Goal: Task Accomplishment & Management: Manage account settings

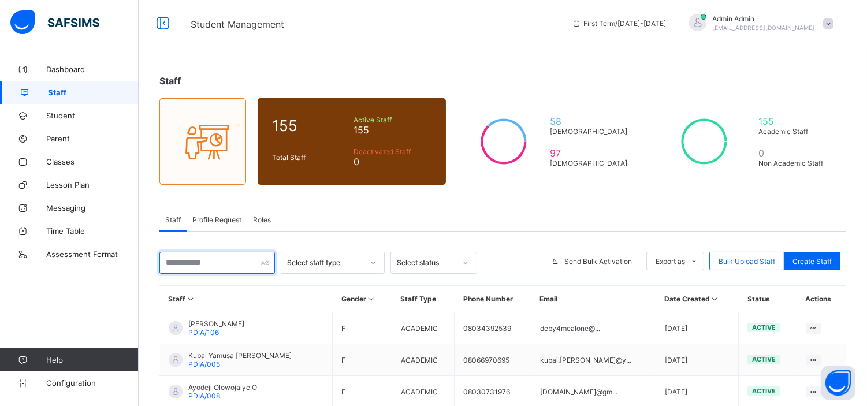
click at [221, 267] on input "text" at bounding box center [216, 263] width 115 height 22
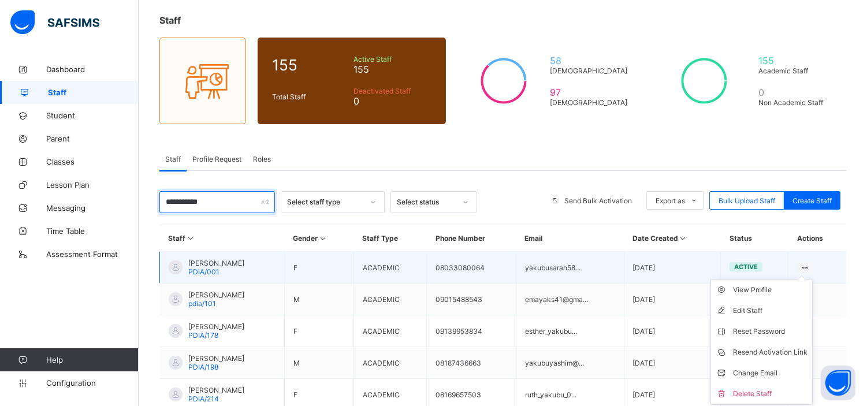
scroll to position [61, 0]
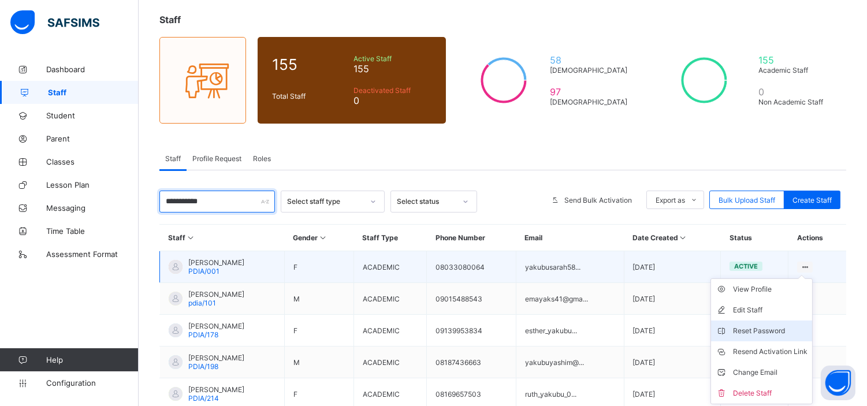
type input "**********"
click at [784, 330] on div "Reset Password" at bounding box center [770, 331] width 74 height 12
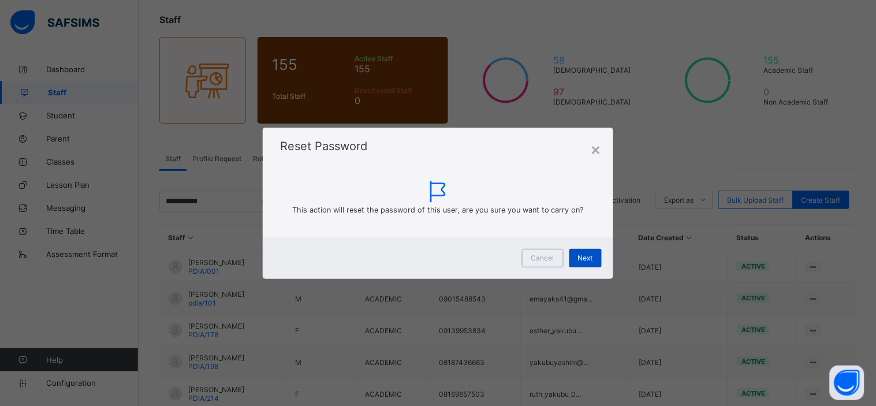
click at [587, 258] on span "Next" at bounding box center [585, 257] width 15 height 9
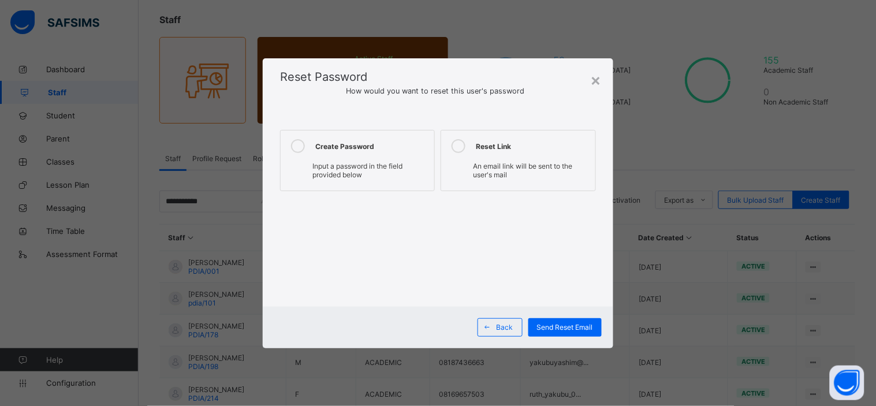
click at [329, 152] on div "Create Password" at bounding box center [371, 146] width 113 height 14
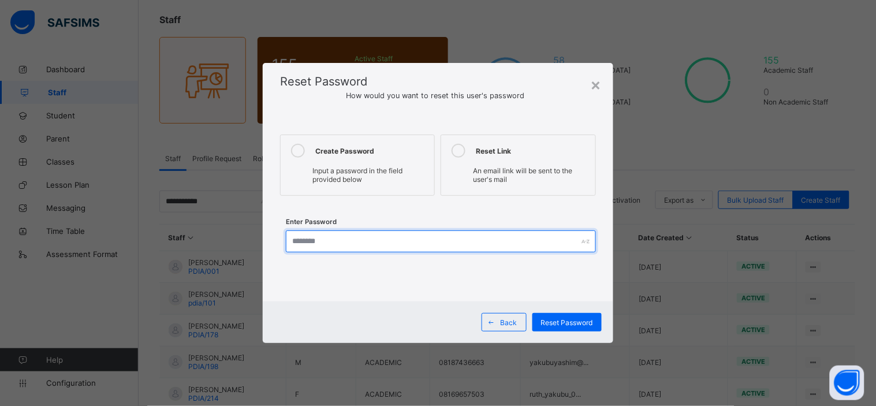
click at [397, 240] on input "text" at bounding box center [441, 241] width 310 height 22
type input "*********"
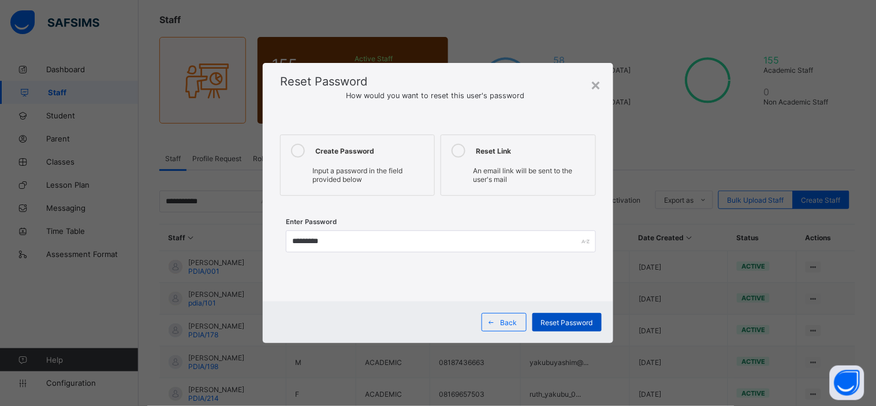
click at [572, 316] on div "Reset Password" at bounding box center [566, 322] width 69 height 18
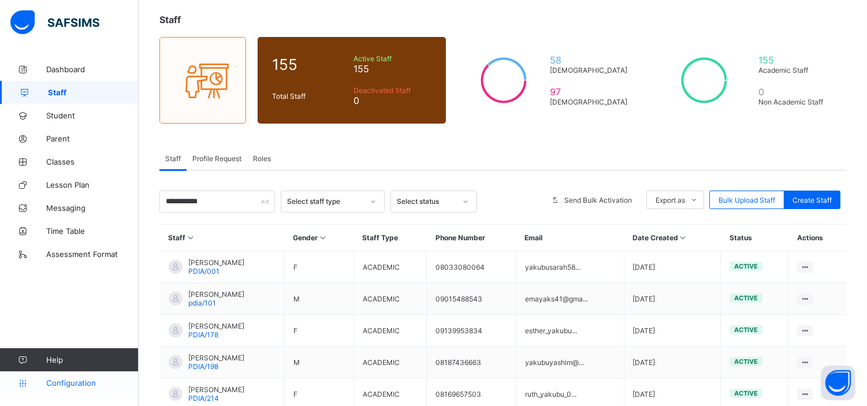
click at [72, 382] on span "Configuration" at bounding box center [92, 382] width 92 height 9
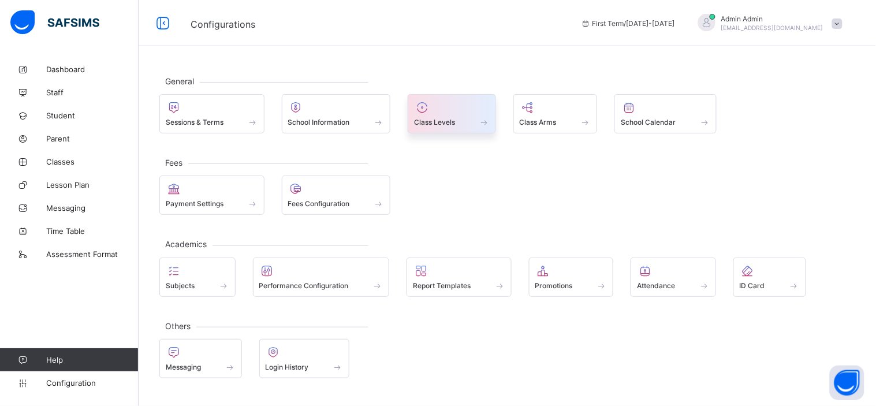
click at [437, 120] on span "Class Levels" at bounding box center [434, 122] width 41 height 9
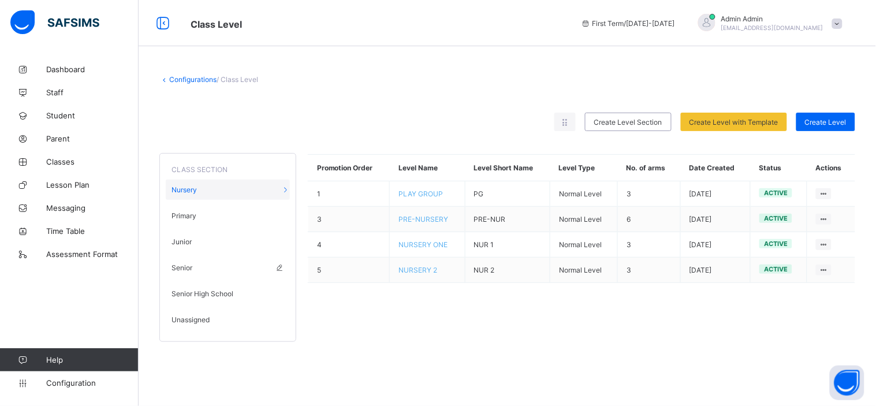
click at [186, 266] on span "Senior" at bounding box center [181, 267] width 21 height 9
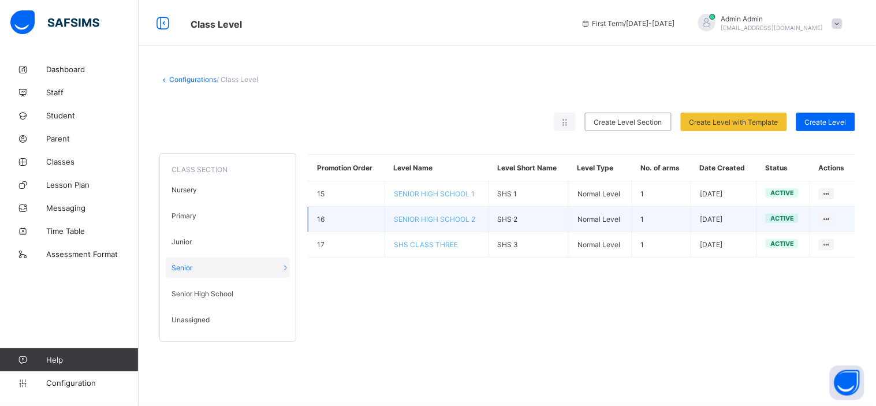
click at [434, 220] on span "SENIOR HIGH SCHOOL 2" at bounding box center [434, 219] width 81 height 9
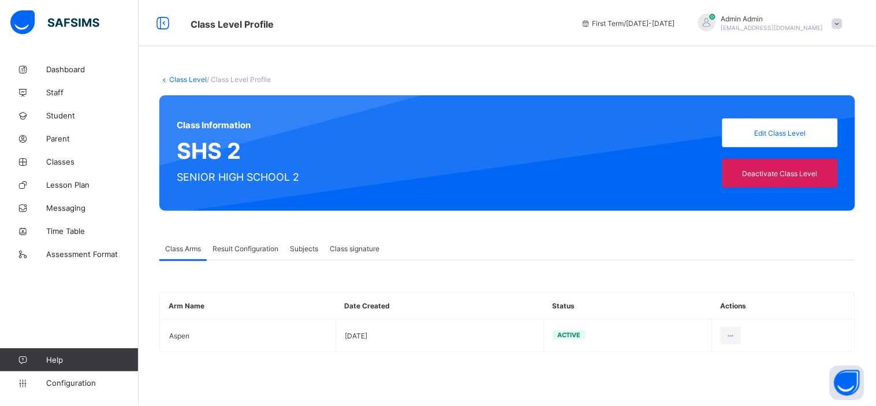
click at [245, 244] on span "Result Configuration" at bounding box center [245, 248] width 66 height 9
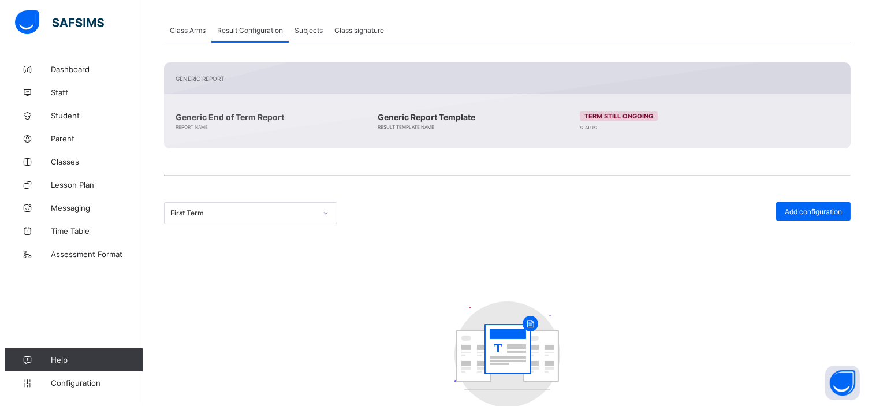
scroll to position [231, 0]
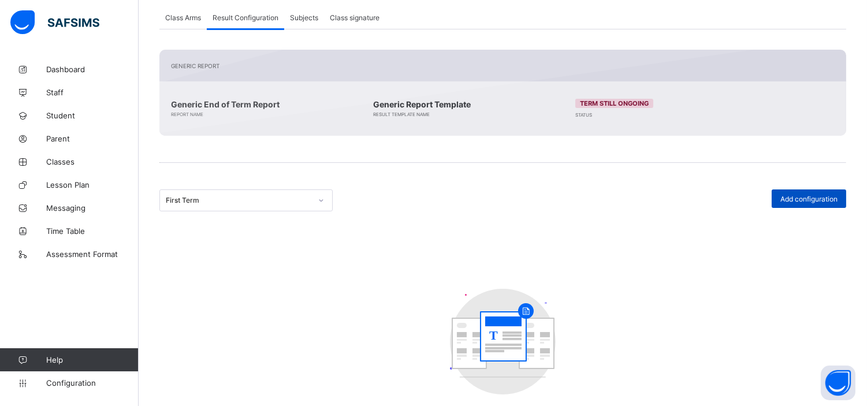
click at [814, 191] on div "Add configuration" at bounding box center [808, 198] width 74 height 18
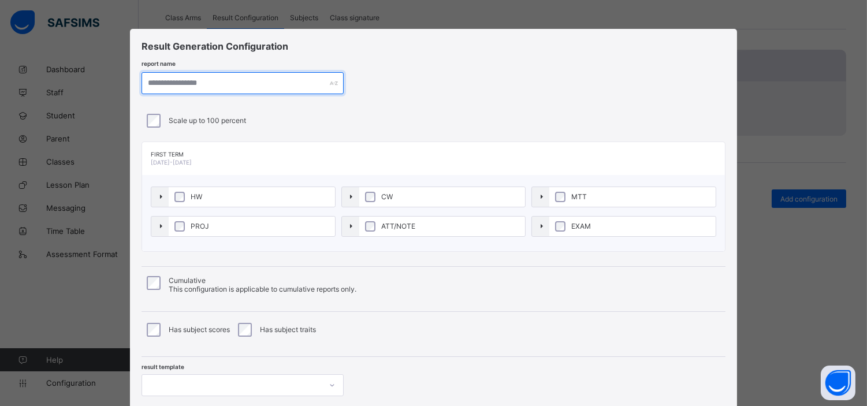
click at [300, 87] on input "text" at bounding box center [242, 83] width 202 height 22
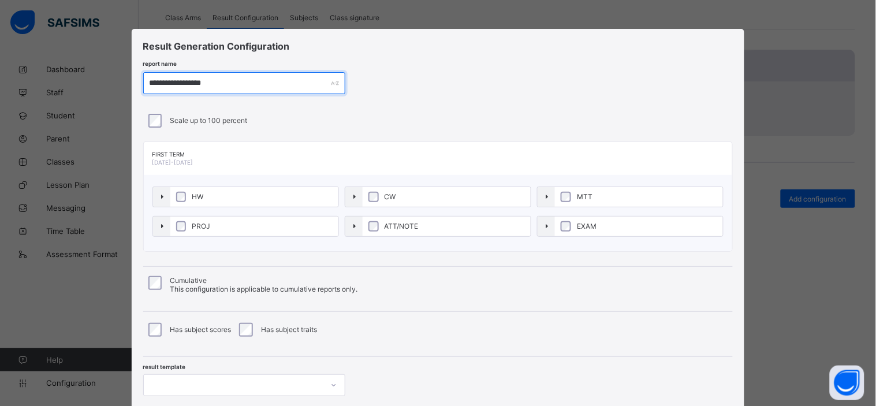
type input "**********"
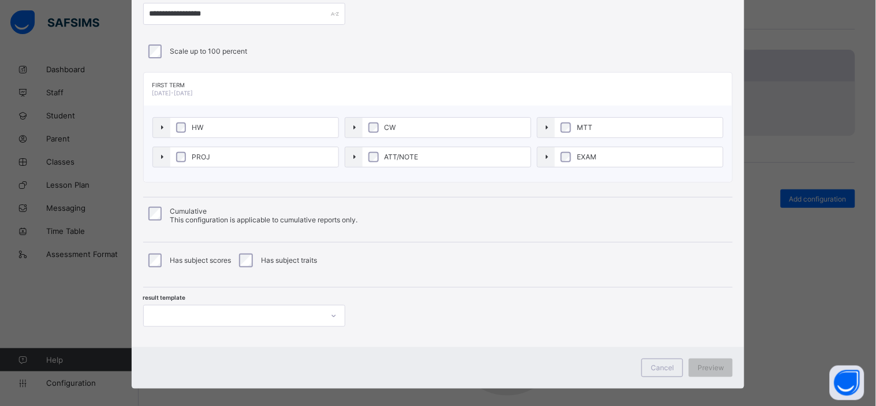
scroll to position [80, 0]
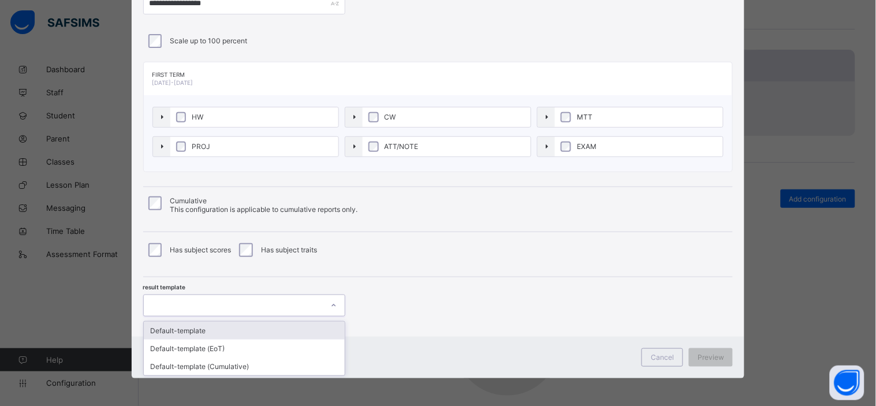
click at [270, 297] on div at bounding box center [233, 305] width 179 height 16
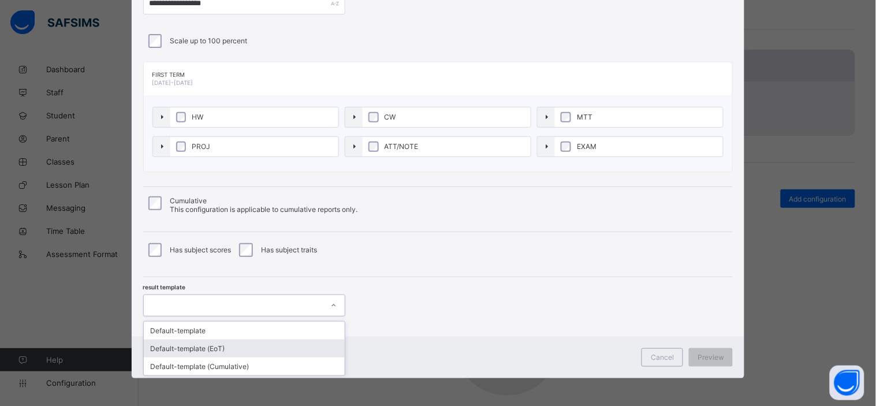
click at [214, 345] on div "Default-template (EoT)" at bounding box center [244, 349] width 201 height 18
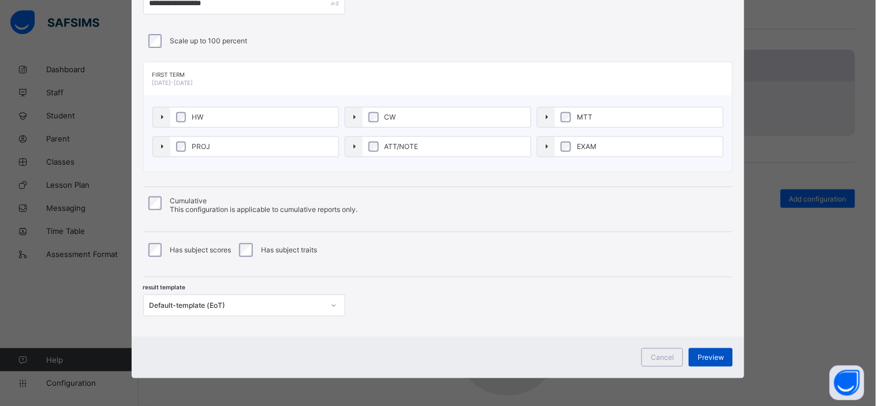
click at [710, 356] on span "Preview" at bounding box center [711, 357] width 27 height 9
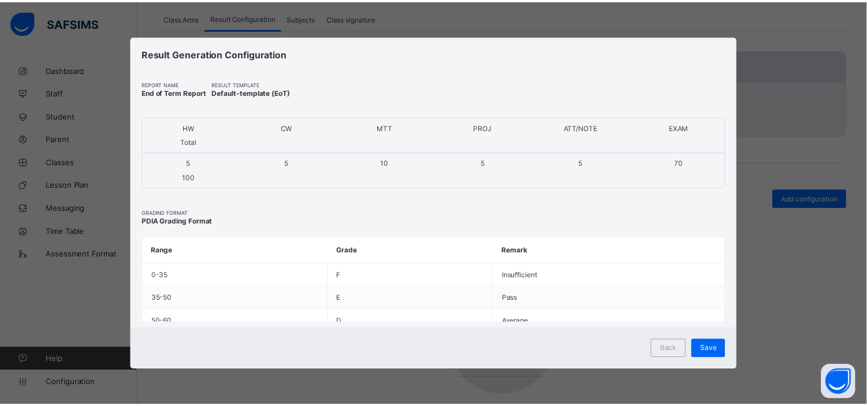
scroll to position [0, 0]
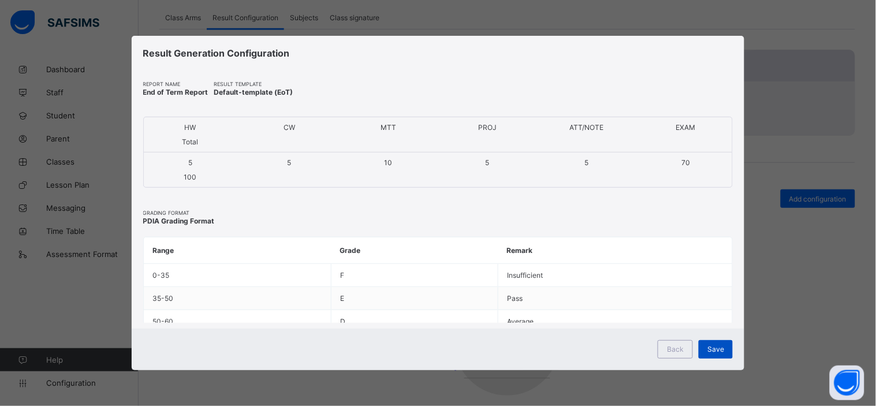
click at [716, 348] on span "Save" at bounding box center [715, 349] width 17 height 9
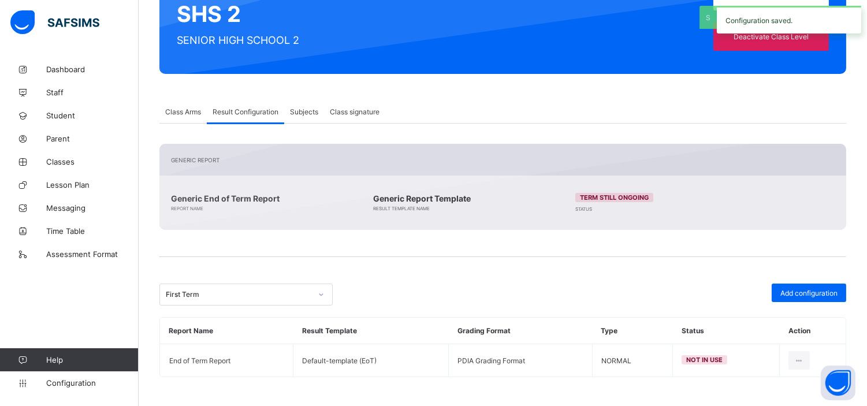
scroll to position [136, 0]
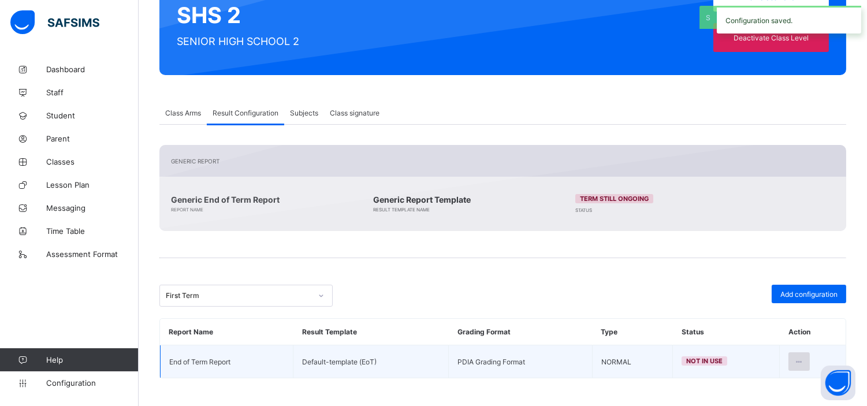
click at [804, 361] on icon at bounding box center [799, 361] width 10 height 9
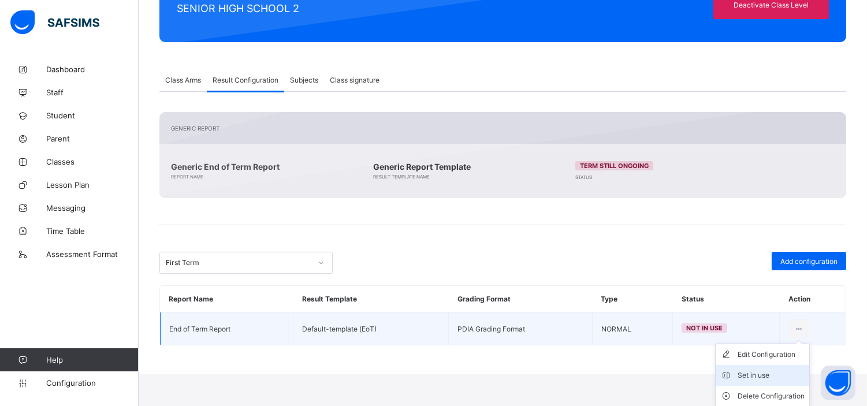
click at [774, 374] on div "Set in use" at bounding box center [770, 376] width 67 height 12
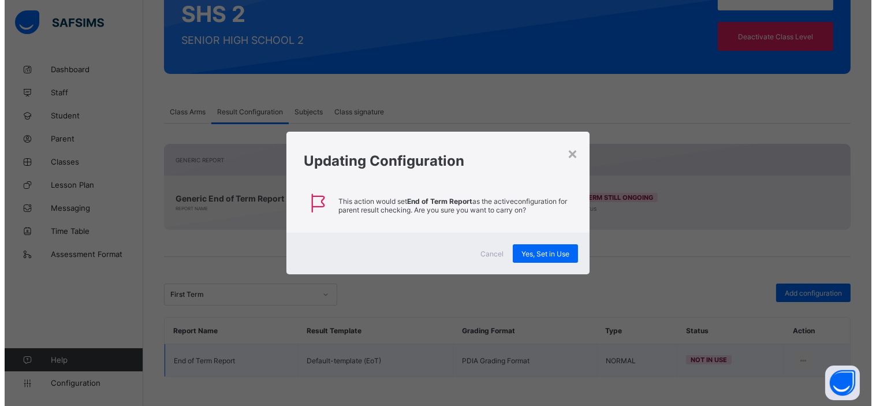
scroll to position [136, 0]
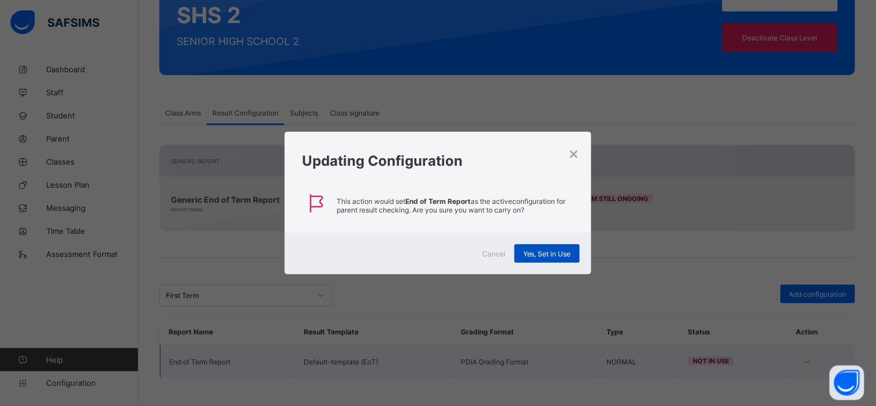
click at [551, 253] on span "Yes, Set in Use" at bounding box center [547, 253] width 48 height 9
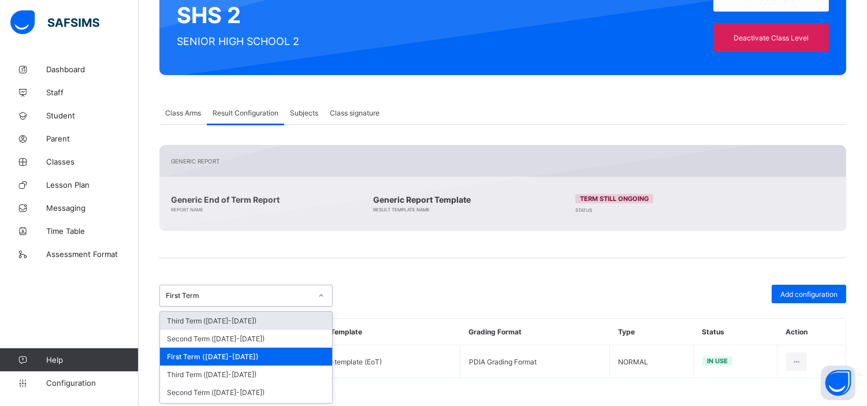
click at [244, 294] on div "First Term" at bounding box center [239, 296] width 146 height 9
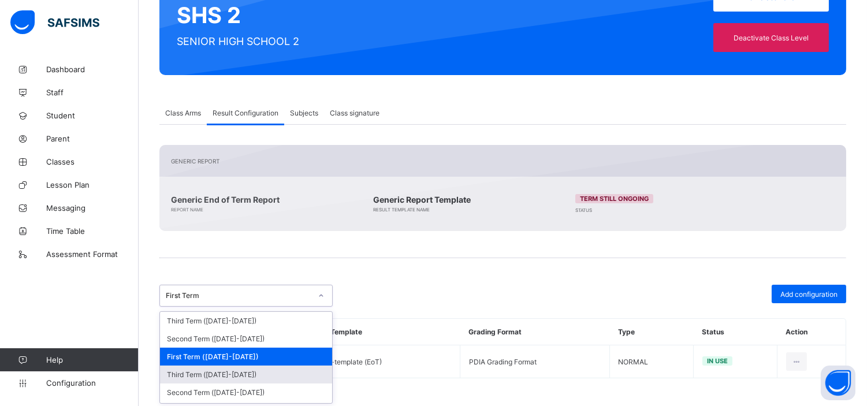
click at [233, 374] on div "Third Term (2024-2025)" at bounding box center [246, 375] width 172 height 18
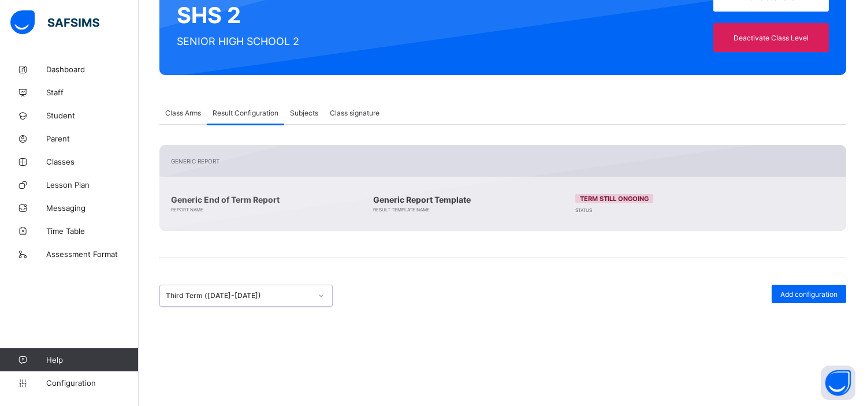
scroll to position [151, 0]
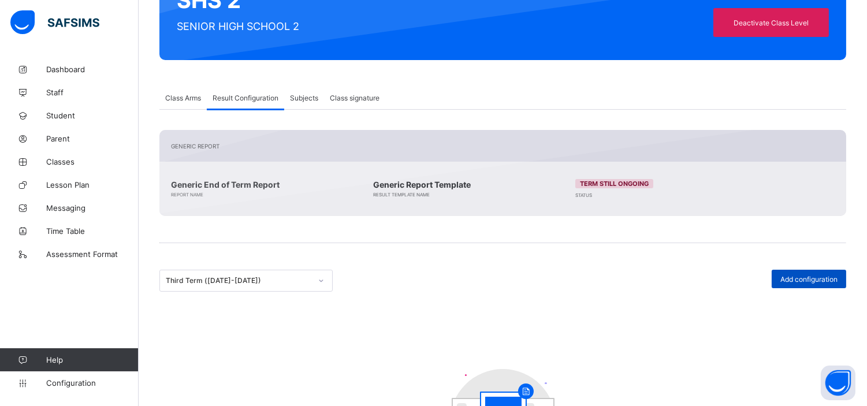
click at [817, 279] on span "Add configuration" at bounding box center [808, 279] width 57 height 9
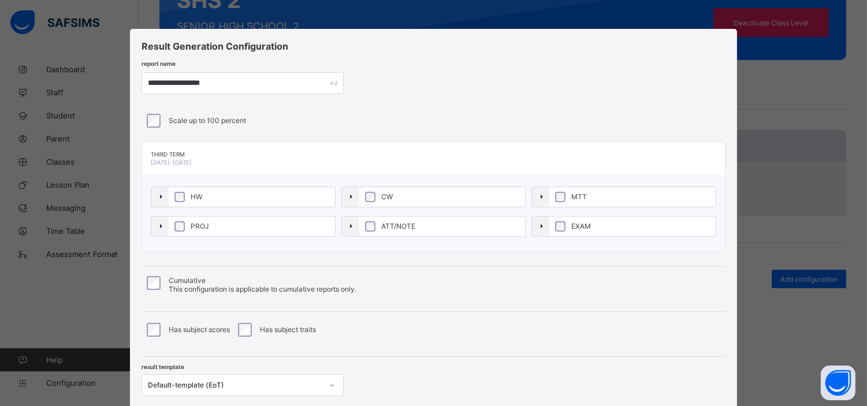
scroll to position [80, 0]
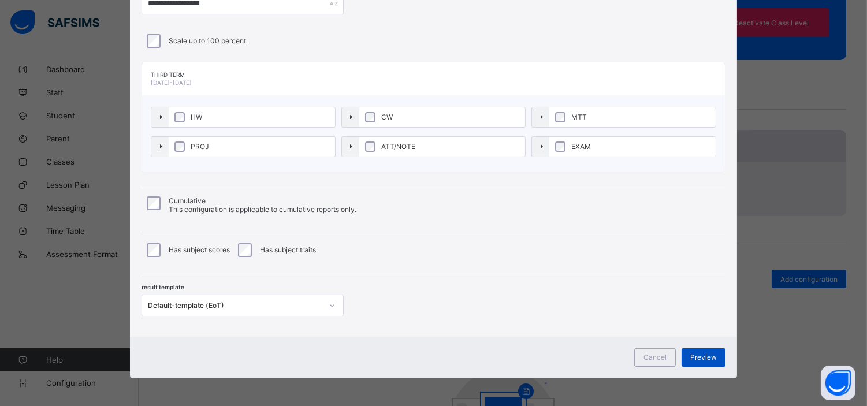
click at [696, 354] on span "Preview" at bounding box center [703, 357] width 27 height 9
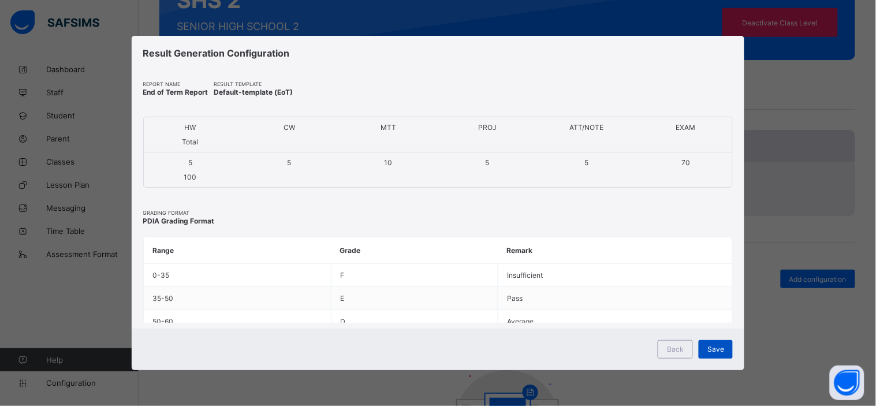
click at [718, 349] on span "Save" at bounding box center [715, 349] width 17 height 9
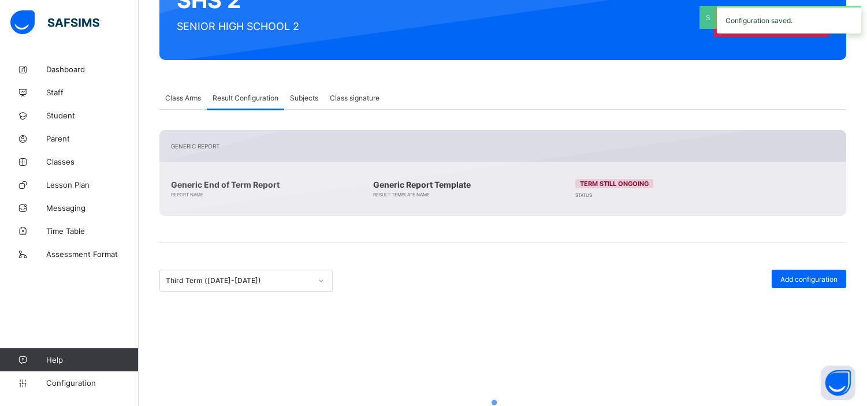
scroll to position [136, 0]
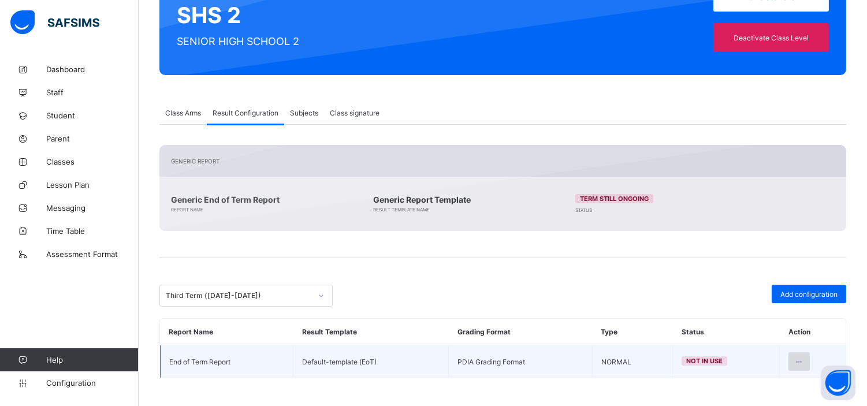
click at [804, 357] on icon at bounding box center [799, 361] width 10 height 9
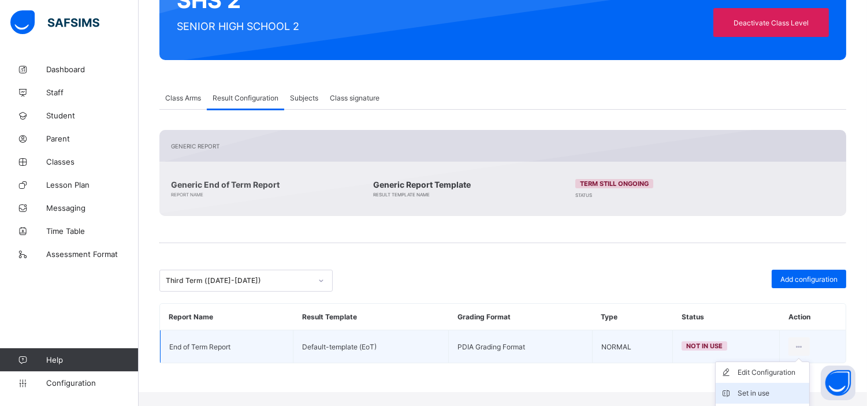
click at [763, 388] on div "Set in use" at bounding box center [770, 393] width 67 height 12
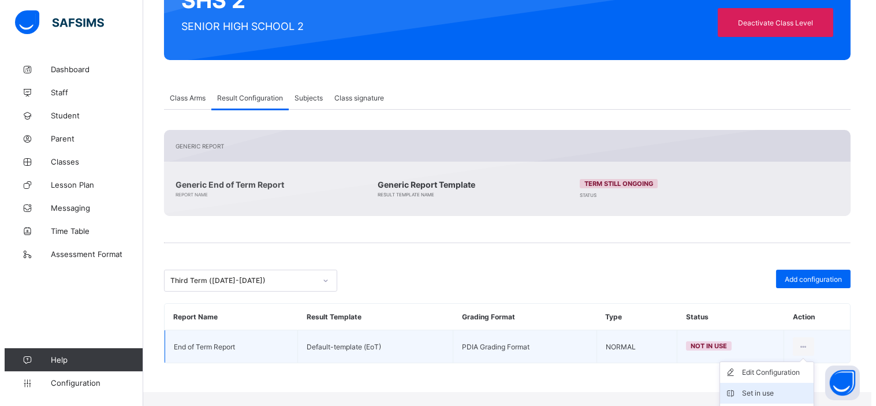
scroll to position [136, 0]
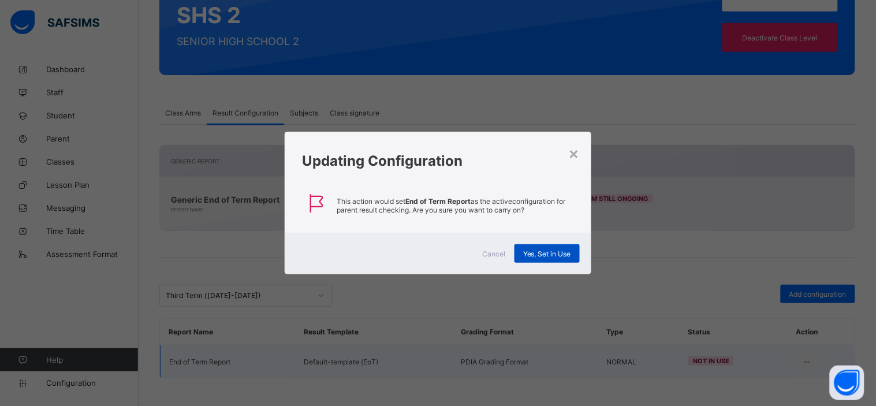
click at [551, 252] on span "Yes, Set in Use" at bounding box center [547, 253] width 48 height 9
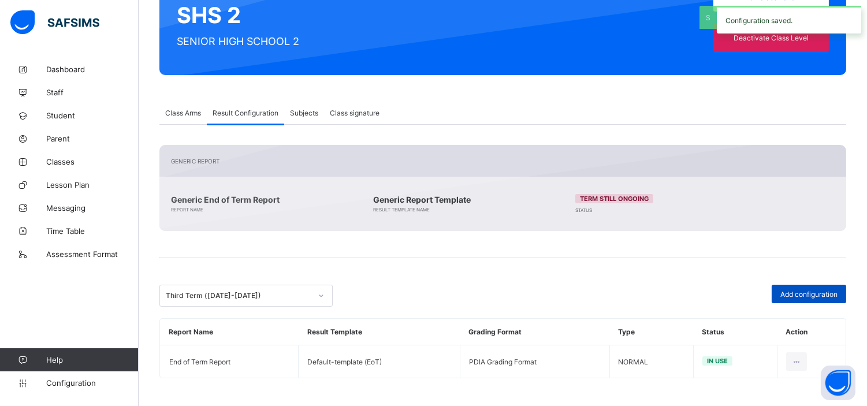
click at [823, 296] on span "Add configuration" at bounding box center [808, 294] width 57 height 9
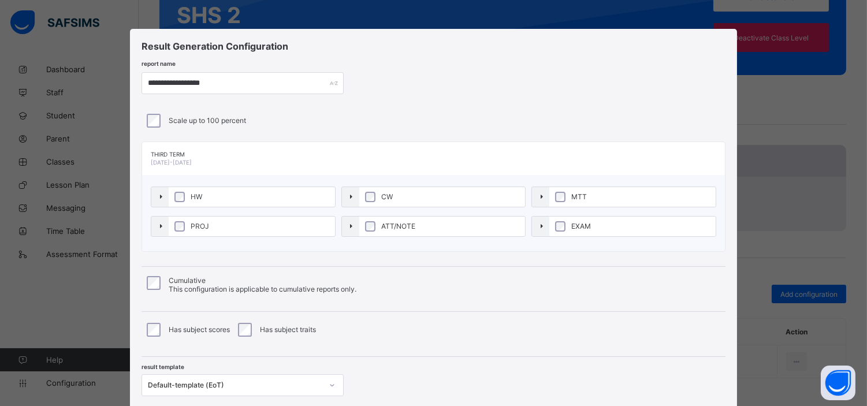
scroll to position [80, 0]
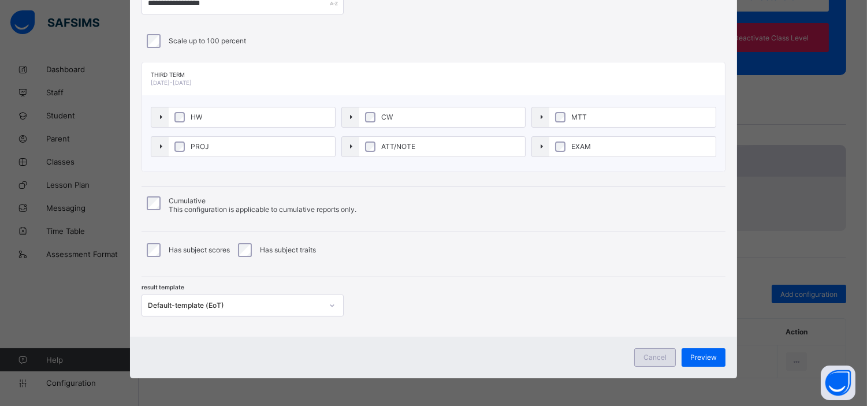
click at [647, 355] on span "Cancel" at bounding box center [654, 357] width 23 height 9
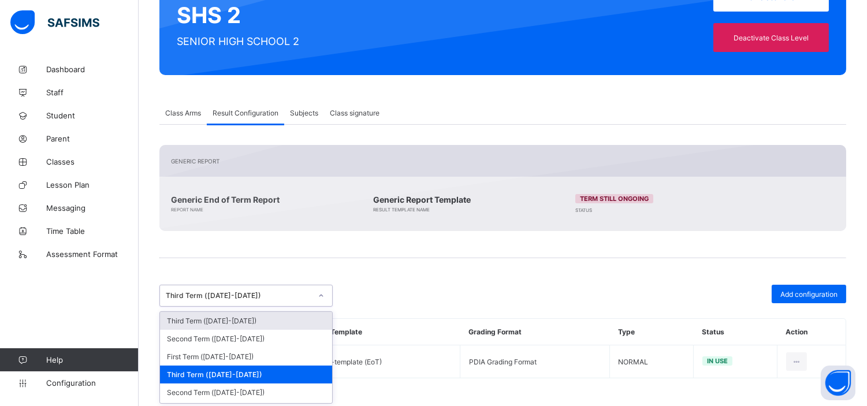
click at [236, 292] on div "Third Term (2024-2025)" at bounding box center [239, 296] width 146 height 9
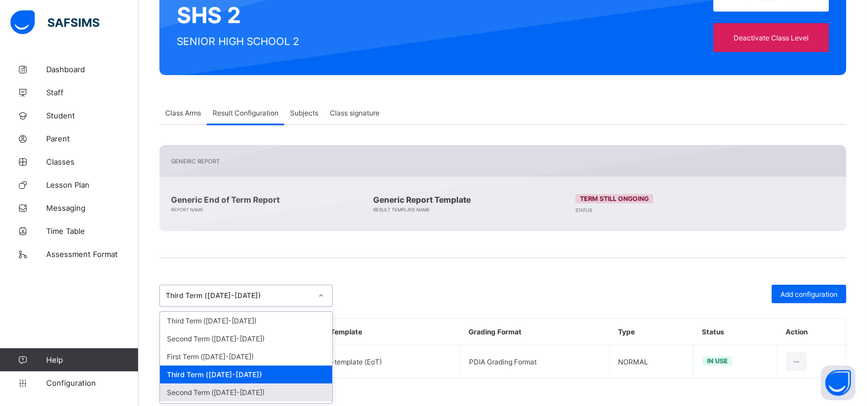
click at [238, 386] on div "Second Term (2024-2025)" at bounding box center [246, 392] width 172 height 18
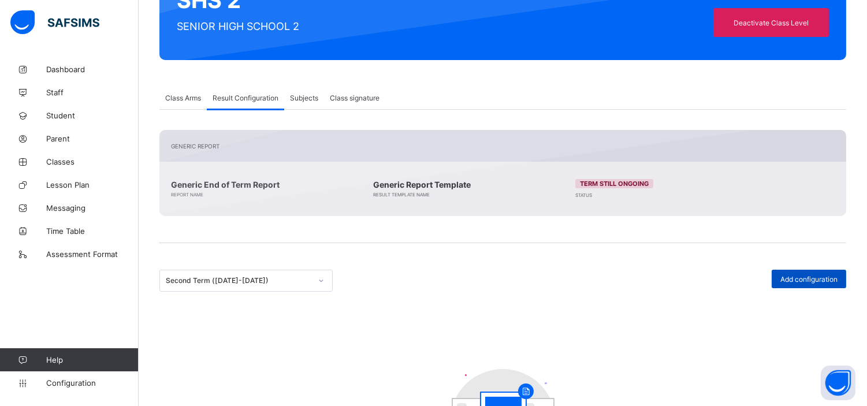
click at [807, 279] on span "Add configuration" at bounding box center [808, 279] width 57 height 9
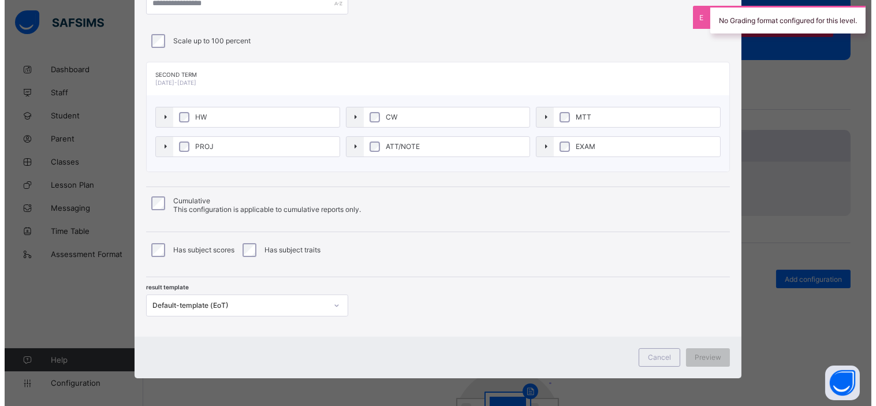
scroll to position [0, 0]
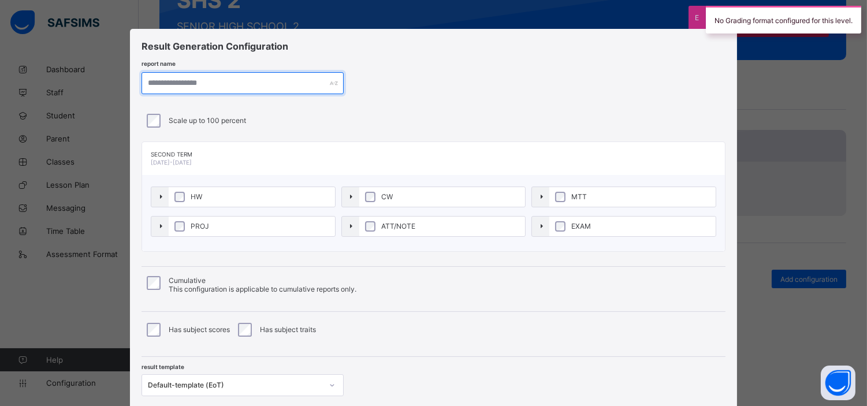
click at [258, 82] on input "text" at bounding box center [242, 83] width 202 height 22
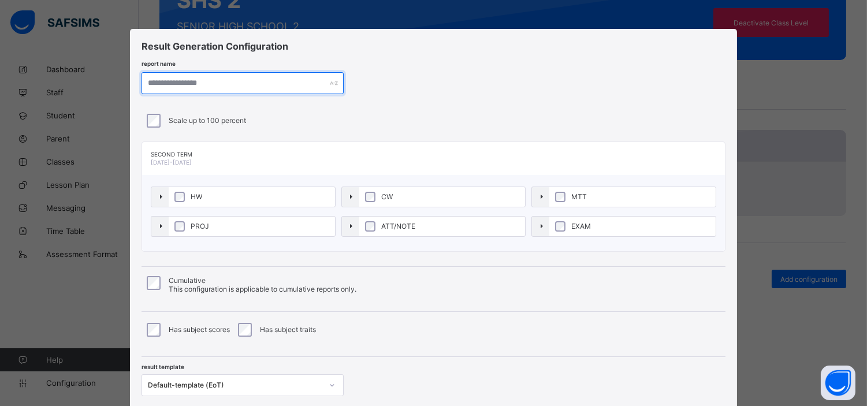
paste input "**********"
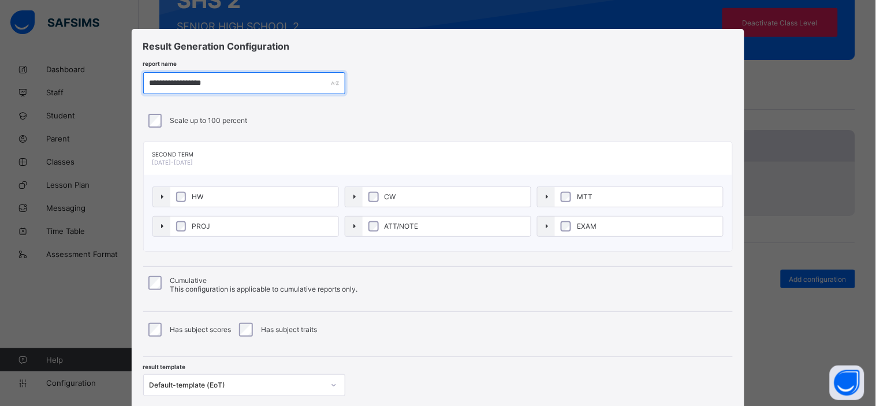
type input "**********"
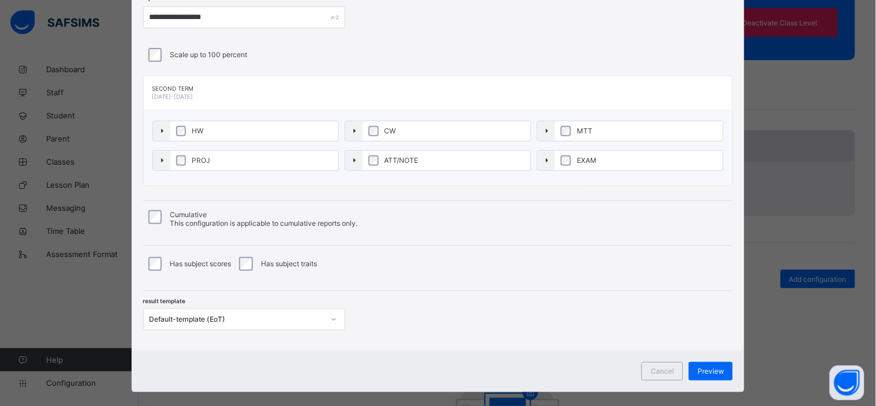
scroll to position [80, 0]
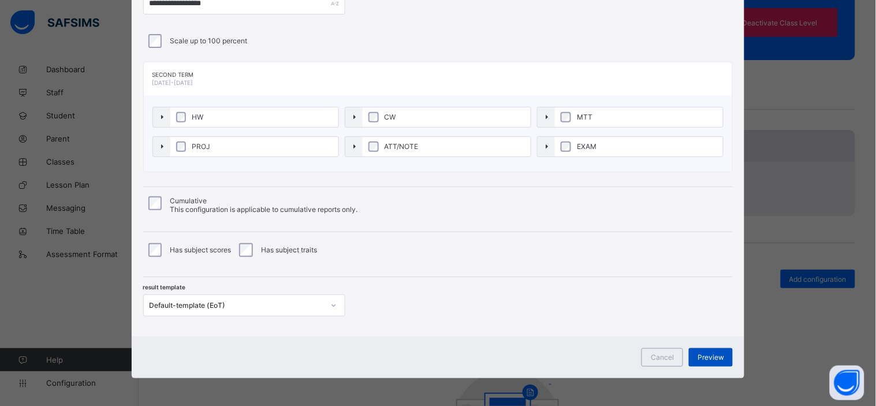
click at [707, 357] on span "Preview" at bounding box center [711, 357] width 27 height 9
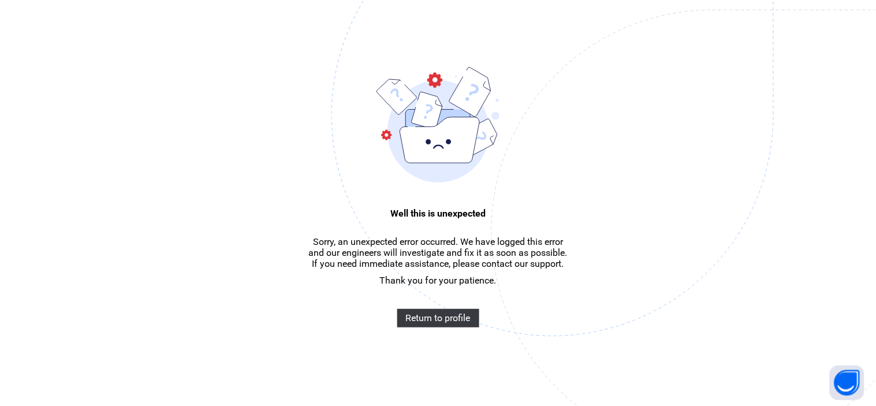
scroll to position [35, 0]
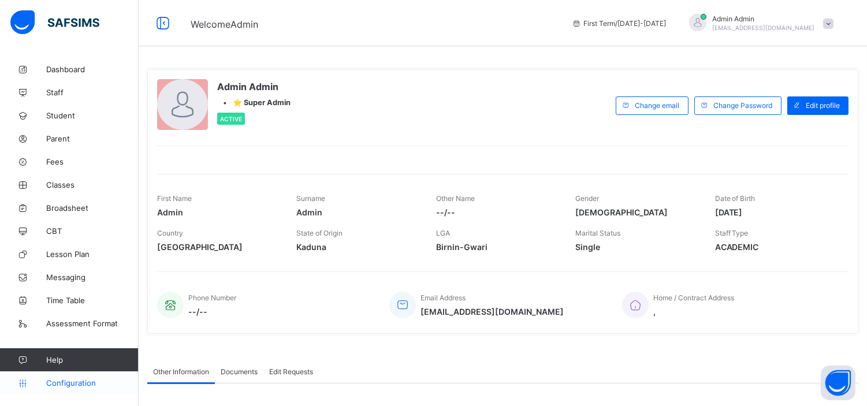
click at [71, 383] on span "Configuration" at bounding box center [92, 382] width 92 height 9
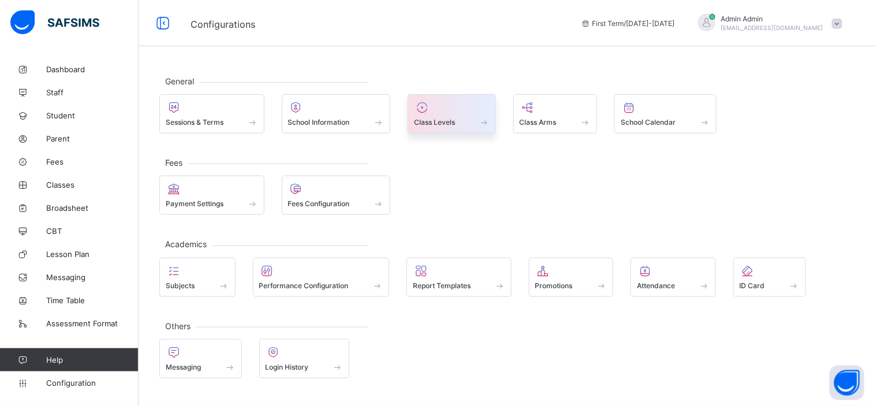
click at [437, 122] on span "Class Levels" at bounding box center [434, 122] width 41 height 9
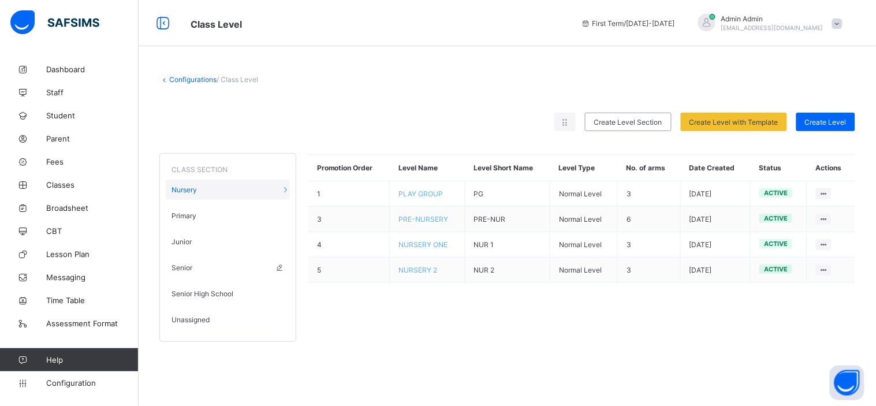
click at [187, 266] on span "Senior" at bounding box center [181, 267] width 21 height 9
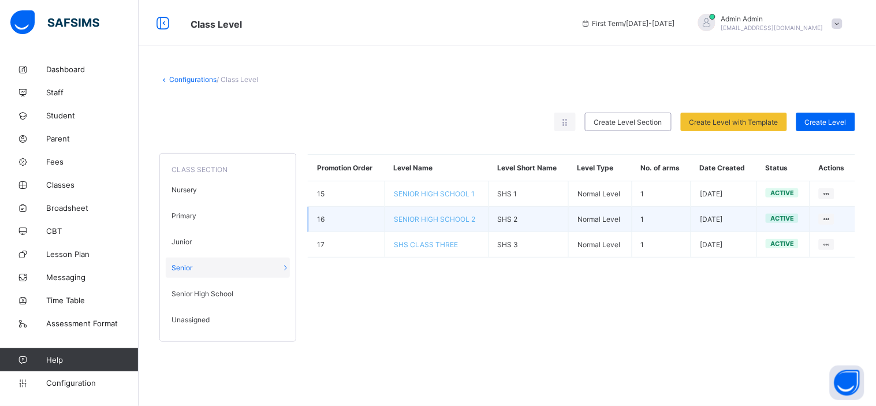
click at [452, 221] on span "SENIOR HIGH SCHOOL 2" at bounding box center [434, 219] width 81 height 9
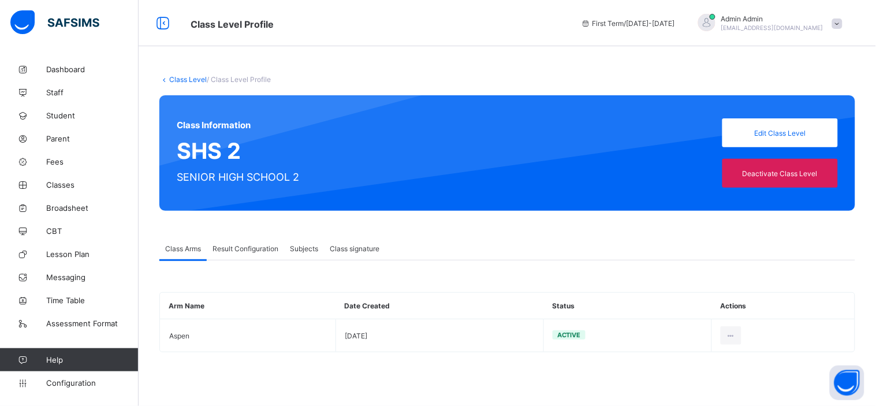
click at [245, 245] on span "Result Configuration" at bounding box center [245, 248] width 66 height 9
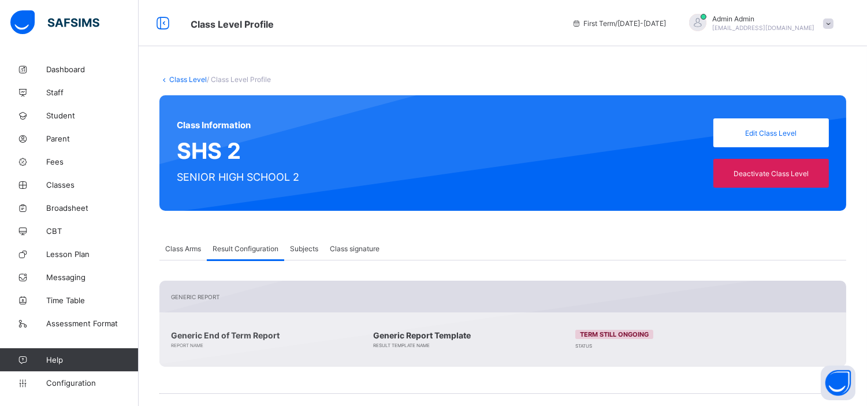
scroll to position [136, 0]
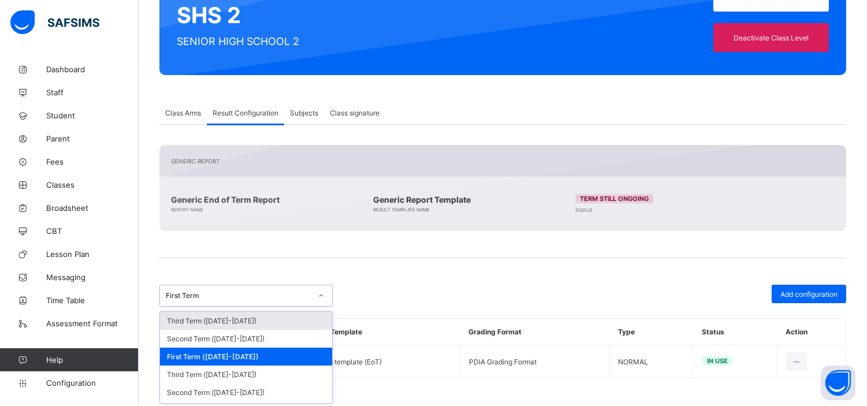
click at [216, 297] on div "First Term" at bounding box center [239, 296] width 146 height 9
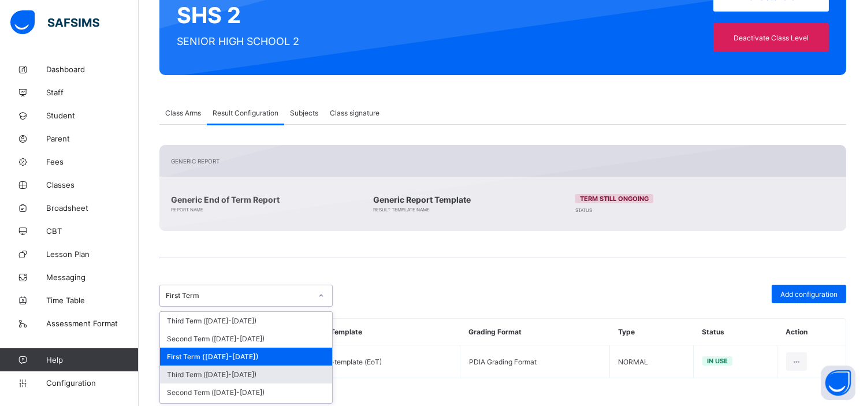
click at [236, 372] on div "Third Term (2024-2025)" at bounding box center [246, 375] width 172 height 18
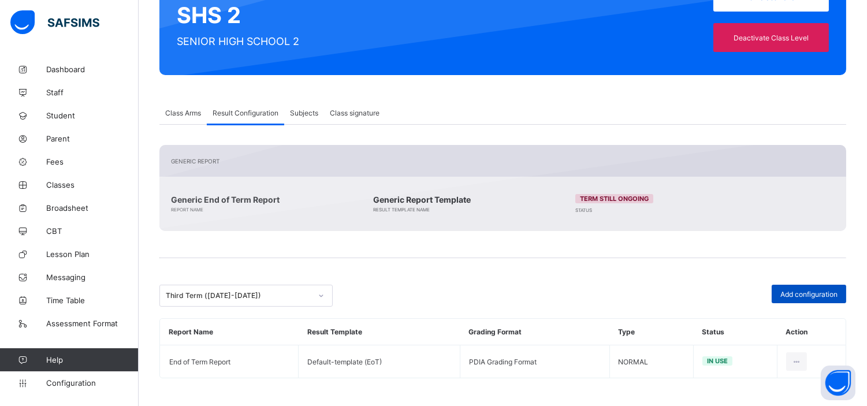
click at [832, 292] on span "Add configuration" at bounding box center [808, 294] width 57 height 9
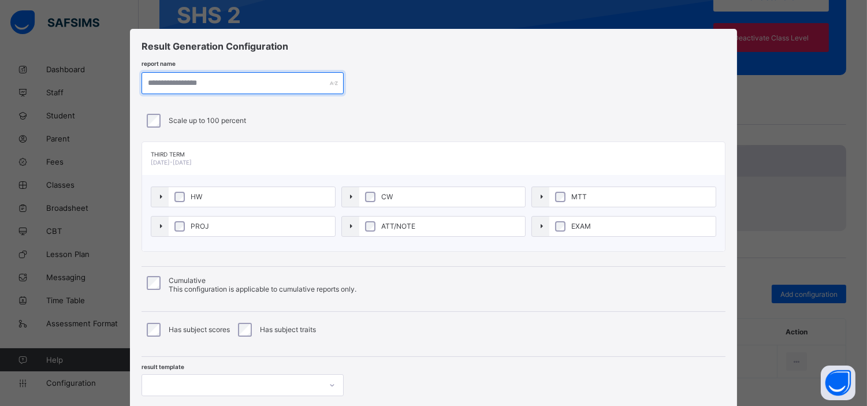
click at [234, 84] on input "text" at bounding box center [242, 83] width 202 height 22
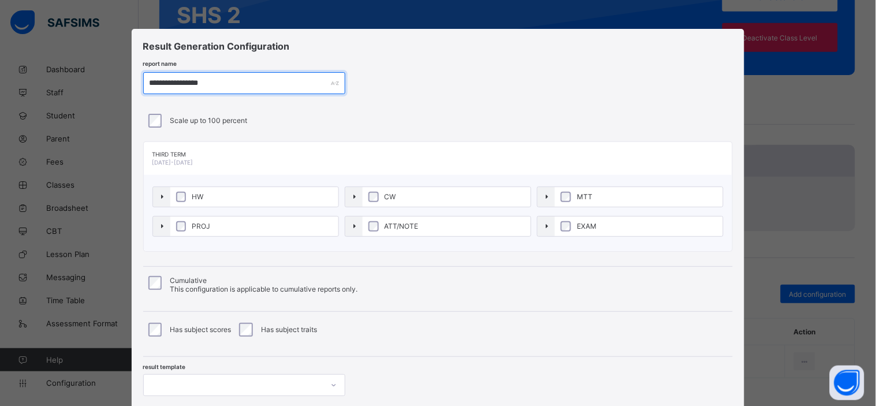
type input "**********"
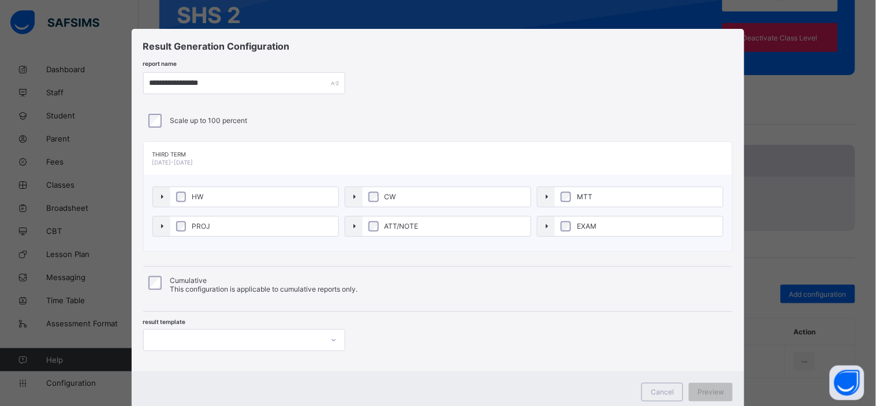
scroll to position [35, 0]
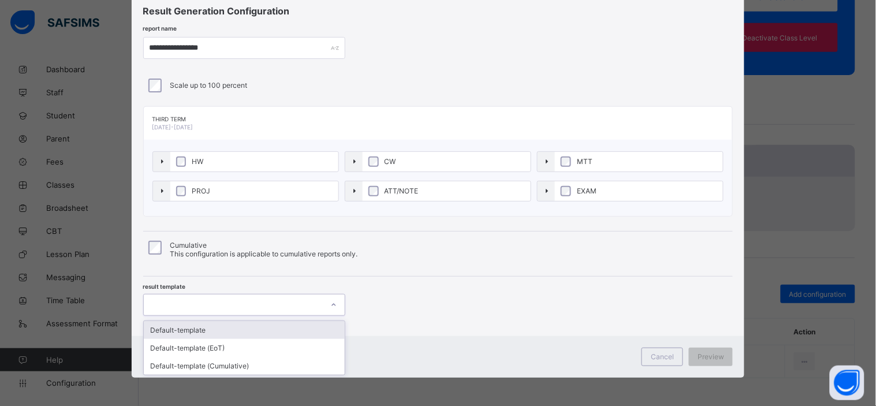
click at [294, 308] on div at bounding box center [233, 305] width 179 height 16
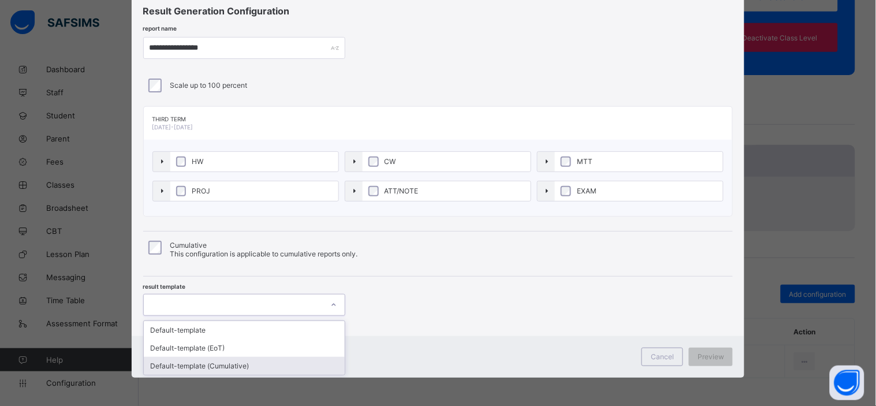
click at [250, 366] on div "Default-template (Cumulative)" at bounding box center [244, 366] width 201 height 18
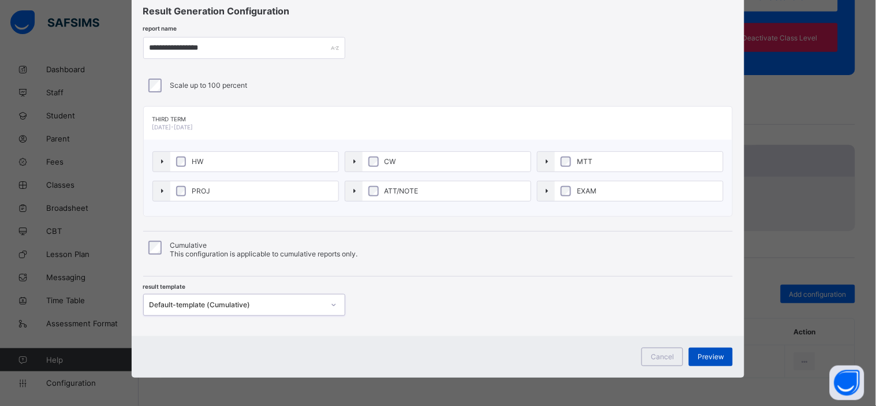
click at [708, 352] on span "Preview" at bounding box center [711, 356] width 27 height 9
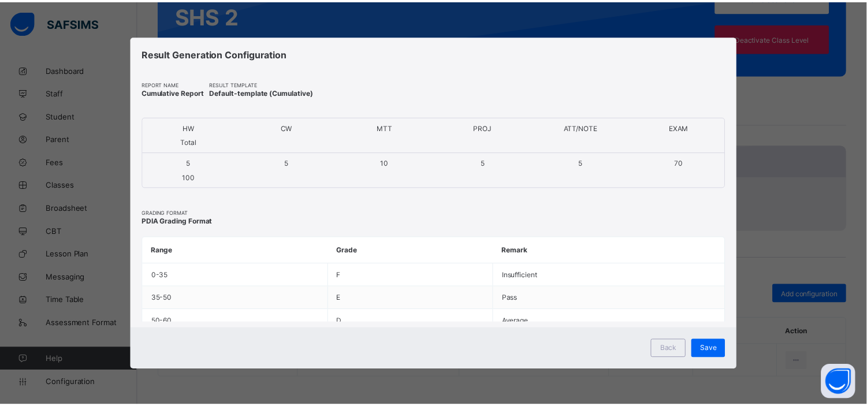
scroll to position [0, 0]
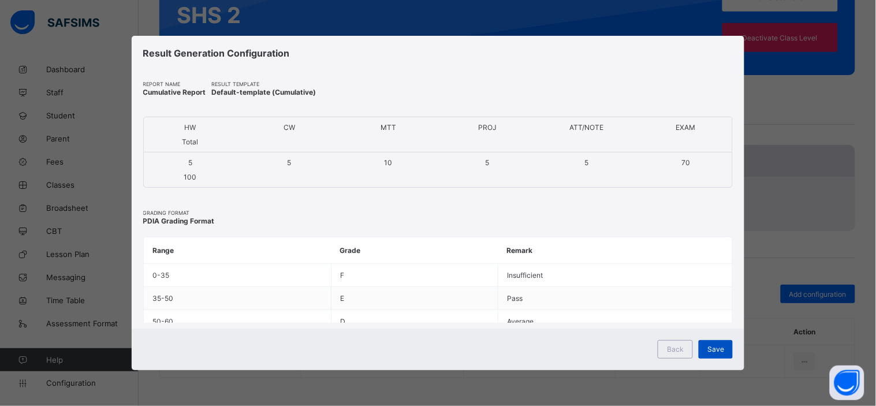
click at [713, 347] on span "Save" at bounding box center [715, 349] width 17 height 9
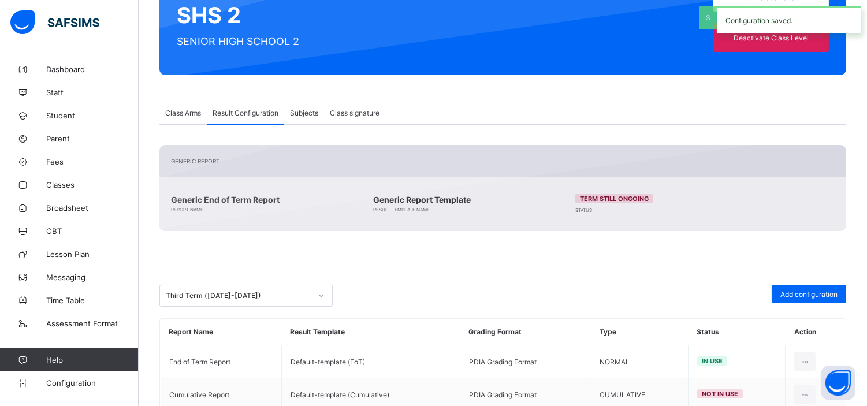
scroll to position [169, 0]
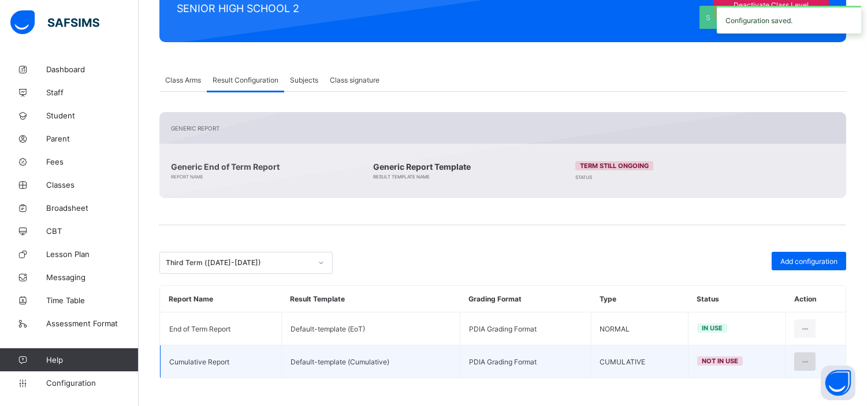
click at [807, 359] on div at bounding box center [804, 361] width 21 height 18
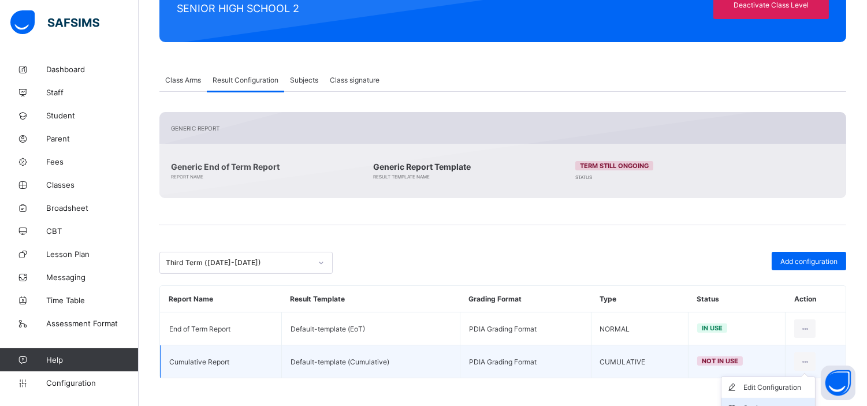
click at [760, 400] on li "Set in use" at bounding box center [768, 408] width 94 height 21
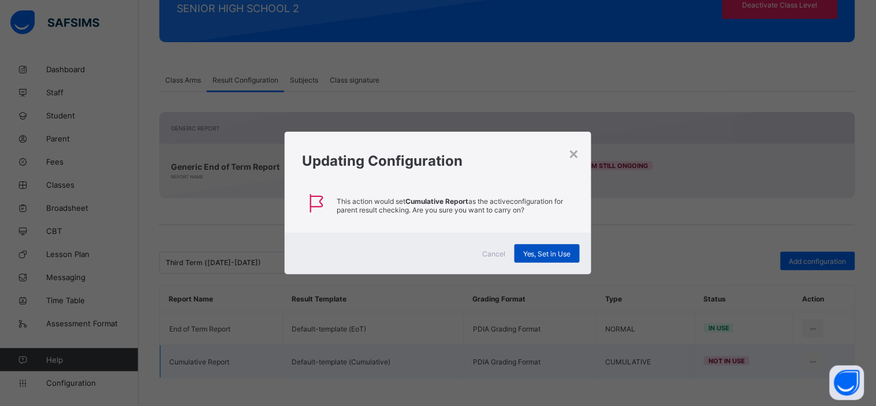
click at [542, 250] on span "Yes, Set in Use" at bounding box center [547, 253] width 48 height 9
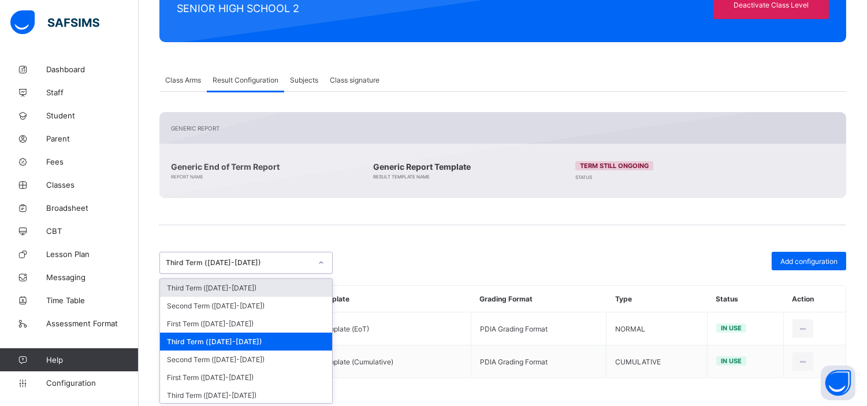
click at [262, 267] on div "Third Term (2024-2025)" at bounding box center [235, 263] width 150 height 16
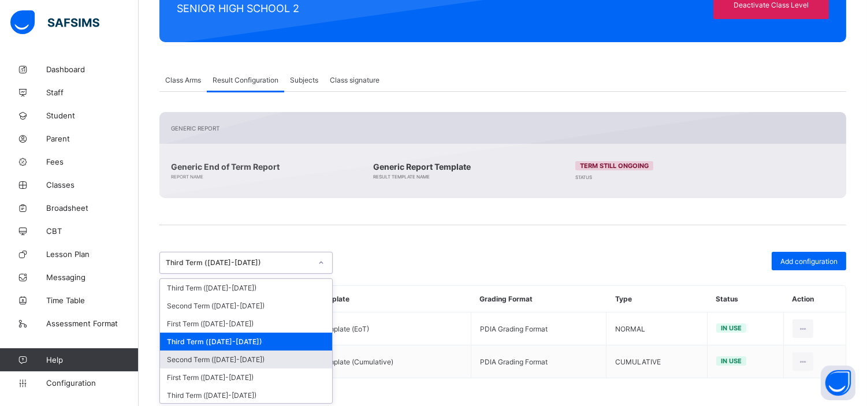
click at [247, 356] on div "Second Term (2024-2025)" at bounding box center [246, 360] width 172 height 18
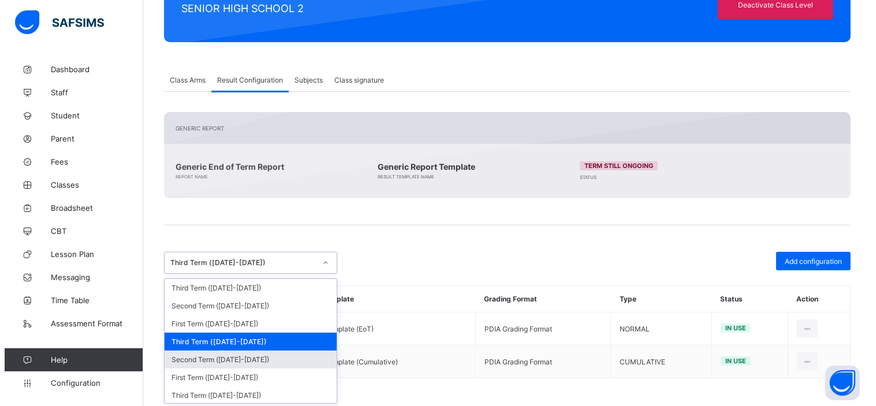
scroll to position [177, 0]
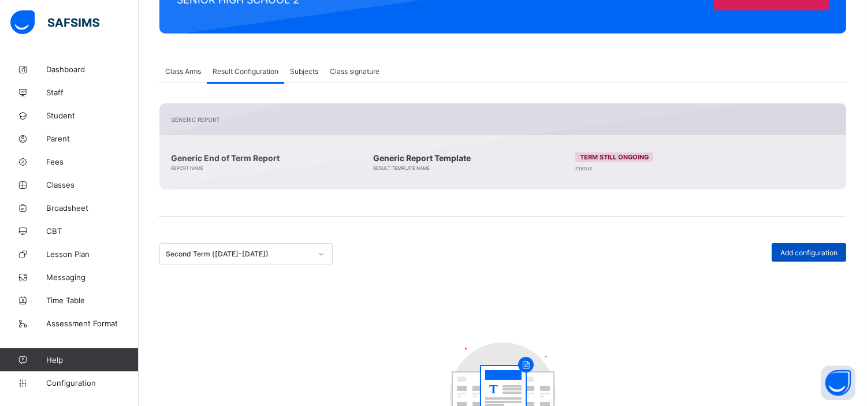
click at [822, 251] on span "Add configuration" at bounding box center [808, 252] width 57 height 9
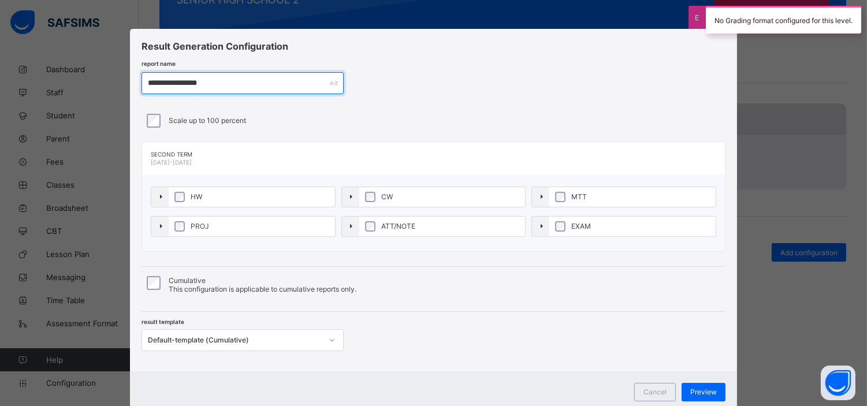
click at [225, 83] on input "**********" at bounding box center [242, 83] width 202 height 22
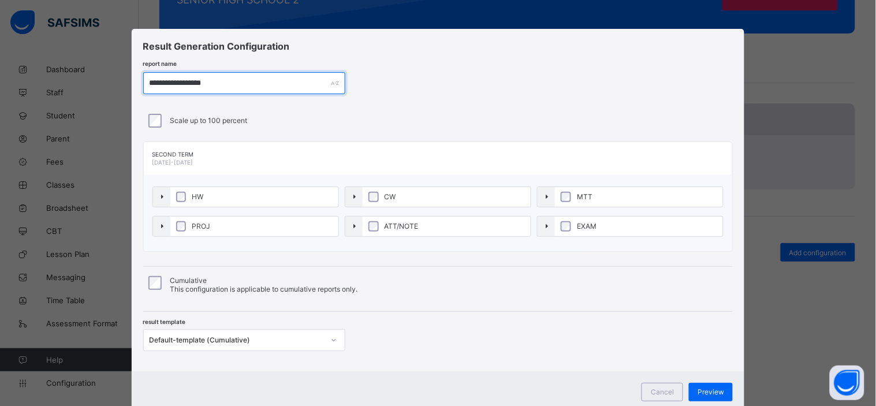
type input "**********"
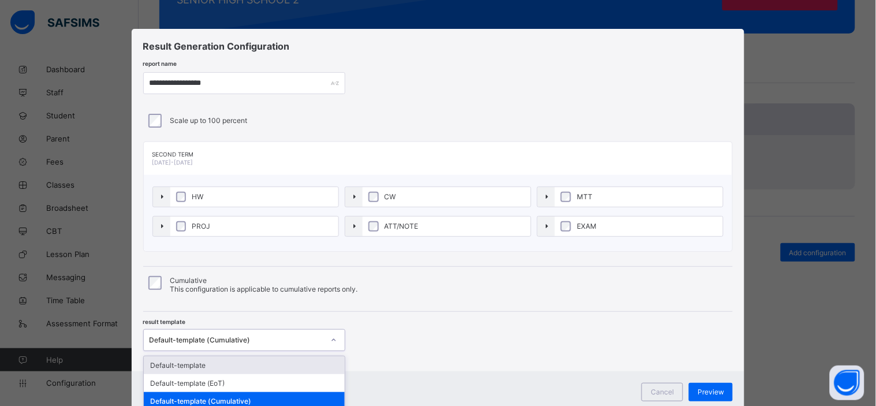
scroll to position [8, 0]
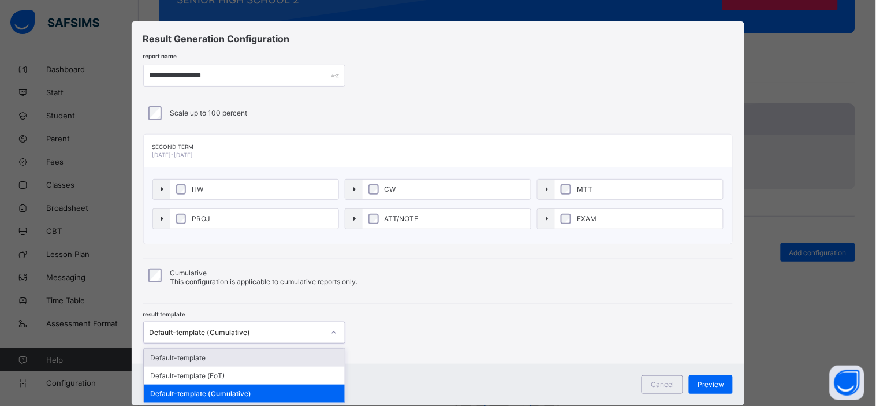
click at [204, 339] on div "Default-template (Cumulative)" at bounding box center [233, 333] width 179 height 16
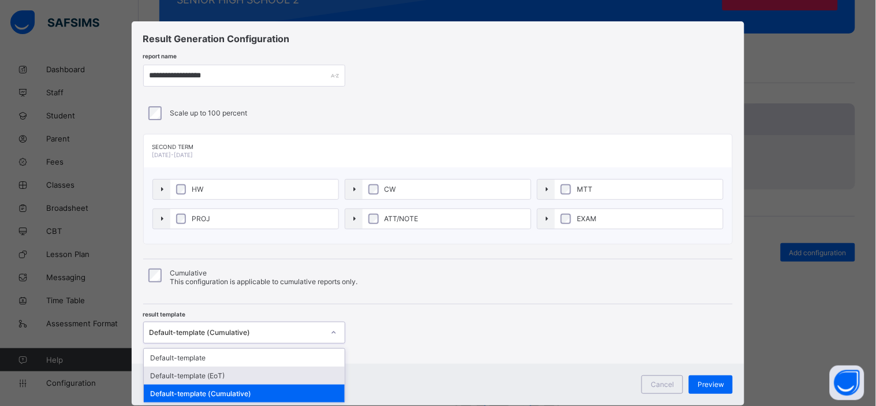
click at [216, 377] on div "Default-template (EoT)" at bounding box center [244, 376] width 201 height 18
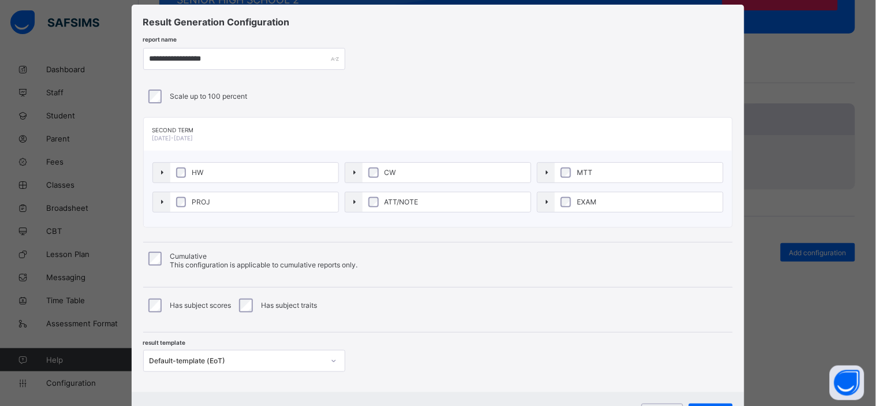
scroll to position [80, 0]
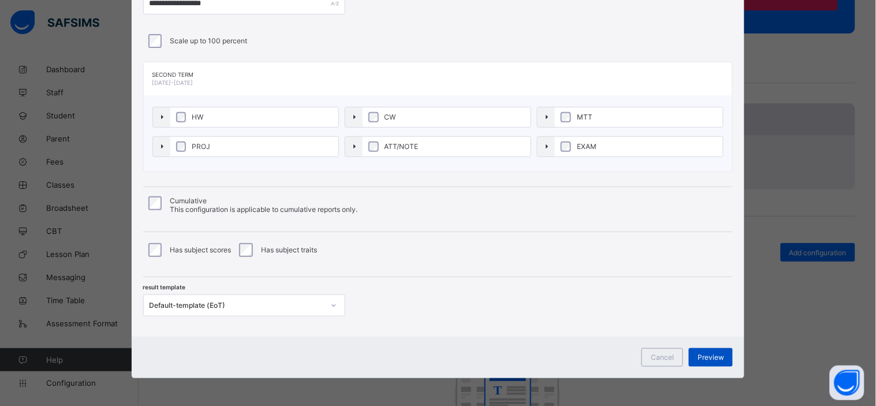
click at [706, 349] on div "Preview" at bounding box center [711, 357] width 44 height 18
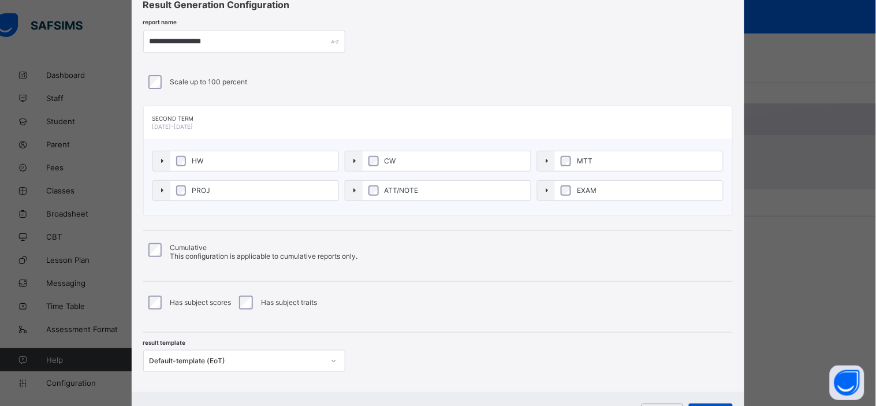
scroll to position [35, 0]
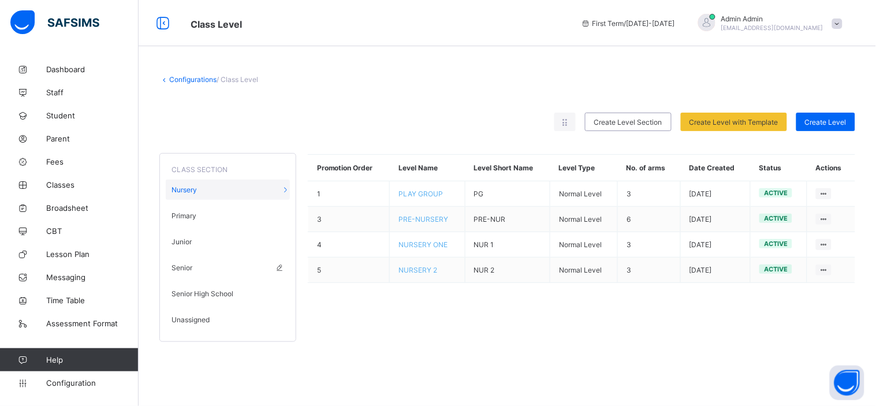
click at [187, 266] on span "Senior" at bounding box center [181, 267] width 21 height 9
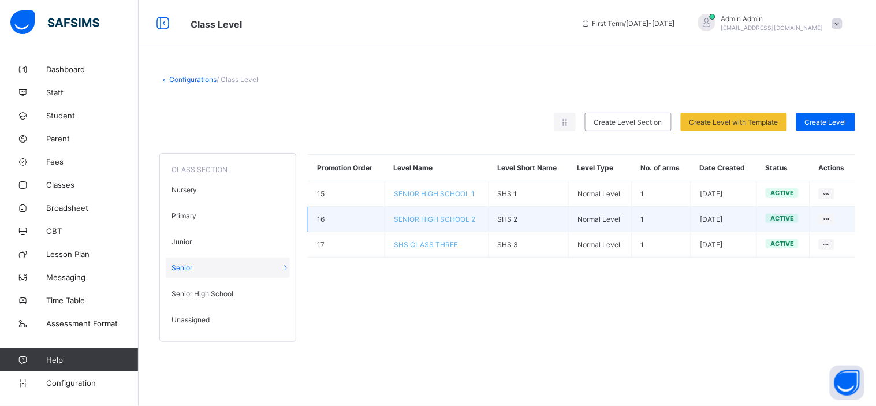
click at [437, 215] on span "SENIOR HIGH SCHOOL 2" at bounding box center [434, 219] width 81 height 9
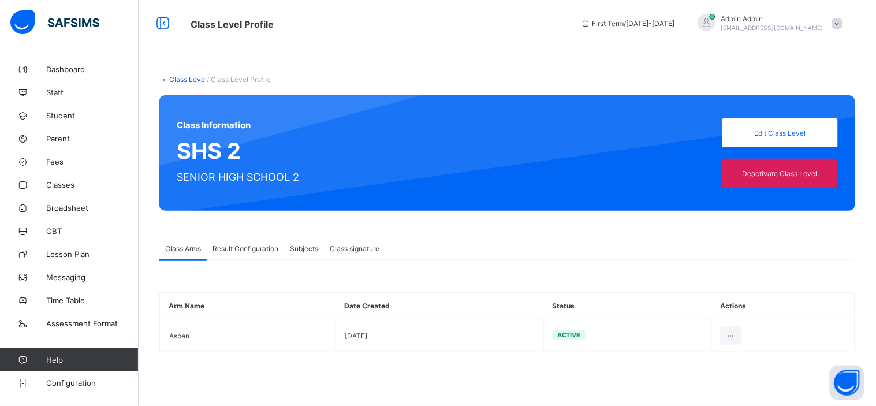
click at [233, 248] on span "Result Configuration" at bounding box center [245, 248] width 66 height 9
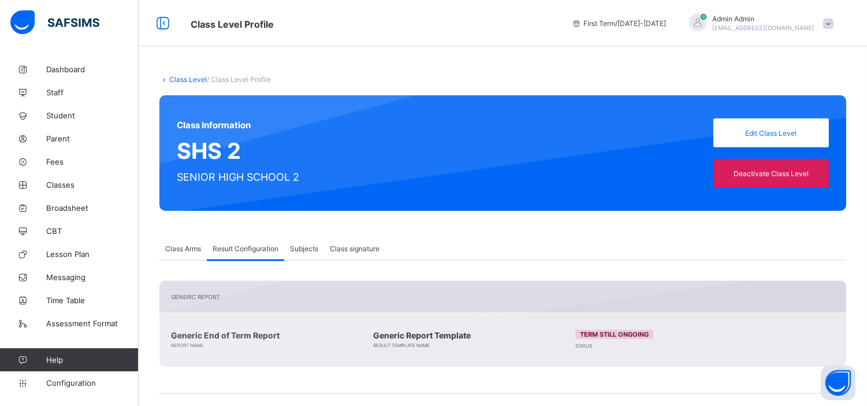
scroll to position [136, 0]
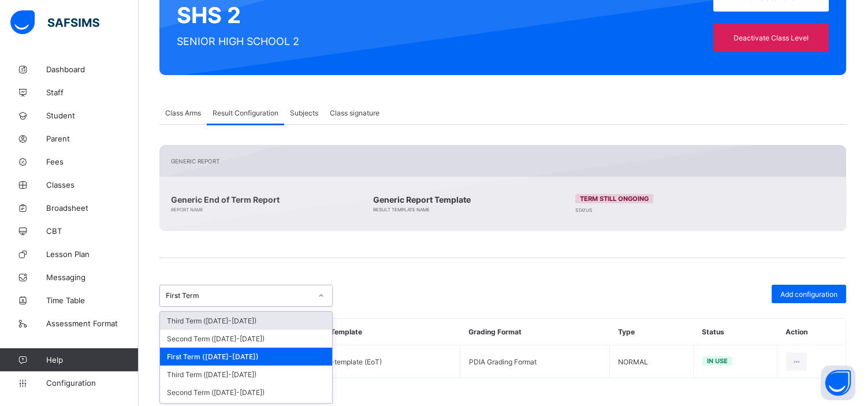
click at [234, 293] on div "First Term" at bounding box center [239, 296] width 146 height 9
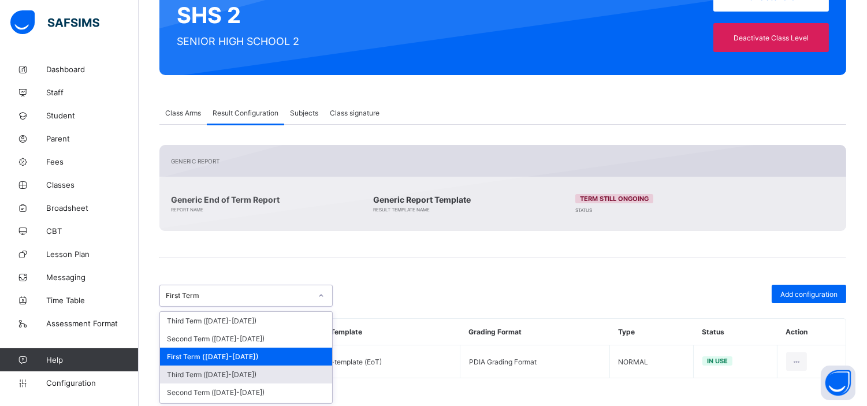
click at [235, 374] on div "Third Term (2024-2025)" at bounding box center [246, 375] width 172 height 18
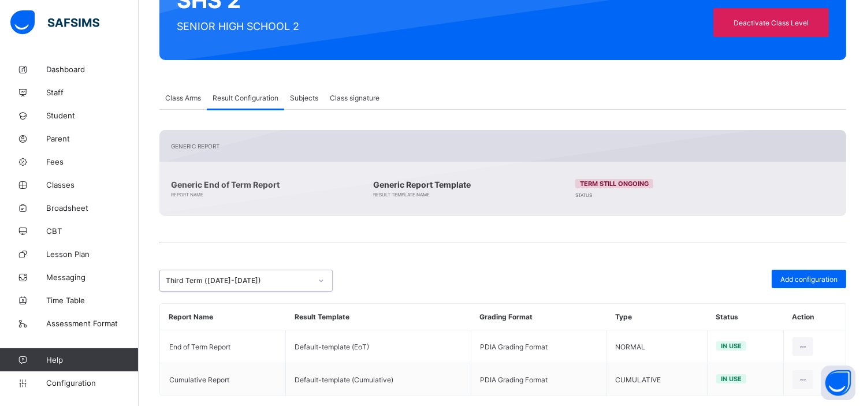
scroll to position [169, 0]
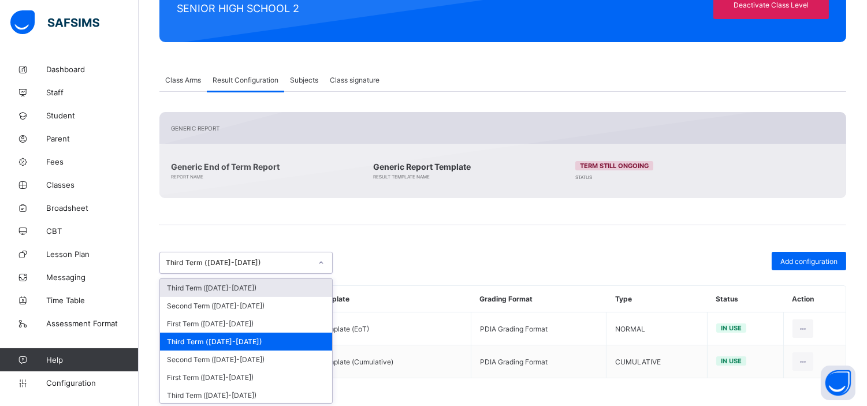
click at [263, 264] on div "Third Term (2024-2025)" at bounding box center [239, 263] width 146 height 9
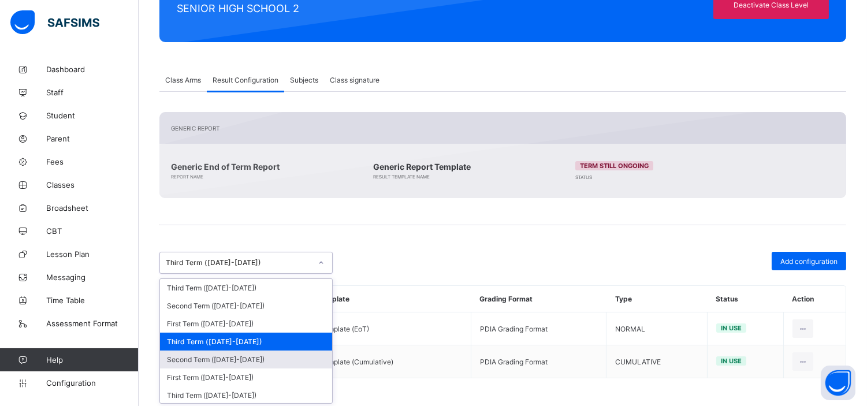
click at [252, 358] on div "Second Term (2024-2025)" at bounding box center [246, 360] width 172 height 18
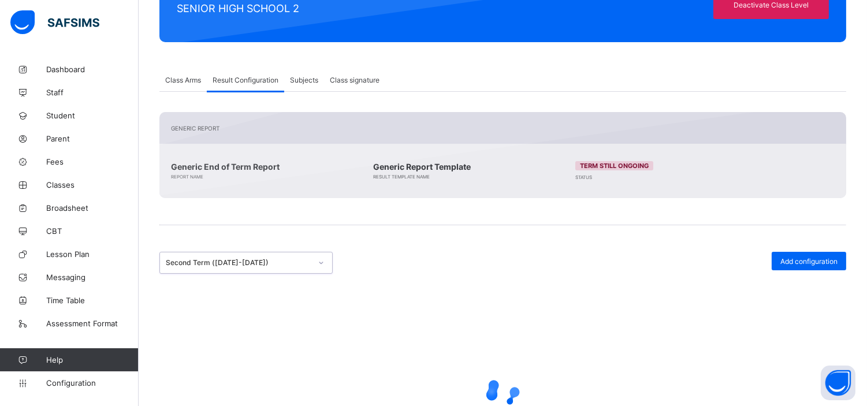
scroll to position [177, 0]
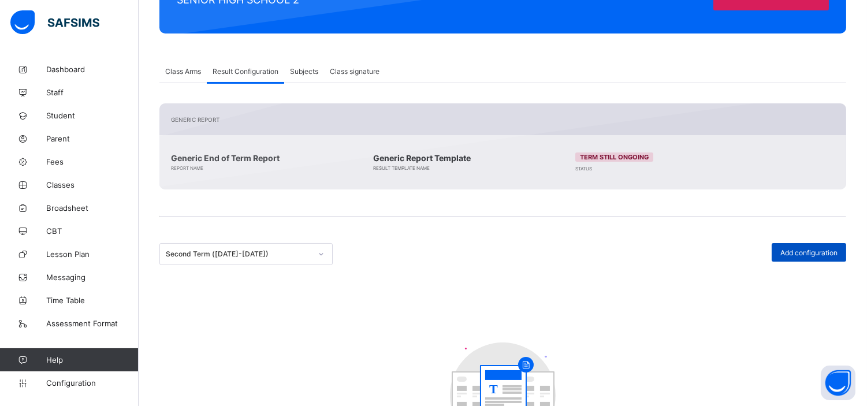
click at [818, 246] on div "Add configuration" at bounding box center [808, 252] width 74 height 18
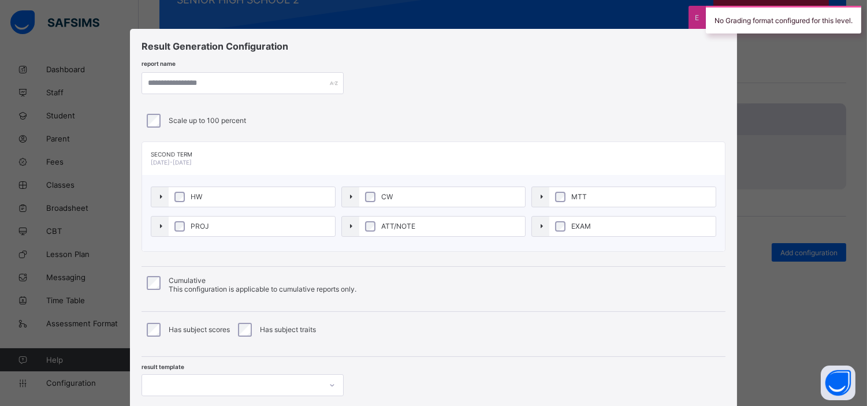
scroll to position [80, 0]
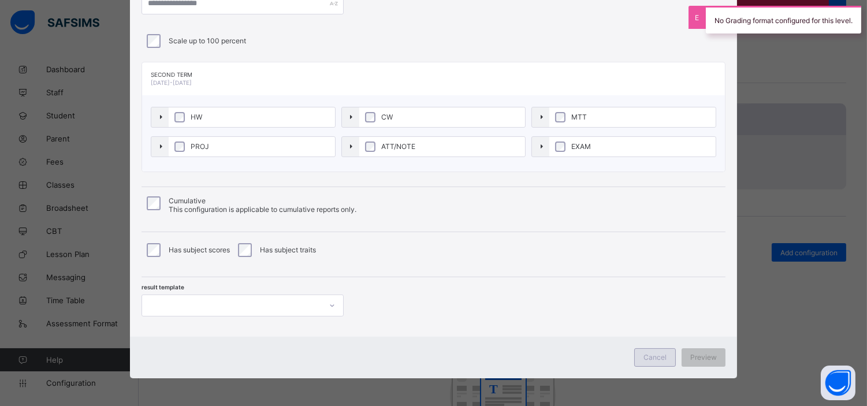
click at [662, 356] on span "Cancel" at bounding box center [654, 357] width 23 height 9
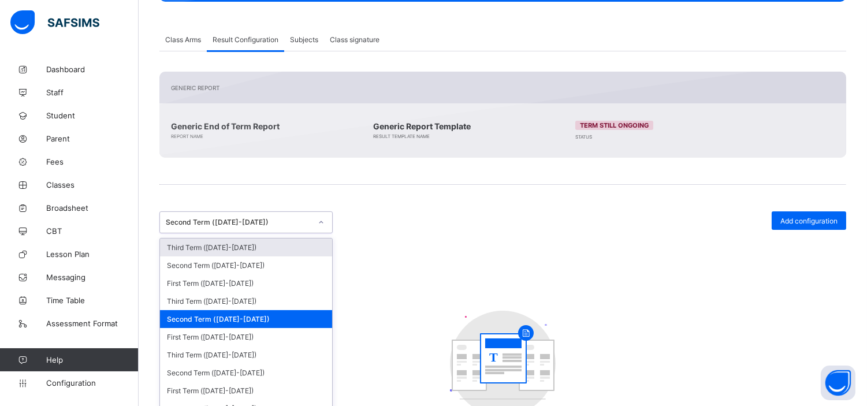
scroll to position [219, 0]
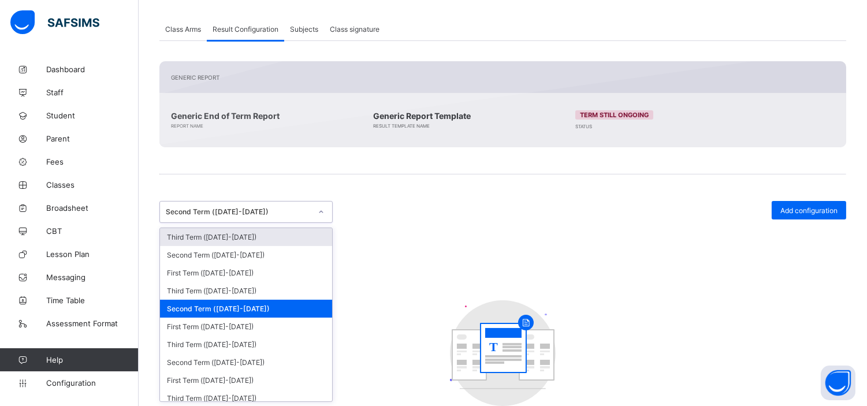
click at [279, 223] on div "option Second Term (2024-2025), selected. option Third Term (2025-2026) focused…" at bounding box center [245, 212] width 173 height 22
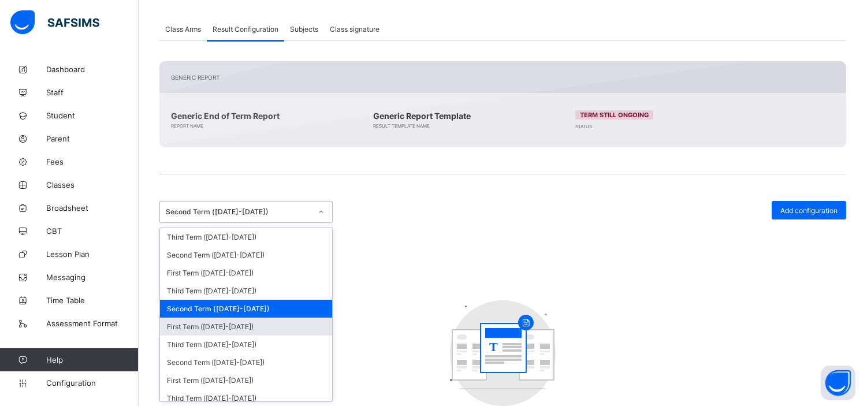
click at [247, 320] on div "First Term (2024-2025)" at bounding box center [246, 327] width 172 height 18
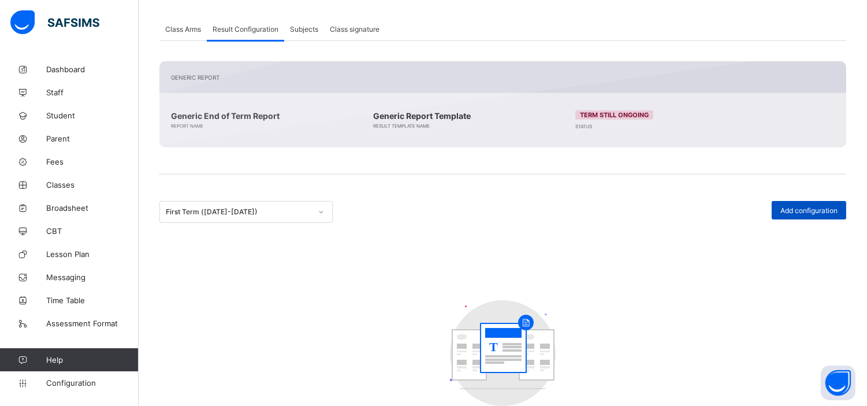
click at [811, 208] on span "Add configuration" at bounding box center [808, 210] width 57 height 9
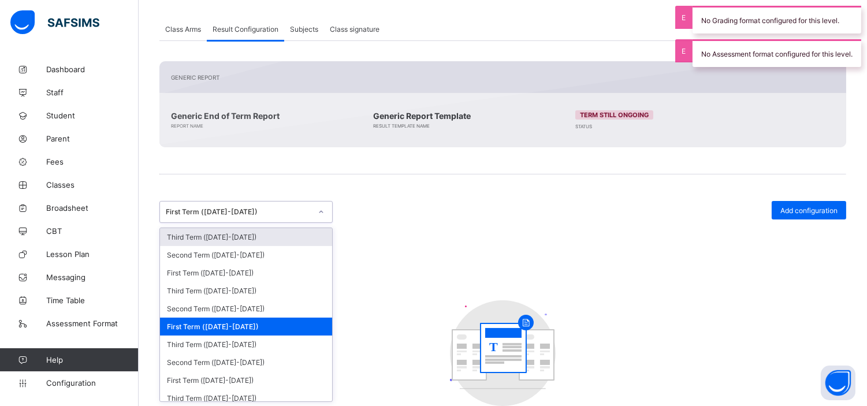
click at [243, 211] on div "First Term (2024-2025)" at bounding box center [239, 212] width 146 height 9
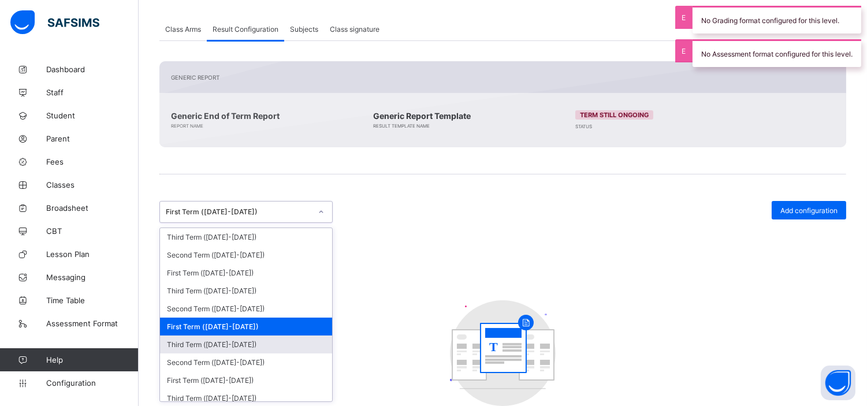
click at [238, 345] on div "Third Term (2023-2024)" at bounding box center [246, 344] width 172 height 18
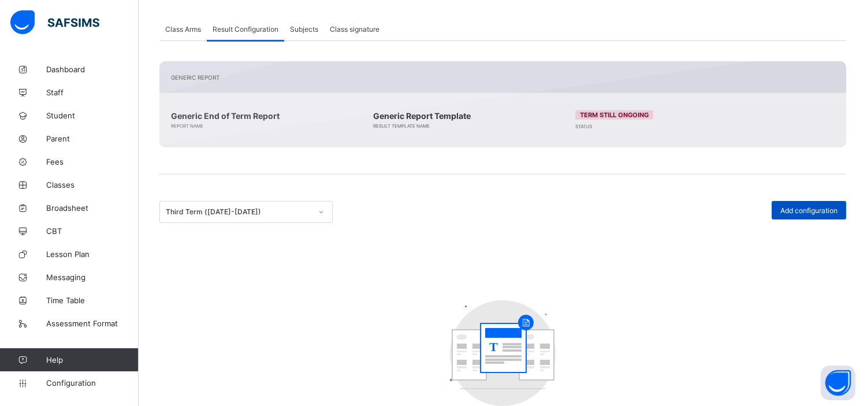
click at [822, 210] on span "Add configuration" at bounding box center [808, 210] width 57 height 9
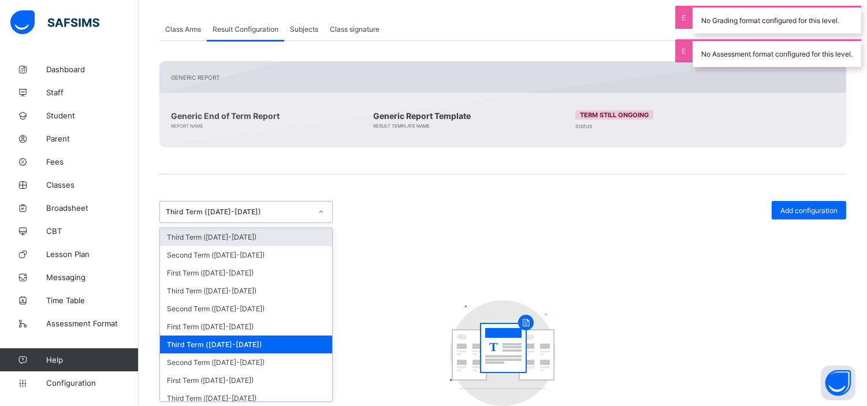
click at [264, 217] on div "Third Term (2023-2024)" at bounding box center [235, 212] width 150 height 16
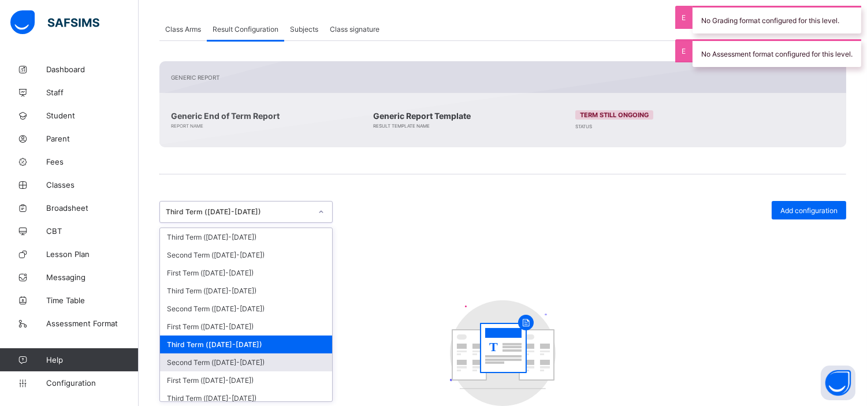
click at [247, 362] on div "Second Term (2023-2024)" at bounding box center [246, 362] width 172 height 18
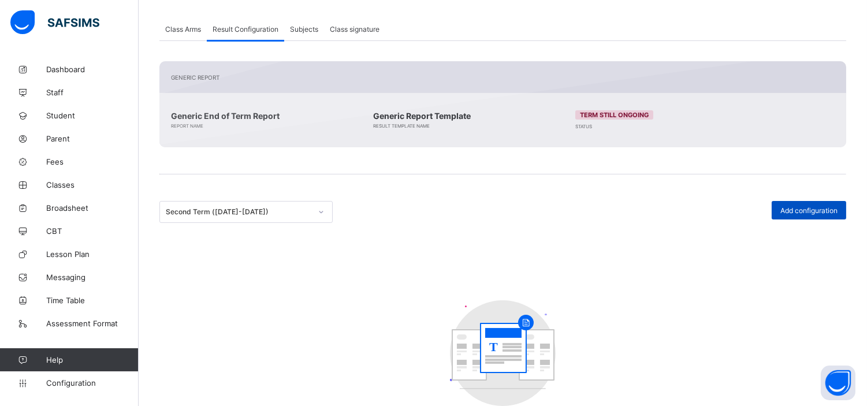
click at [815, 210] on span "Add configuration" at bounding box center [808, 210] width 57 height 9
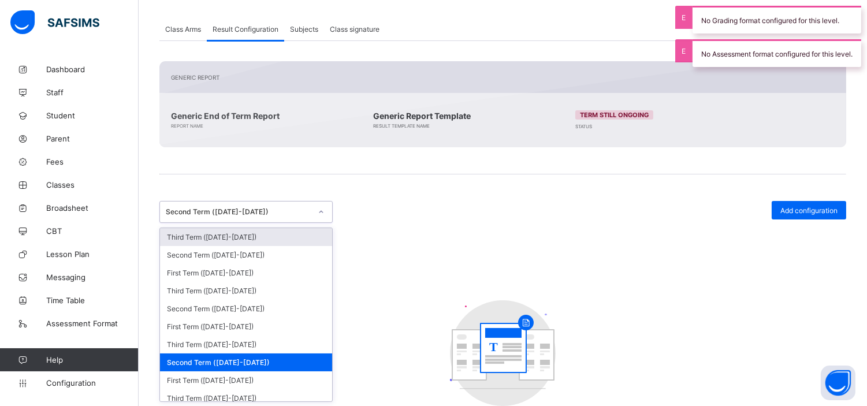
click at [241, 215] on div "Second Term (2023-2024)" at bounding box center [235, 212] width 150 height 16
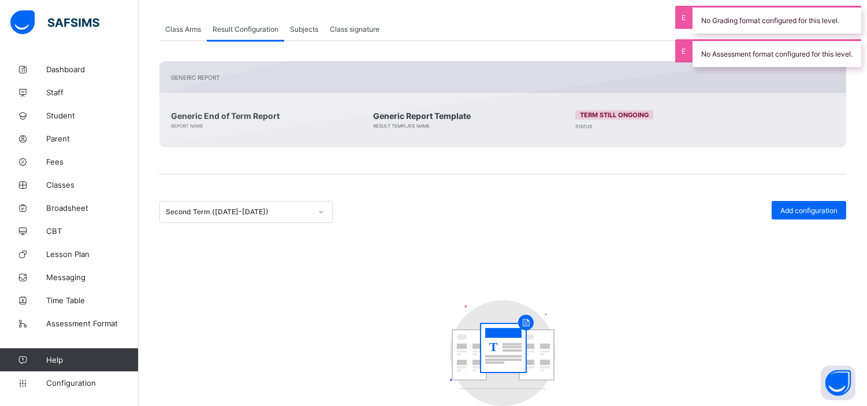
click at [498, 194] on span at bounding box center [502, 189] width 687 height 23
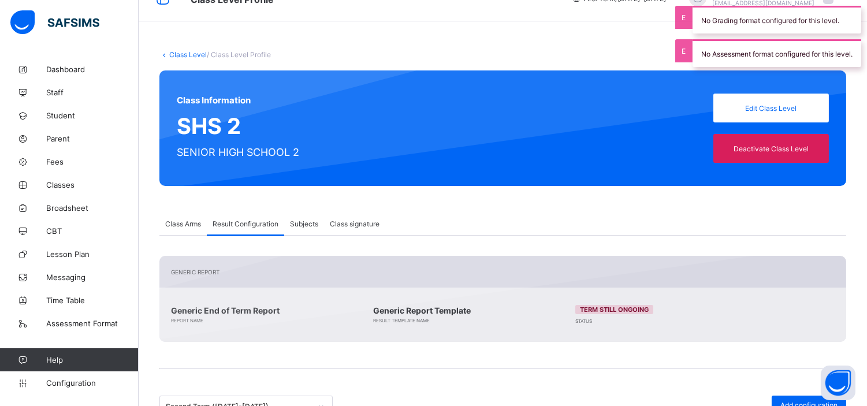
scroll to position [0, 0]
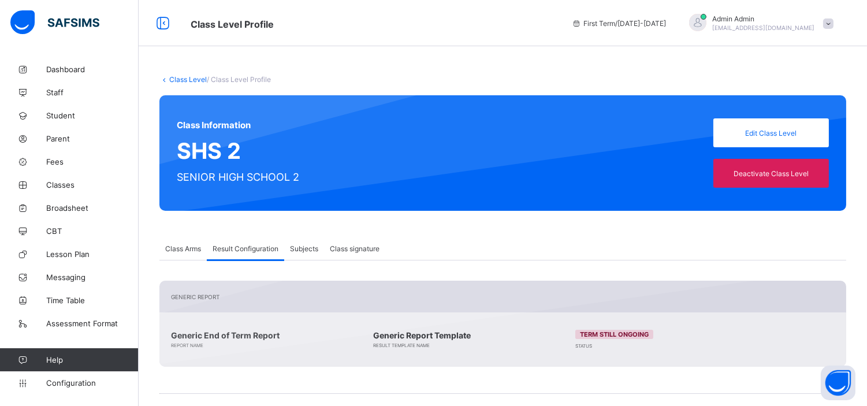
click at [199, 81] on link "Class Level" at bounding box center [188, 79] width 38 height 9
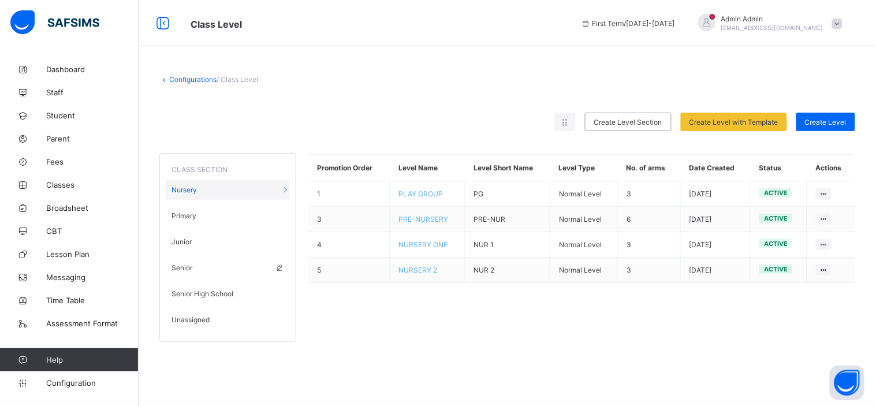
click at [179, 264] on span "Senior" at bounding box center [181, 267] width 21 height 9
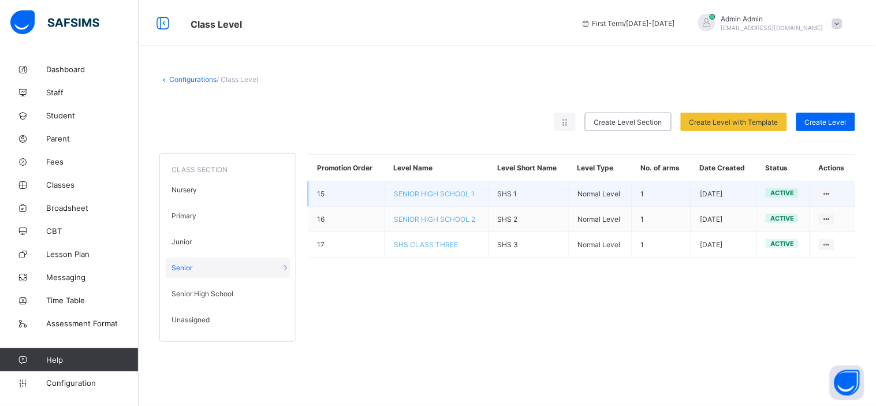
click at [458, 193] on span "SENIOR HIGH SCHOOL 1" at bounding box center [434, 193] width 81 height 9
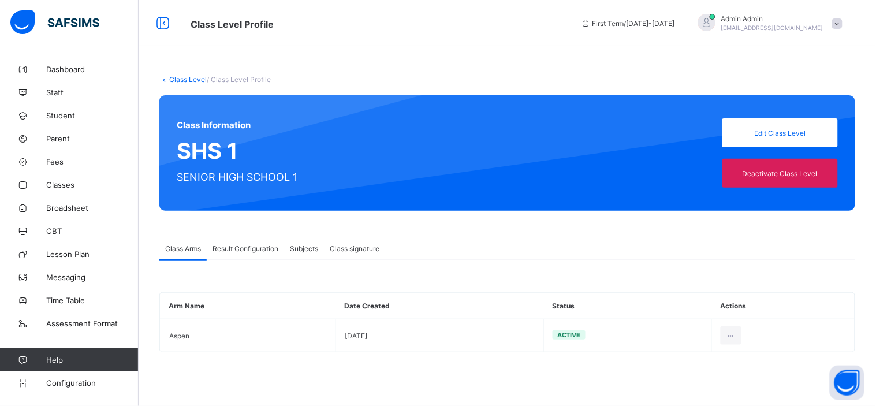
click at [240, 251] on span "Result Configuration" at bounding box center [245, 248] width 66 height 9
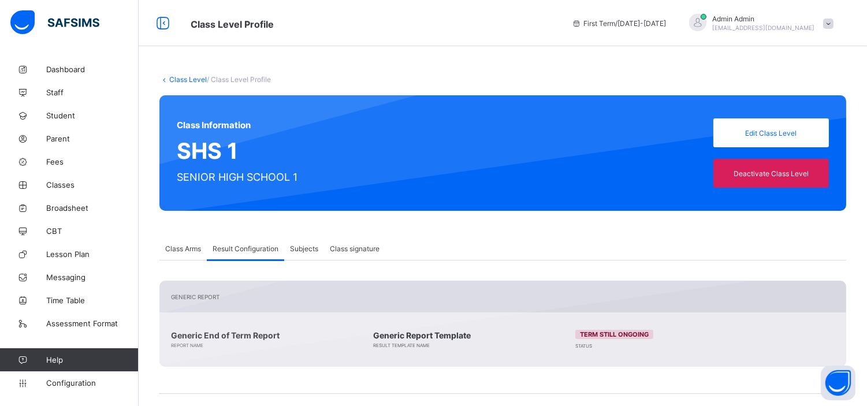
scroll to position [136, 0]
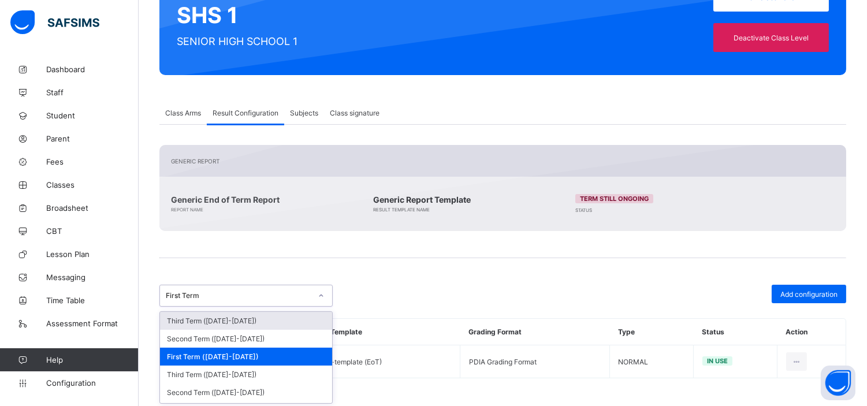
click at [297, 295] on div "First Term" at bounding box center [239, 296] width 146 height 9
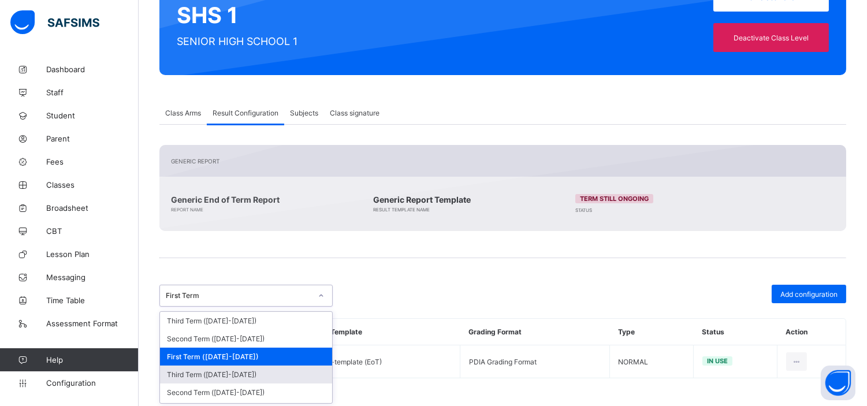
click at [234, 373] on div "Third Term (2024-2025)" at bounding box center [246, 375] width 172 height 18
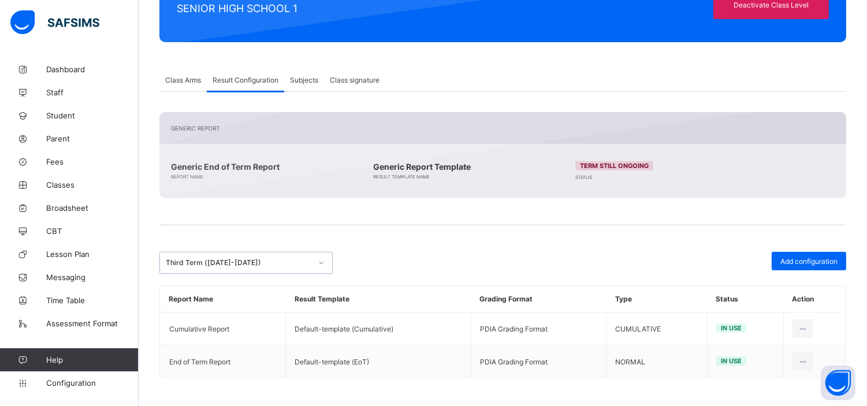
scroll to position [0, 0]
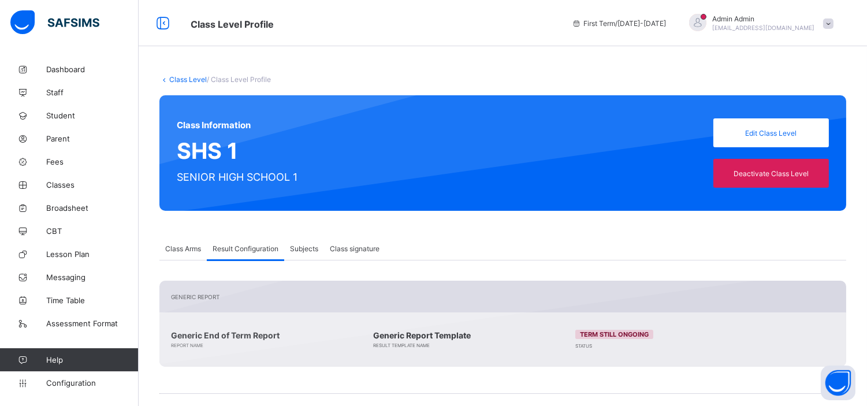
click at [178, 77] on link "Class Level" at bounding box center [188, 79] width 38 height 9
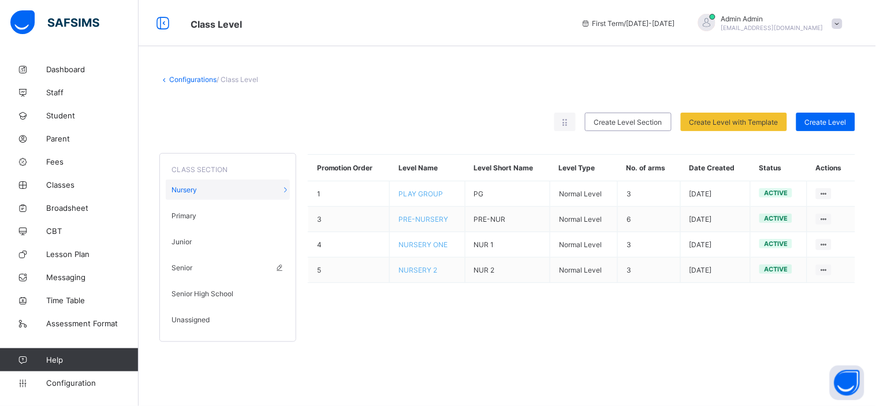
click at [182, 267] on span "Senior" at bounding box center [181, 267] width 21 height 9
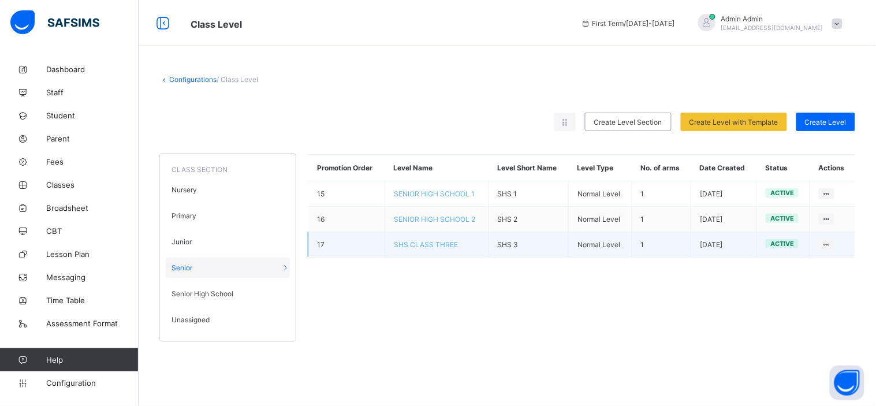
click at [436, 243] on span "SHS CLASS THREE" at bounding box center [426, 244] width 64 height 9
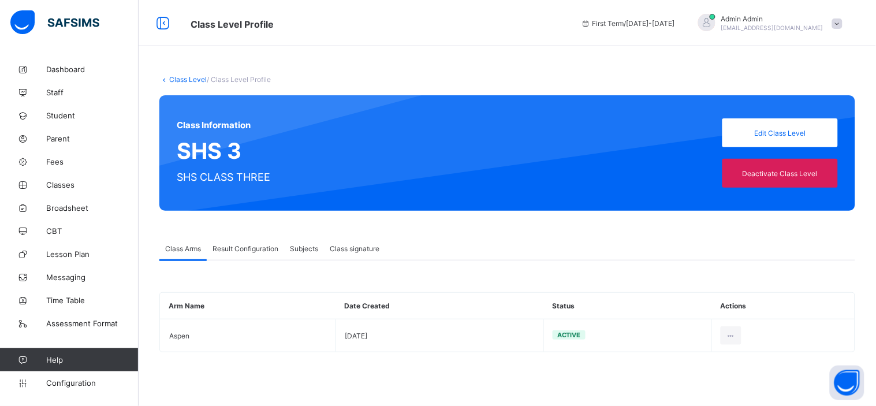
click at [252, 249] on span "Result Configuration" at bounding box center [245, 248] width 66 height 9
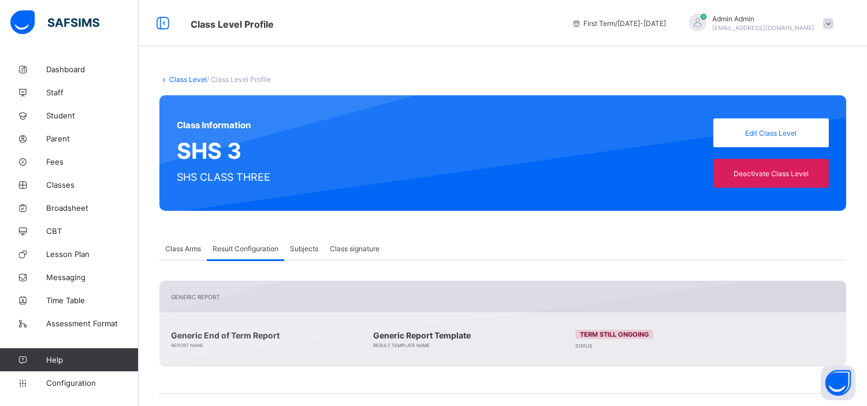
scroll to position [286, 0]
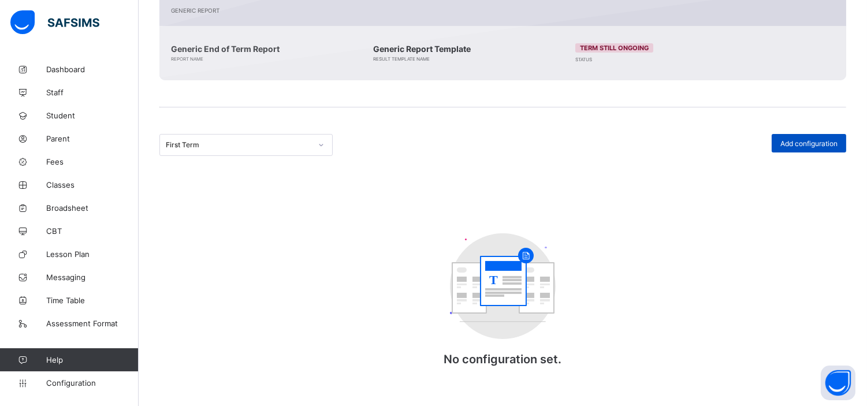
click at [820, 141] on span "Add configuration" at bounding box center [808, 143] width 57 height 9
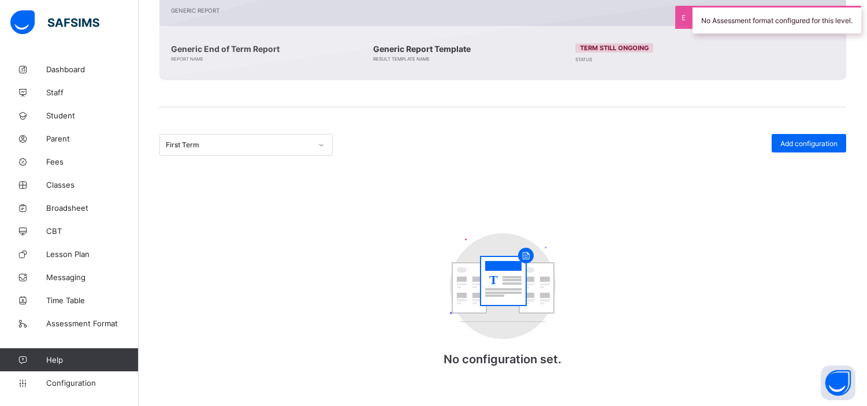
click at [234, 147] on div "First Term" at bounding box center [239, 145] width 146 height 9
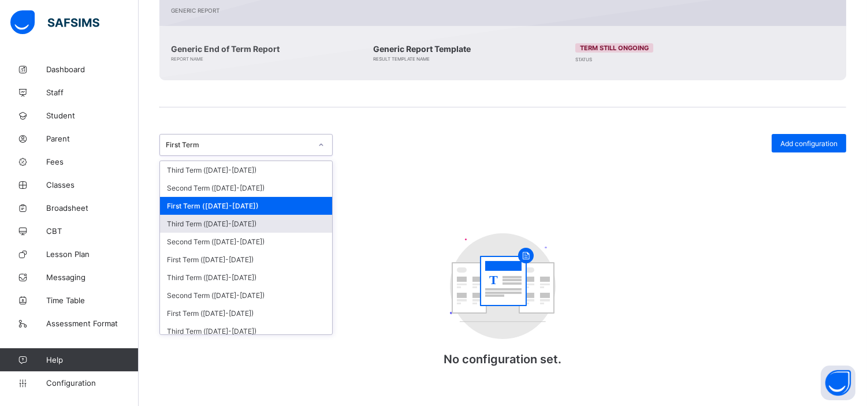
click at [244, 218] on div "Third Term (2024-2025)" at bounding box center [246, 224] width 172 height 18
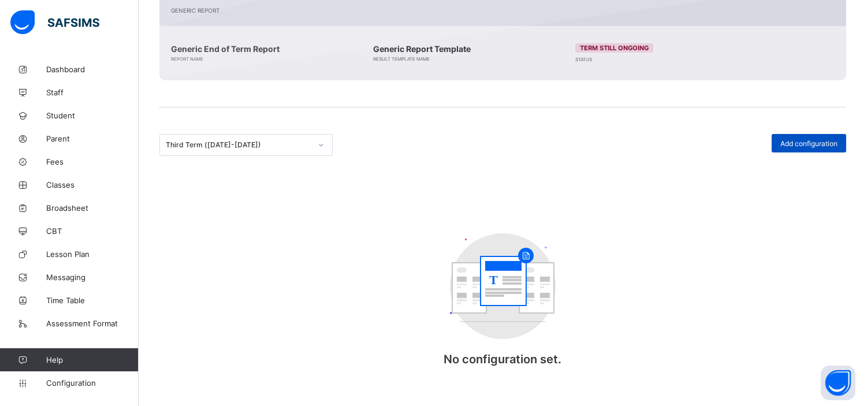
click at [809, 145] on span "Add configuration" at bounding box center [808, 143] width 57 height 9
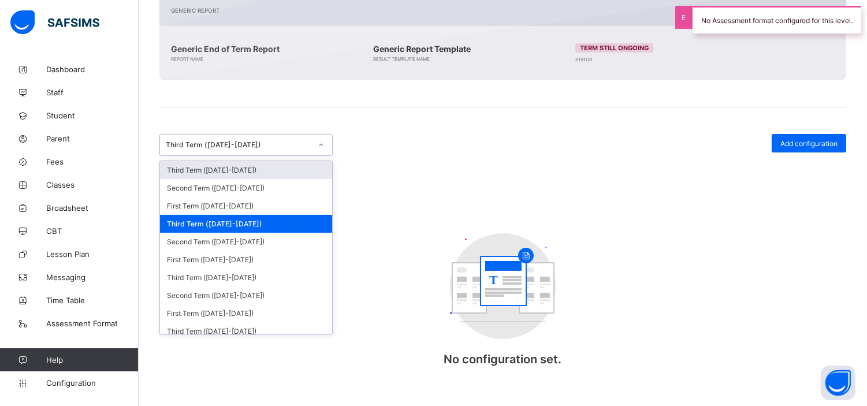
click at [259, 141] on div "Third Term (2024-2025)" at bounding box center [239, 145] width 146 height 9
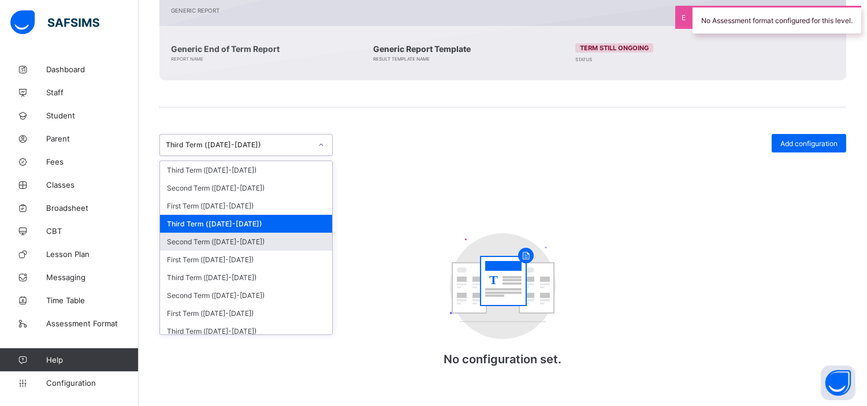
click at [238, 239] on div "Second Term (2024-2025)" at bounding box center [246, 242] width 172 height 18
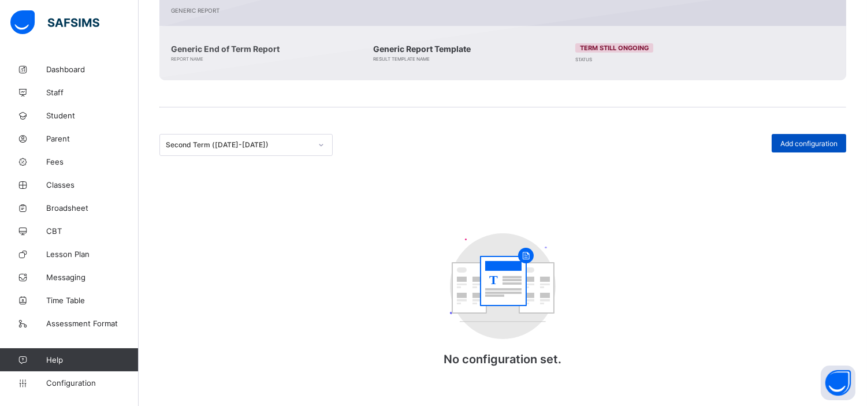
click at [810, 142] on span "Add configuration" at bounding box center [808, 143] width 57 height 9
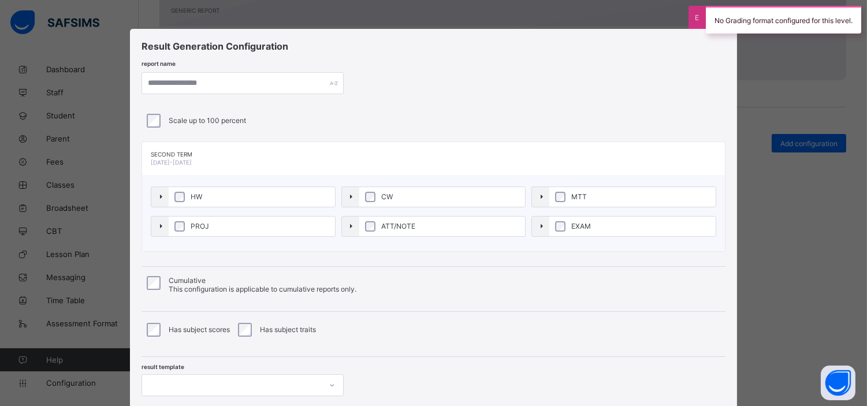
scroll to position [80, 0]
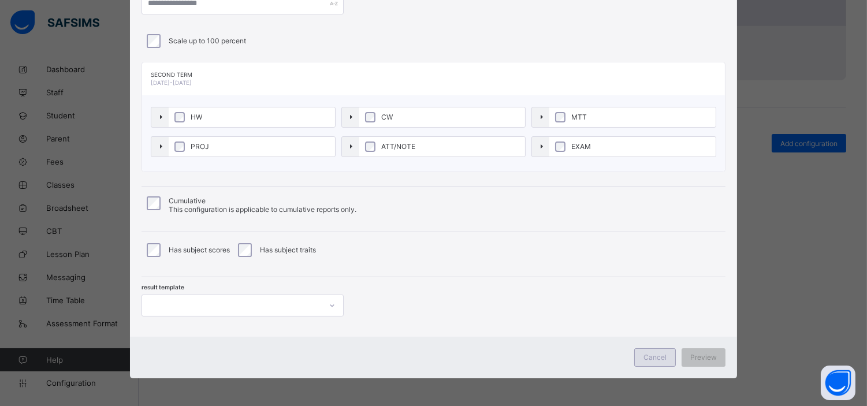
click at [660, 356] on span "Cancel" at bounding box center [654, 357] width 23 height 9
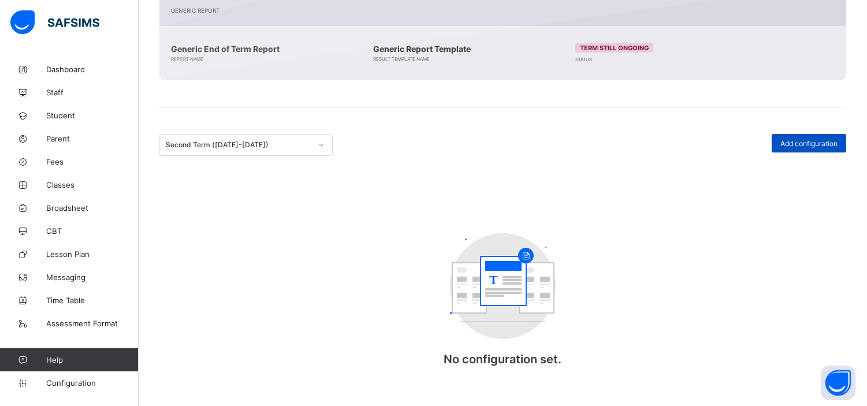
click at [806, 136] on div "Add configuration" at bounding box center [808, 143] width 74 height 18
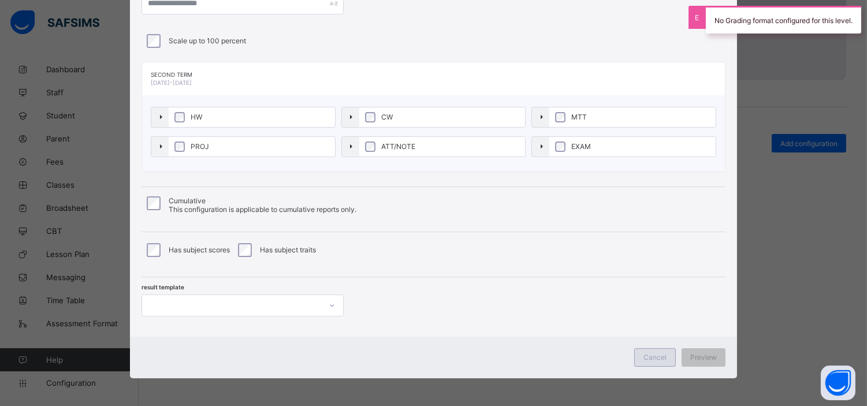
click at [648, 361] on div "Cancel" at bounding box center [655, 357] width 42 height 18
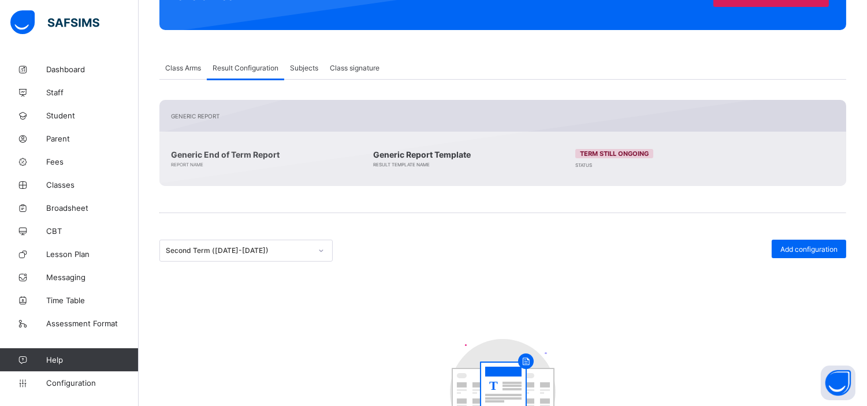
scroll to position [0, 0]
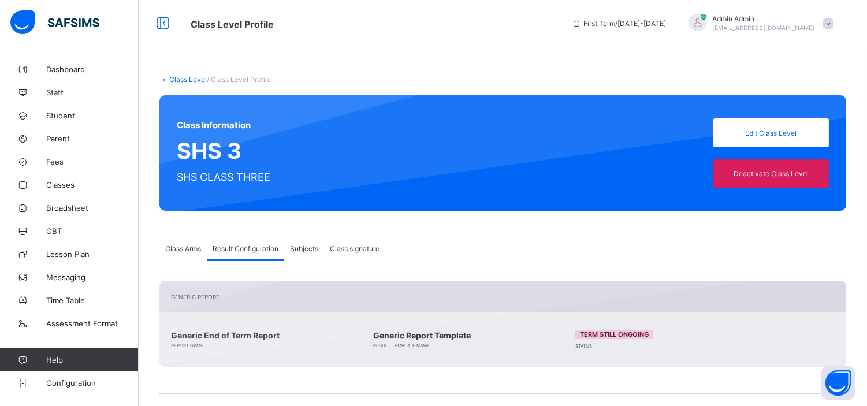
click at [187, 80] on link "Class Level" at bounding box center [188, 79] width 38 height 9
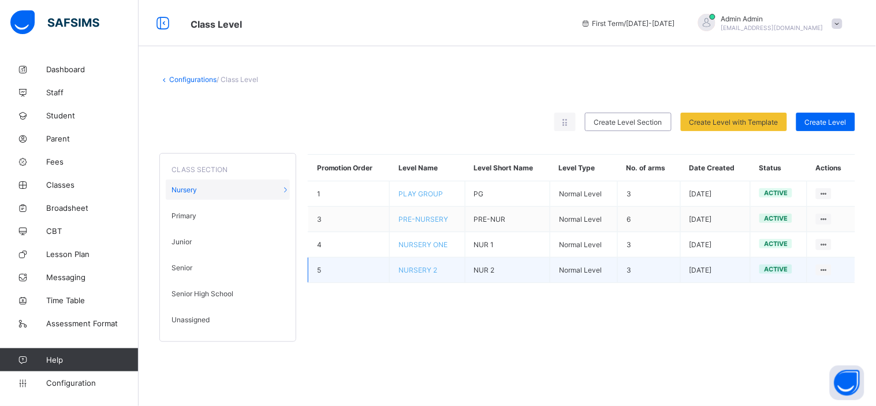
click at [423, 269] on span "NURSERY 2" at bounding box center [417, 270] width 39 height 9
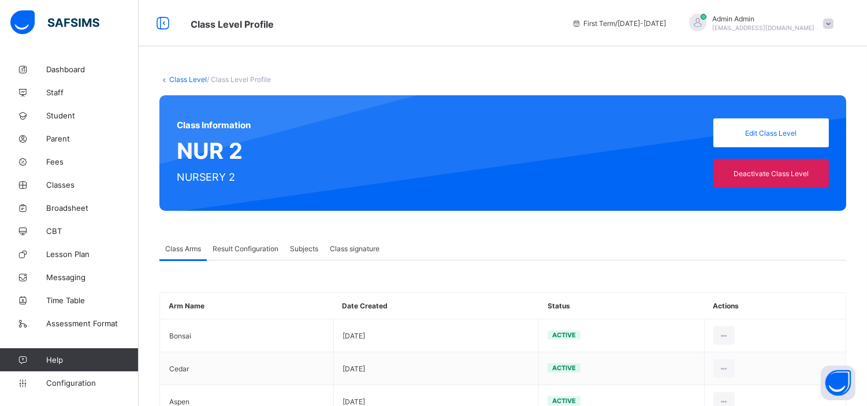
click at [234, 250] on span "Result Configuration" at bounding box center [245, 248] width 66 height 9
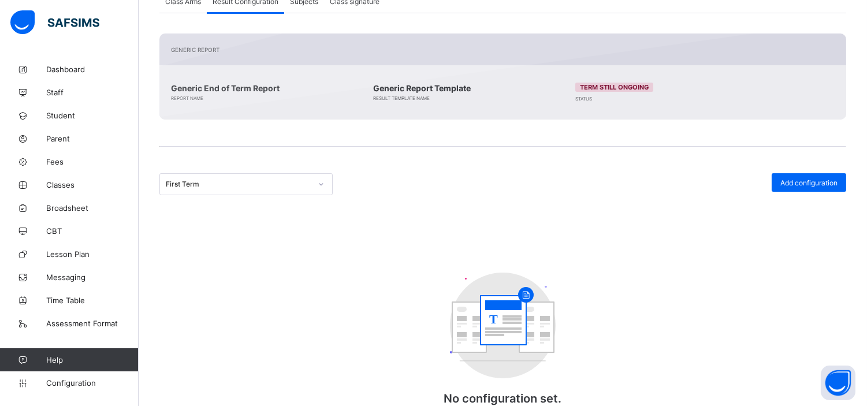
scroll to position [248, 0]
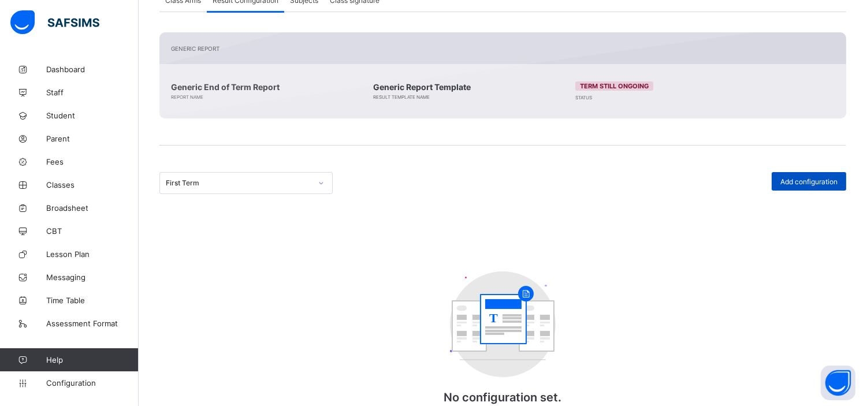
click at [832, 177] on span "Add configuration" at bounding box center [808, 181] width 57 height 9
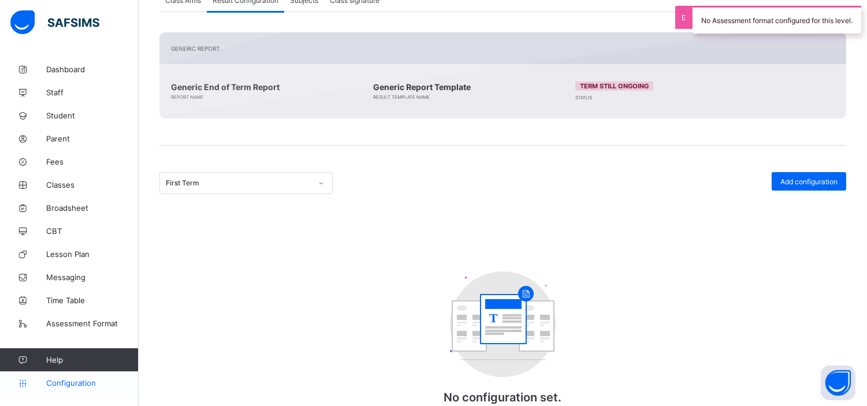
click at [76, 390] on link "Configuration" at bounding box center [69, 382] width 138 height 23
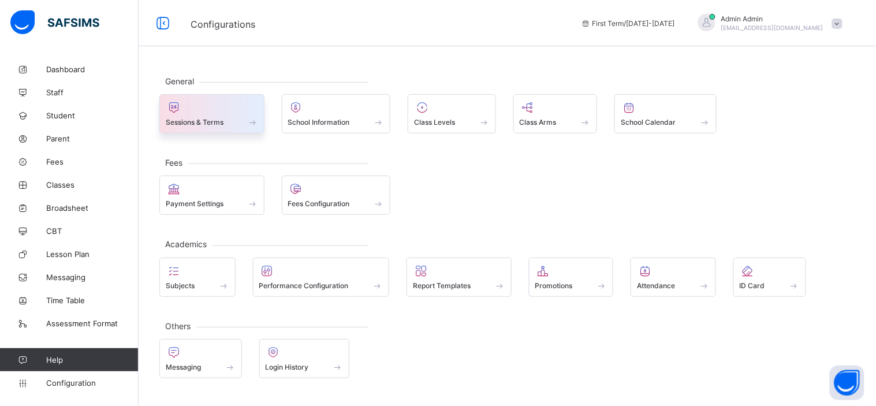
click at [211, 123] on span "Sessions & Terms" at bounding box center [195, 122] width 58 height 9
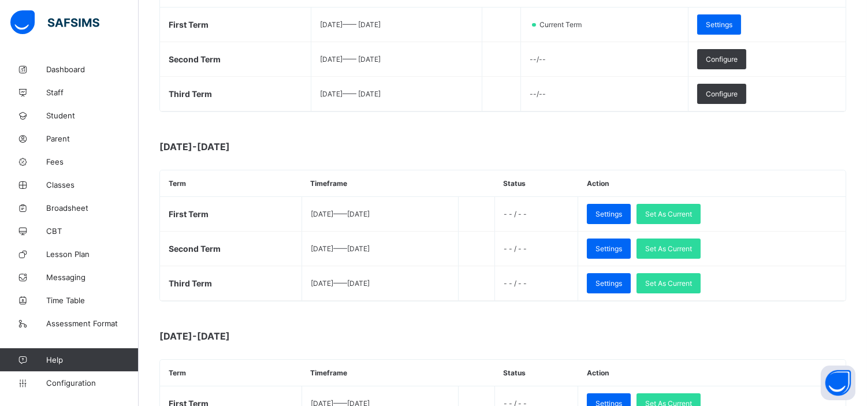
scroll to position [223, 0]
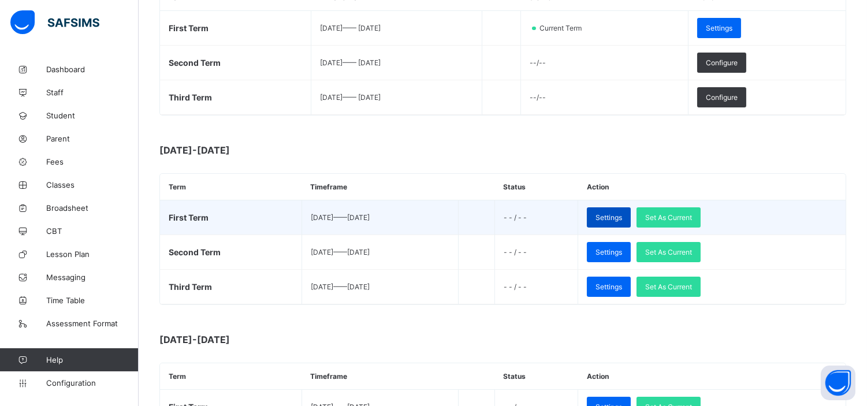
click at [622, 218] on span "Settings" at bounding box center [608, 217] width 27 height 9
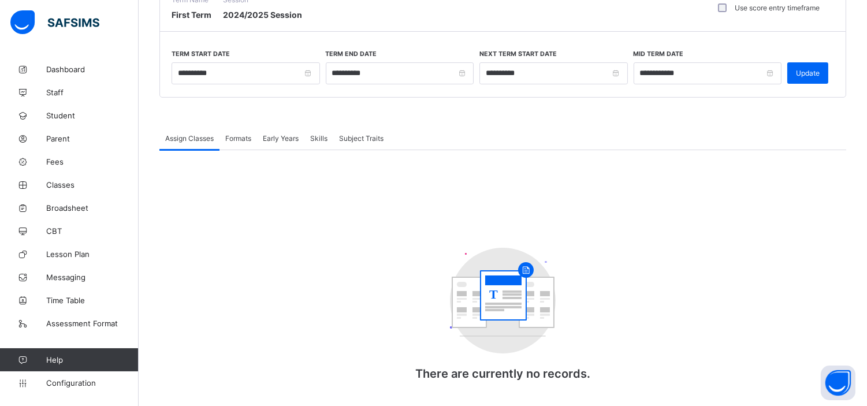
scroll to position [127, 0]
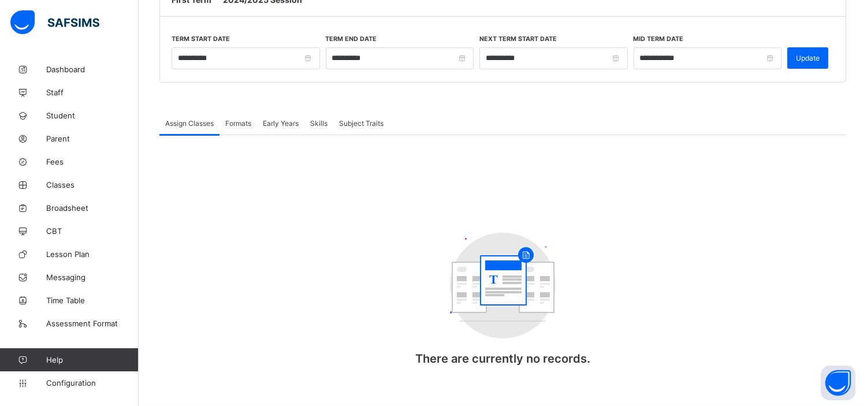
click at [241, 124] on span "Formats" at bounding box center [238, 123] width 26 height 9
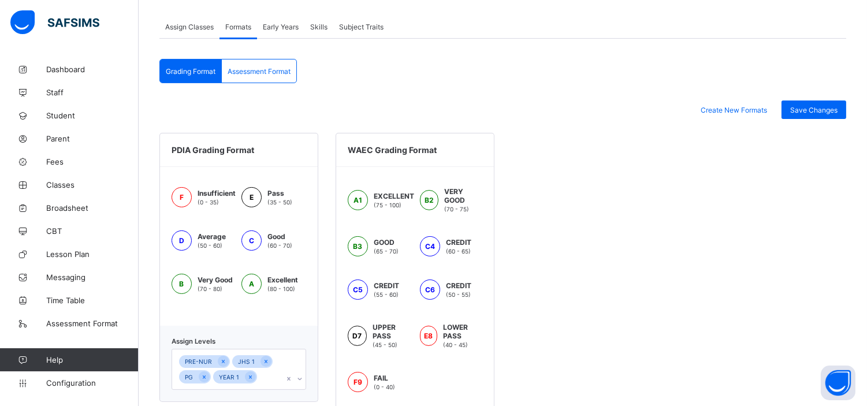
scroll to position [322, 0]
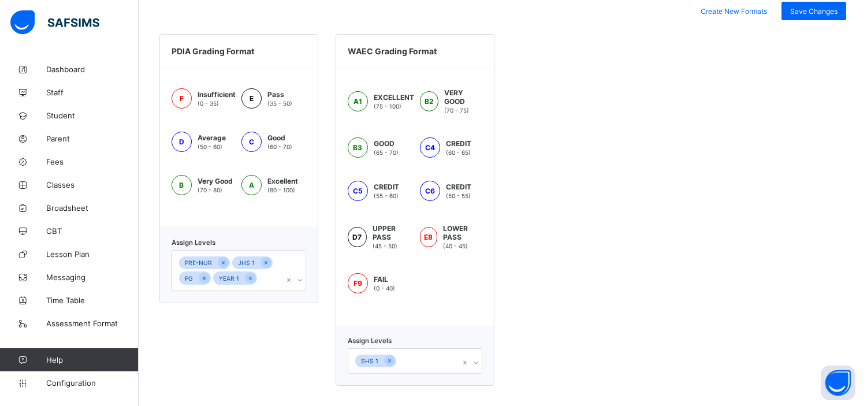
click at [301, 275] on icon at bounding box center [299, 280] width 7 height 12
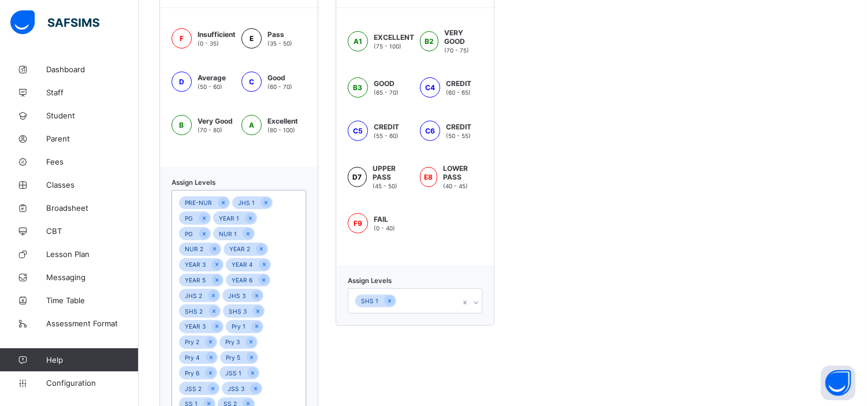
scroll to position [443, 0]
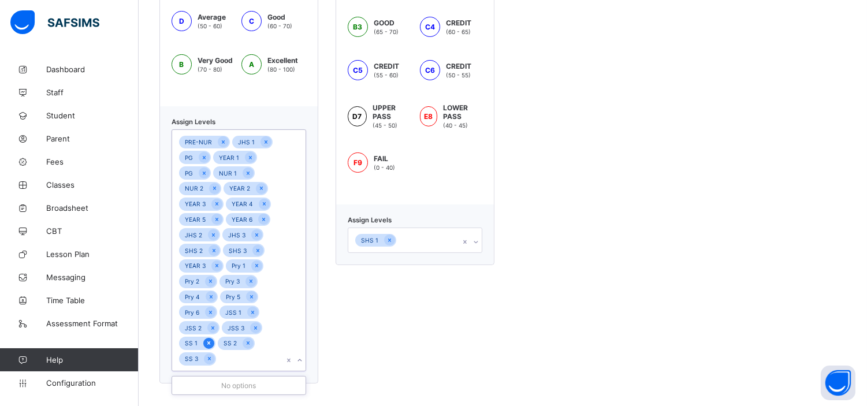
click at [209, 345] on icon at bounding box center [209, 343] width 6 height 8
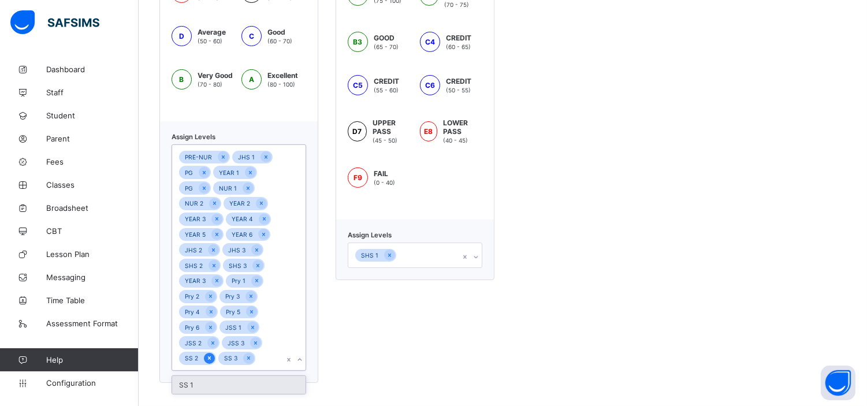
click at [207, 358] on icon at bounding box center [209, 358] width 6 height 8
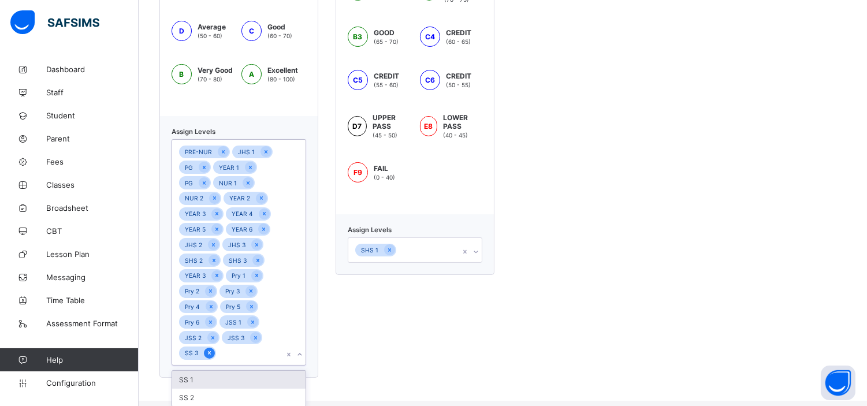
click at [207, 353] on icon at bounding box center [209, 353] width 6 height 8
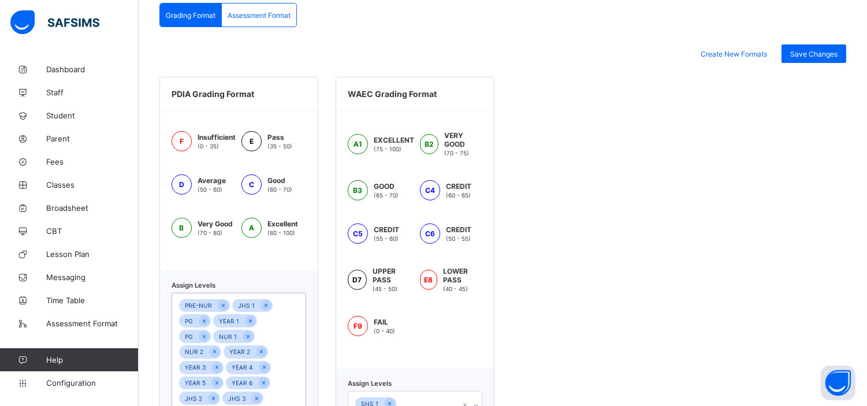
scroll to position [254, 0]
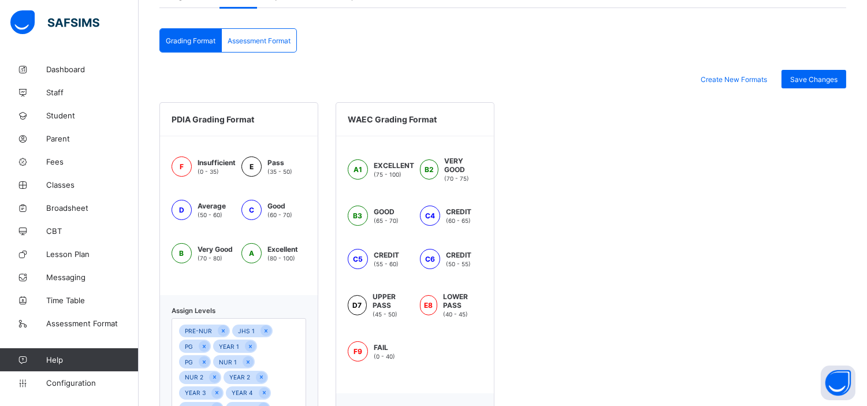
click at [741, 125] on div "PDIA Grading Format F Insufficient (0 - 35) E Pass (35 - 50) D Average (50 - 60…" at bounding box center [502, 321] width 687 height 439
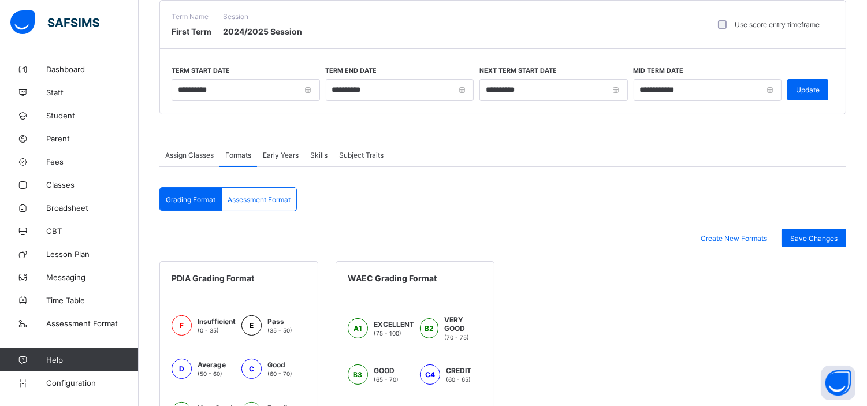
scroll to position [95, 0]
click at [184, 152] on span "Assign Classes" at bounding box center [189, 155] width 49 height 9
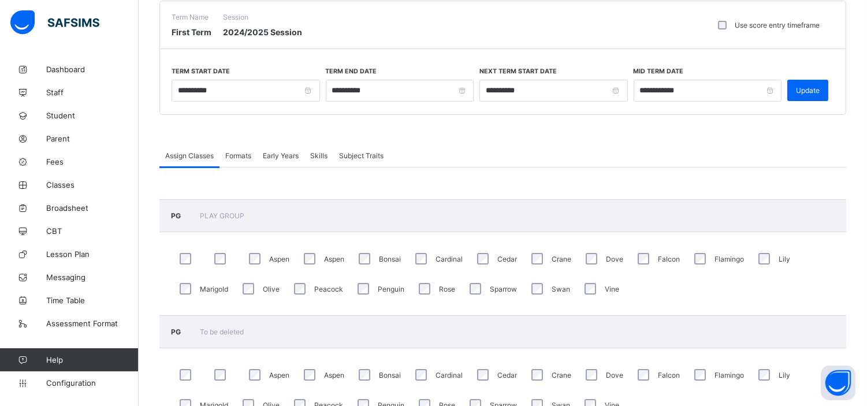
click at [235, 148] on div "Formats" at bounding box center [238, 155] width 38 height 23
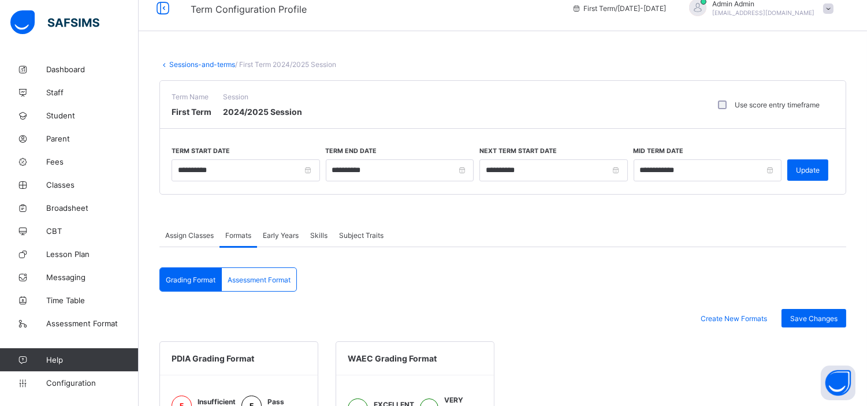
scroll to position [14, 0]
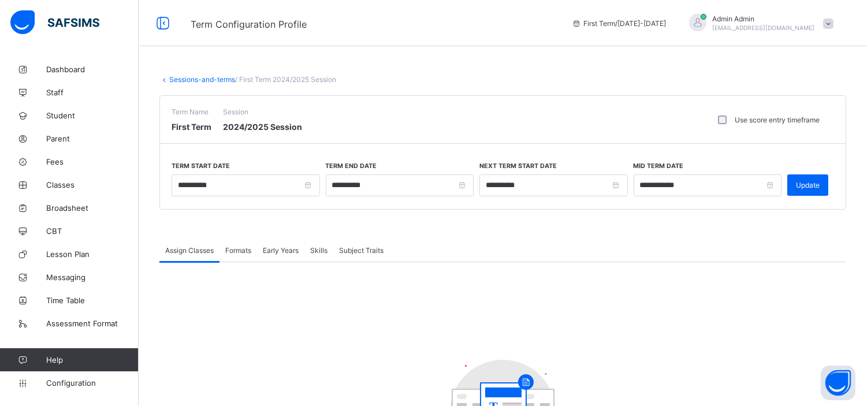
click at [233, 250] on span "Formats" at bounding box center [238, 250] width 26 height 9
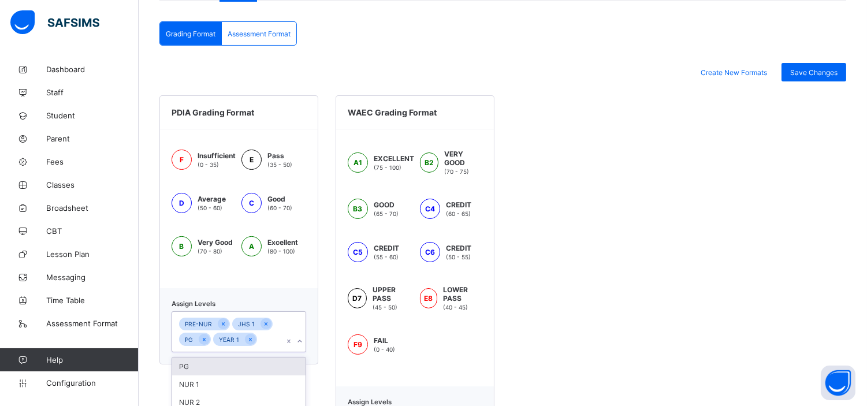
scroll to position [322, 0]
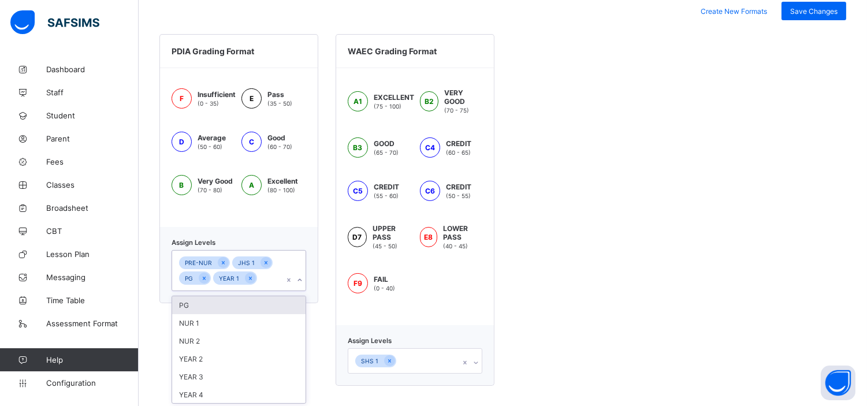
click at [301, 291] on div "option PG focused, 1 of 25. 25 results available. Use Up and Down to choose opt…" at bounding box center [238, 270] width 135 height 41
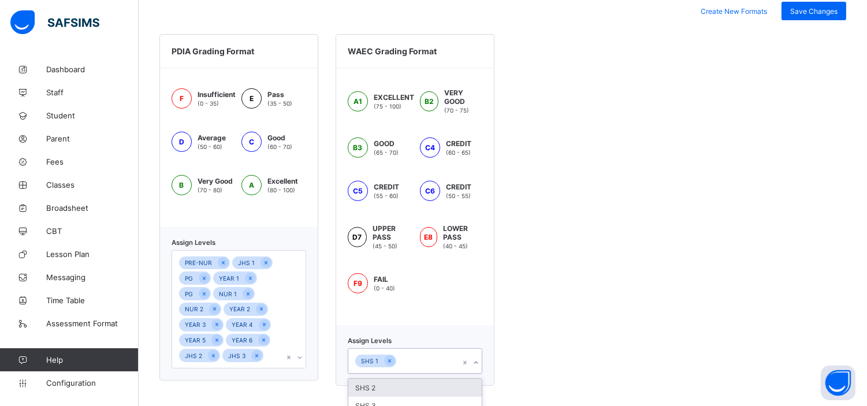
scroll to position [466, 0]
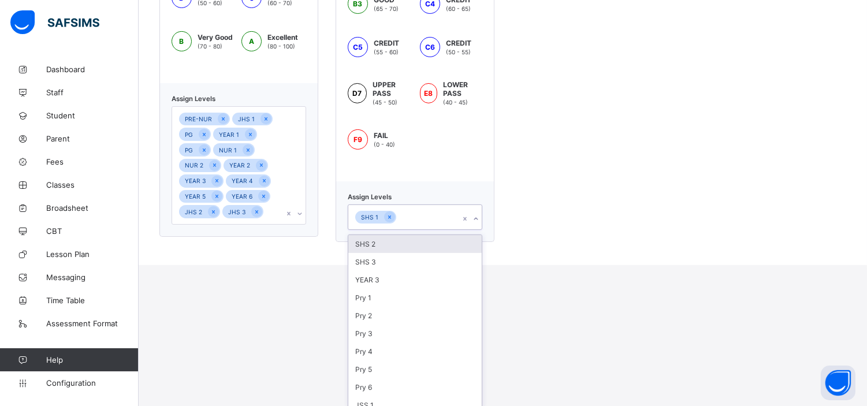
click at [480, 230] on div "option SHS 2 focused, 1 of 15. 15 results available. Use Up and Down to choose …" at bounding box center [415, 216] width 135 height 25
click at [372, 378] on div "SS 2" at bounding box center [414, 387] width 133 height 18
click at [376, 396] on div "SS 3" at bounding box center [414, 405] width 133 height 18
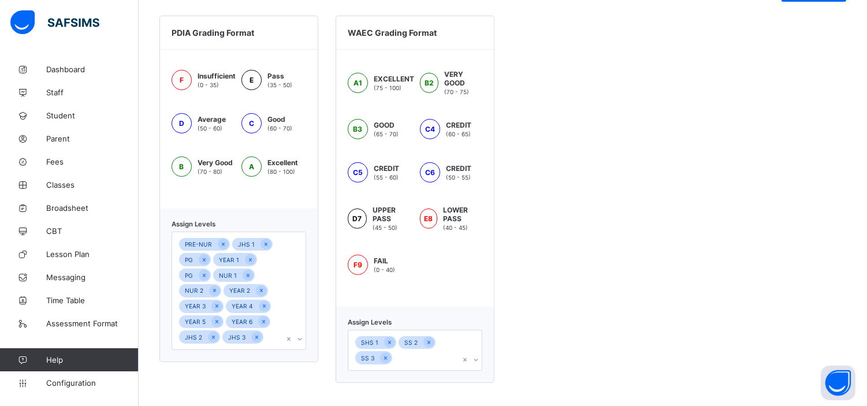
scroll to position [338, 0]
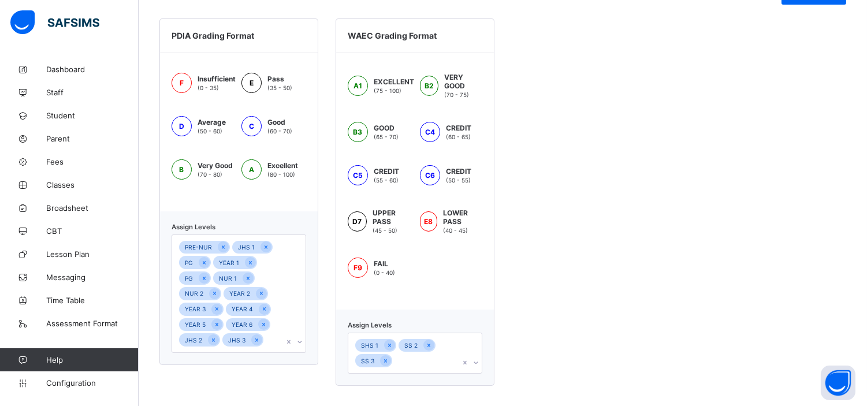
click at [642, 331] on html "**********" at bounding box center [433, 35] width 867 height 747
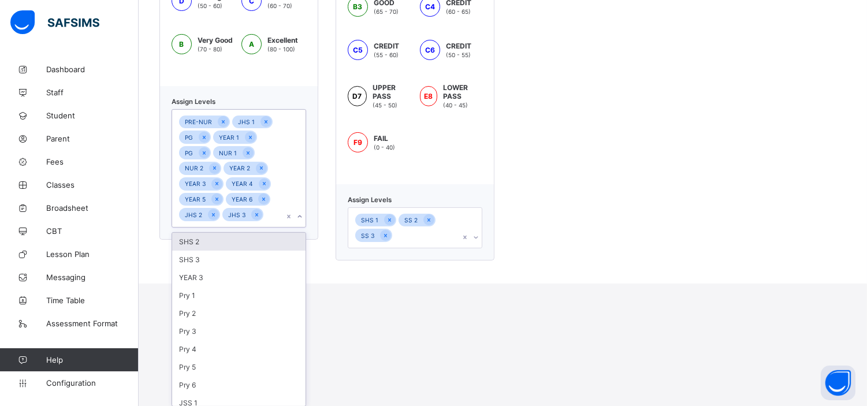
click at [299, 228] on div "option JHS 3, selected. option SHS 2 focused, 1 of 13. 13 results available. Us…" at bounding box center [238, 168] width 135 height 118
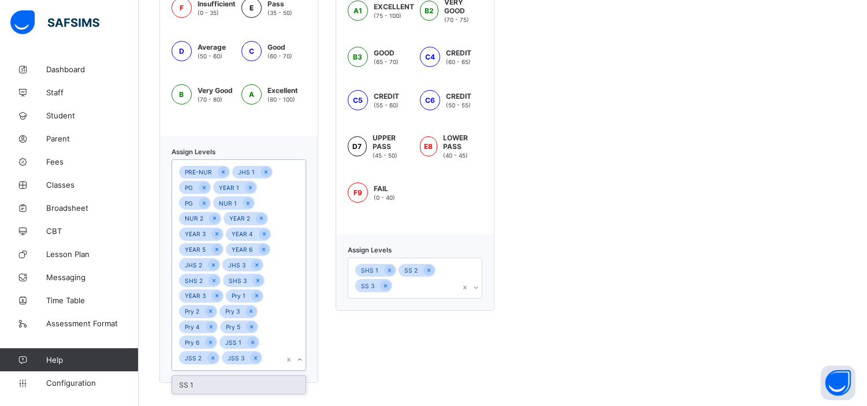
scroll to position [412, 0]
click at [343, 342] on div "WAEC Grading Format A1 EXCELLENT (75 - 100) B2 VERY GOOD (70 - 75) B3 GOOD (65 …" at bounding box center [414, 164] width 159 height 439
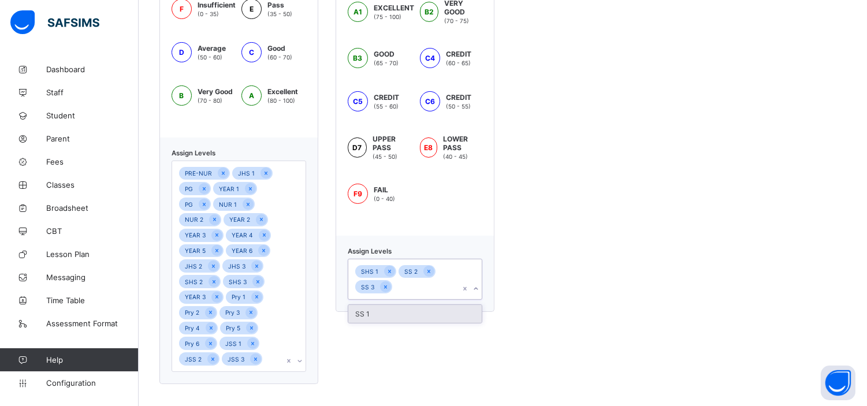
click at [479, 286] on icon at bounding box center [475, 289] width 7 height 12
click at [420, 314] on div "SS 1" at bounding box center [414, 314] width 133 height 18
click at [616, 227] on div "PDIA Grading Format F Insufficient (0 - 35) E Pass (35 - 50) D Average (50 - 60…" at bounding box center [502, 164] width 687 height 439
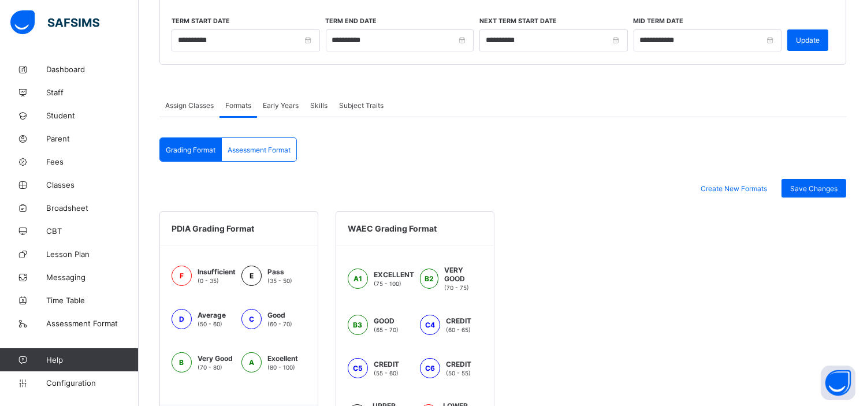
scroll to position [144, 0]
click at [814, 183] on div "Save Changes" at bounding box center [813, 189] width 65 height 18
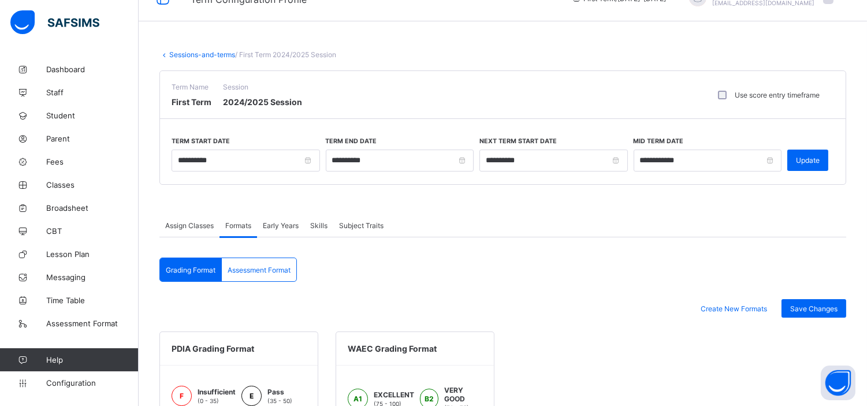
scroll to position [0, 0]
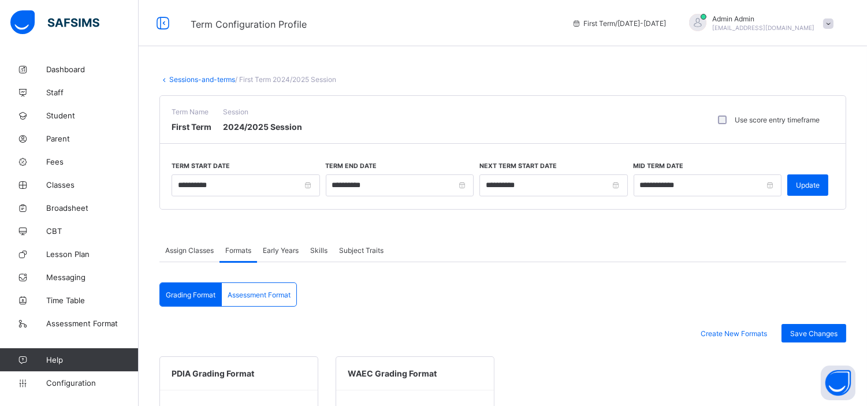
click at [321, 254] on div "Skills" at bounding box center [318, 249] width 29 height 23
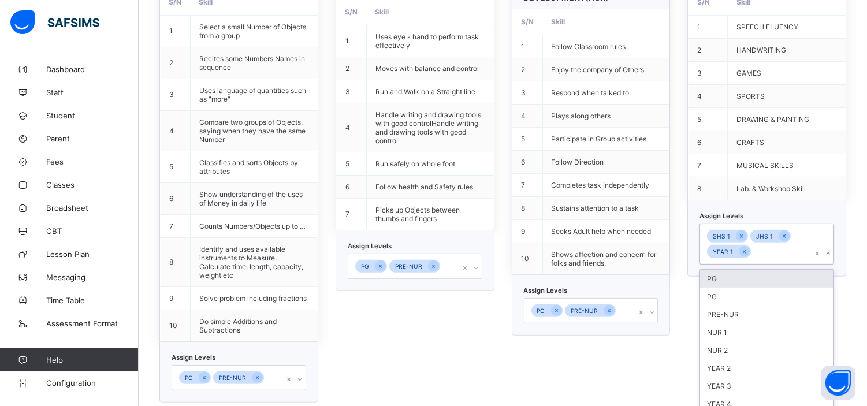
scroll to position [879, 0]
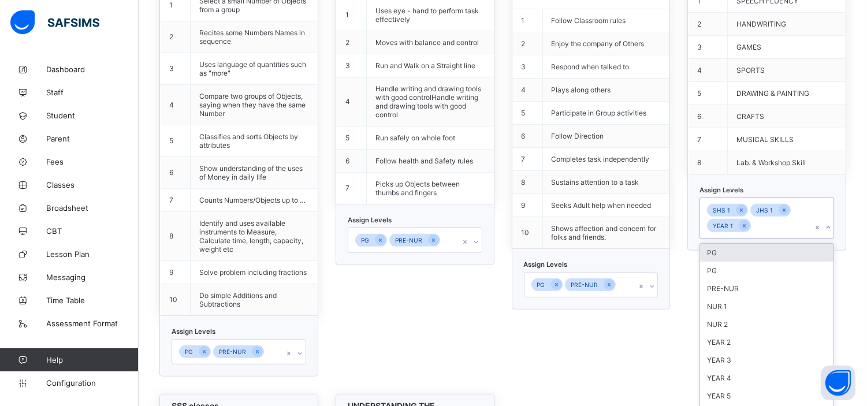
click at [834, 233] on div "option PG focused, 1 of 35. 32 results available. Use Up and Down to choose opt…" at bounding box center [766, 217] width 135 height 41
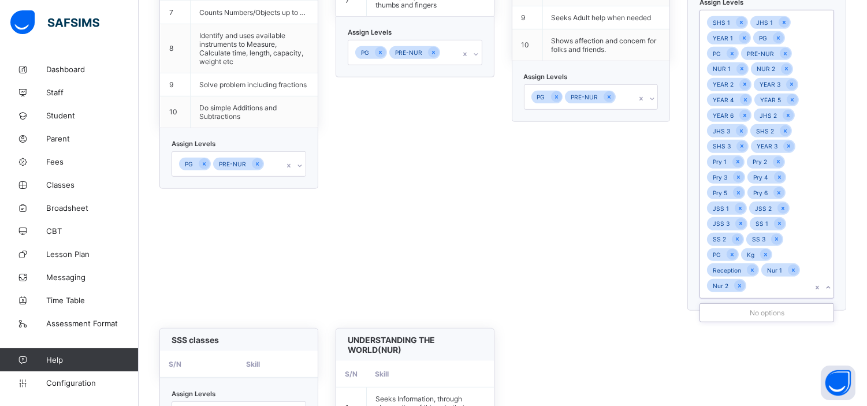
scroll to position [1067, 0]
click at [565, 257] on div "PERSONAL, SOCIAL AND EMOTIONAL DEVELOPMENT(NUR) S/N Skill 1 Follow Classroom ru…" at bounding box center [591, 31] width 159 height 558
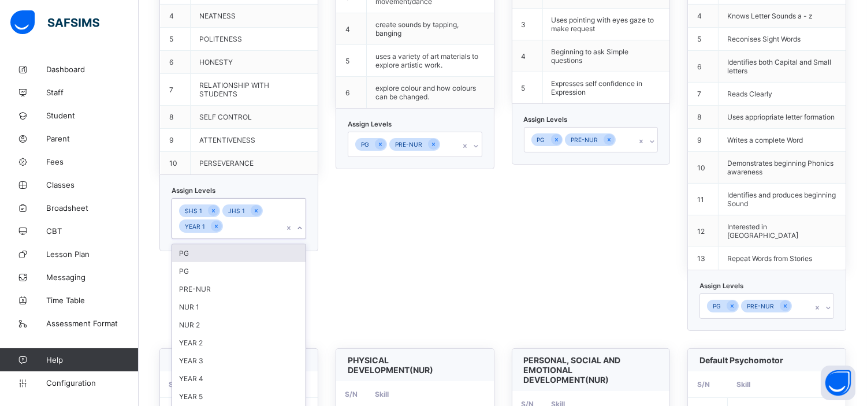
scroll to position [475, 0]
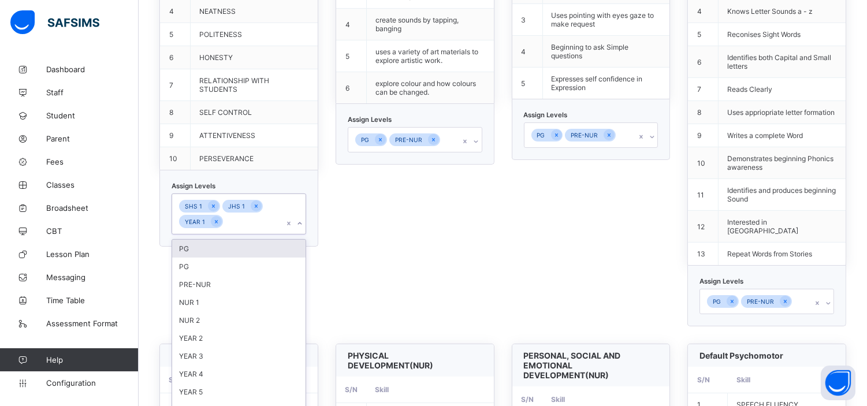
click at [302, 234] on div "option PG focused, 1 of 35. 32 results available. Use Up and Down to choose opt…" at bounding box center [238, 213] width 135 height 41
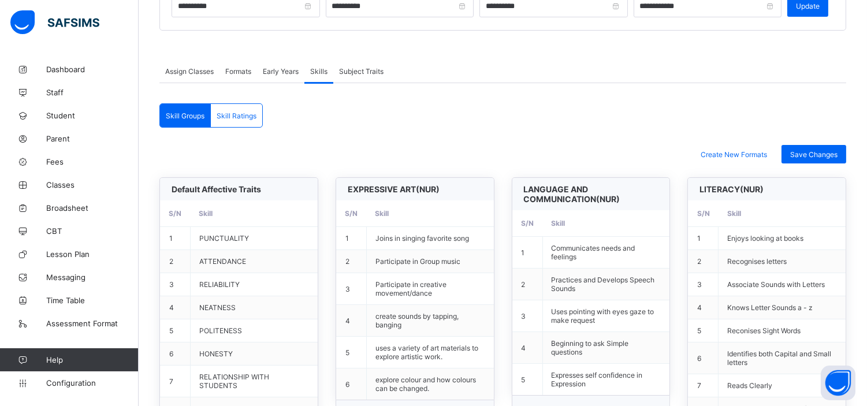
scroll to position [0, 0]
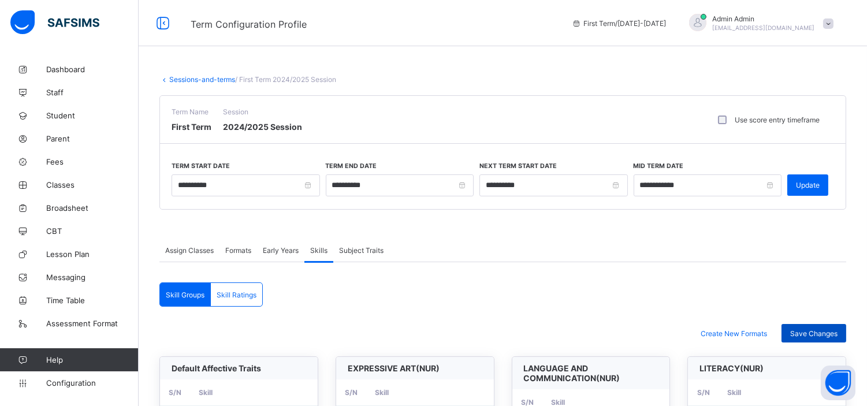
click at [813, 329] on span "Save Changes" at bounding box center [813, 333] width 47 height 9
click at [210, 80] on link "Sessions-and-terms" at bounding box center [202, 79] width 66 height 9
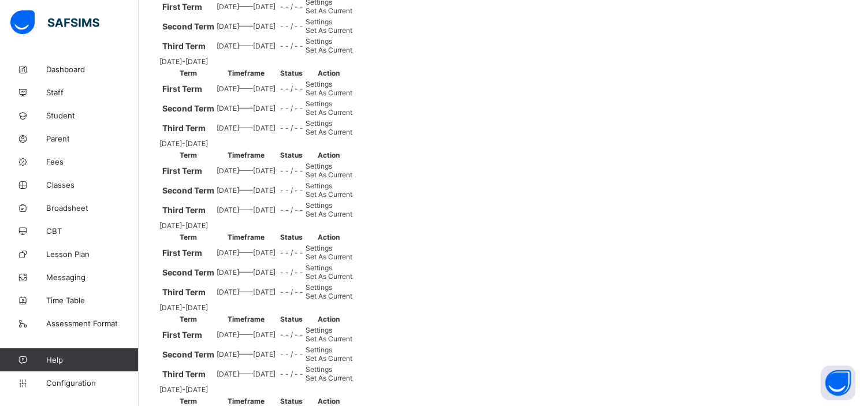
scroll to position [266, 0]
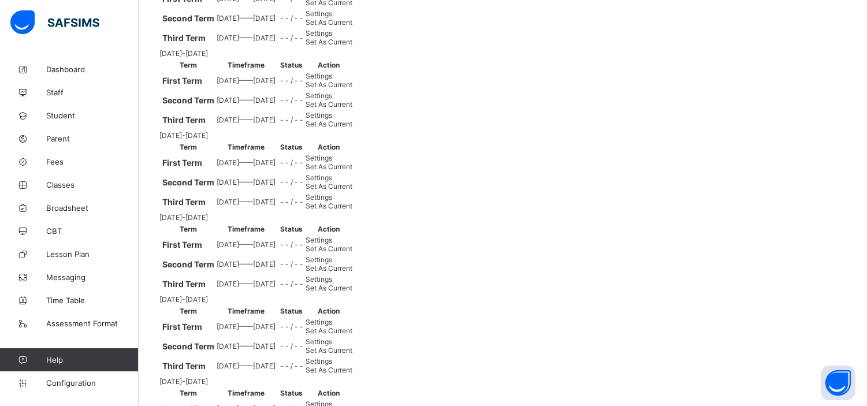
click at [332, 18] on span "Settings" at bounding box center [318, 13] width 27 height 9
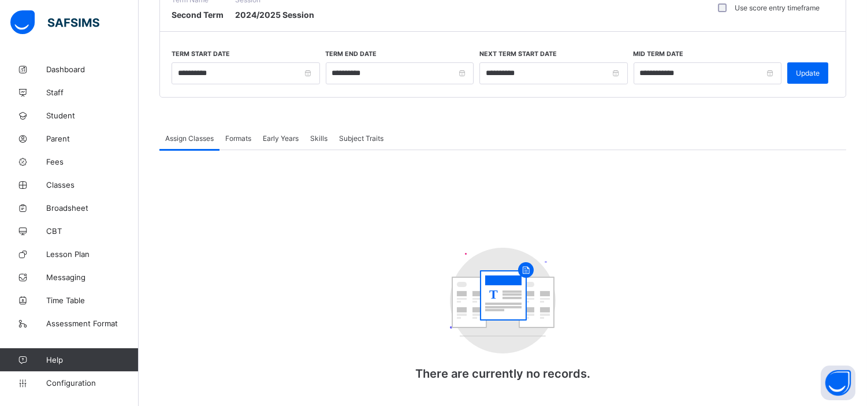
scroll to position [127, 0]
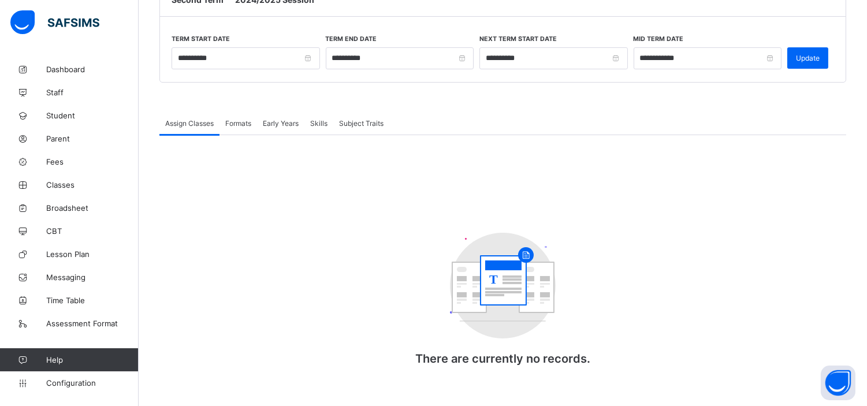
click at [241, 124] on span "Formats" at bounding box center [238, 123] width 26 height 9
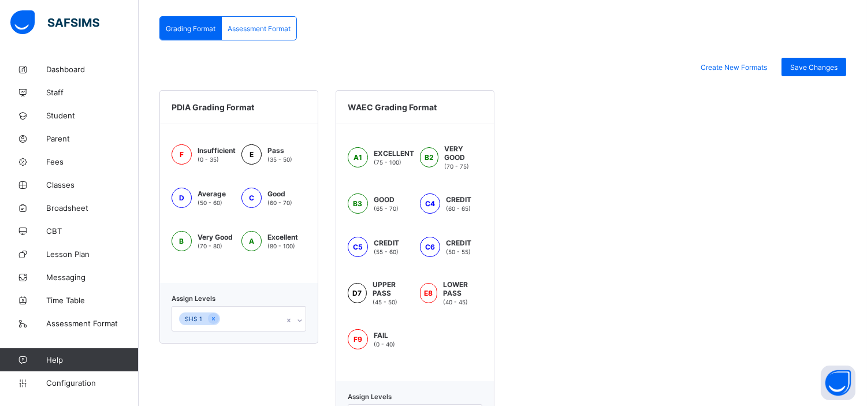
scroll to position [353, 0]
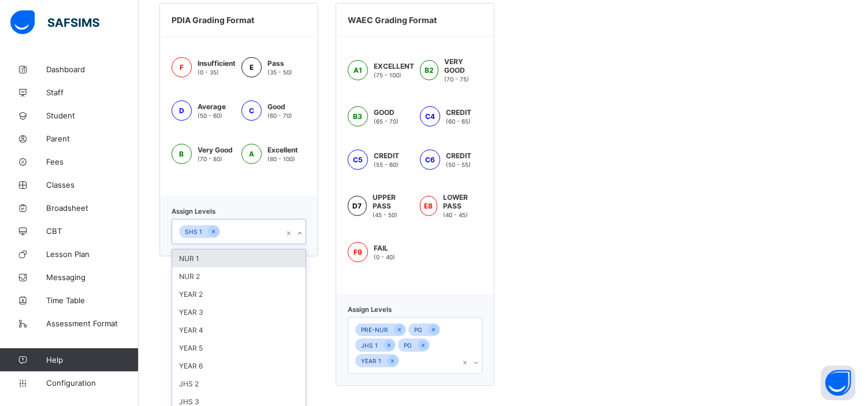
click at [302, 234] on icon at bounding box center [299, 234] width 7 height 12
click at [212, 229] on icon at bounding box center [213, 232] width 6 height 8
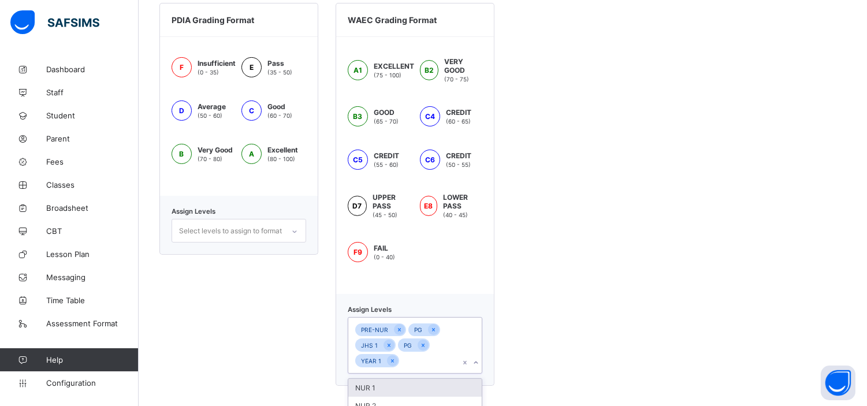
scroll to position [498, 0]
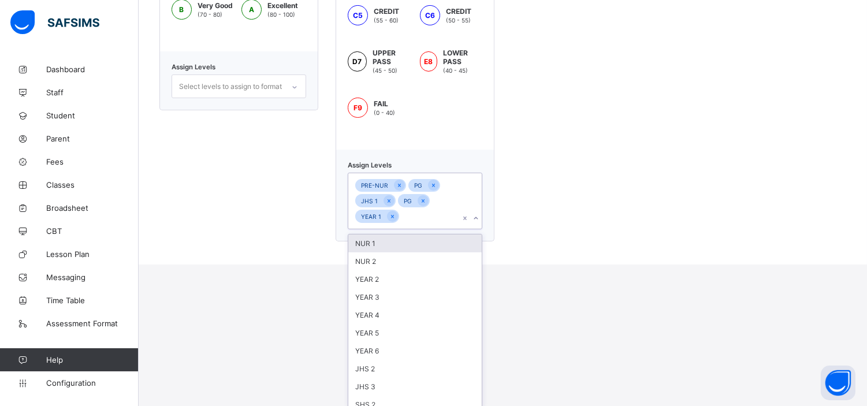
click at [481, 229] on div "option NUR 1 focused, 1 of 25. 25 results available. Use Up and Down to choose …" at bounding box center [415, 201] width 135 height 57
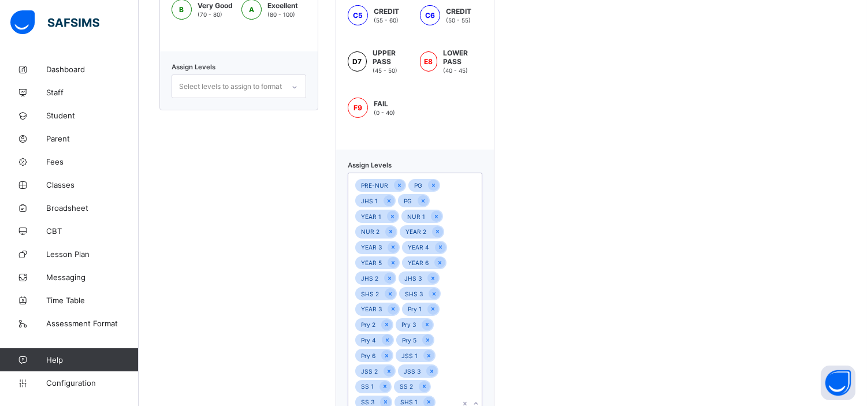
scroll to position [539, 0]
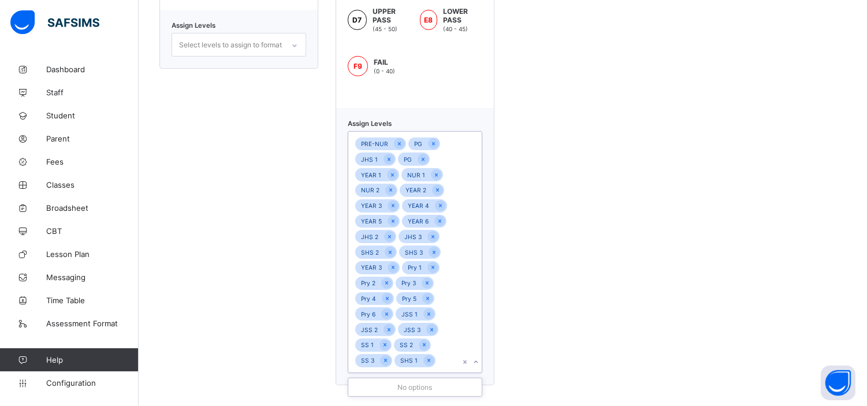
click at [584, 251] on div "PDIA Grading Format F Insufficient (0 - 35) E Pass (35 - 50) D Average (50 - 60…" at bounding box center [502, 101] width 687 height 568
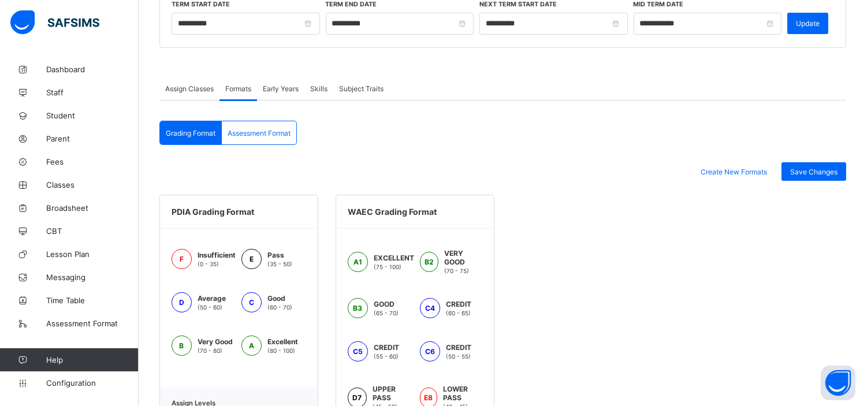
scroll to position [161, 0]
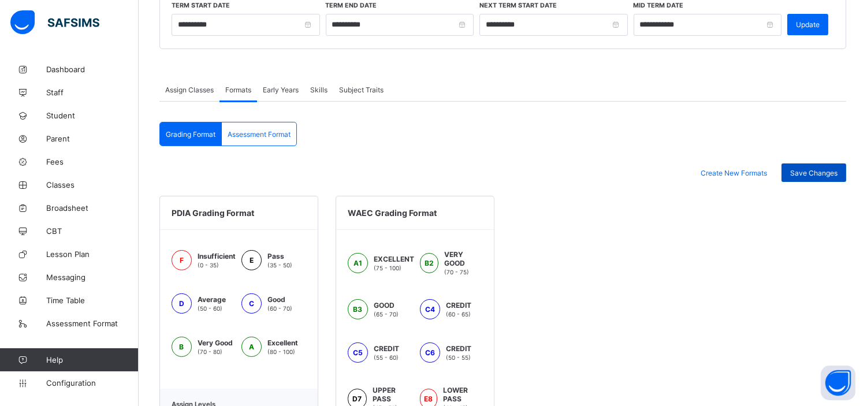
click at [812, 171] on span "Save Changes" at bounding box center [813, 173] width 47 height 9
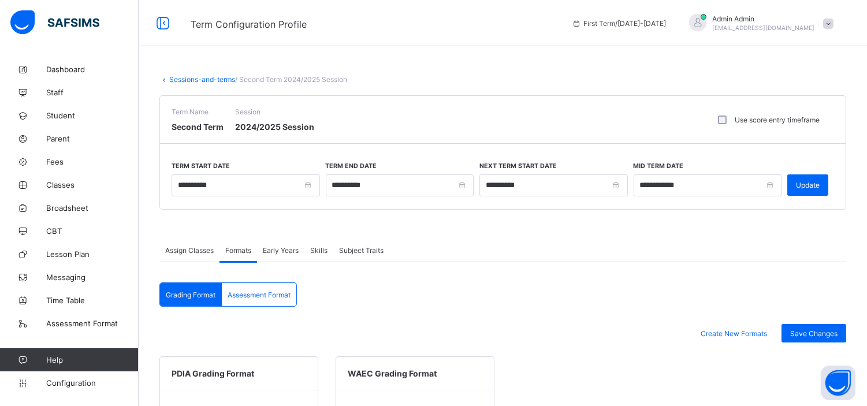
click at [256, 302] on div "Assessment Format" at bounding box center [259, 294] width 74 height 23
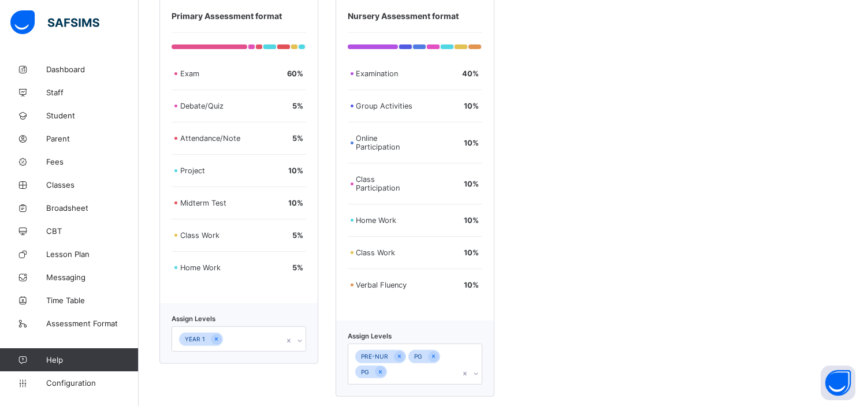
scroll to position [778, 0]
click at [216, 342] on icon at bounding box center [216, 338] width 6 height 8
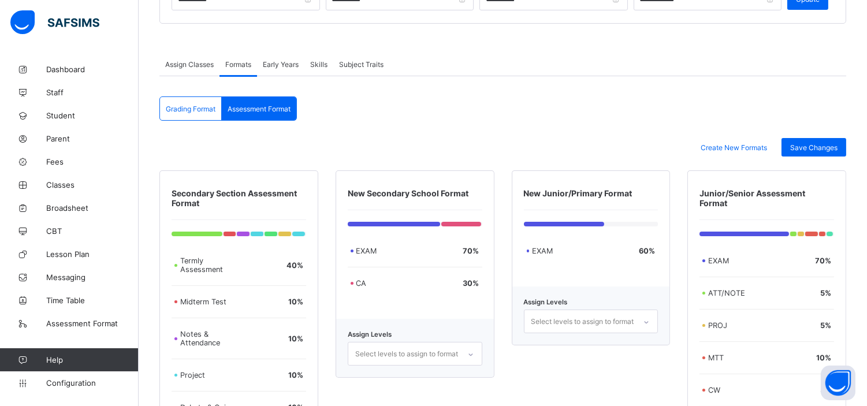
scroll to position [185, 0]
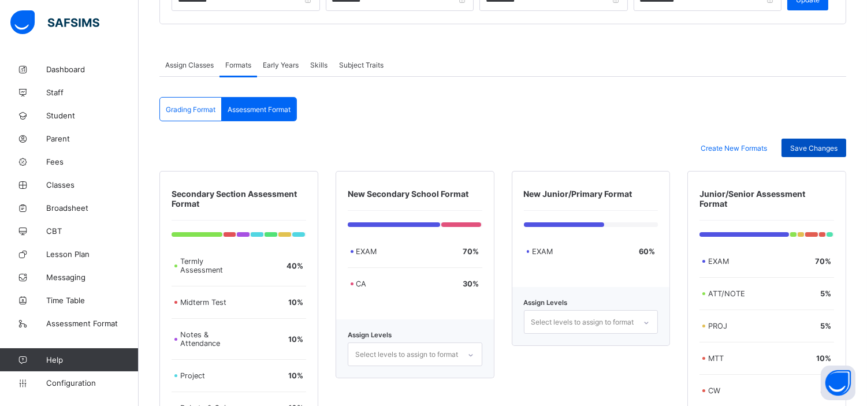
click at [830, 149] on span "Save Changes" at bounding box center [813, 148] width 47 height 9
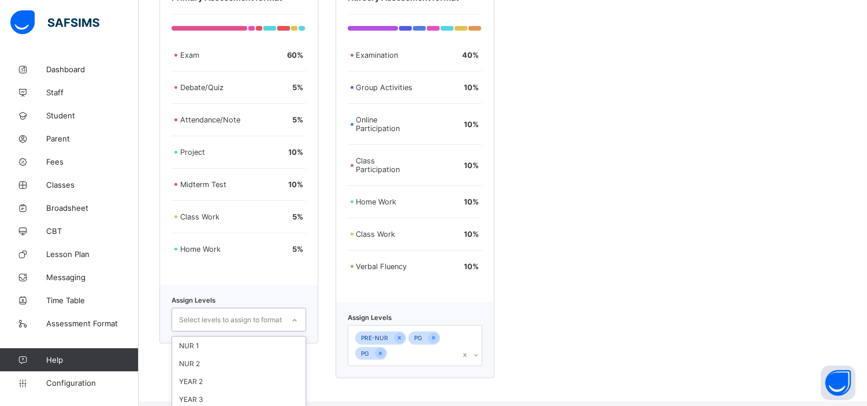
scroll to position [903, 0]
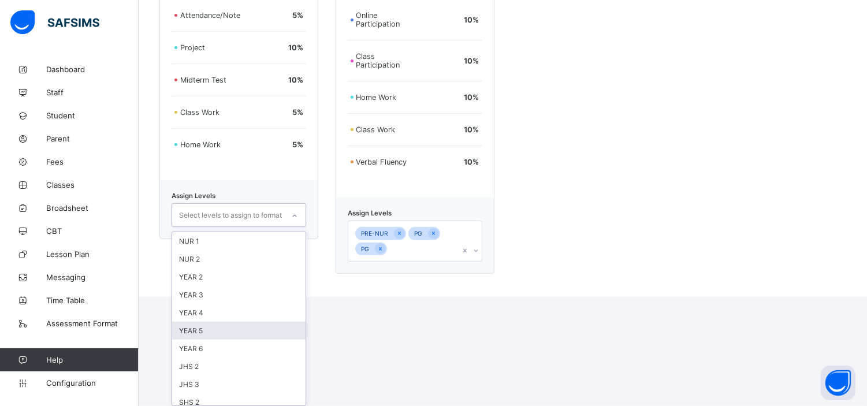
click at [285, 227] on div "option YEAR 1, deselected. option YEAR 5 focused, 6 of 25. 25 results available…" at bounding box center [238, 215] width 135 height 24
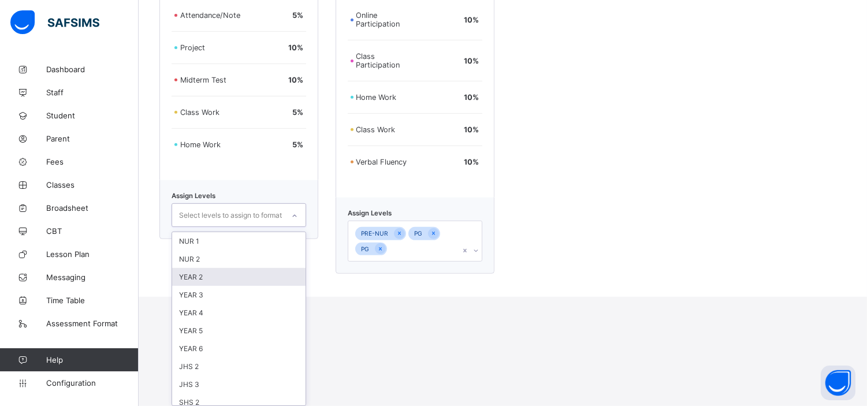
click at [209, 275] on div "YEAR 2" at bounding box center [238, 277] width 133 height 18
click at [209, 275] on div "YEAR 3" at bounding box center [238, 277] width 133 height 18
click at [209, 275] on div "YEAR 4" at bounding box center [238, 277] width 133 height 18
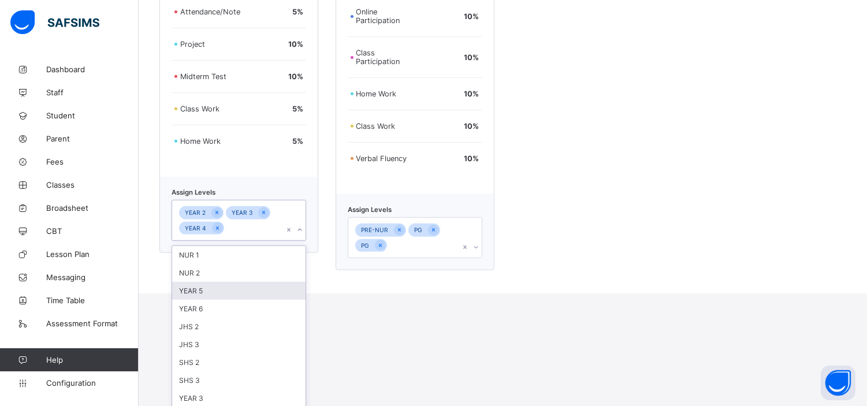
click at [204, 293] on div "YEAR 5" at bounding box center [238, 291] width 133 height 18
click at [204, 293] on div "YEAR 6" at bounding box center [238, 291] width 133 height 18
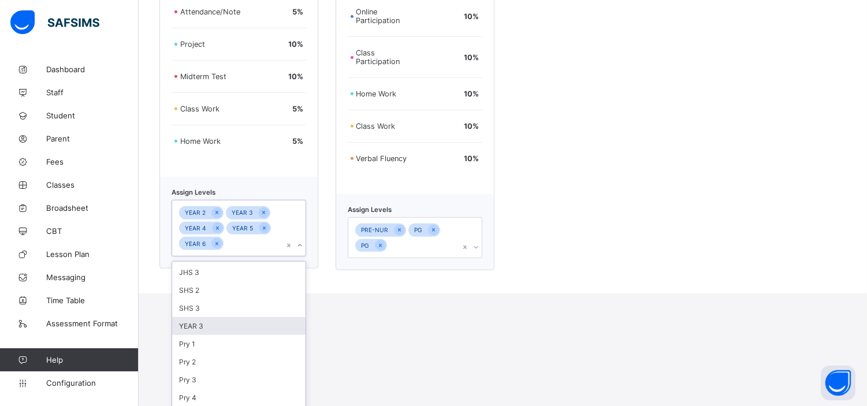
click at [208, 328] on div "YEAR 3" at bounding box center [238, 326] width 133 height 18
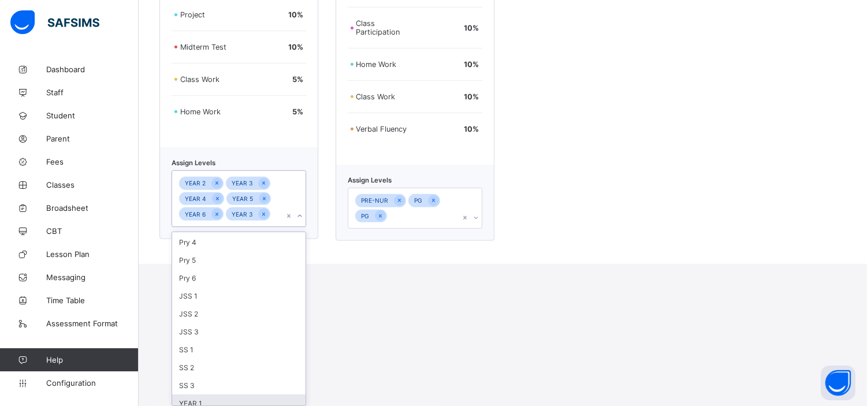
click at [201, 396] on div "YEAR 1" at bounding box center [238, 403] width 133 height 18
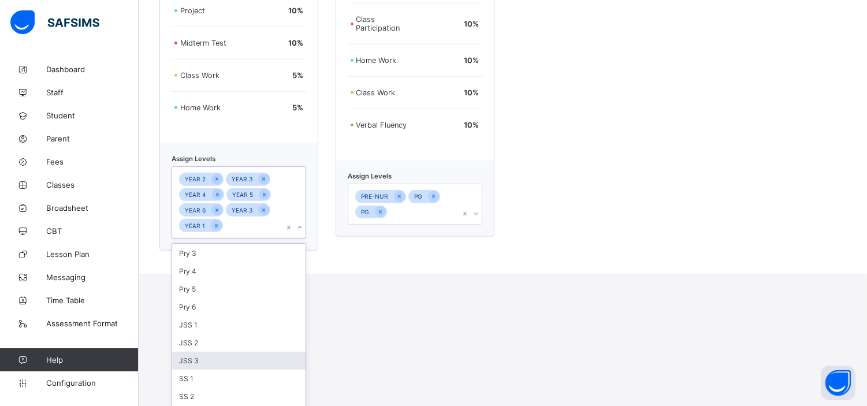
scroll to position [808, 0]
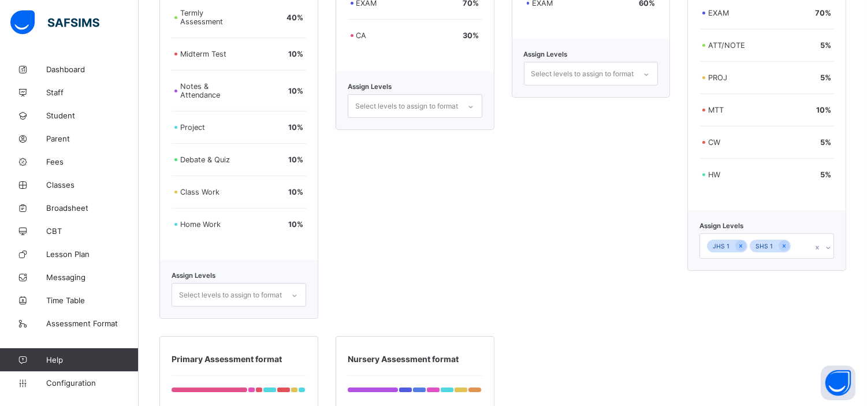
scroll to position [431, 0]
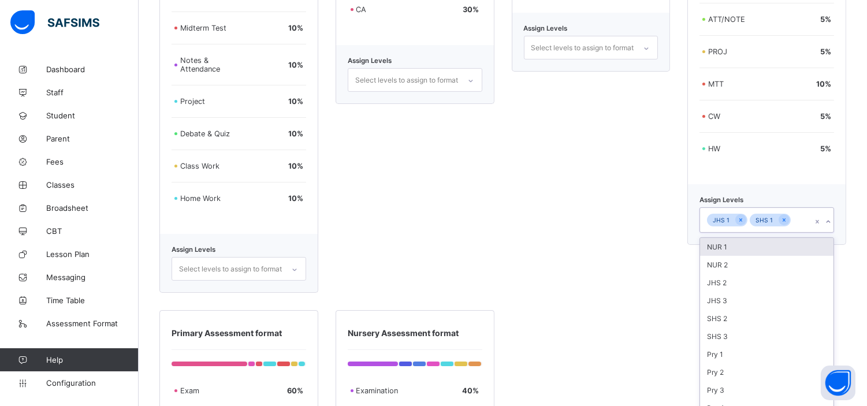
click at [834, 233] on div "option NUR 1 focused, 1 of 18. 18 results available. Use Up and Down to choose …" at bounding box center [766, 219] width 135 height 25
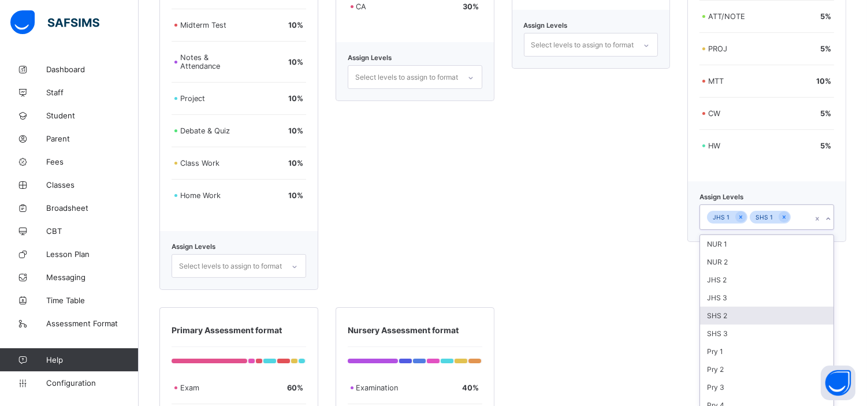
scroll to position [143, 0]
click at [748, 307] on div "JSS 1" at bounding box center [766, 316] width 133 height 18
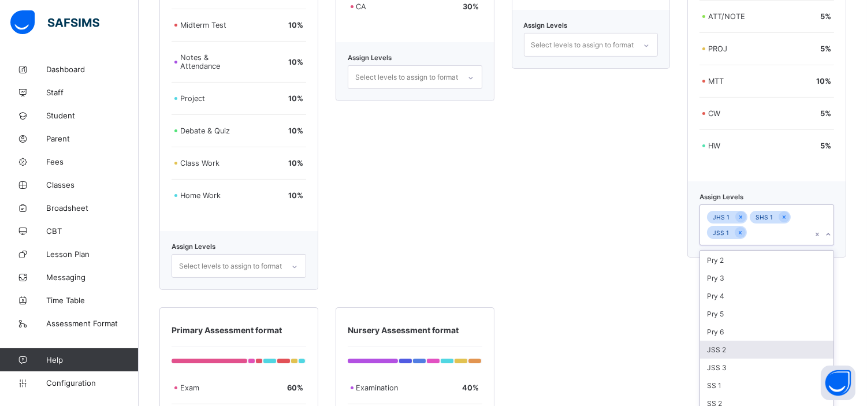
click at [738, 341] on div "JSS 2" at bounding box center [766, 350] width 133 height 18
click at [738, 358] on div "JSS 3" at bounding box center [766, 367] width 133 height 18
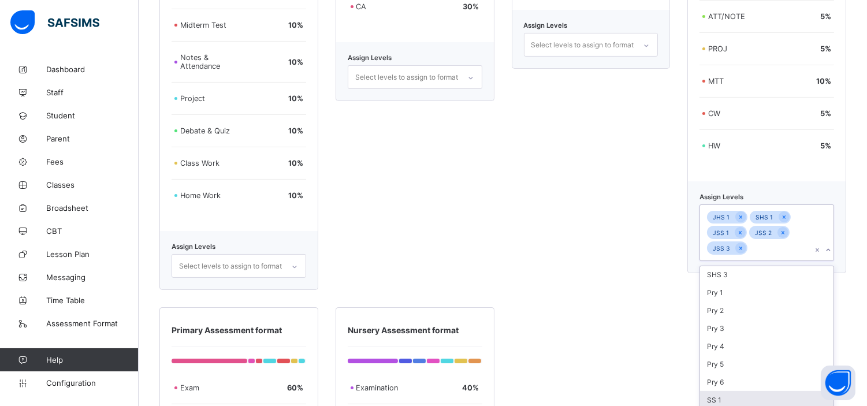
click at [732, 391] on div "SS 1" at bounding box center [766, 400] width 133 height 18
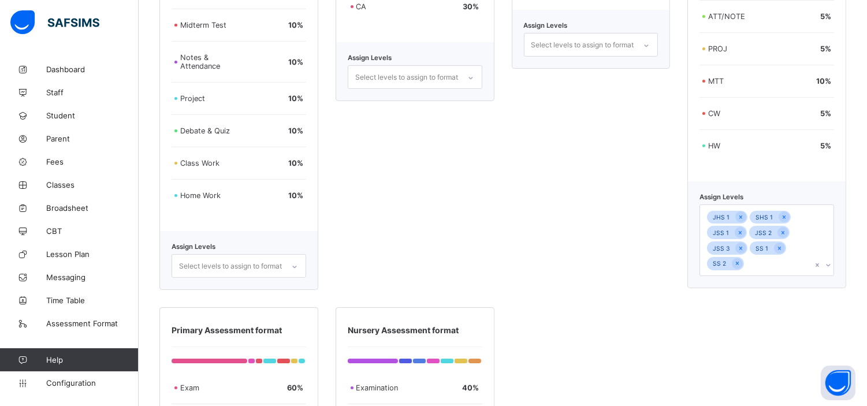
click at [859, 314] on div "**********" at bounding box center [503, 171] width 728 height 1153
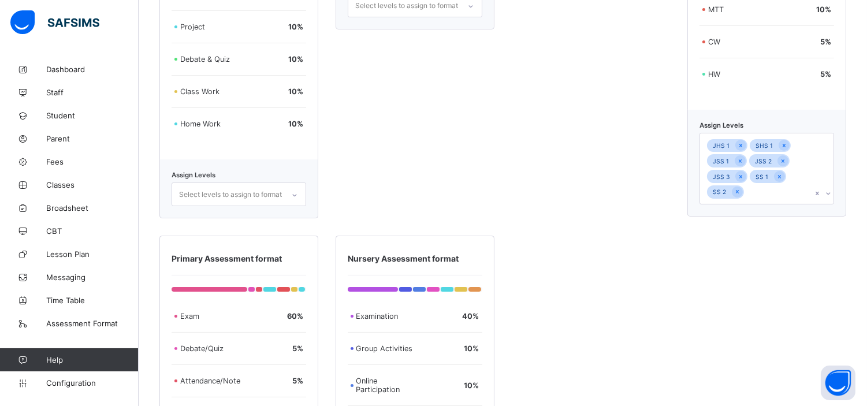
scroll to position [535, 0]
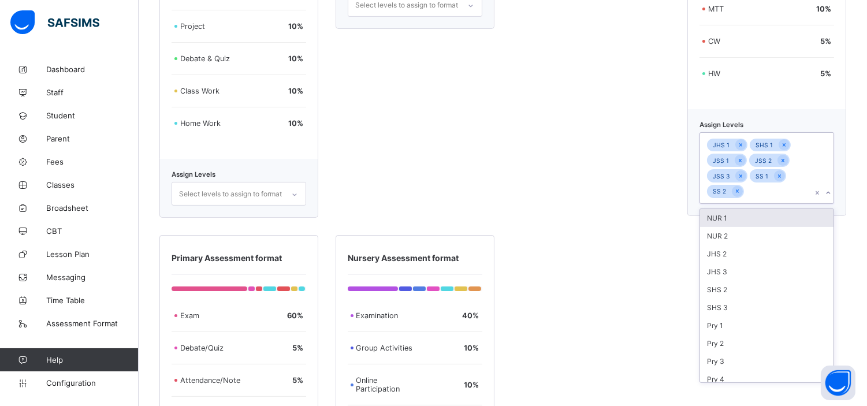
click at [832, 187] on icon at bounding box center [828, 193] width 7 height 12
click at [724, 369] on div "SS 3" at bounding box center [766, 378] width 133 height 18
click at [730, 207] on div "JHS 2" at bounding box center [766, 216] width 133 height 18
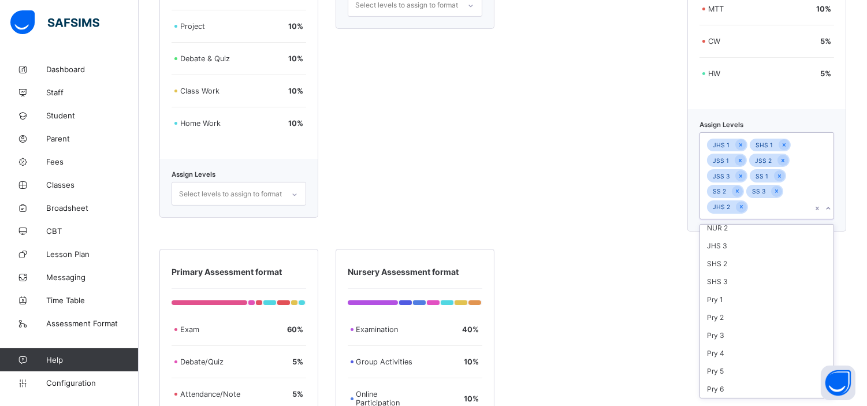
scroll to position [20, 0]
click at [733, 241] on div "JHS 3" at bounding box center [766, 250] width 133 height 18
click at [738, 258] on div "SHS 2" at bounding box center [766, 267] width 133 height 18
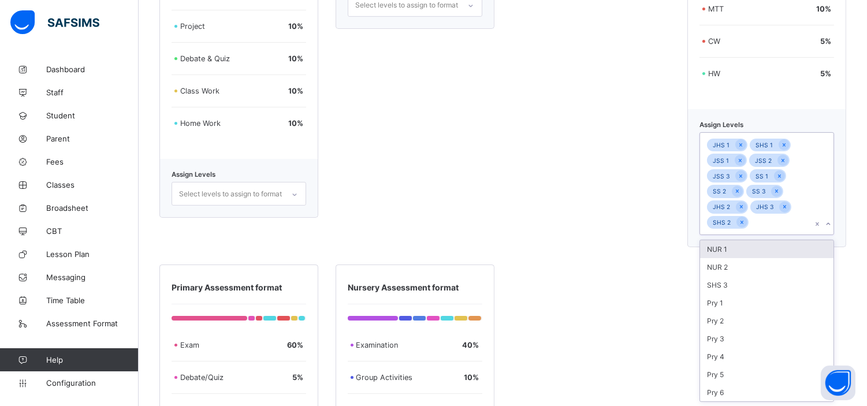
scroll to position [0, 0]
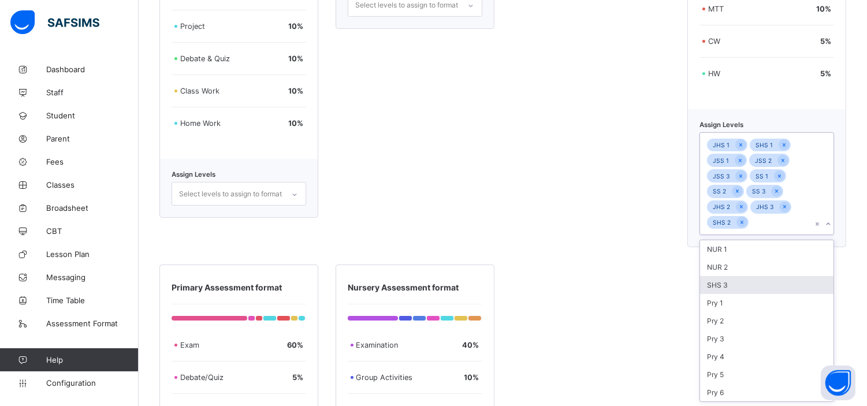
click at [738, 276] on div "SHS 3" at bounding box center [766, 285] width 133 height 18
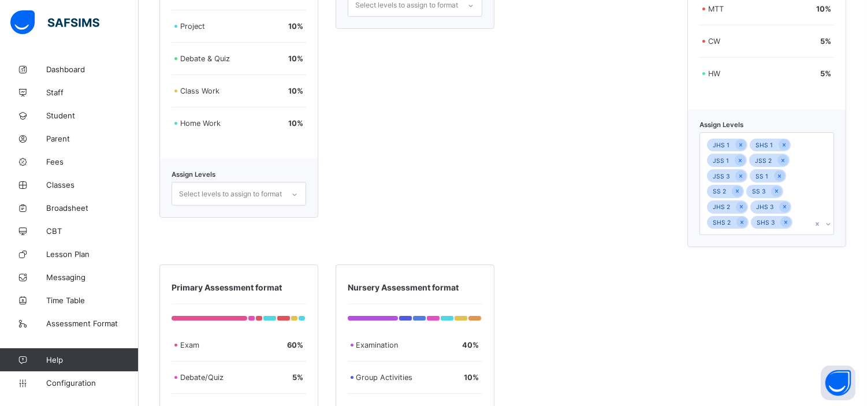
click at [643, 285] on div "Secondary Section Assessment Format Termly Assessment 40 % Midterm Test 10 % No…" at bounding box center [502, 252] width 687 height 860
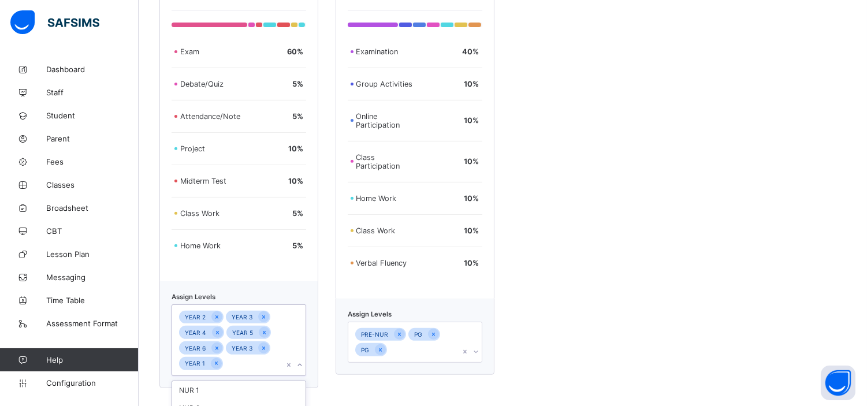
scroll to position [939, 0]
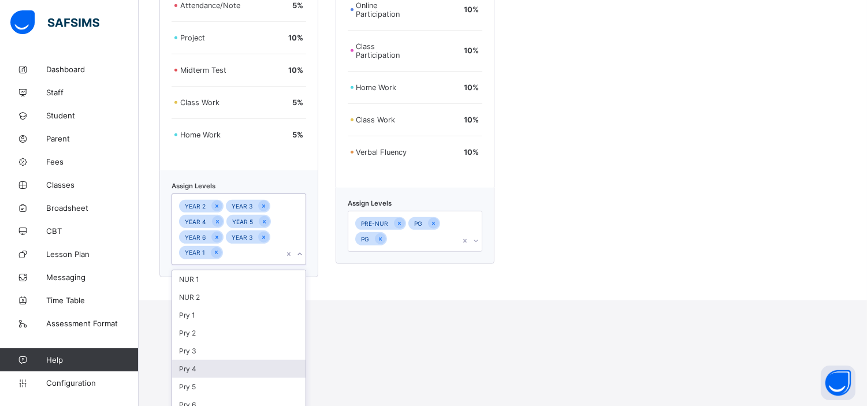
click at [303, 265] on div "option YEAR 1, selected. option Pry 4 focused, 6 of 8. 8 results available. Use…" at bounding box center [238, 229] width 135 height 72
click at [197, 308] on div "Pry 1" at bounding box center [238, 315] width 133 height 18
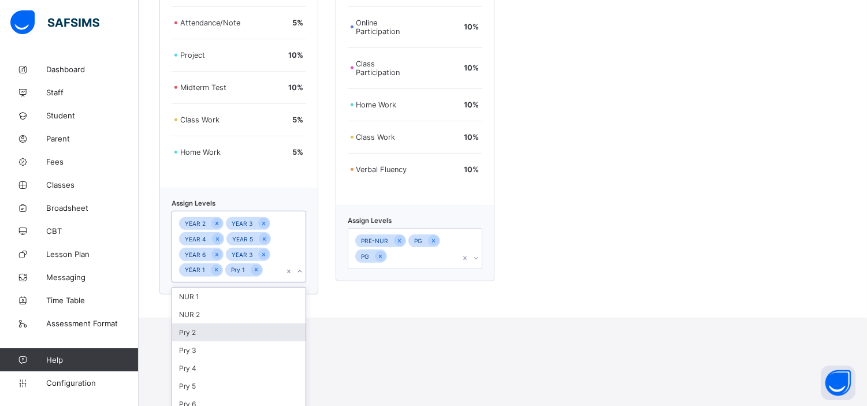
click at [195, 324] on div "Pry 2" at bounding box center [238, 332] width 133 height 18
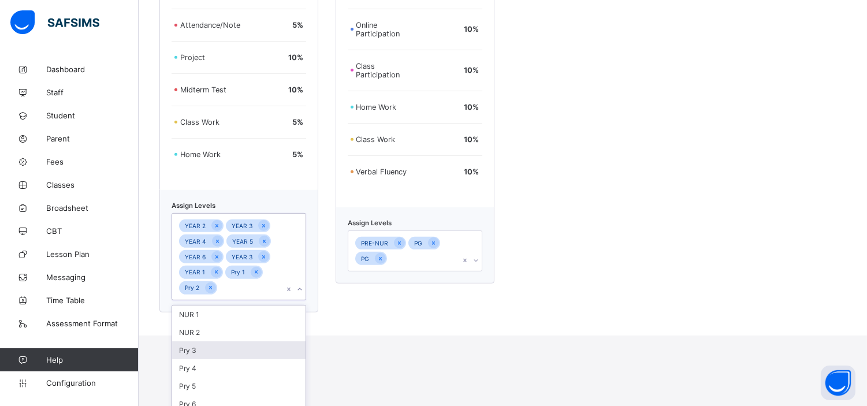
click at [195, 344] on div "Pry 3" at bounding box center [238, 350] width 133 height 18
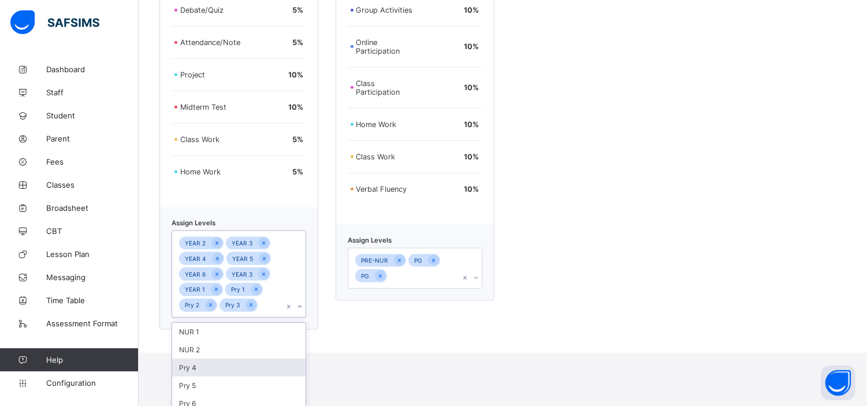
click at [195, 365] on div "Pry 4" at bounding box center [238, 368] width 133 height 18
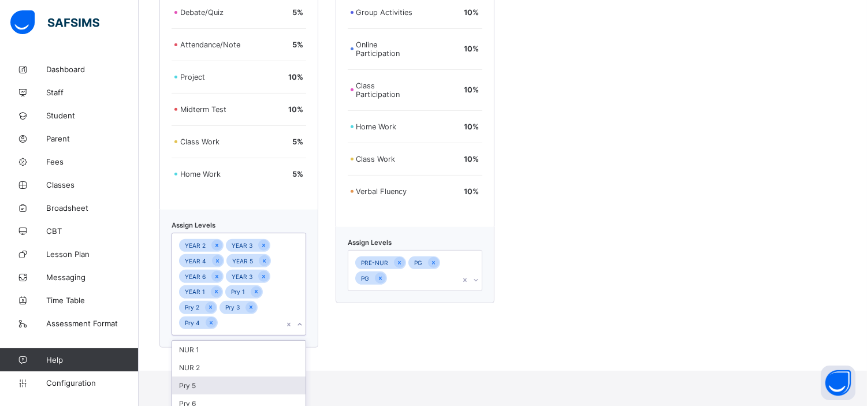
click at [195, 378] on div "Pry 5" at bounding box center [238, 385] width 133 height 18
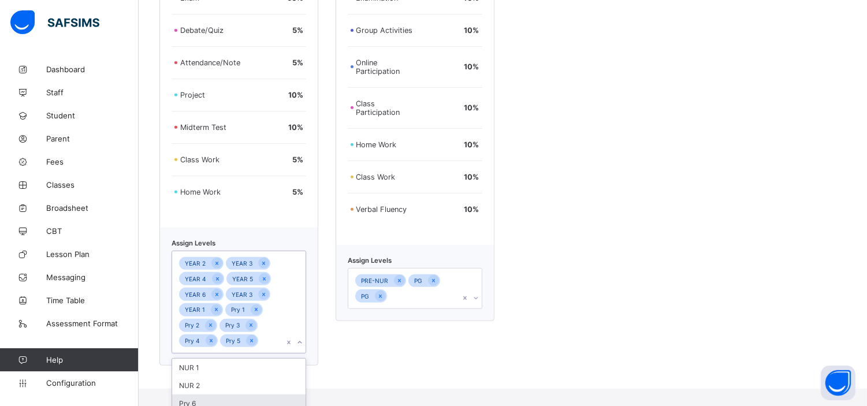
click at [196, 396] on div "Pry 6" at bounding box center [238, 403] width 133 height 18
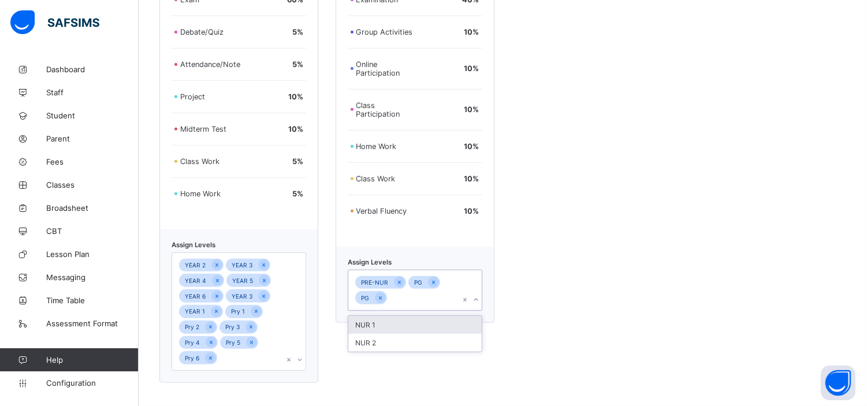
scroll to position [874, 0]
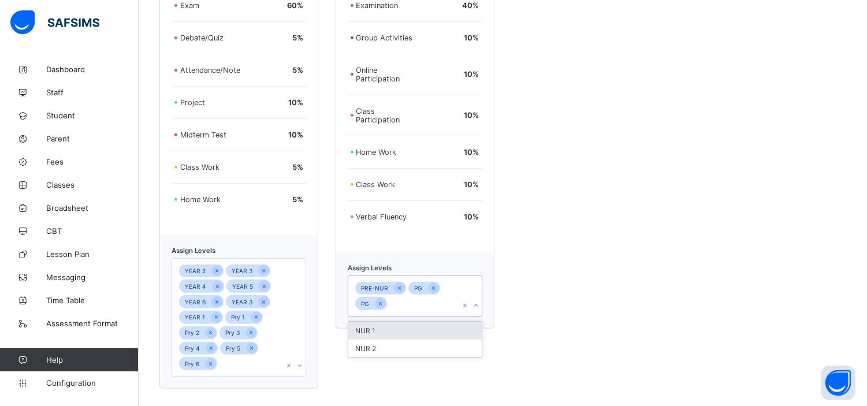
click at [476, 300] on icon at bounding box center [475, 306] width 7 height 12
click at [394, 322] on div "NUR 1" at bounding box center [414, 331] width 133 height 18
click at [394, 329] on div "NUR 2" at bounding box center [414, 331] width 133 height 18
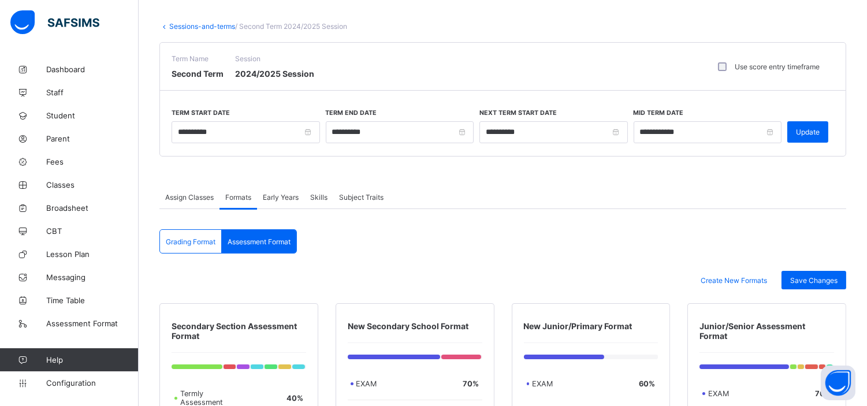
scroll to position [53, 0]
click at [816, 274] on div "Save Changes" at bounding box center [813, 280] width 65 height 18
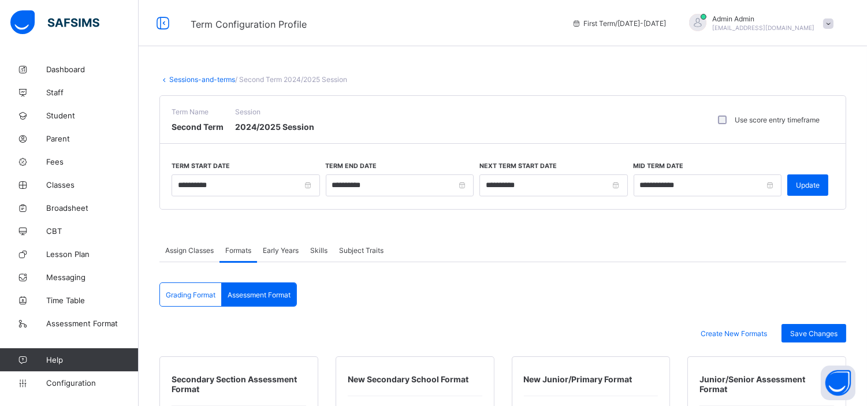
click at [321, 249] on span "Skills" at bounding box center [318, 250] width 17 height 9
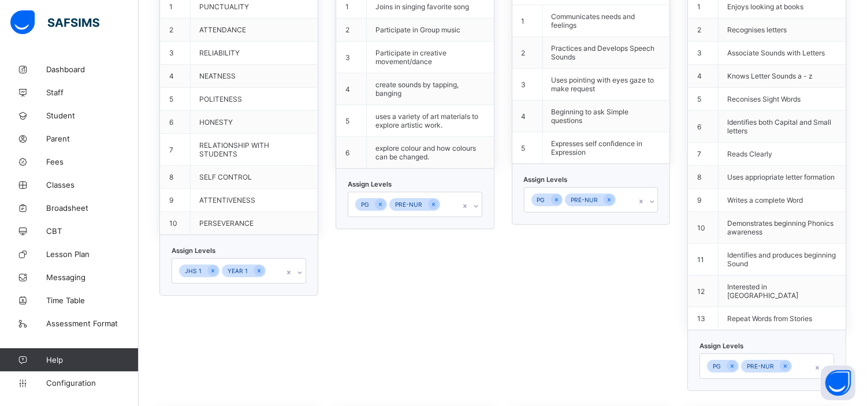
scroll to position [411, 0]
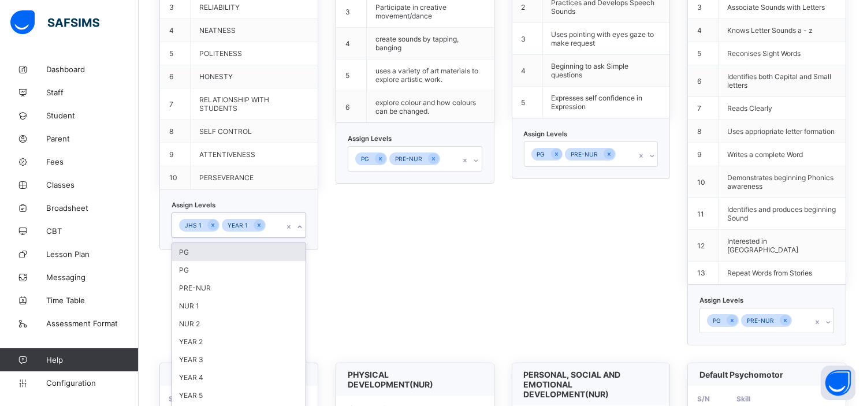
click at [301, 238] on div "option PG focused, 1 of 35. 33 results available. Use Up and Down to choose opt…" at bounding box center [238, 224] width 135 height 25
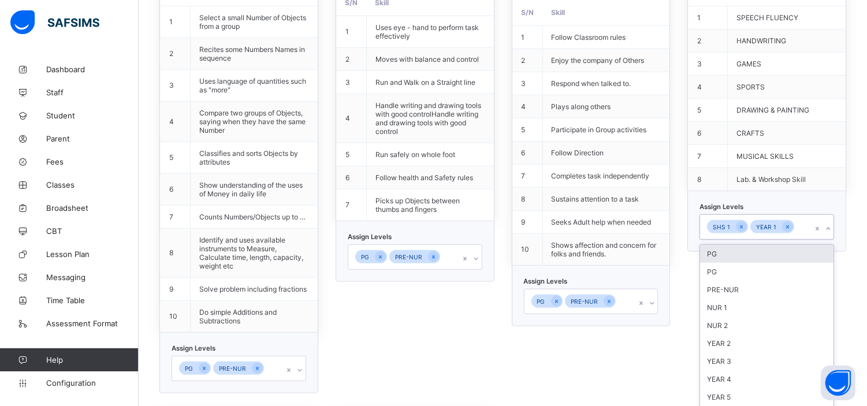
scroll to position [1032, 0]
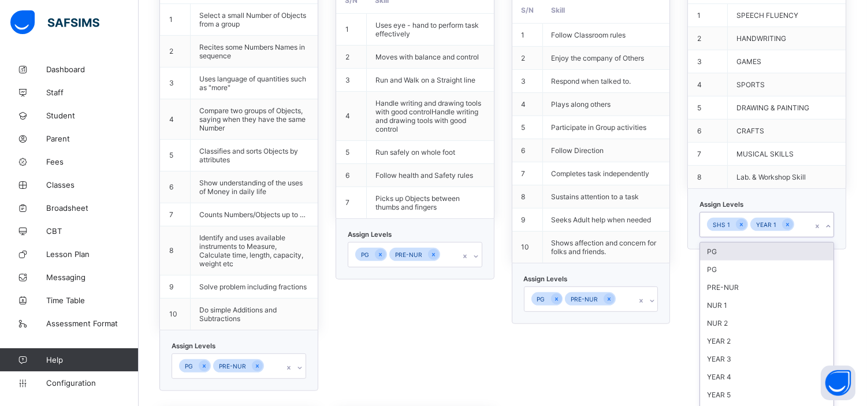
click at [841, 226] on div "Assign Levels option PG focused, 1 of 35. 33 results available. Use Up and Down…" at bounding box center [766, 219] width 159 height 61
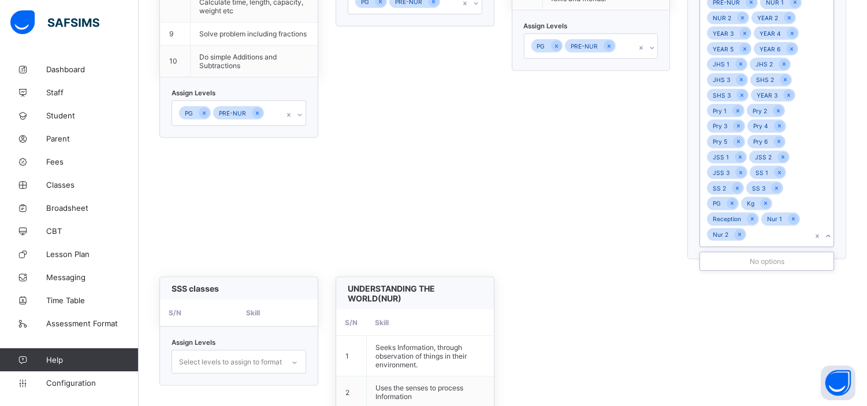
scroll to position [1286, 0]
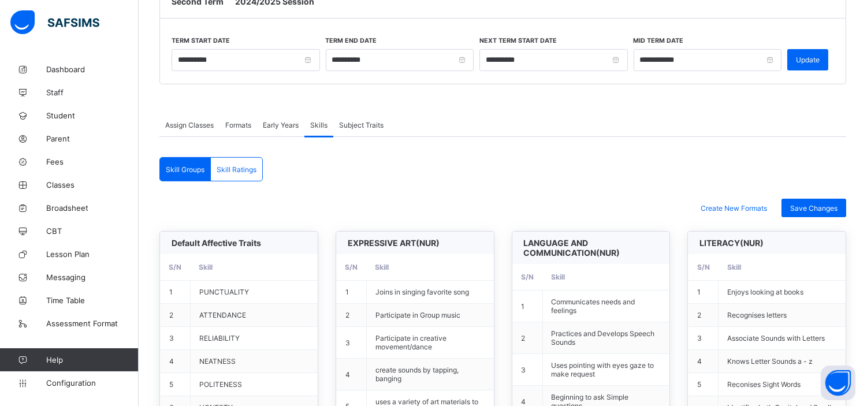
scroll to position [113, 0]
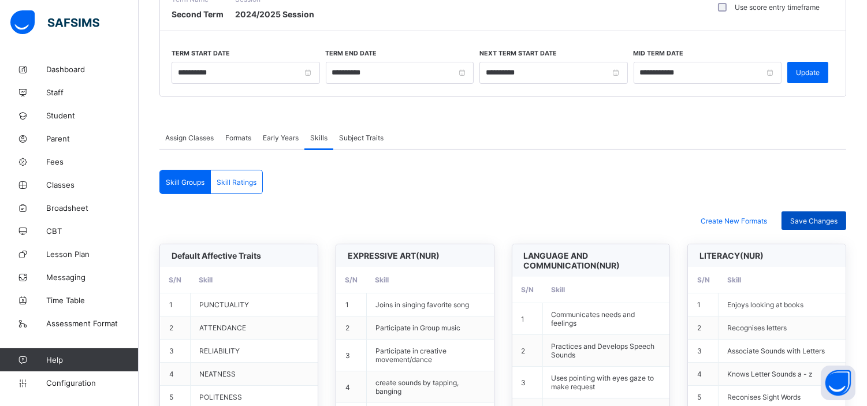
click at [830, 217] on span "Save Changes" at bounding box center [813, 221] width 47 height 9
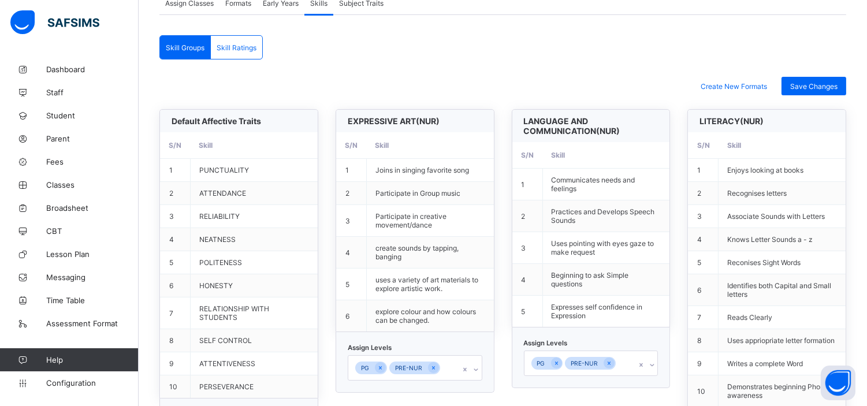
scroll to position [0, 0]
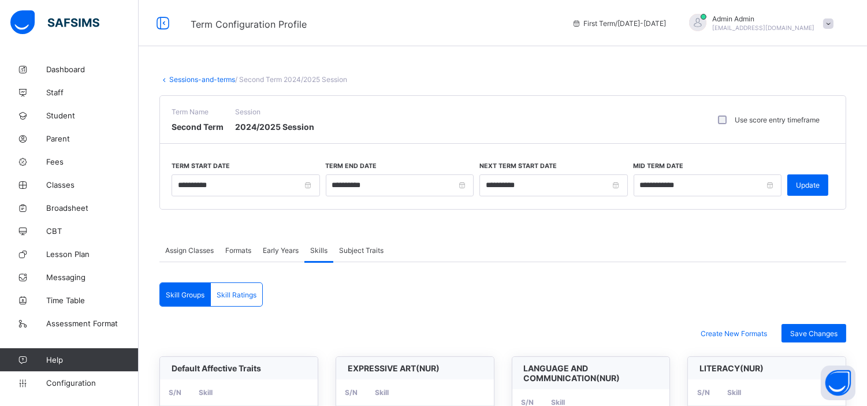
click at [222, 76] on link "Sessions-and-terms" at bounding box center [202, 79] width 66 height 9
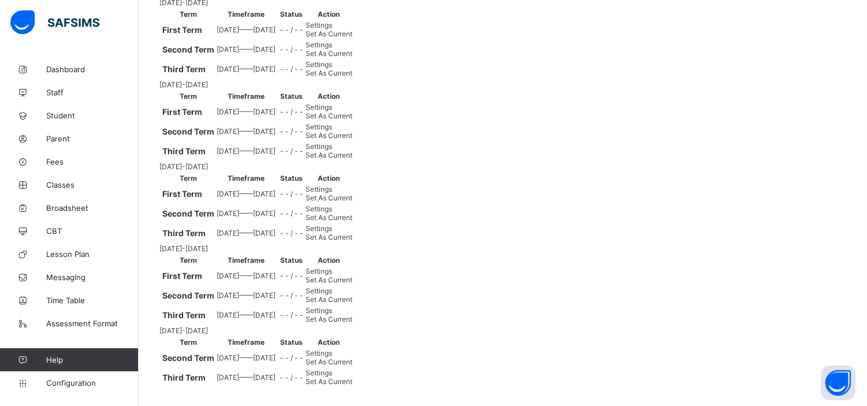
scroll to position [337, 0]
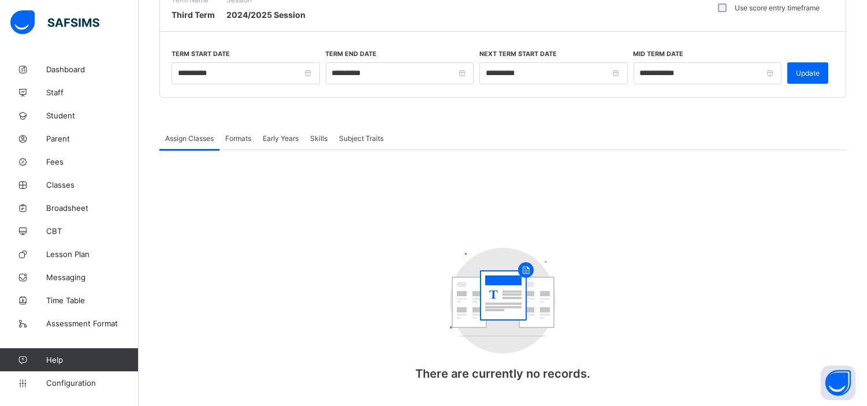
scroll to position [127, 0]
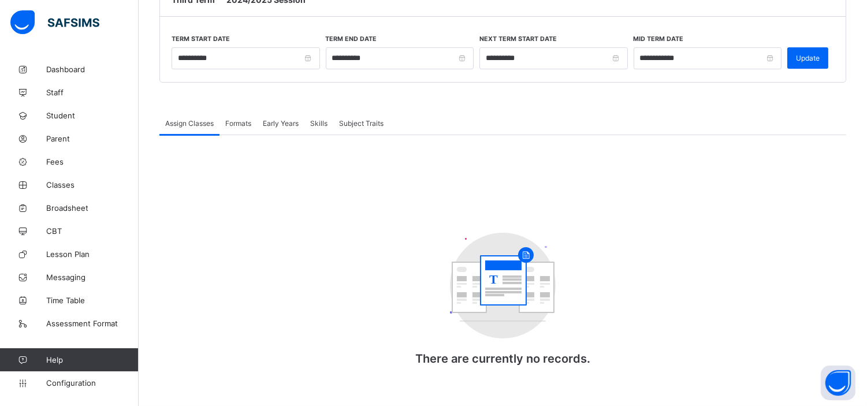
click at [237, 122] on span "Formats" at bounding box center [238, 123] width 26 height 9
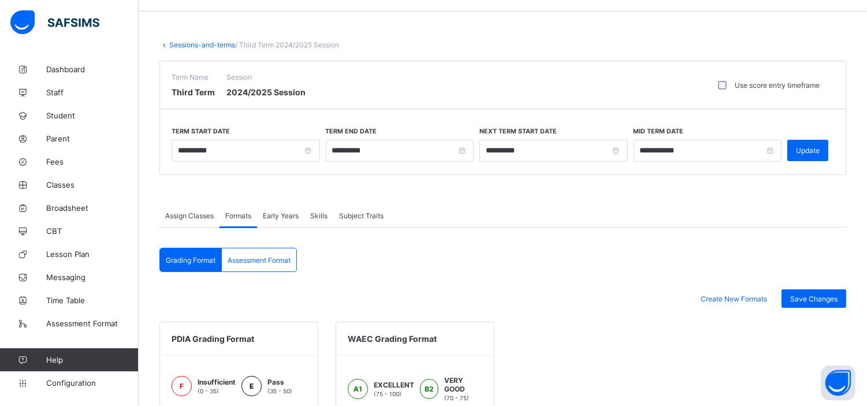
scroll to position [0, 0]
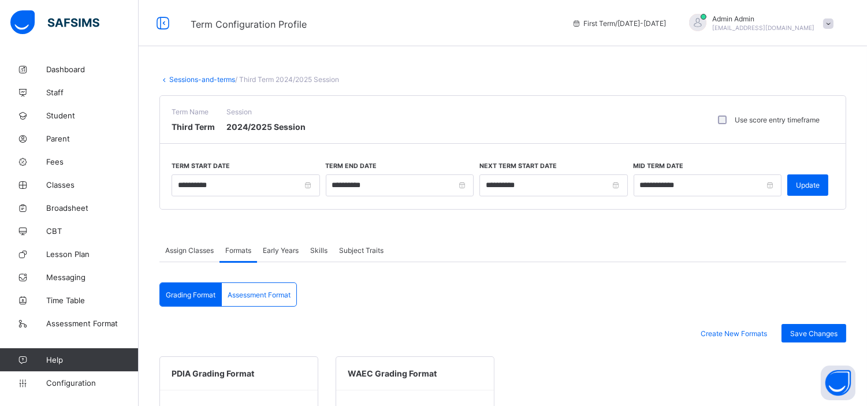
click at [211, 79] on link "Sessions-and-terms" at bounding box center [202, 79] width 66 height 9
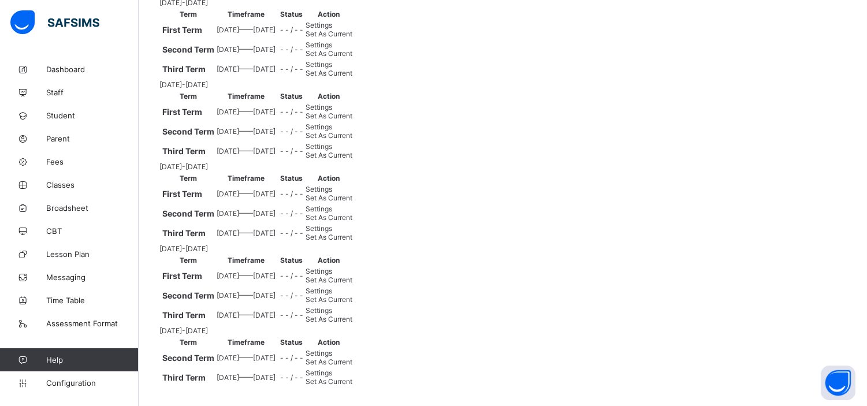
scroll to position [349, 0]
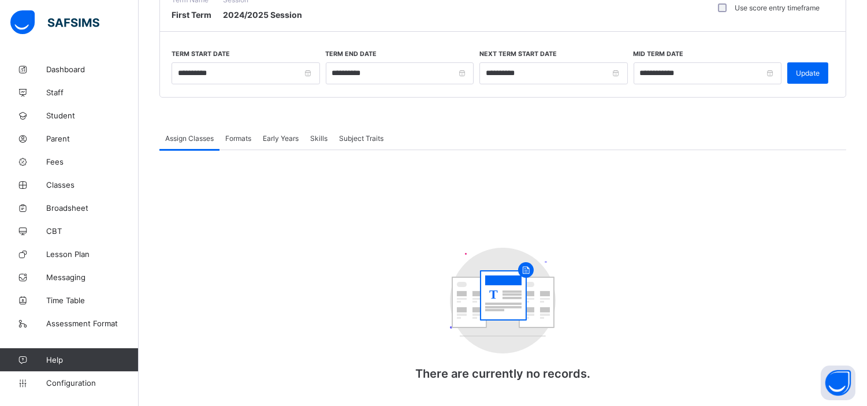
scroll to position [127, 0]
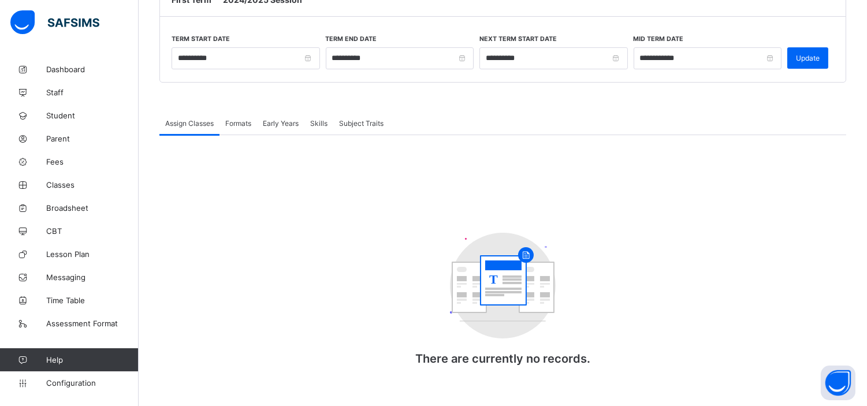
click at [238, 117] on div "Formats" at bounding box center [238, 122] width 38 height 23
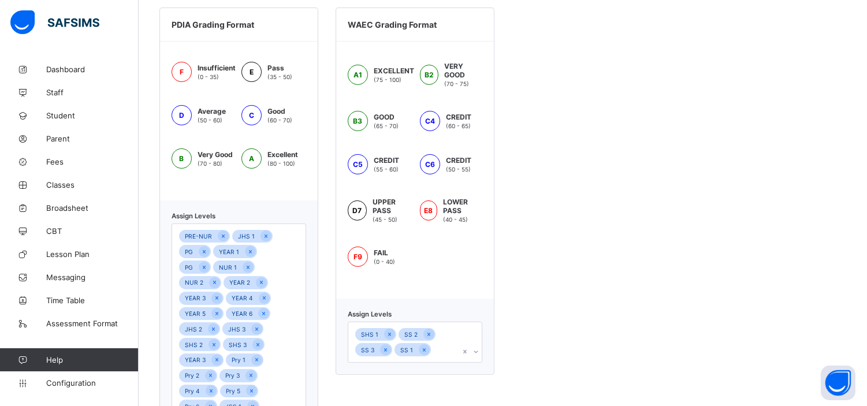
scroll to position [0, 0]
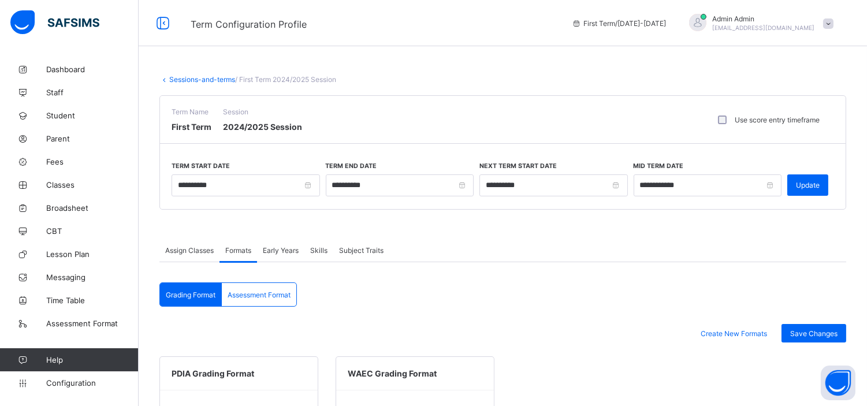
click at [196, 78] on link "Sessions-and-terms" at bounding box center [202, 79] width 66 height 9
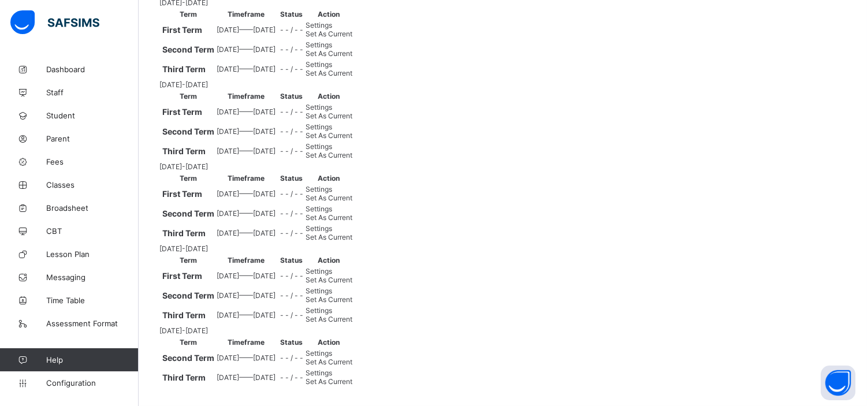
scroll to position [470, 0]
click at [332, 29] on span "Settings" at bounding box center [318, 25] width 27 height 9
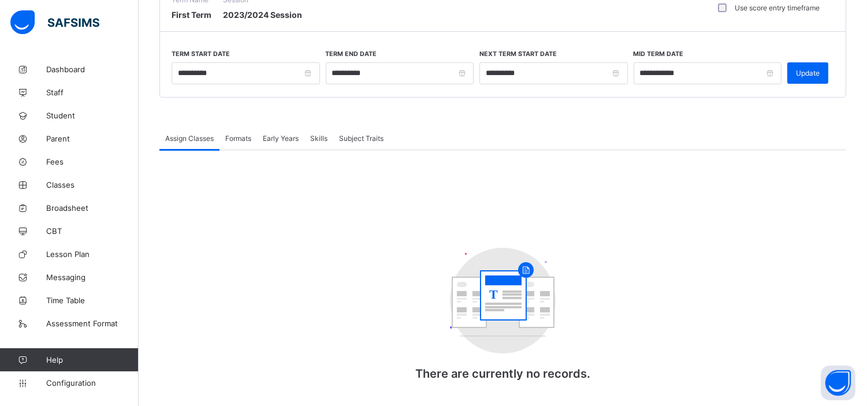
scroll to position [127, 0]
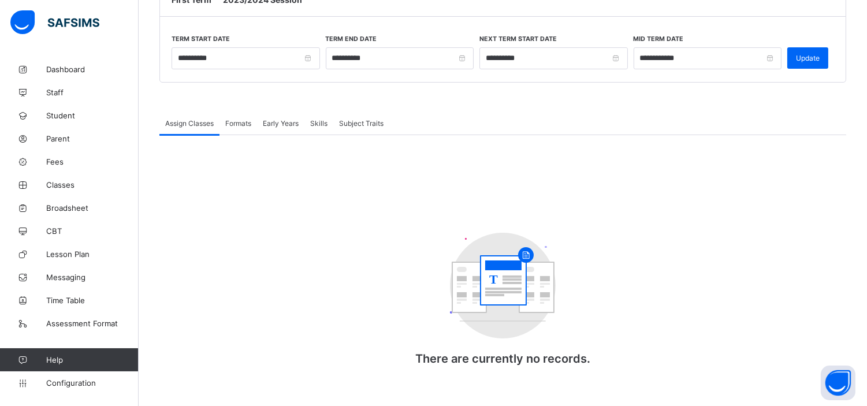
click at [237, 117] on div "Formats" at bounding box center [238, 122] width 38 height 23
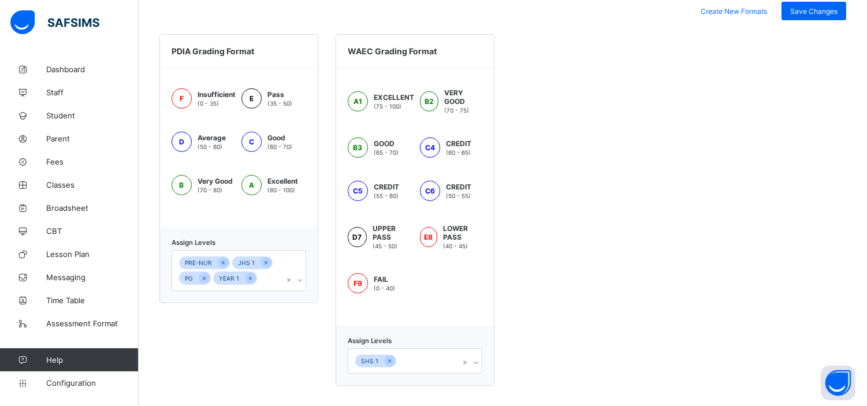
scroll to position [466, 0]
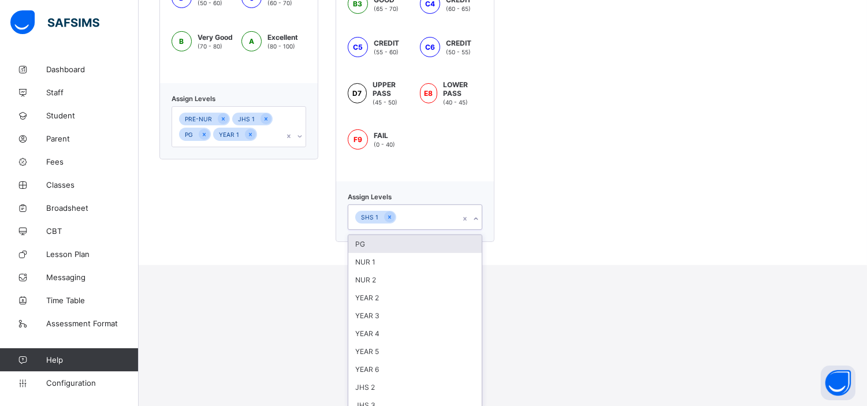
click at [482, 230] on div "option PG focused, 1 of 25. 25 results available. Use Up and Down to choose opt…" at bounding box center [415, 216] width 135 height 25
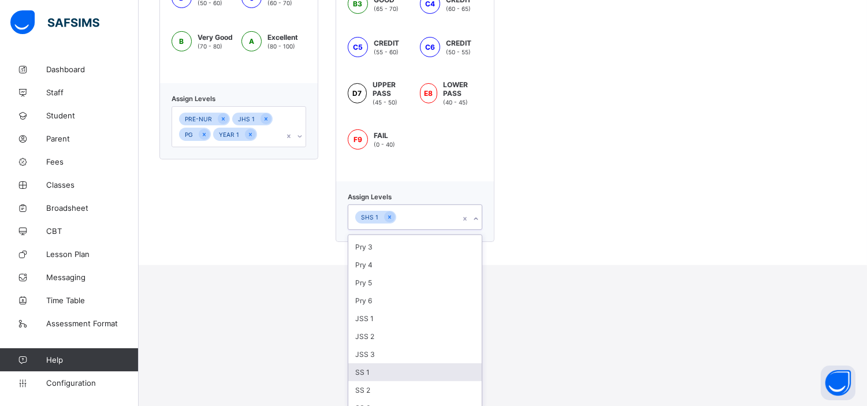
click at [370, 363] on div "SS 1" at bounding box center [414, 372] width 133 height 18
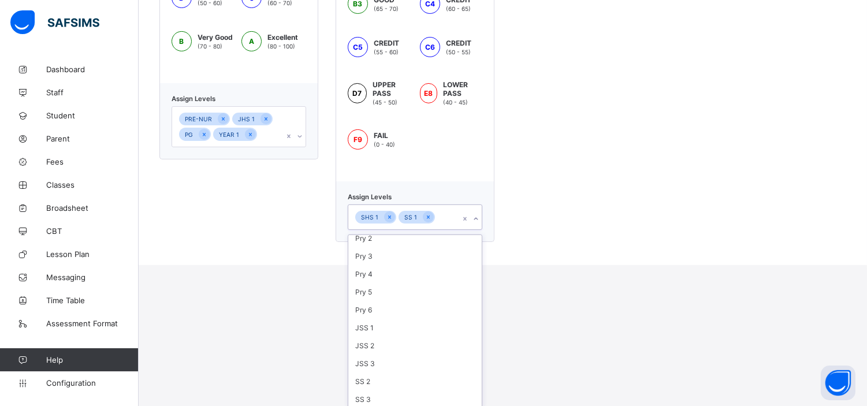
scroll to position [248, 0]
click at [373, 382] on div "SS 2" at bounding box center [414, 390] width 133 height 18
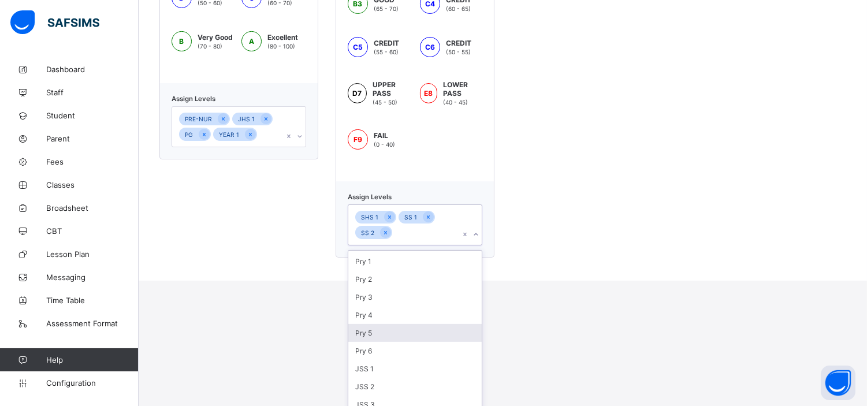
scroll to position [482, 0]
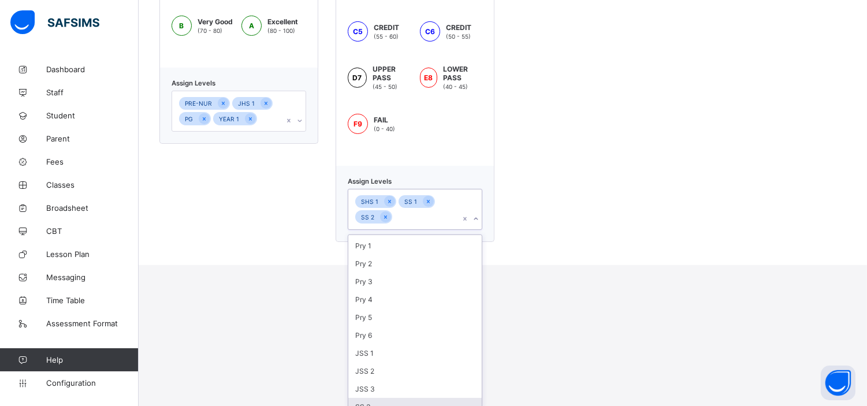
click at [376, 398] on div "SS 3" at bounding box center [414, 407] width 133 height 18
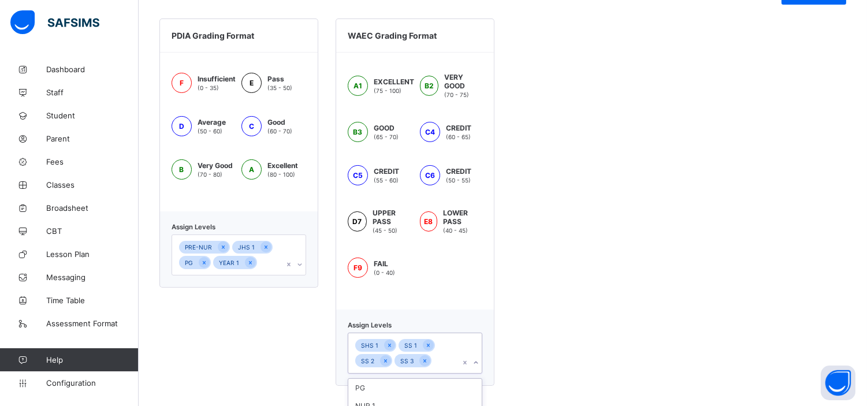
click at [234, 193] on div "PDIA Grading Format F Insufficient (0 - 35) E Pass (35 - 50) D Average (50 - 60…" at bounding box center [238, 201] width 159 height 367
click at [302, 263] on icon at bounding box center [300, 264] width 4 height 2
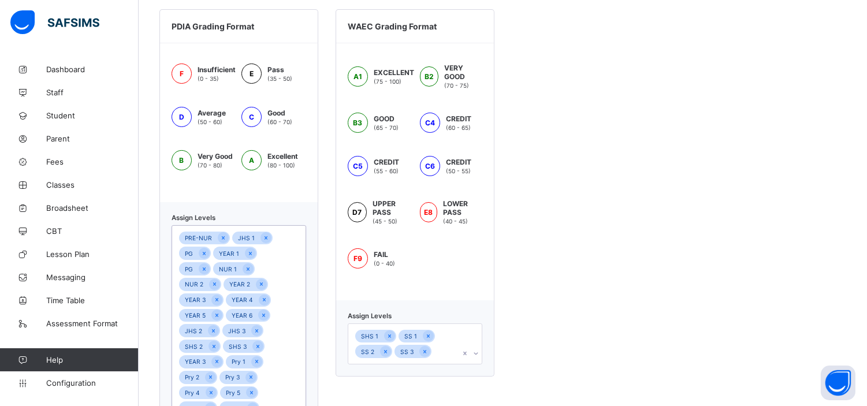
scroll to position [412, 0]
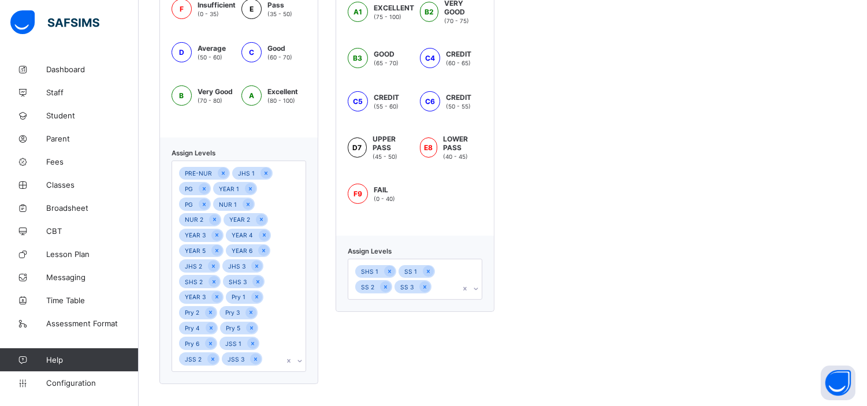
click at [656, 124] on div "PDIA Grading Format F Insufficient (0 - 35) E Pass (35 - 50) D Average (50 - 60…" at bounding box center [502, 164] width 687 height 439
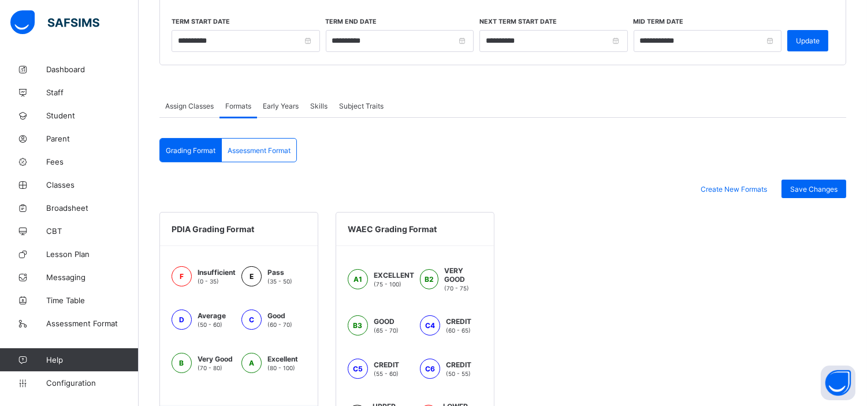
scroll to position [143, 0]
click at [827, 186] on span "Save Changes" at bounding box center [813, 190] width 47 height 9
click at [257, 147] on span "Assessment Format" at bounding box center [259, 151] width 63 height 9
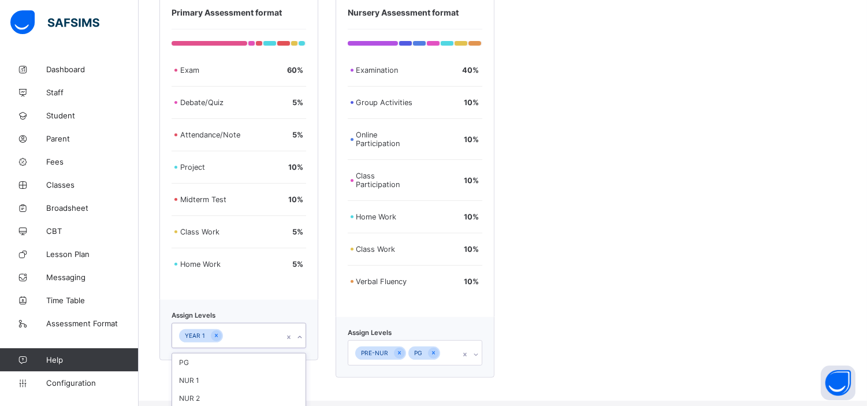
scroll to position [905, 0]
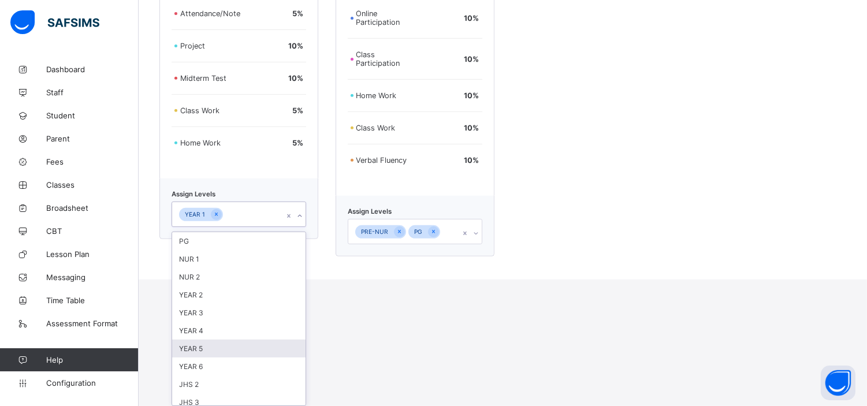
click at [297, 227] on div "option YEAR 5 focused, 7 of 25. 25 results available. Use Up and Down to choose…" at bounding box center [238, 214] width 135 height 25
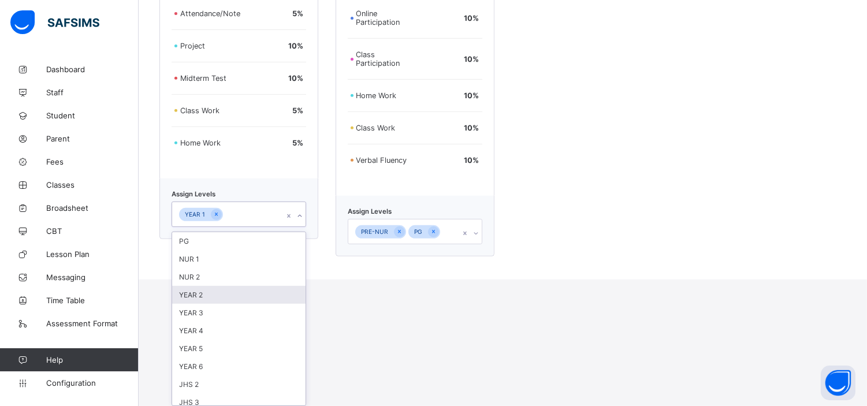
click at [208, 290] on div "YEAR 2" at bounding box center [238, 295] width 133 height 18
click at [208, 290] on div "YEAR 3" at bounding box center [238, 295] width 133 height 18
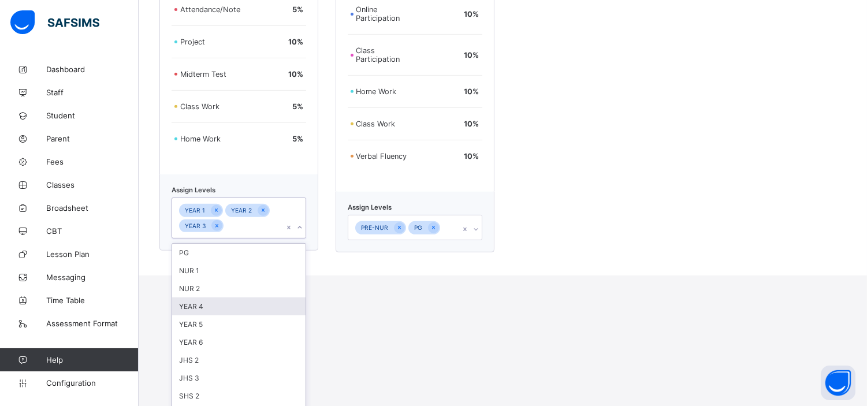
click at [205, 307] on div "YEAR 4" at bounding box center [238, 306] width 133 height 18
click at [205, 312] on div "YEAR 5" at bounding box center [238, 306] width 133 height 18
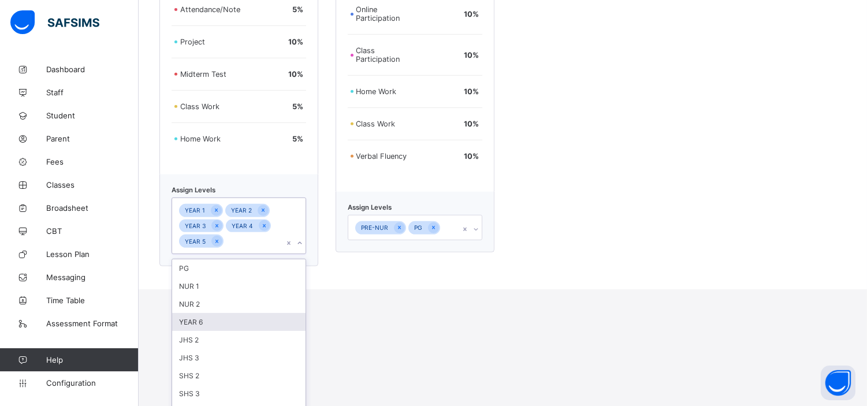
click at [207, 330] on div "YEAR 6" at bounding box center [238, 322] width 133 height 18
click at [199, 321] on div "Pry 6" at bounding box center [238, 323] width 133 height 18
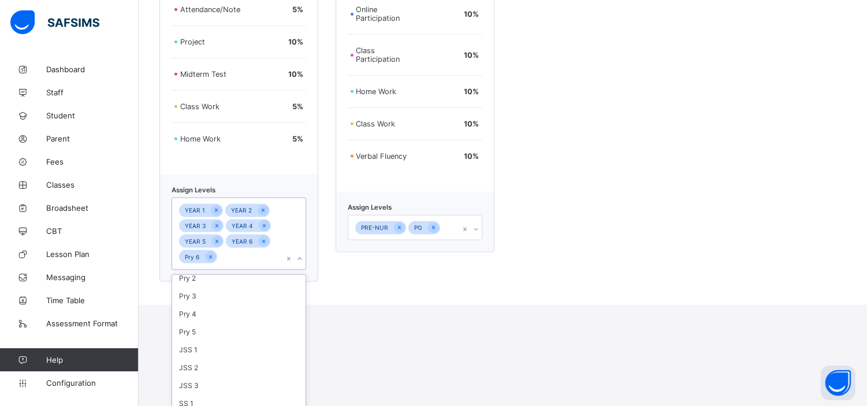
scroll to position [160, 0]
click at [197, 334] on div "Pry 5" at bounding box center [238, 339] width 133 height 18
click at [197, 334] on div "Pry 4" at bounding box center [238, 338] width 133 height 18
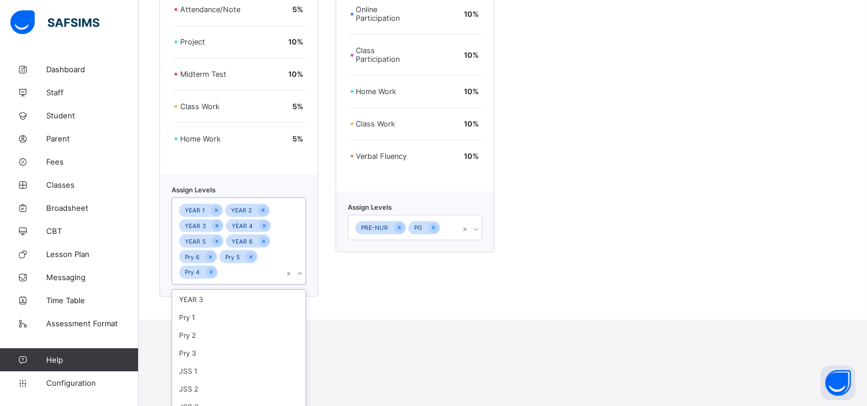
click at [197, 334] on div "Pry 2" at bounding box center [238, 335] width 133 height 18
click at [197, 334] on div "Pry 1" at bounding box center [238, 335] width 133 height 18
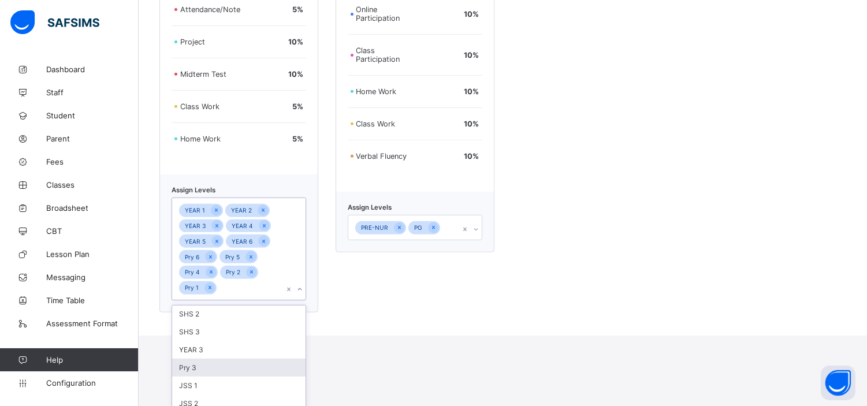
click at [200, 370] on div "Pry 3" at bounding box center [238, 368] width 133 height 18
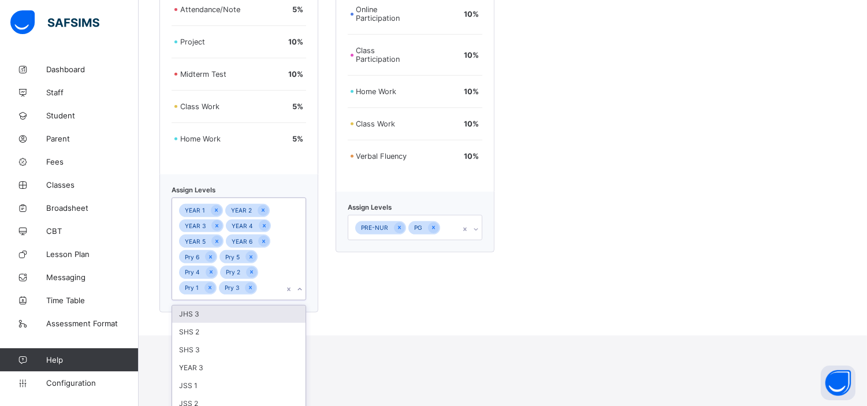
scroll to position [840, 0]
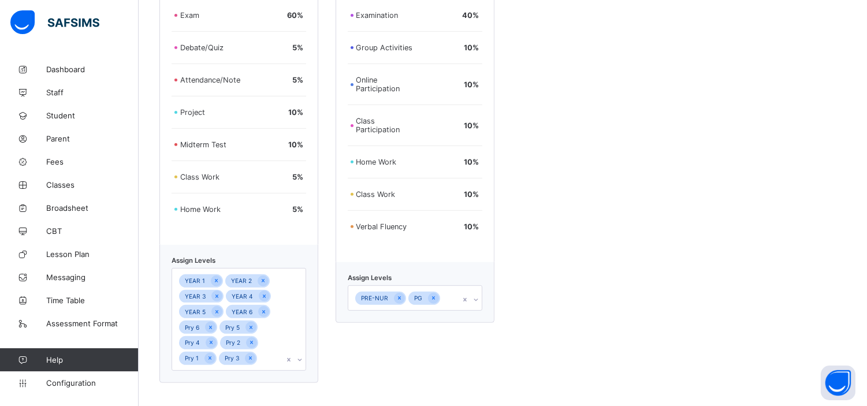
click at [453, 266] on div "Nursery Assessment format Examination 40 % Group Activities 10 % Online Partici…" at bounding box center [414, 159] width 159 height 448
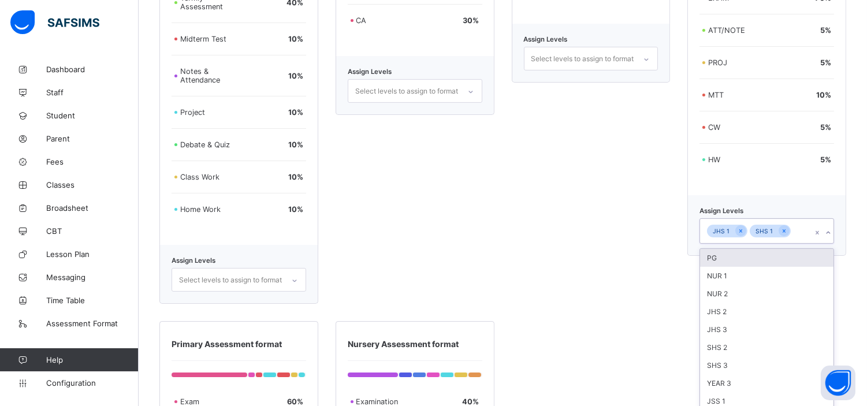
scroll to position [463, 0]
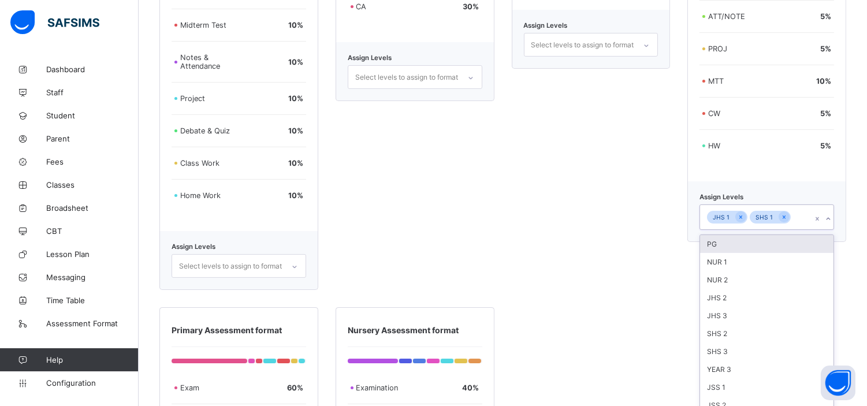
click at [838, 225] on div "Assign Levels option PG focused, 1 of 14. 14 results available. Use Up and Down…" at bounding box center [766, 211] width 159 height 61
click at [724, 378] on div "JSS 1" at bounding box center [766, 387] width 133 height 18
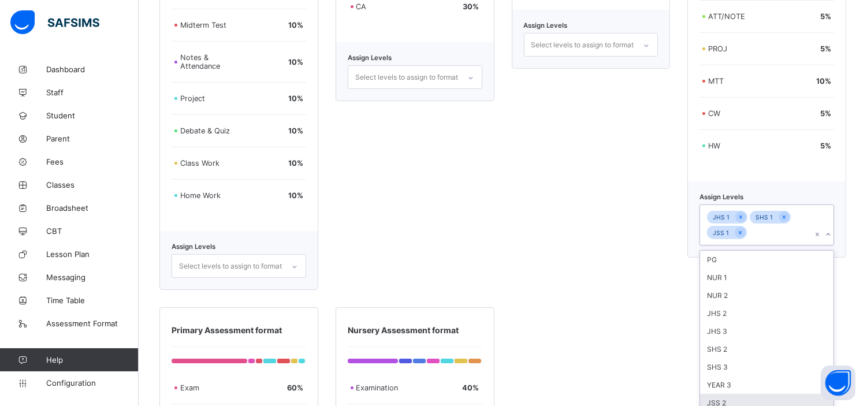
click at [724, 394] on div "JSS 2" at bounding box center [766, 403] width 133 height 18
click at [724, 394] on div "JSS 3" at bounding box center [766, 403] width 133 height 18
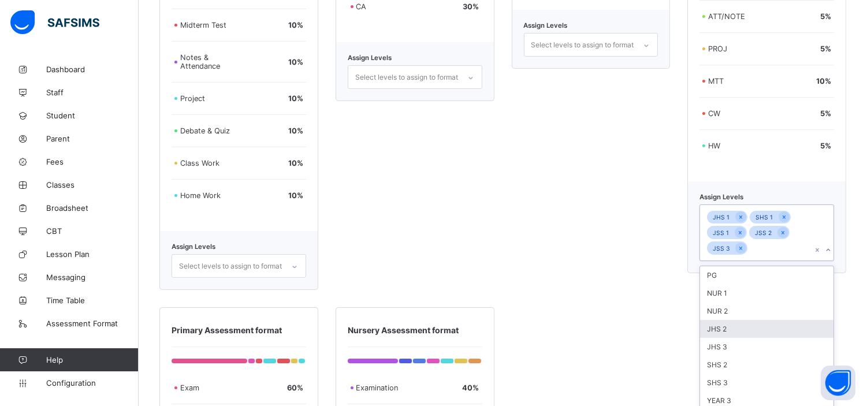
click at [731, 320] on div "JHS 2" at bounding box center [766, 329] width 133 height 18
click at [731, 320] on div "JHS 3" at bounding box center [766, 329] width 133 height 18
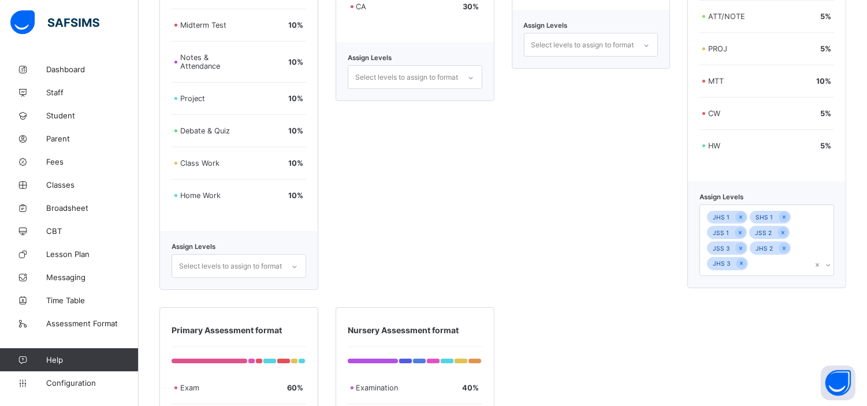
click at [610, 296] on div "Secondary Section Assessment Format Termly Assessment 40 % Midterm Test 10 % No…" at bounding box center [502, 325] width 687 height 862
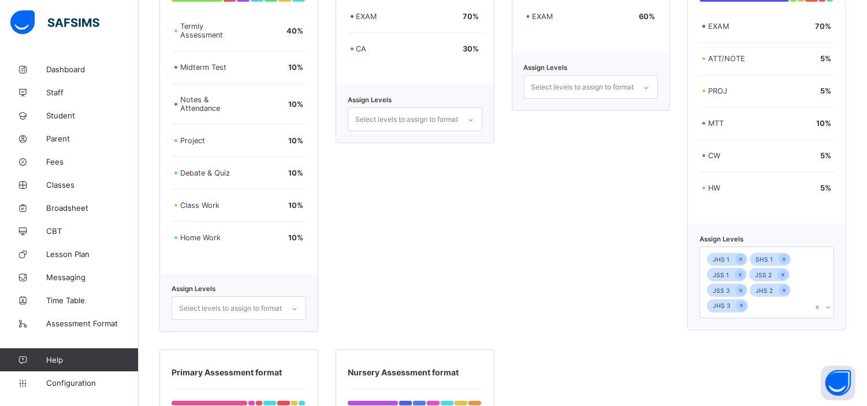
scroll to position [420, 0]
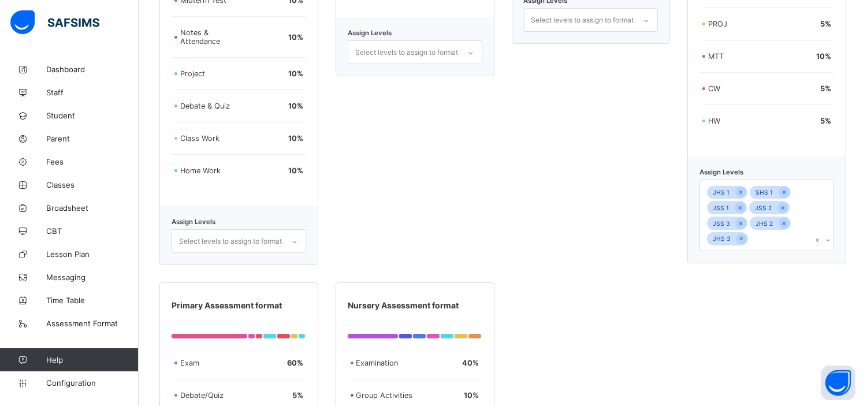
click at [834, 251] on div "JHS 1 SHS 1 JSS 1 JSS 2 JSS 3 JHS 2 JHS 3" at bounding box center [766, 216] width 135 height 72
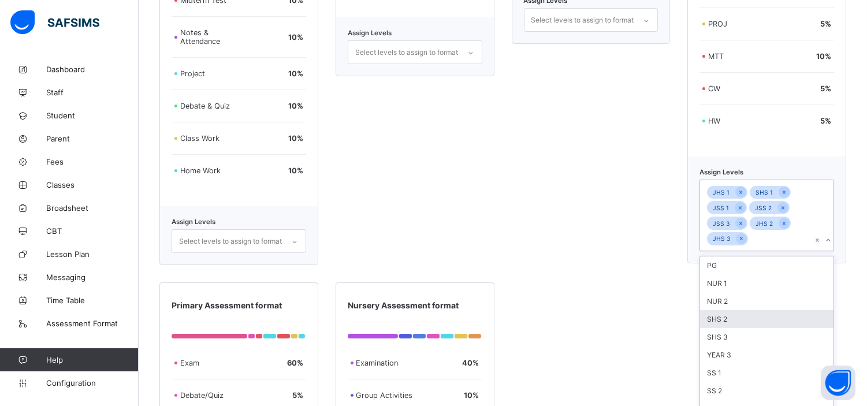
scroll to position [493, 0]
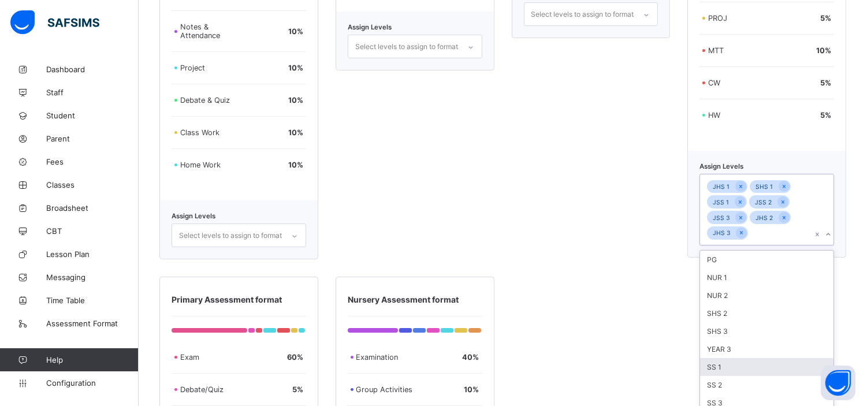
click at [720, 360] on div "SS 1" at bounding box center [766, 367] width 133 height 18
click at [720, 360] on div "SS 2" at bounding box center [766, 367] width 133 height 18
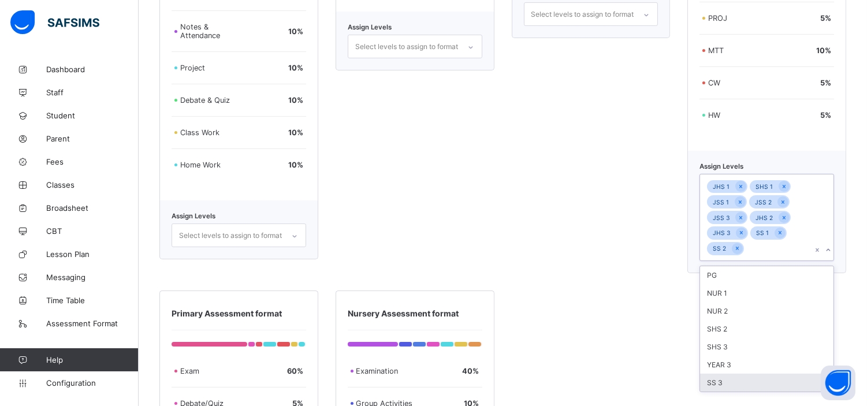
click at [725, 374] on div "SS 3" at bounding box center [766, 383] width 133 height 18
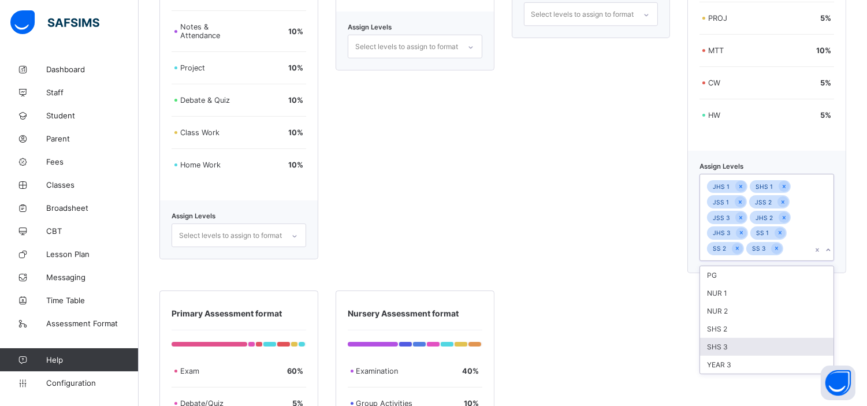
click at [734, 340] on div "SHS 3" at bounding box center [766, 347] width 133 height 18
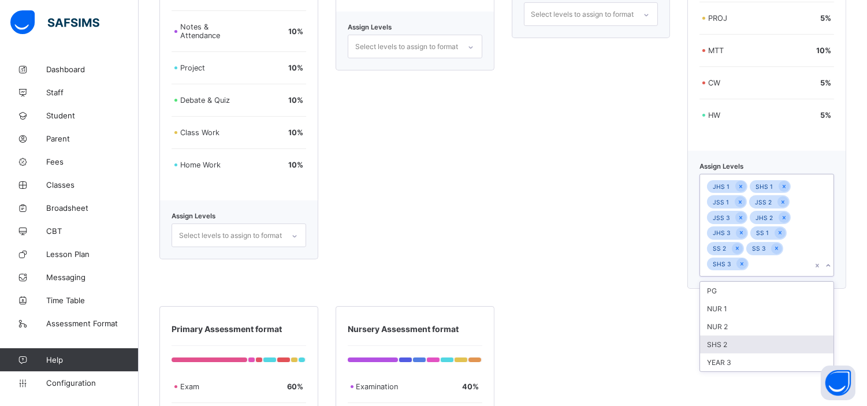
click at [740, 335] on div "SHS 2" at bounding box center [766, 344] width 133 height 18
click at [624, 353] on div "Secondary Section Assessment Format Termly Assessment 40 % Midterm Test 10 % No…" at bounding box center [502, 308] width 687 height 891
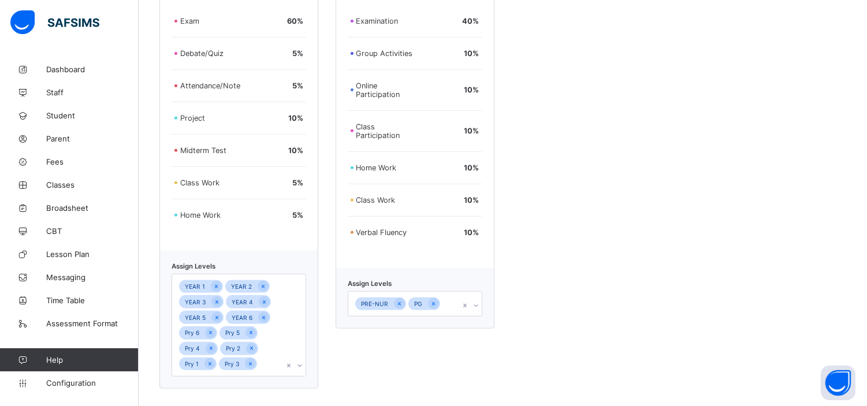
scroll to position [900, 0]
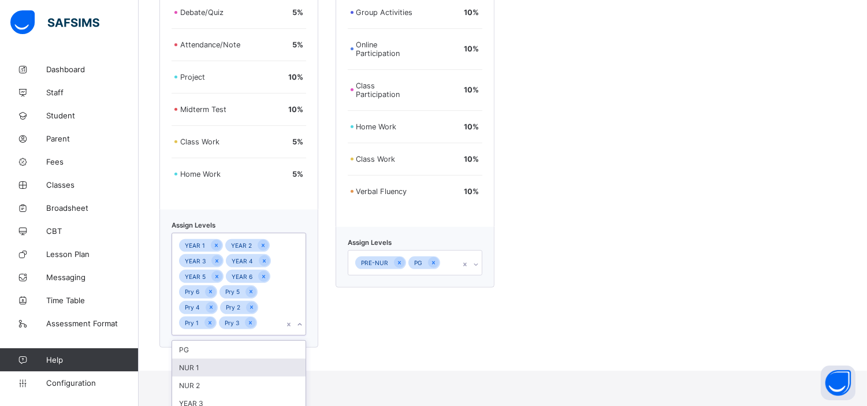
click at [306, 335] on div "option Pry 3, selected. option NUR 1 focused, 2 of 4. 4 results available. Use …" at bounding box center [238, 284] width 135 height 103
click at [207, 394] on div "YEAR 3" at bounding box center [238, 403] width 133 height 18
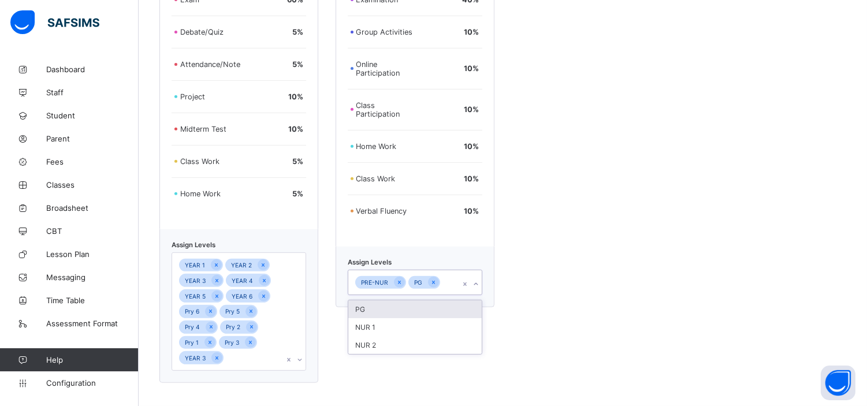
scroll to position [874, 0]
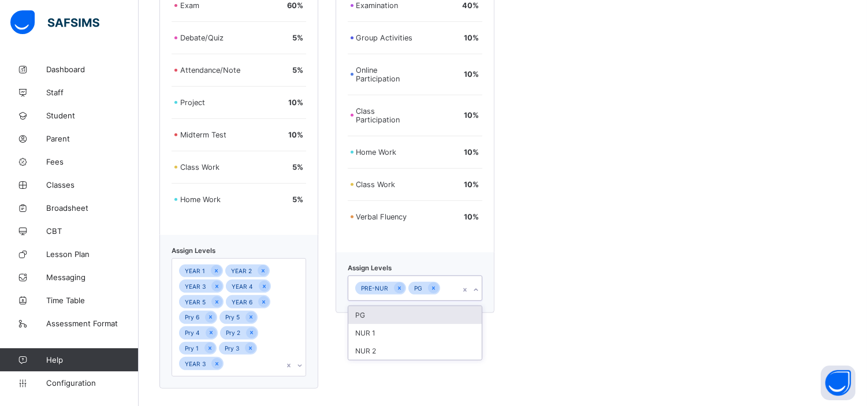
click at [481, 263] on div "Assign Levels option PG focused, 1 of 3. 3 results available. Use Up and Down t…" at bounding box center [414, 282] width 159 height 61
click at [385, 311] on div "PG" at bounding box center [414, 315] width 133 height 18
click at [380, 323] on div "NUR 1" at bounding box center [414, 331] width 133 height 18
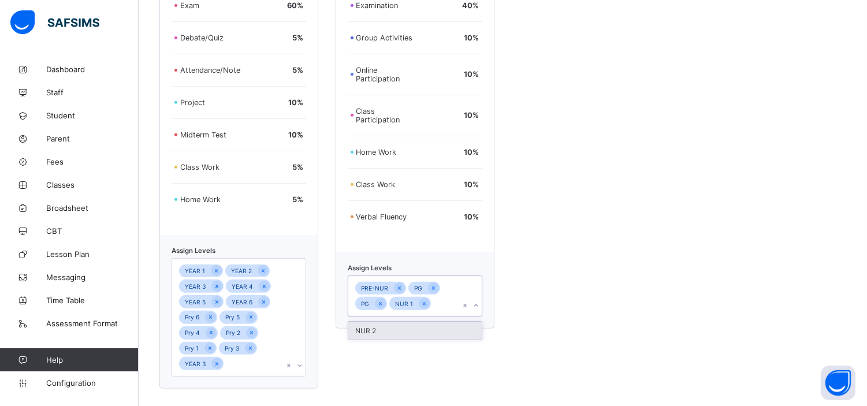
click at [381, 325] on div "NUR 2" at bounding box center [414, 331] width 133 height 18
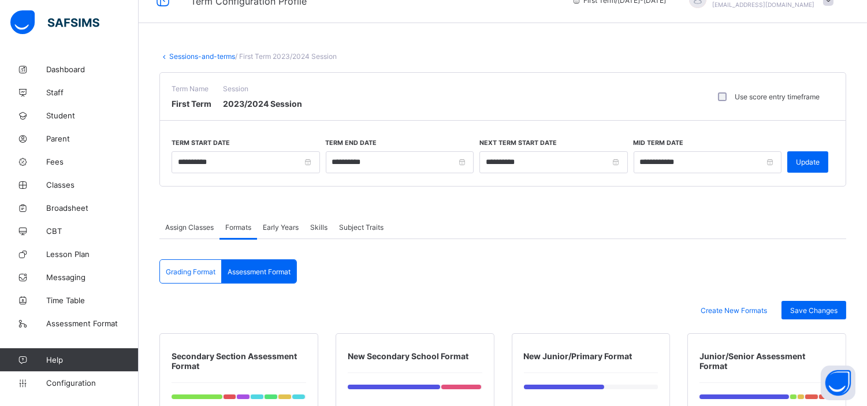
scroll to position [21, 0]
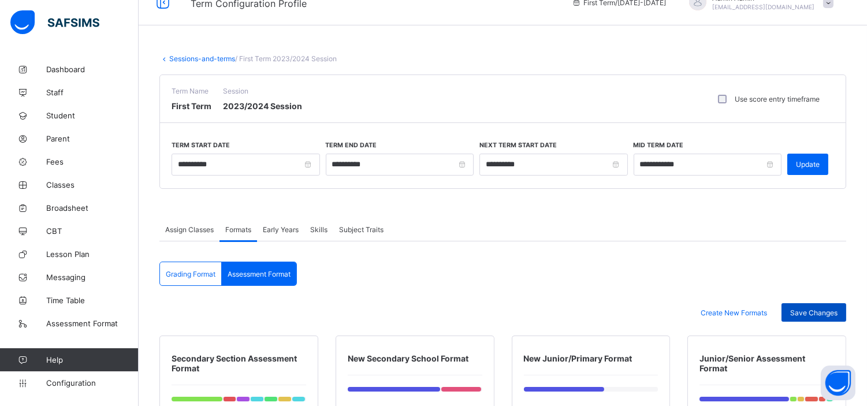
click at [818, 308] on span "Save Changes" at bounding box center [813, 312] width 47 height 9
click at [319, 225] on span "Skills" at bounding box center [318, 229] width 17 height 9
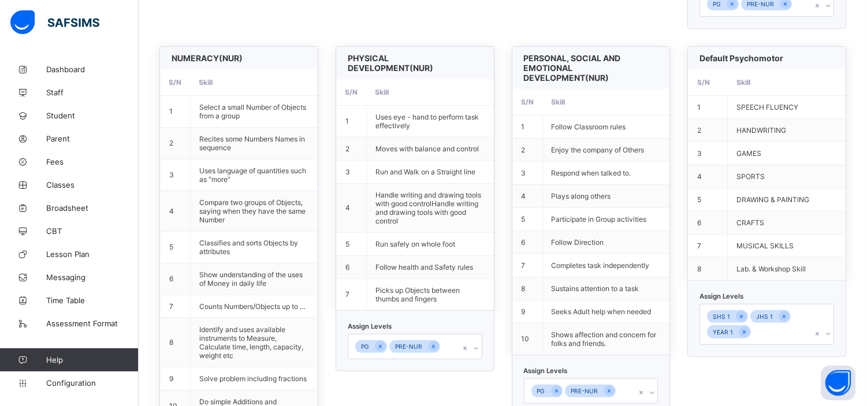
scroll to position [765, 0]
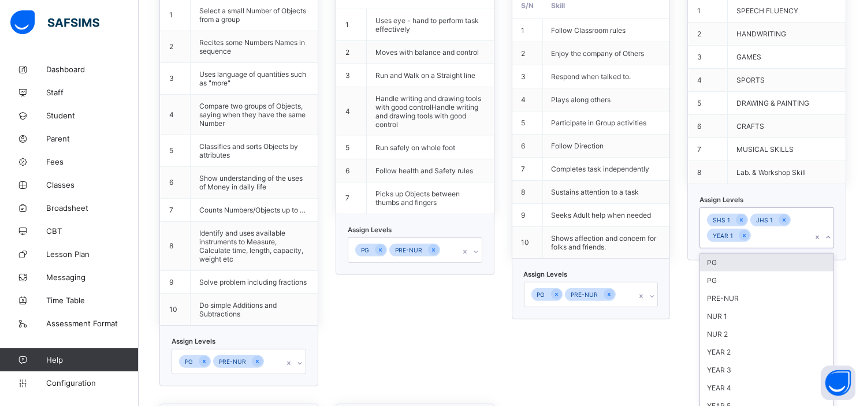
click at [834, 248] on div "option PG focused, 1 of 35. 32 results available. Use Up and Down to choose opt…" at bounding box center [766, 227] width 135 height 41
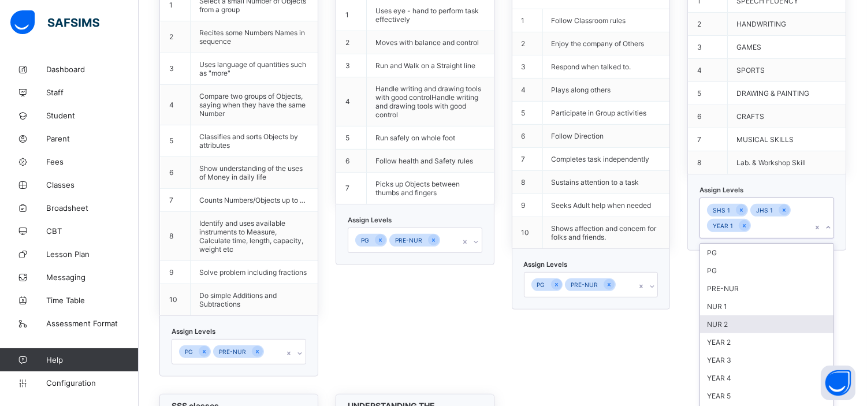
scroll to position [389, 0]
click at [736, 320] on div "SS 3" at bounding box center [766, 329] width 133 height 18
click at [736, 320] on div "SS 2" at bounding box center [766, 329] width 133 height 18
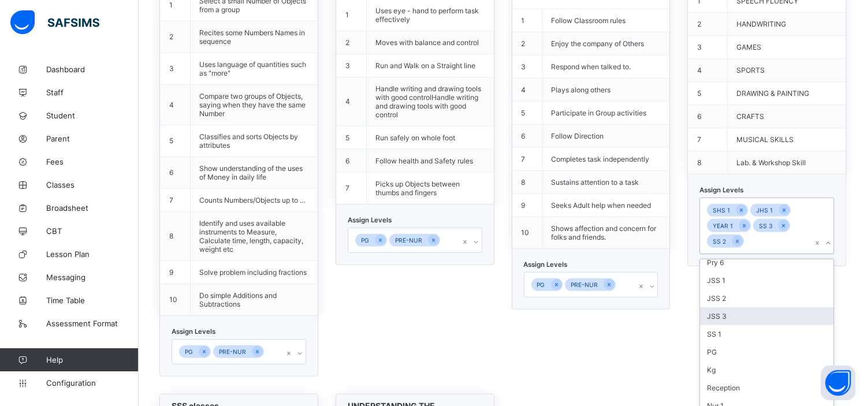
scroll to position [353, 0]
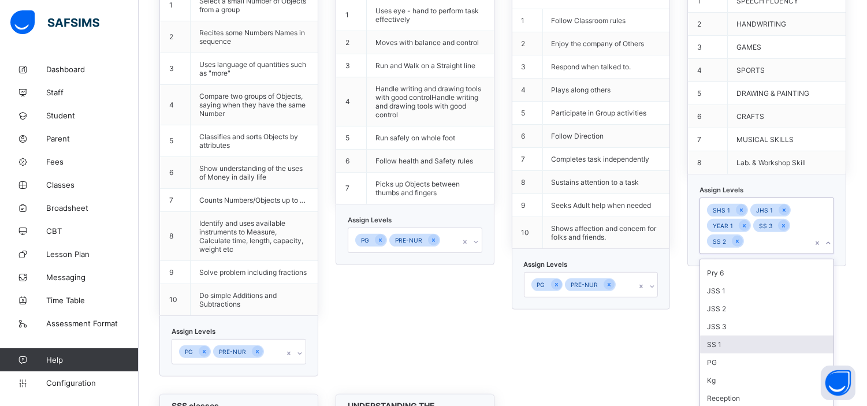
click at [735, 335] on div "SS 1" at bounding box center [766, 344] width 133 height 18
click at [735, 335] on div "JSS 3" at bounding box center [766, 344] width 133 height 18
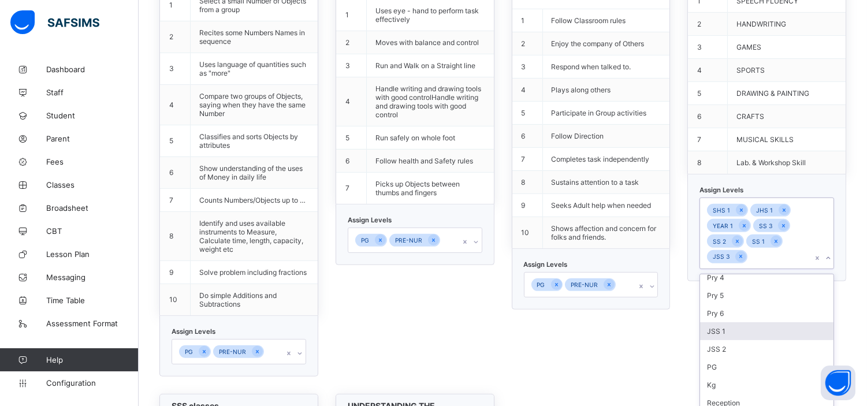
scroll to position [319, 0]
click at [735, 331] on div "JSS 1" at bounding box center [766, 340] width 133 height 18
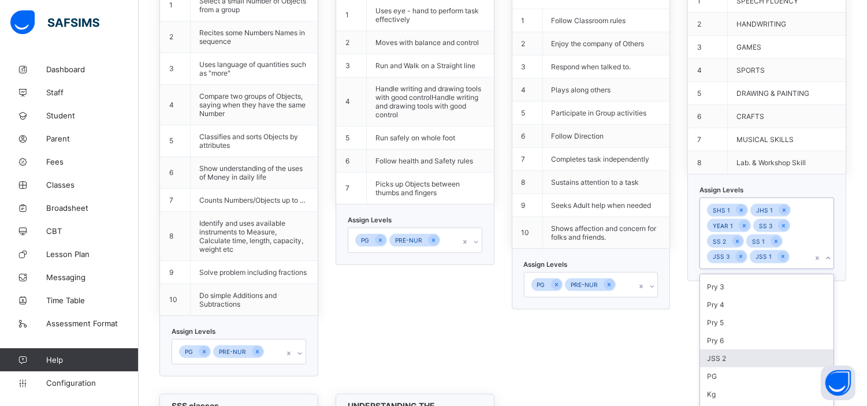
click at [735, 349] on div "JSS 2" at bounding box center [766, 358] width 133 height 18
click at [735, 348] on div "SHS 3" at bounding box center [766, 357] width 133 height 18
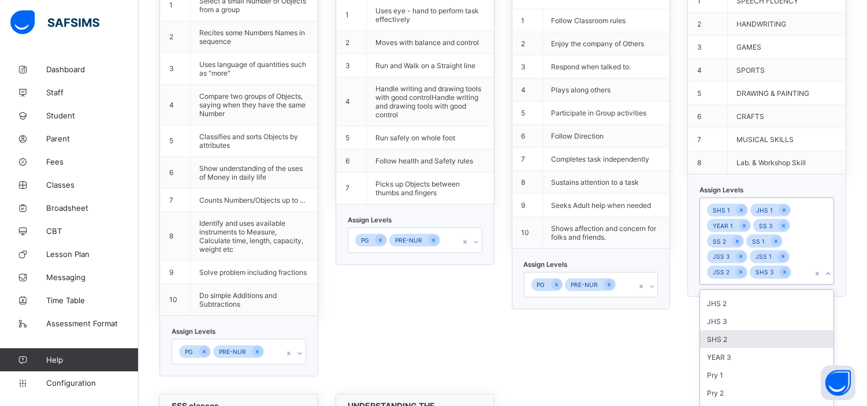
click at [739, 330] on div "SHS 2" at bounding box center [766, 339] width 133 height 18
click at [737, 328] on div "JHS 3" at bounding box center [766, 337] width 133 height 18
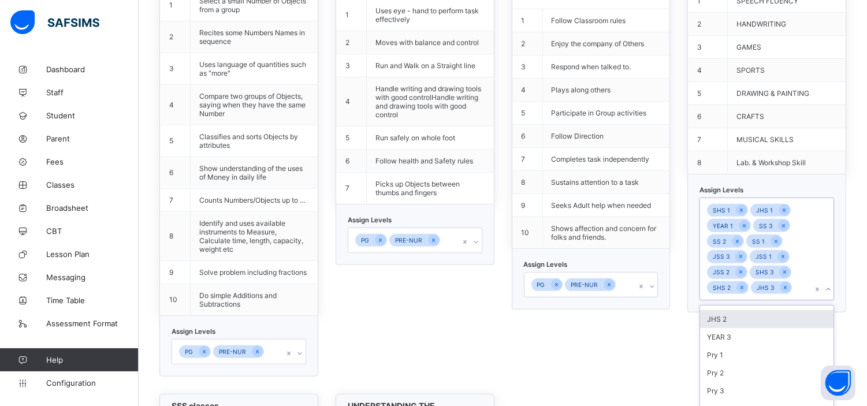
click at [747, 310] on div "JHS 2" at bounding box center [766, 319] width 133 height 18
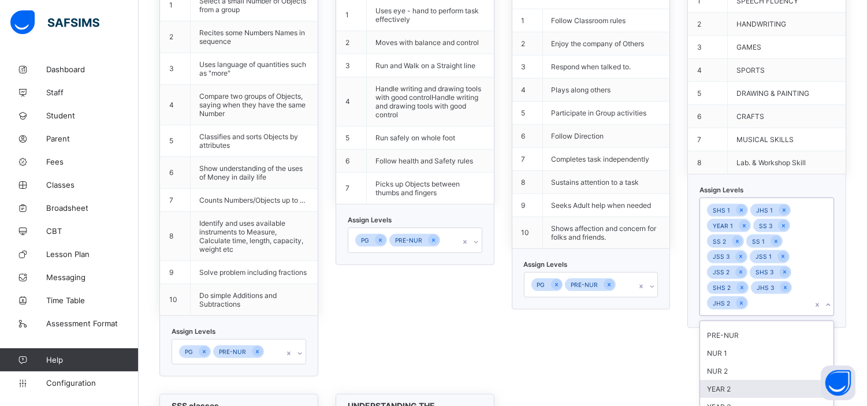
scroll to position [0, 0]
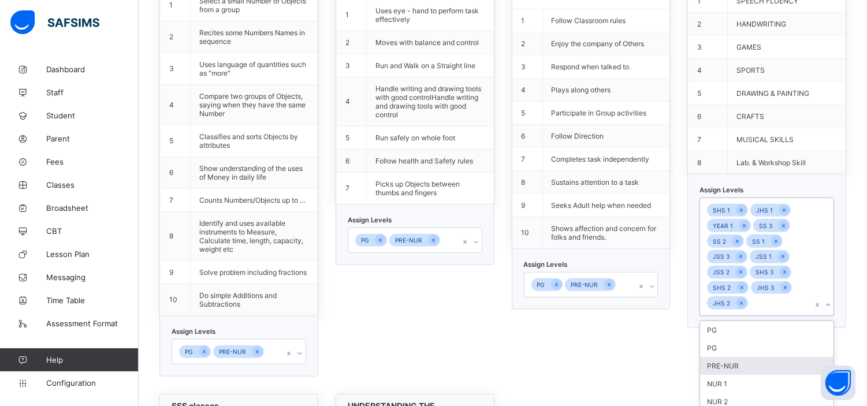
click at [680, 338] on div "Default Affective Traits S/N Skill 1 PUNCTUALITY 2 ATTENDANCE 3 RELIABILITY 4 N…" at bounding box center [502, 134] width 687 height 1314
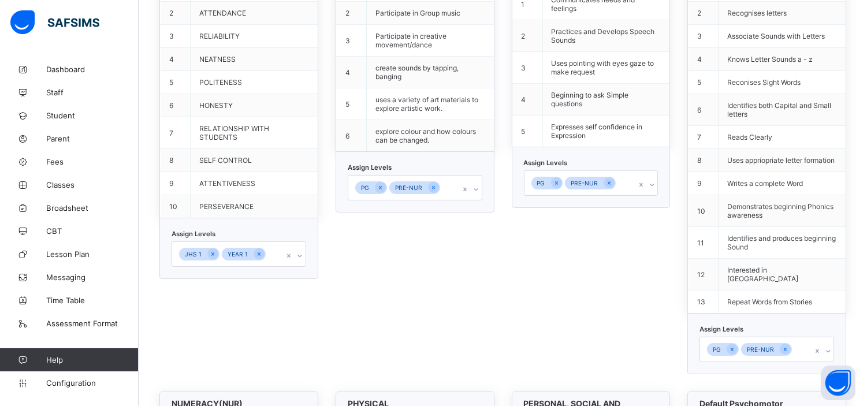
scroll to position [423, 0]
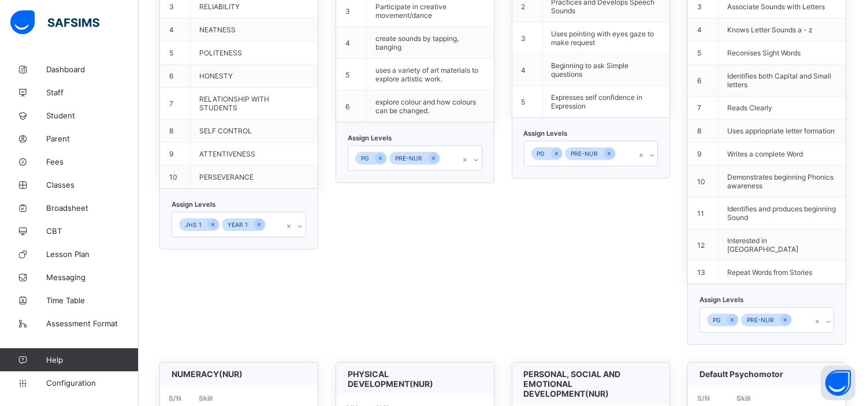
click at [299, 237] on div "JHS 1 YEAR 1" at bounding box center [238, 224] width 135 height 25
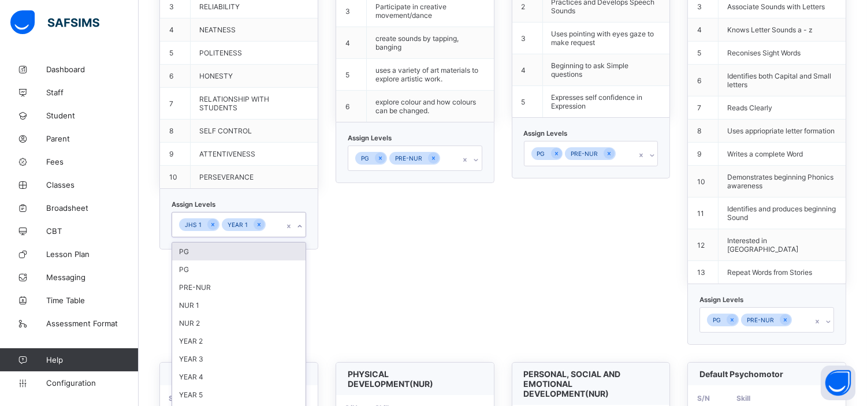
scroll to position [460, 0]
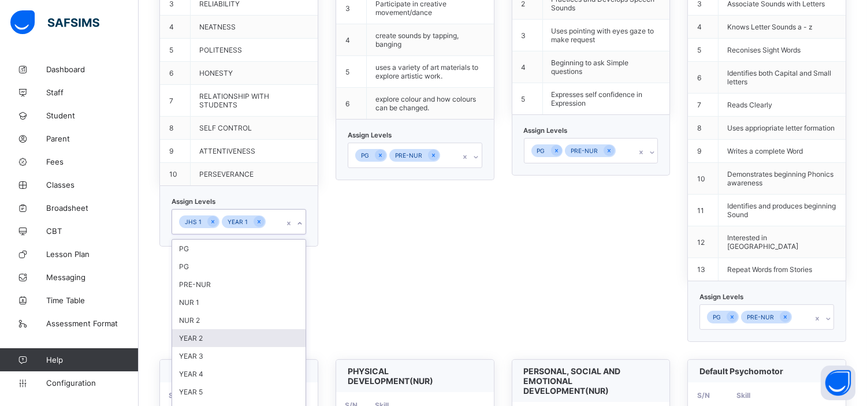
click at [203, 329] on div "YEAR 2" at bounding box center [238, 338] width 133 height 18
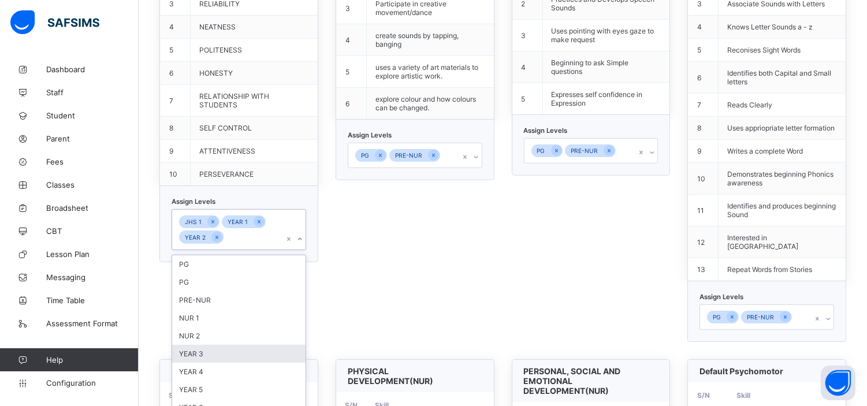
click at [203, 345] on div "YEAR 3" at bounding box center [238, 354] width 133 height 18
click at [203, 345] on div "YEAR 4" at bounding box center [238, 354] width 133 height 18
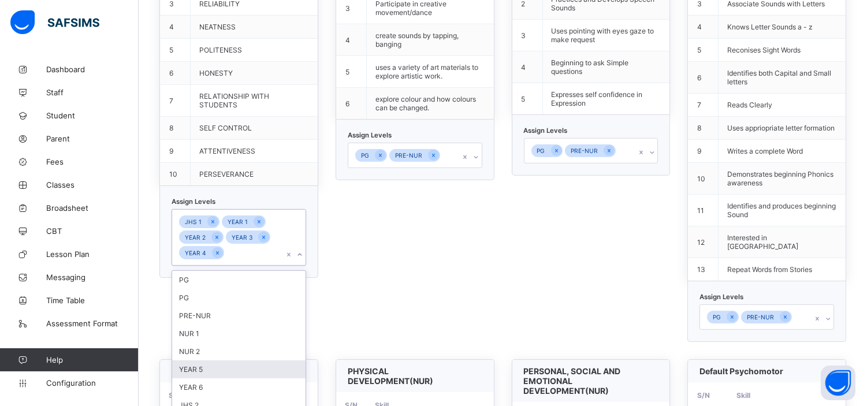
click at [203, 360] on div "YEAR 5" at bounding box center [238, 369] width 133 height 18
click at [210, 360] on div "YEAR 6" at bounding box center [238, 369] width 133 height 18
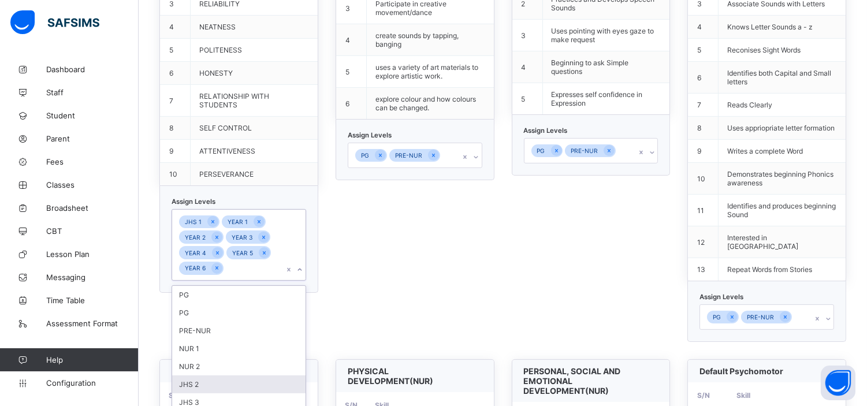
click at [209, 375] on div "JHS 2" at bounding box center [238, 384] width 133 height 18
click at [204, 393] on div "SHS 1" at bounding box center [238, 402] width 133 height 18
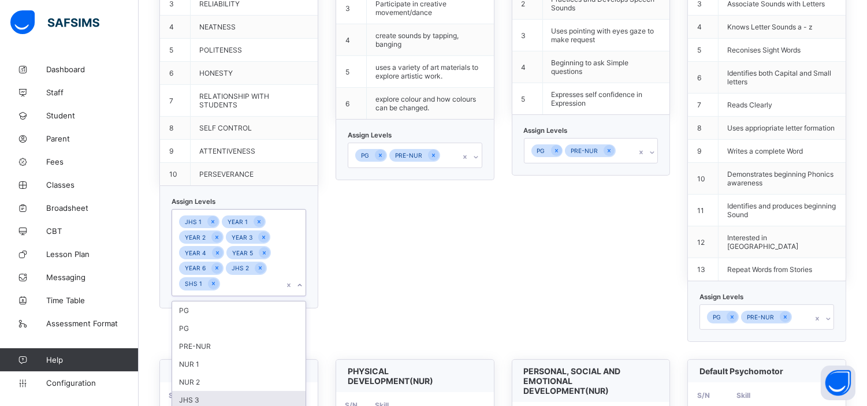
click at [204, 391] on div "JHS 3" at bounding box center [238, 400] width 133 height 18
click at [204, 391] on div "SHS 2" at bounding box center [238, 400] width 133 height 18
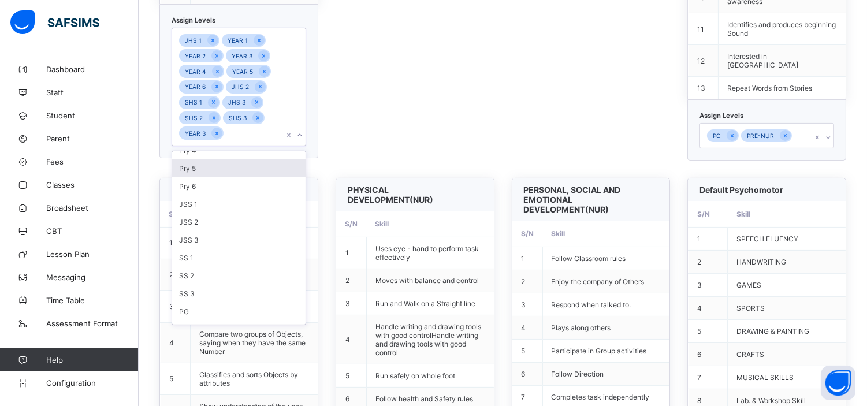
scroll to position [642, 0]
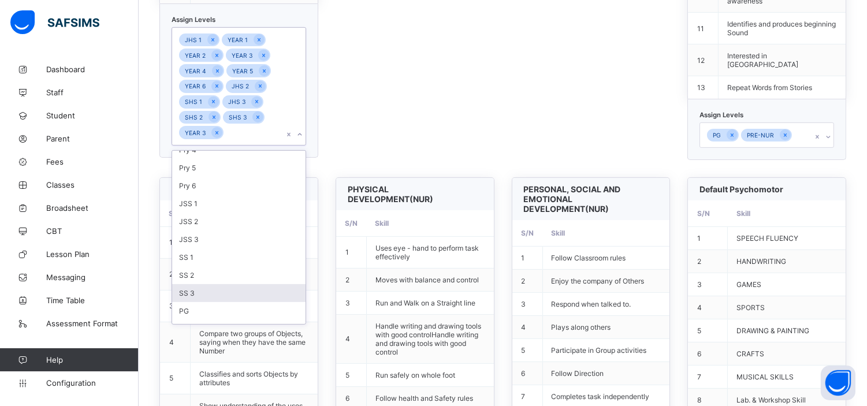
click at [208, 284] on div "SS 3" at bounding box center [238, 293] width 133 height 18
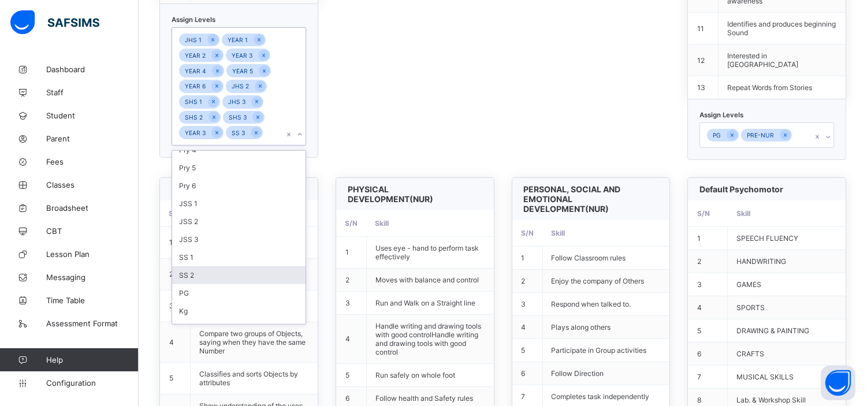
click at [208, 266] on div "SS 2" at bounding box center [238, 275] width 133 height 18
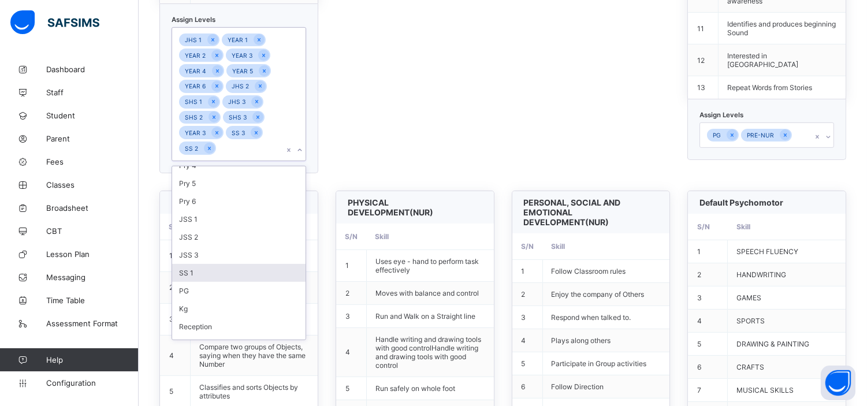
click at [208, 264] on div "SS 1" at bounding box center [238, 273] width 133 height 18
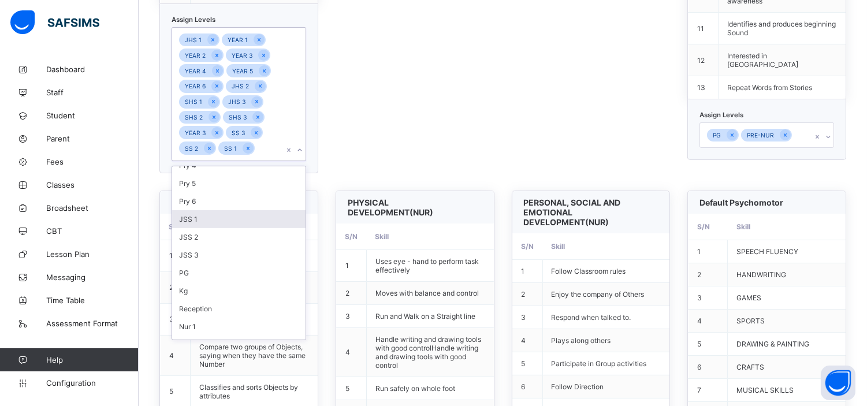
click at [209, 210] on div "JSS 1" at bounding box center [238, 219] width 133 height 18
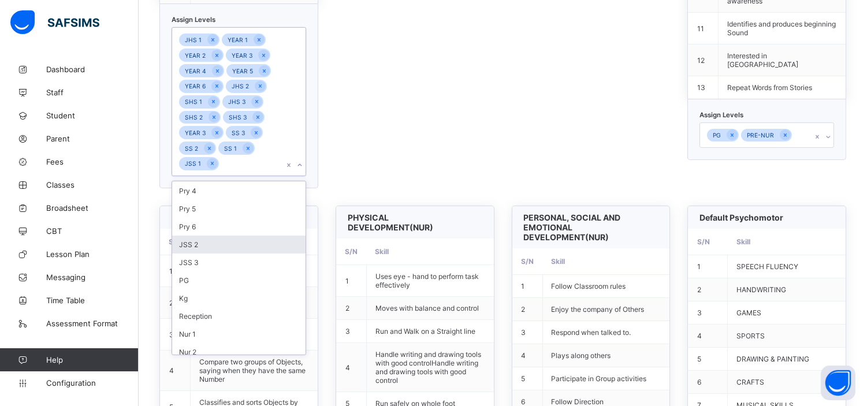
click at [203, 236] on div "JSS 2" at bounding box center [238, 245] width 133 height 18
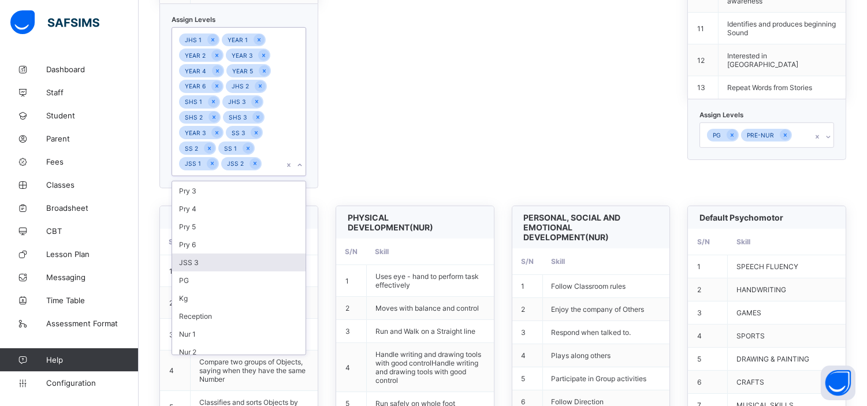
click at [203, 253] on div "JSS 3" at bounding box center [238, 262] width 133 height 18
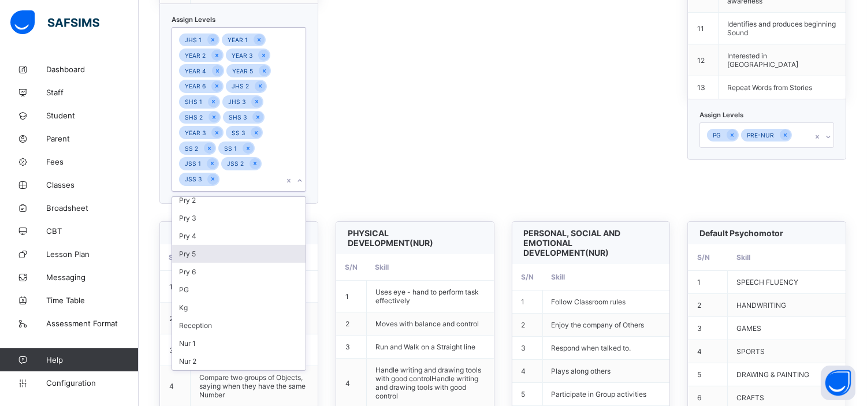
scroll to position [107, 0]
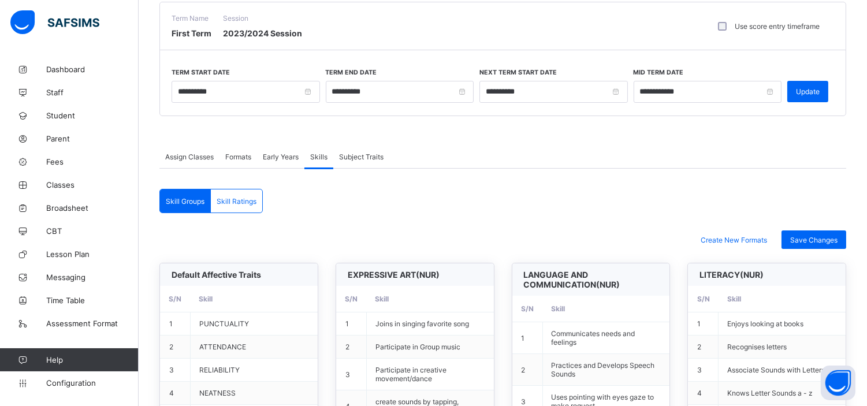
scroll to position [93, 0]
click at [819, 238] on span "Save Changes" at bounding box center [813, 240] width 47 height 9
click at [822, 232] on div "Save Changes" at bounding box center [813, 240] width 65 height 18
click at [53, 91] on span "Staff" at bounding box center [92, 92] width 92 height 9
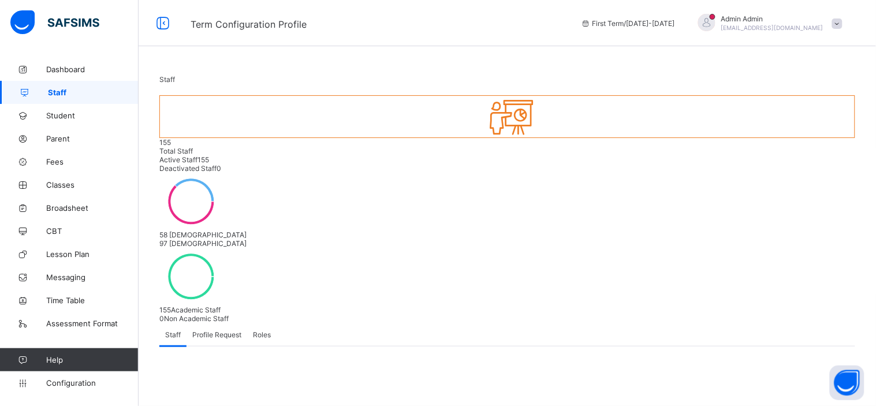
click at [268, 330] on span "Roles" at bounding box center [262, 334] width 18 height 9
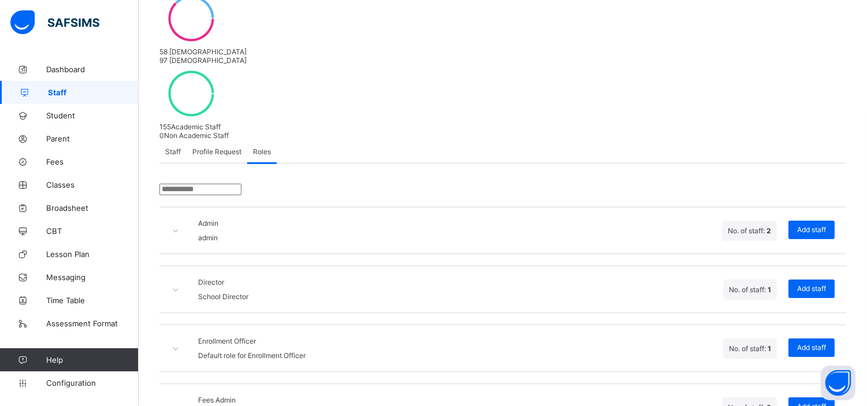
scroll to position [189, 0]
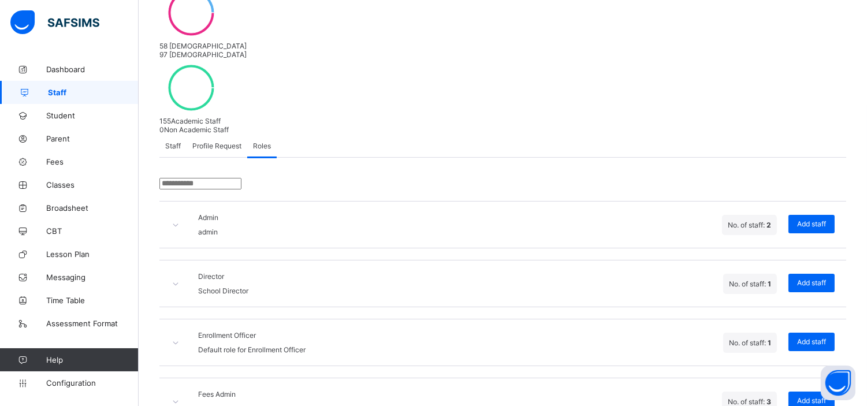
click at [179, 279] on icon at bounding box center [176, 283] width 10 height 9
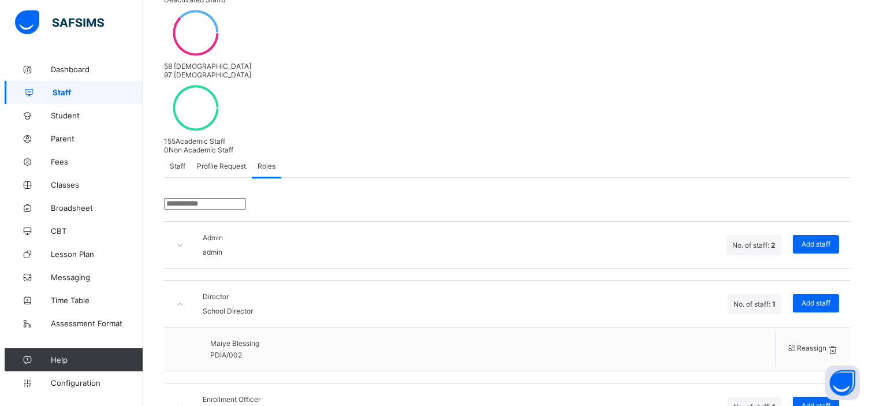
scroll to position [168, 0]
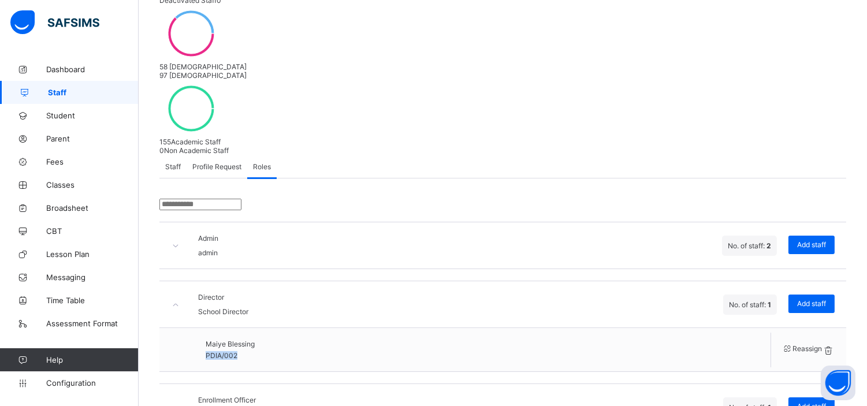
drag, startPoint x: 252, startPoint y: 255, endPoint x: 224, endPoint y: 255, distance: 28.3
click at [224, 351] on span "PDIA/002" at bounding box center [222, 355] width 32 height 9
copy span "PDIA/002"
click at [181, 241] on icon at bounding box center [176, 245] width 10 height 9
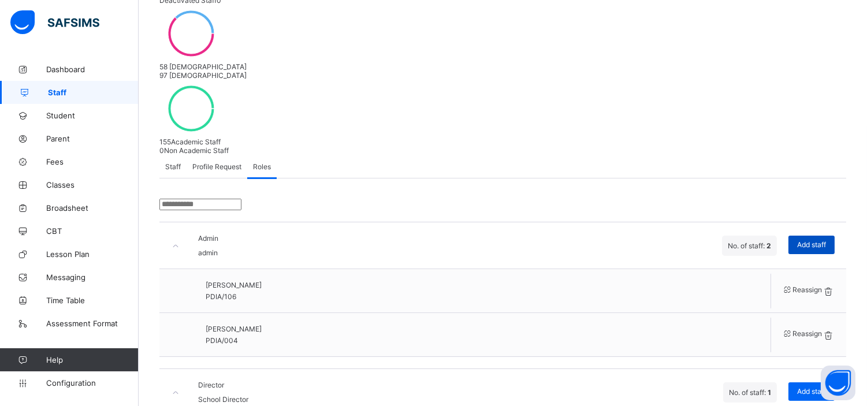
click at [826, 240] on span "Add staff" at bounding box center [811, 244] width 29 height 9
paste input "********"
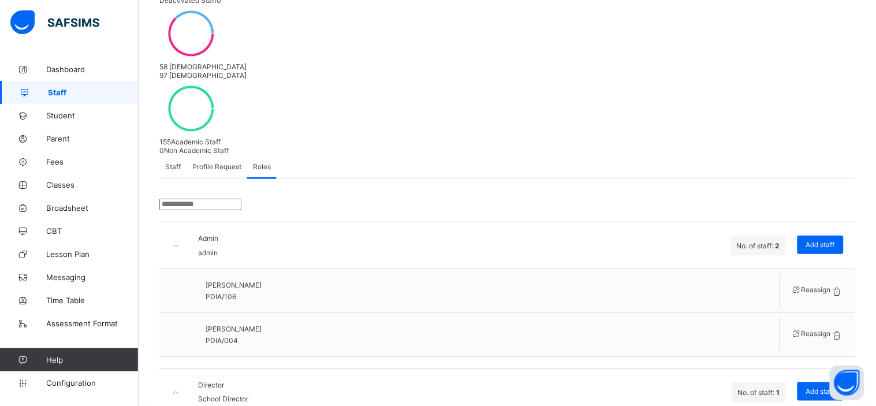
type input "*"
type input "****"
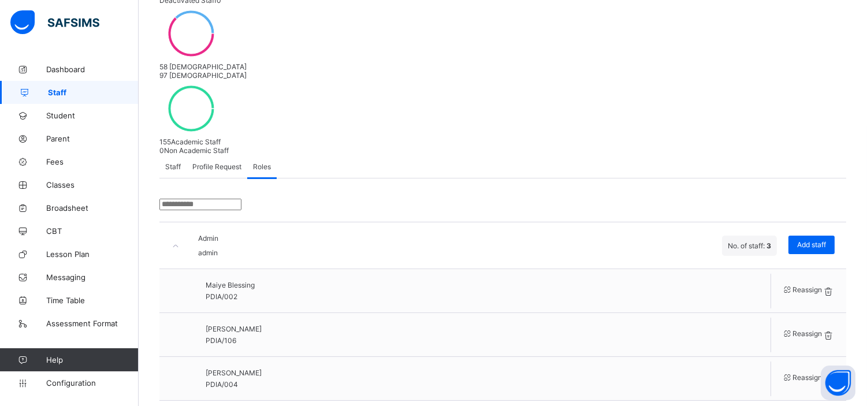
scroll to position [262, 0]
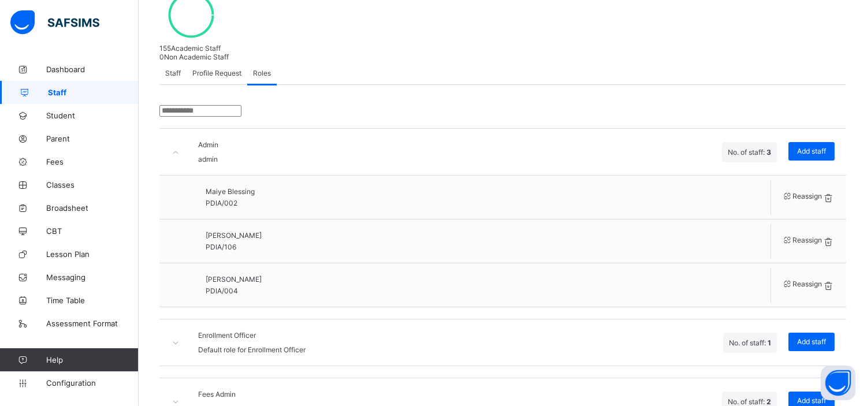
click at [180, 397] on icon at bounding box center [176, 401] width 10 height 9
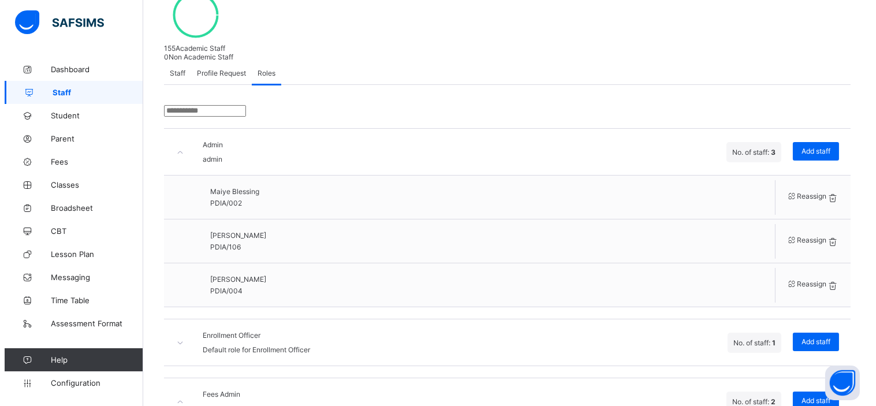
scroll to position [351, 0]
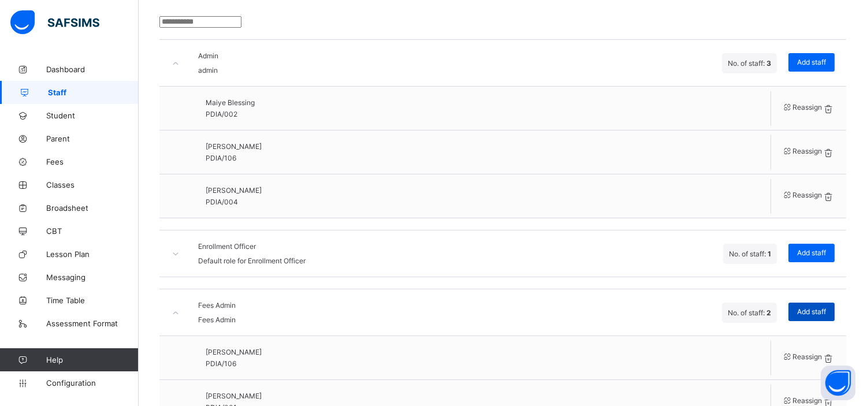
click at [823, 307] on span "Add staff" at bounding box center [811, 311] width 29 height 9
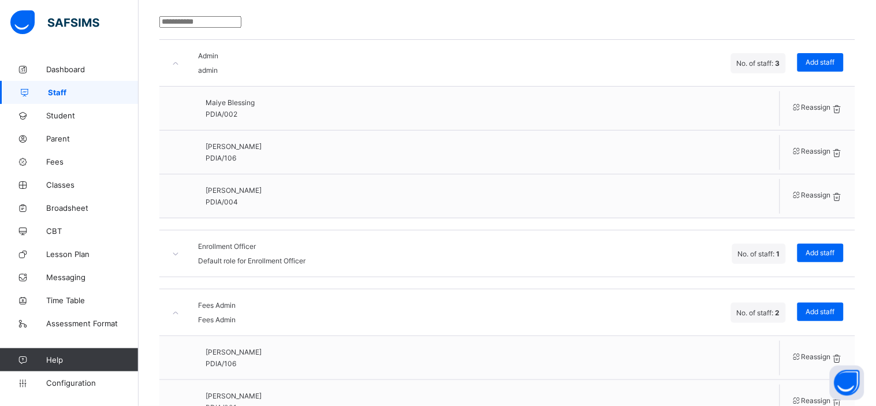
type input "***"
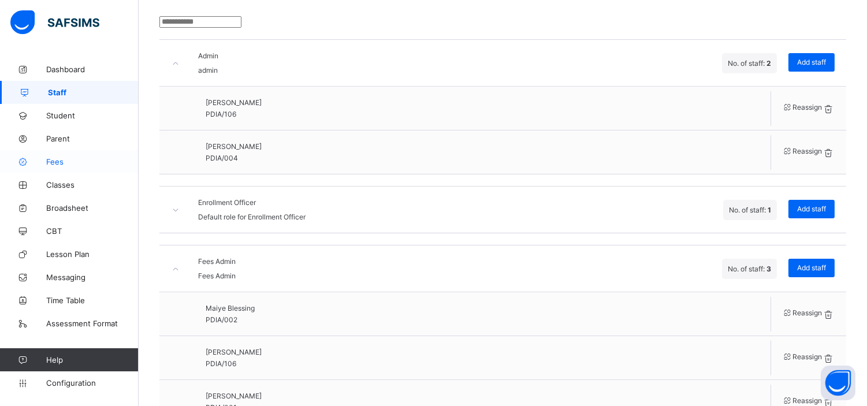
click at [58, 159] on span "Fees" at bounding box center [92, 161] width 92 height 9
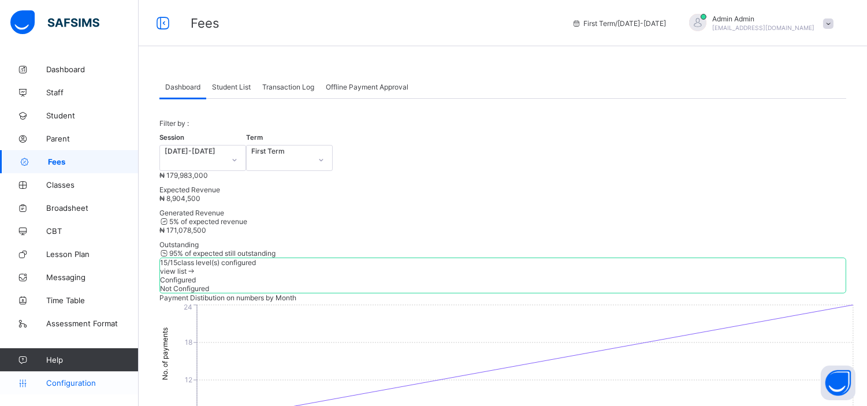
click at [80, 380] on span "Configuration" at bounding box center [92, 382] width 92 height 9
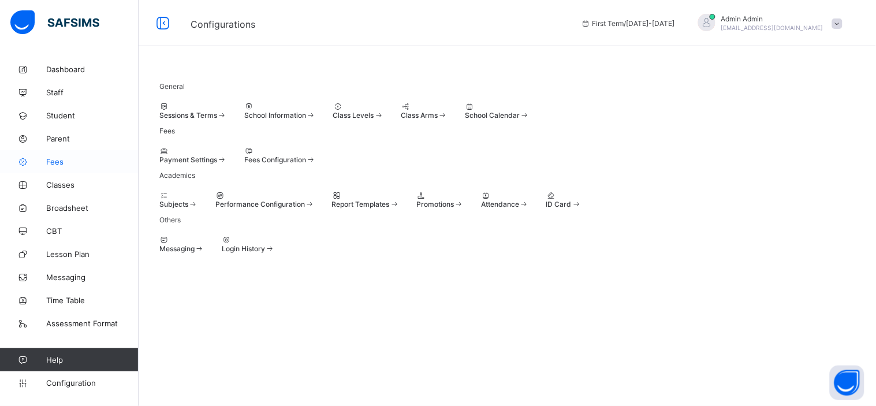
click at [53, 161] on span "Fees" at bounding box center [92, 161] width 92 height 9
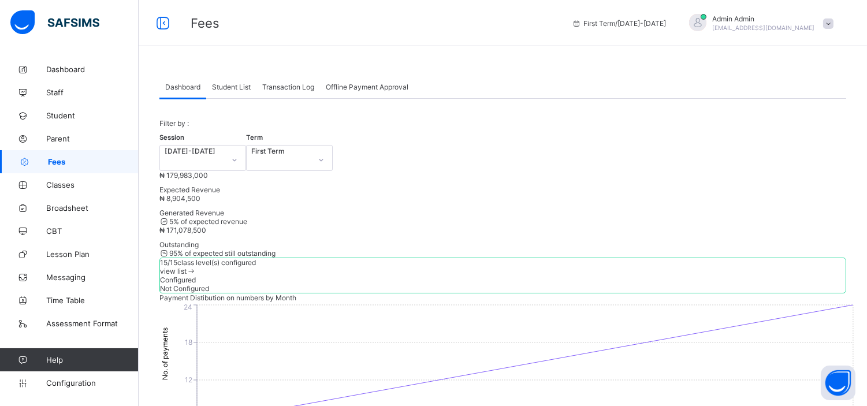
click at [238, 84] on span "Student List" at bounding box center [231, 87] width 39 height 9
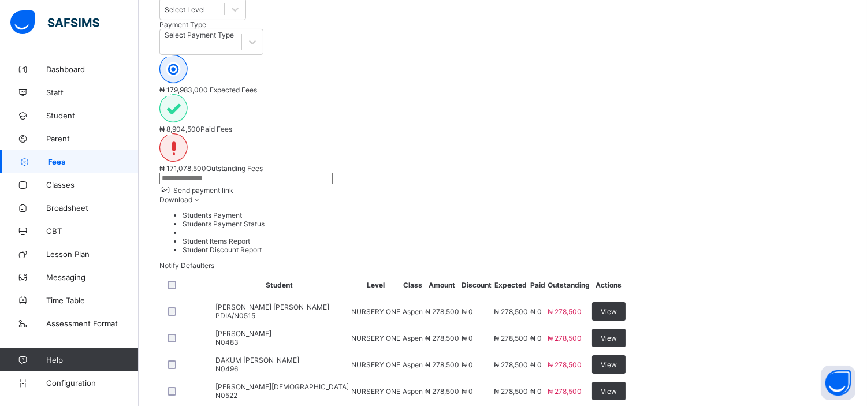
scroll to position [233, 0]
click at [262, 304] on span "[PERSON_NAME] [PERSON_NAME]" at bounding box center [281, 308] width 133 height 9
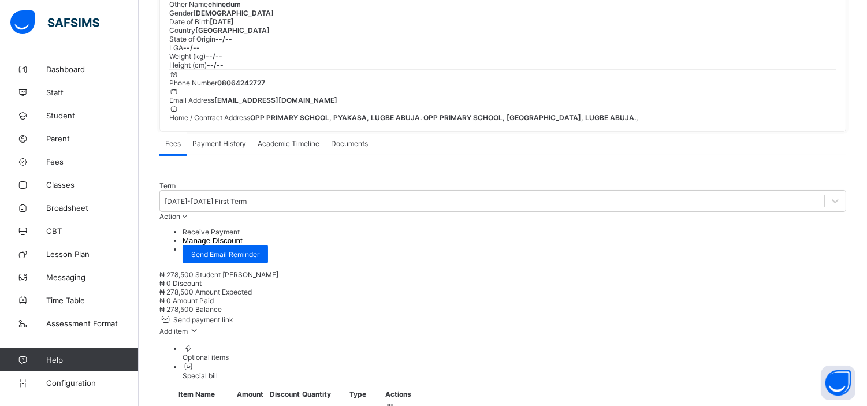
scroll to position [141, 0]
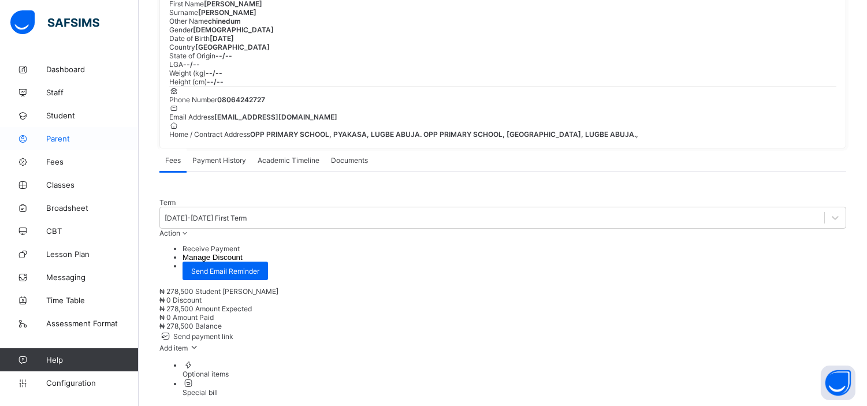
click at [59, 140] on span "Parent" at bounding box center [92, 138] width 92 height 9
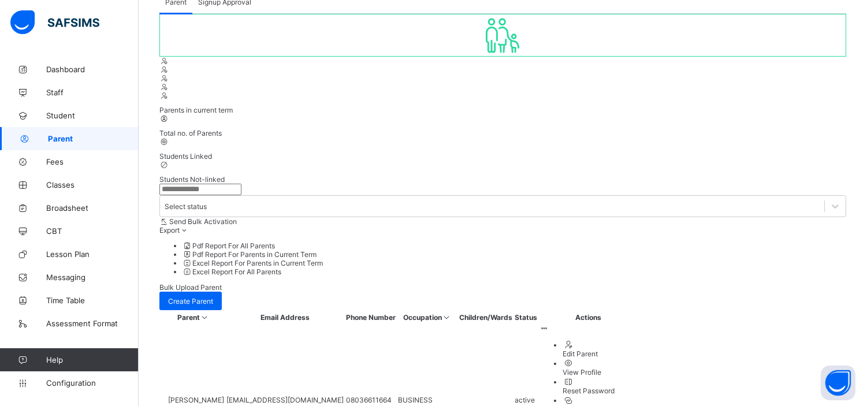
scroll to position [141, 0]
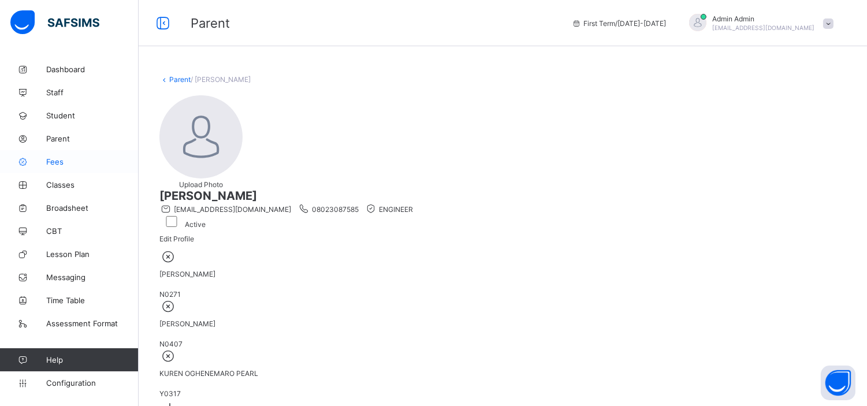
click at [55, 160] on span "Fees" at bounding box center [92, 161] width 92 height 9
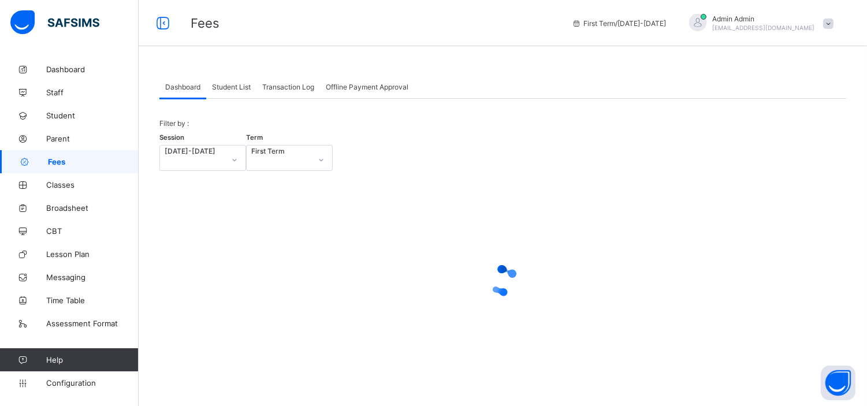
click at [234, 87] on span "Student List" at bounding box center [231, 87] width 39 height 9
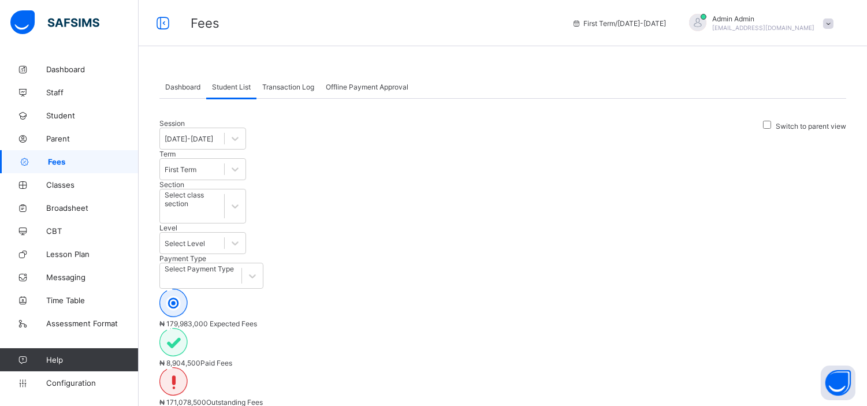
click at [235, 405] on input "text" at bounding box center [245, 413] width 173 height 12
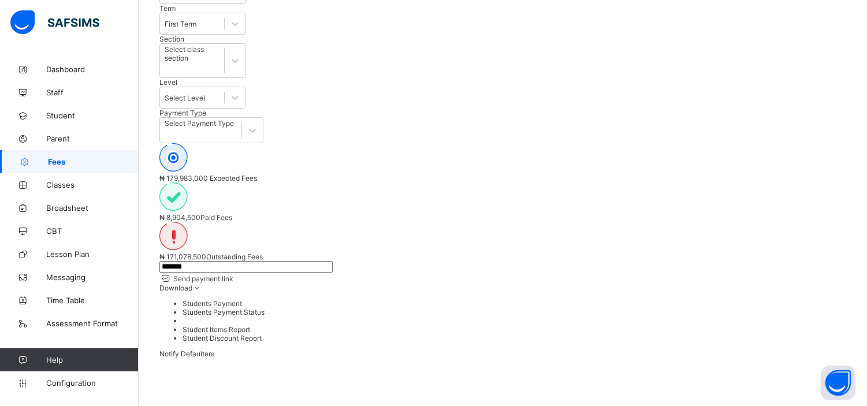
scroll to position [139, 0]
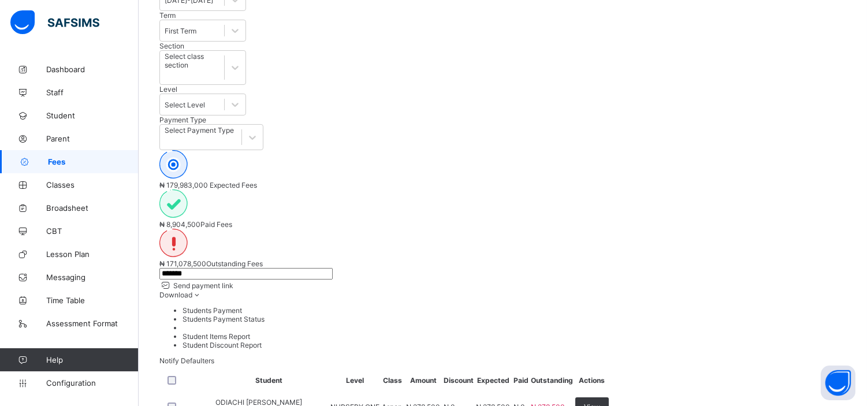
type input "*******"
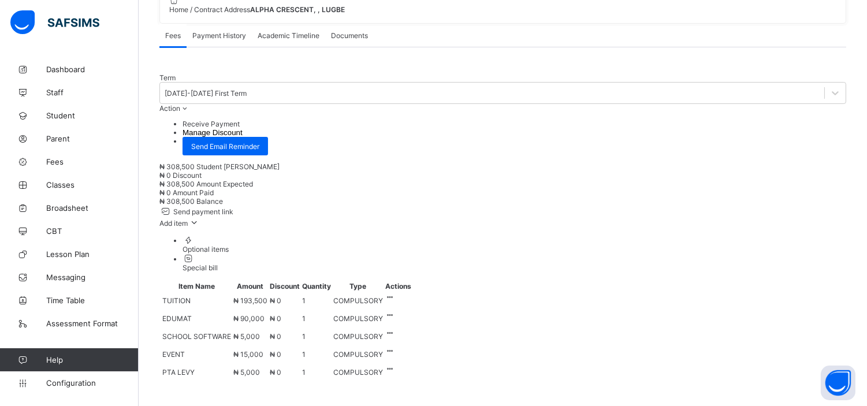
scroll to position [267, 0]
click at [806, 128] on li "Receive Payment" at bounding box center [513, 124] width 663 height 9
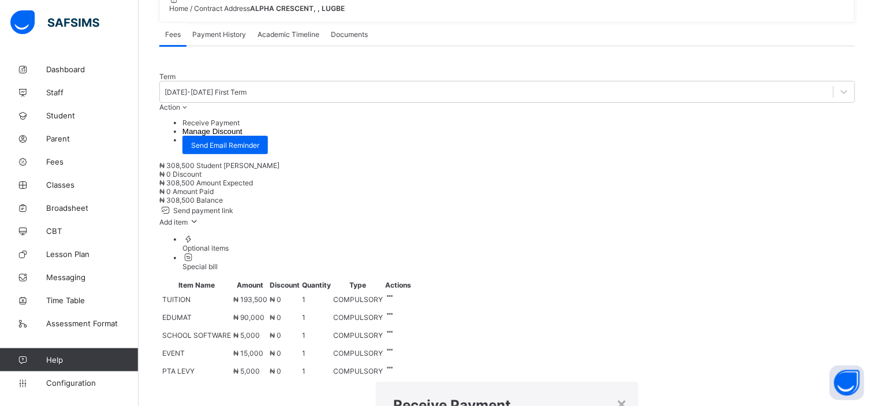
type input "*****"
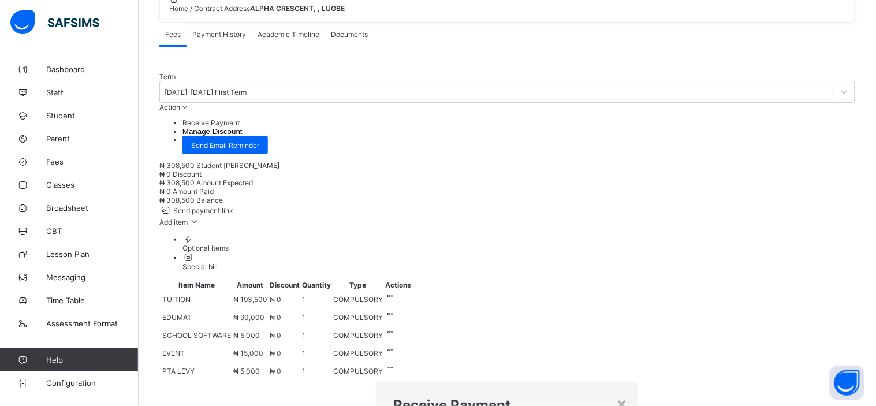
type input "**********"
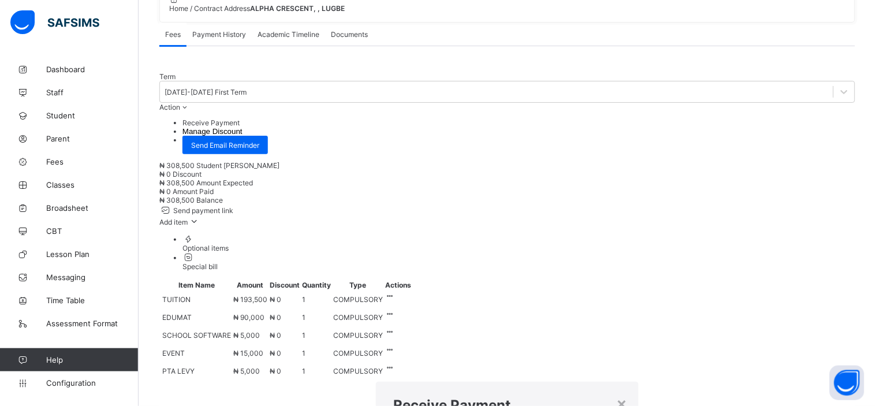
type input "*********"
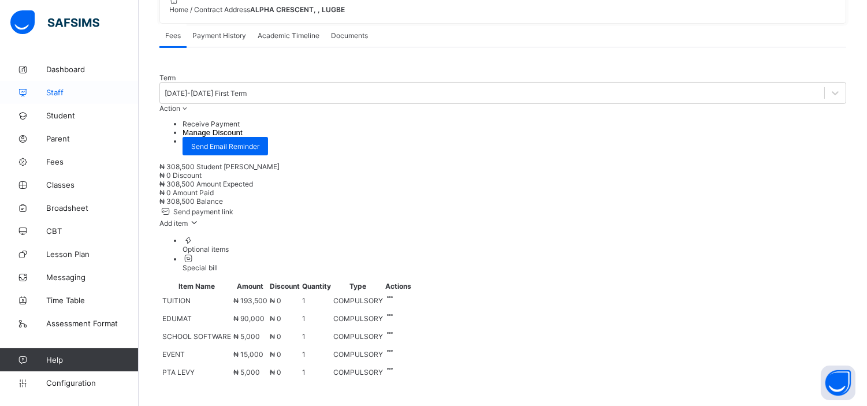
click at [56, 90] on span "Staff" at bounding box center [92, 92] width 92 height 9
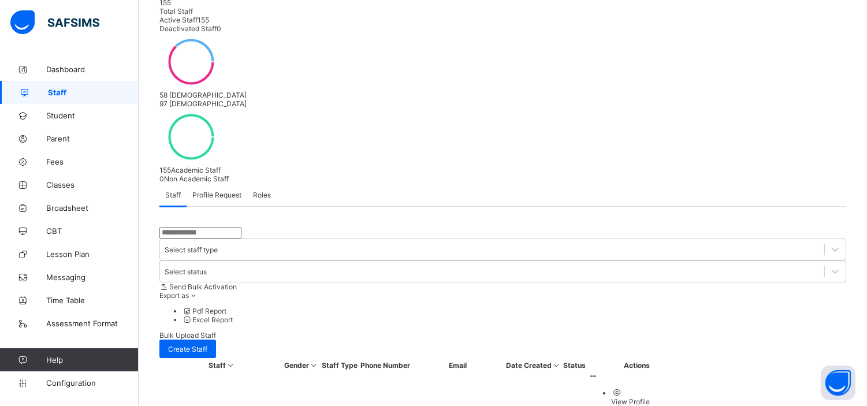
scroll to position [152, 0]
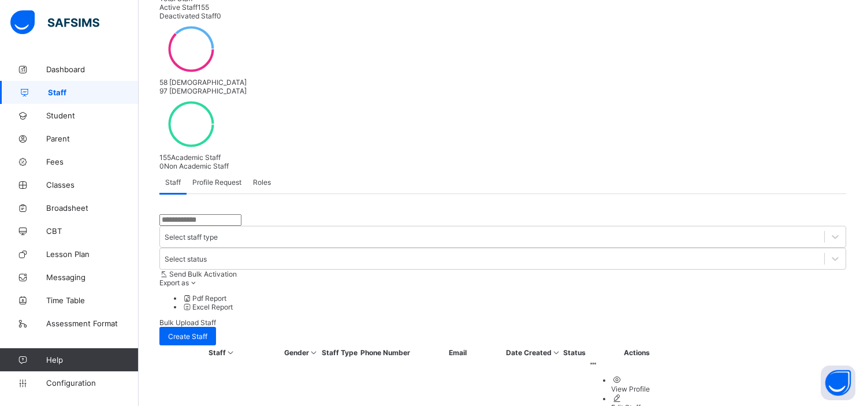
click at [266, 178] on span "Roles" at bounding box center [262, 182] width 18 height 9
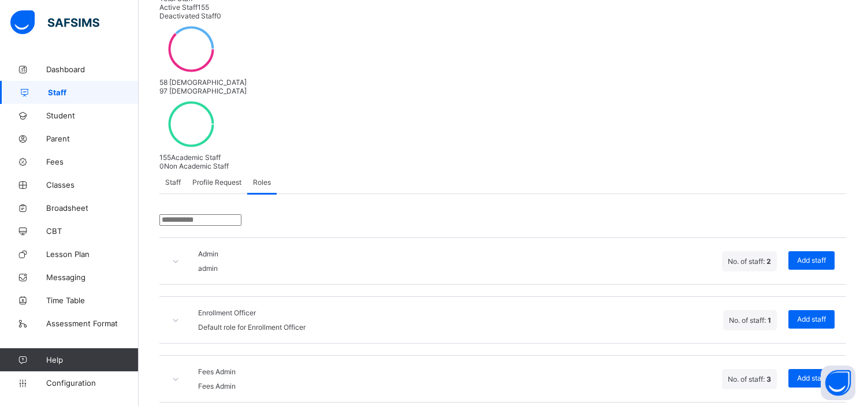
scroll to position [128, 0]
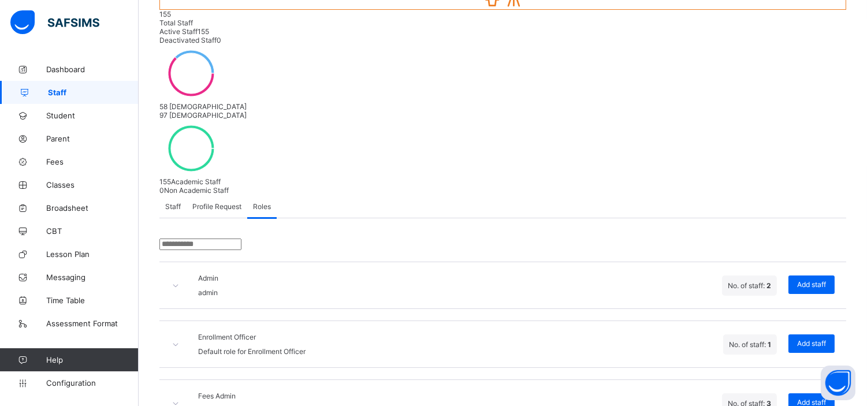
click at [177, 281] on icon at bounding box center [176, 285] width 10 height 9
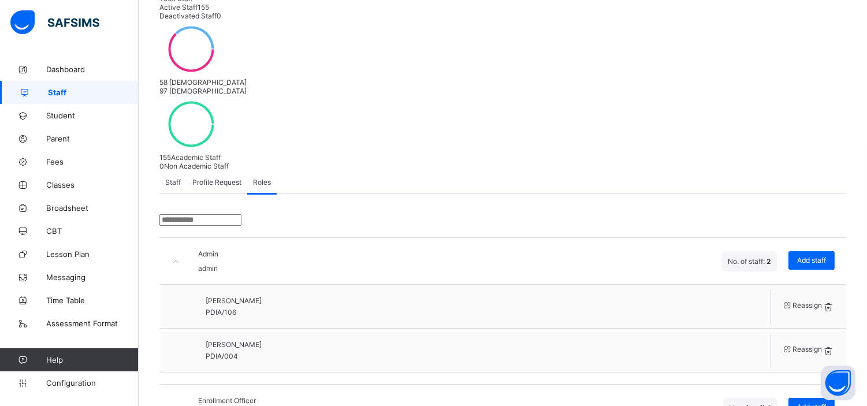
scroll to position [217, 0]
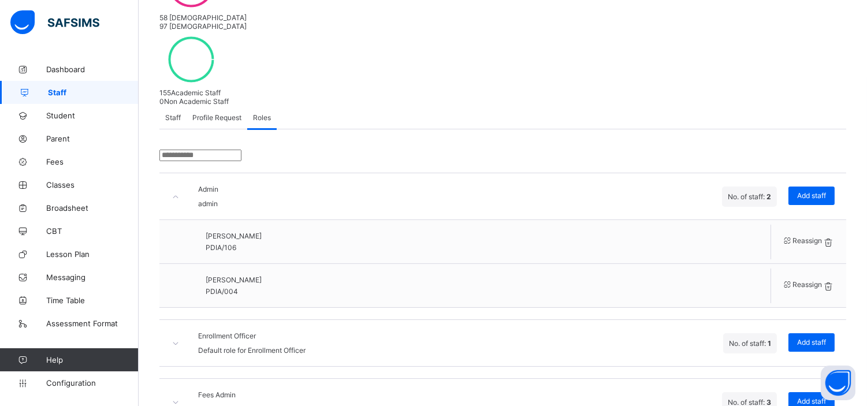
click at [181, 339] on icon at bounding box center [176, 343] width 10 height 9
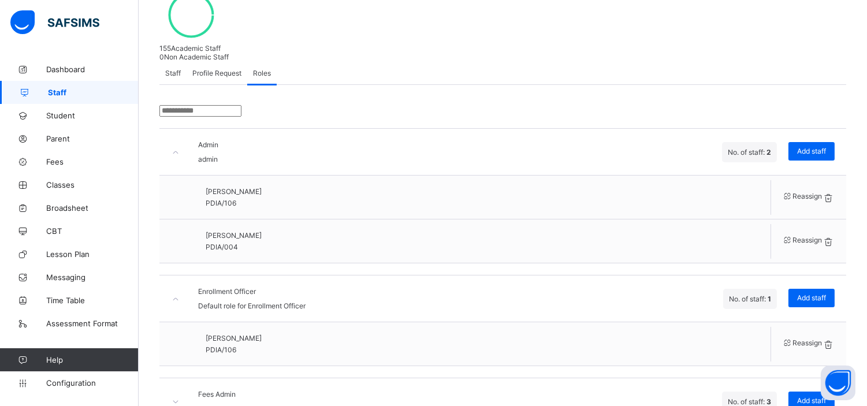
click at [178, 397] on icon at bounding box center [176, 401] width 10 height 9
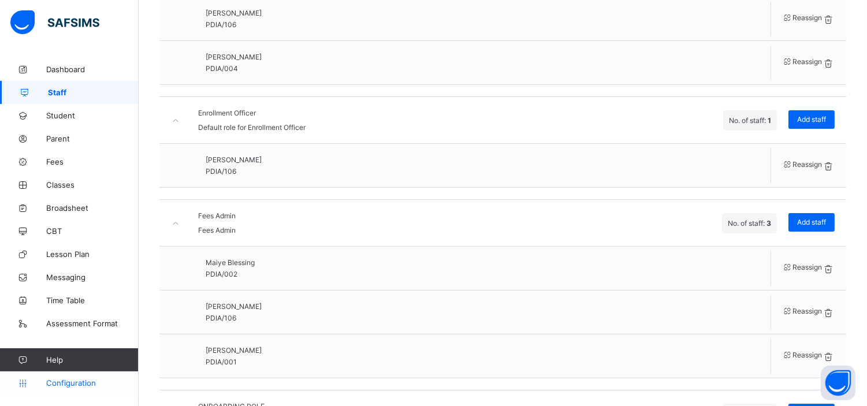
click at [70, 383] on span "Configuration" at bounding box center [92, 382] width 92 height 9
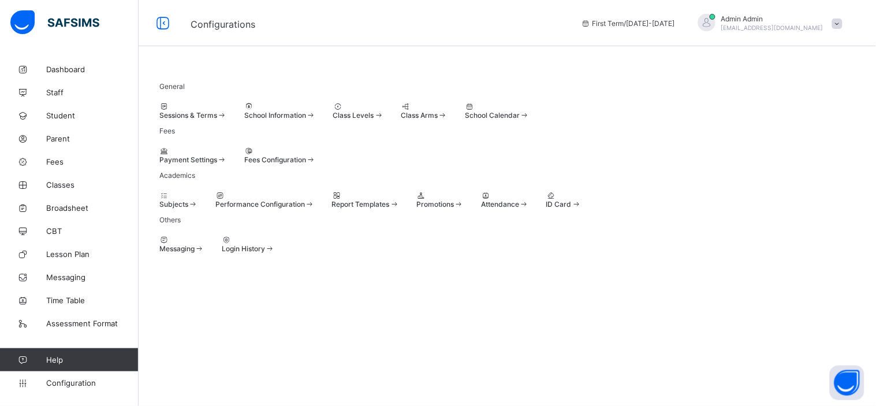
click at [390, 208] on span "Report Templates" at bounding box center [361, 204] width 58 height 9
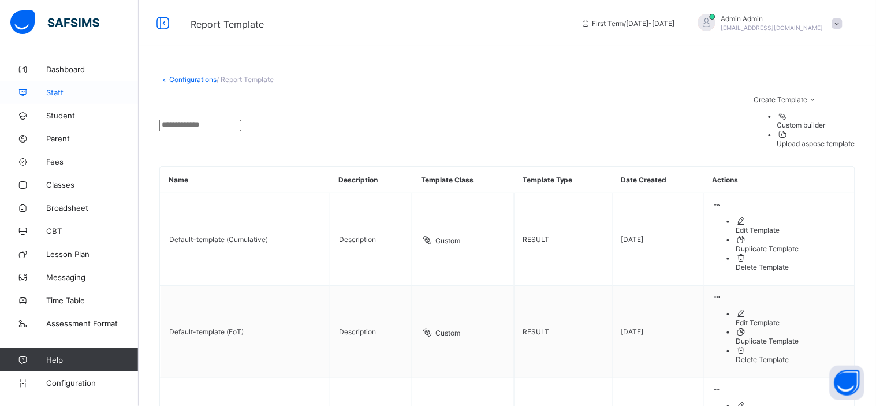
click at [50, 94] on span "Staff" at bounding box center [92, 92] width 92 height 9
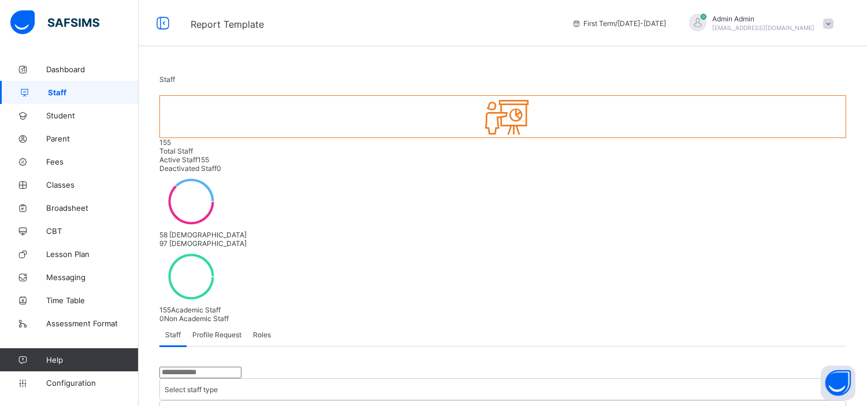
click at [259, 323] on div "Roles" at bounding box center [261, 334] width 29 height 23
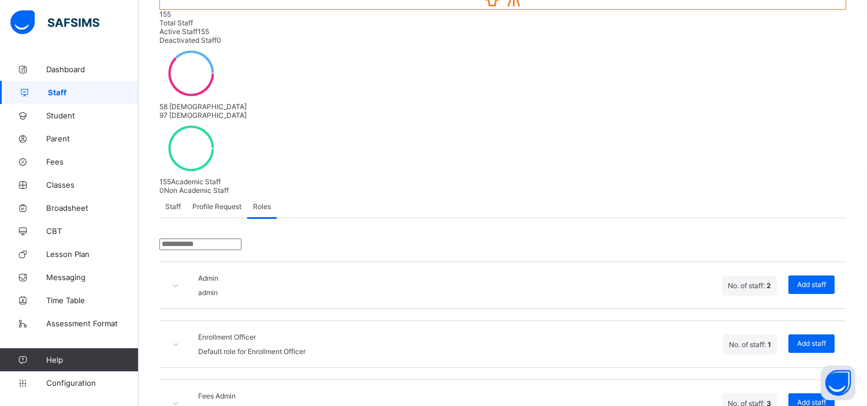
click at [175, 281] on icon at bounding box center [176, 285] width 10 height 9
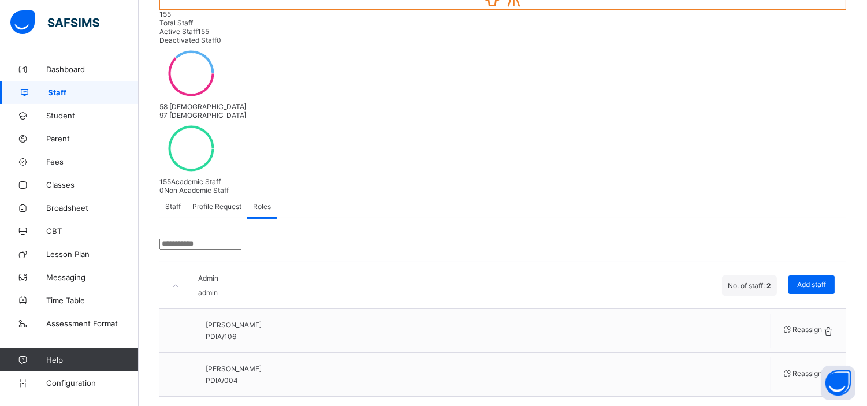
scroll to position [217, 0]
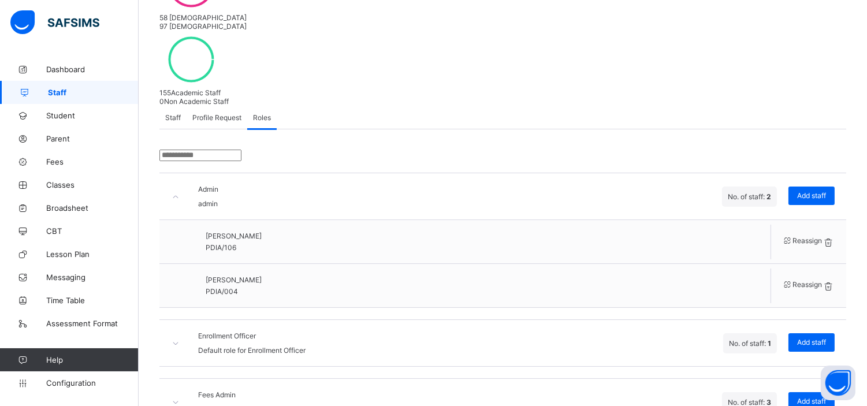
click at [177, 398] on icon at bounding box center [176, 402] width 10 height 9
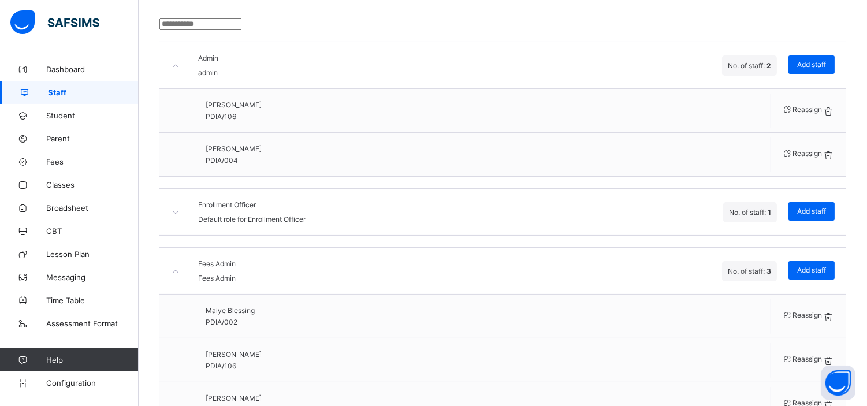
scroll to position [351, 0]
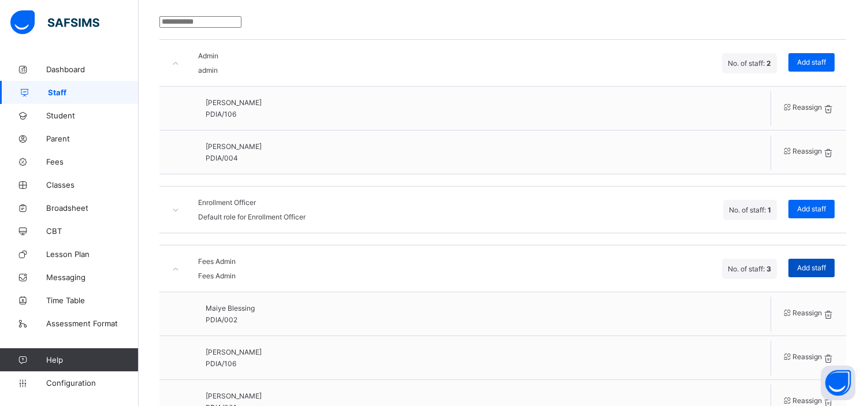
click at [826, 263] on span "Add staff" at bounding box center [811, 267] width 29 height 9
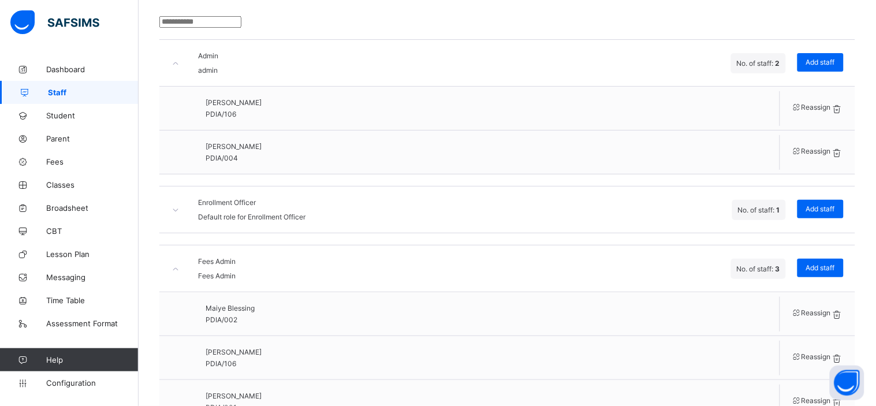
type input "**"
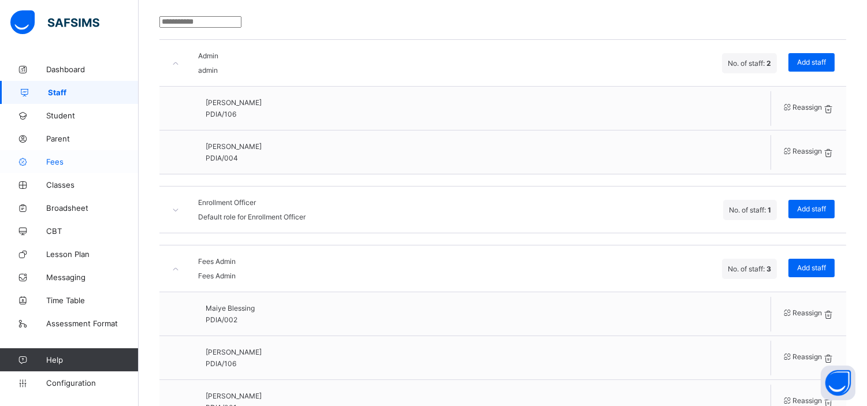
click at [55, 159] on span "Fees" at bounding box center [92, 161] width 92 height 9
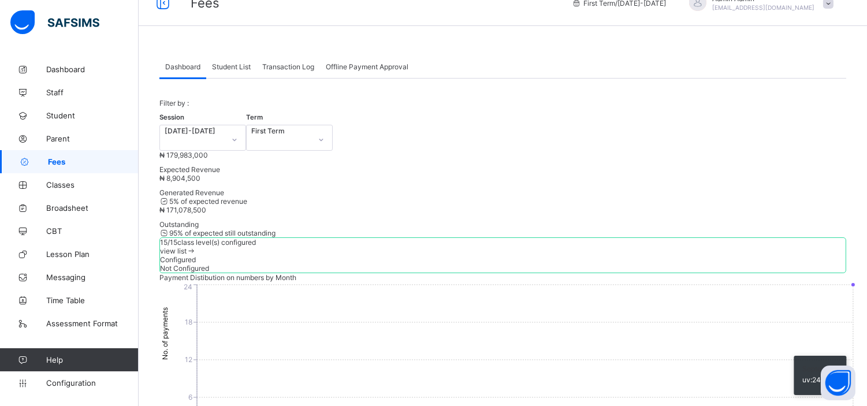
scroll to position [351, 0]
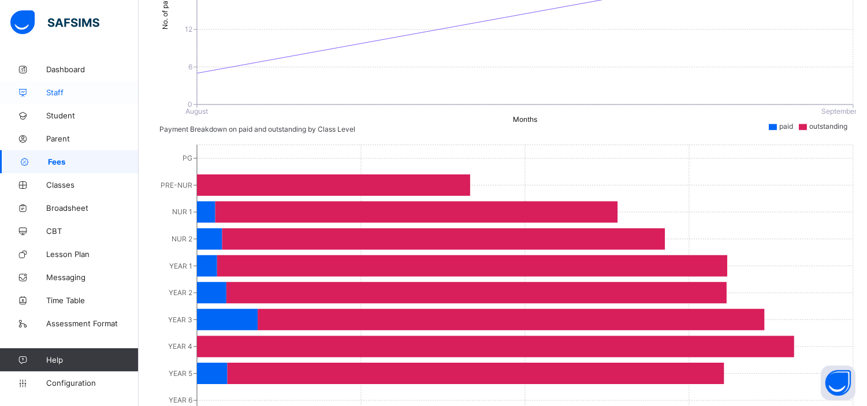
click at [52, 88] on span "Staff" at bounding box center [92, 92] width 92 height 9
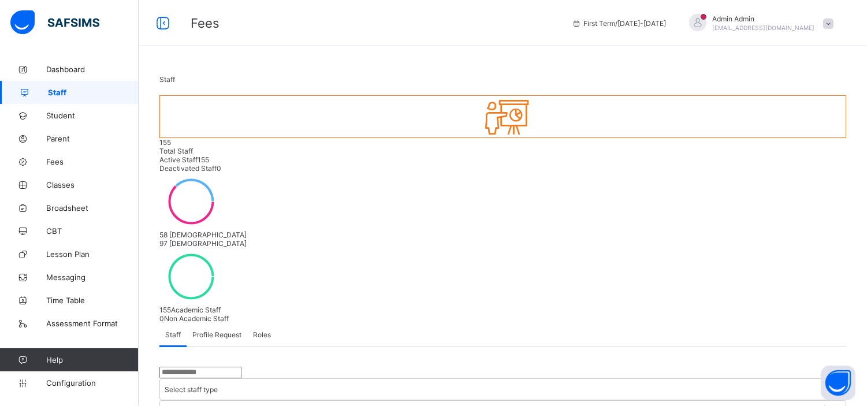
click at [205, 367] on input "text" at bounding box center [200, 373] width 82 height 12
type input "*****"
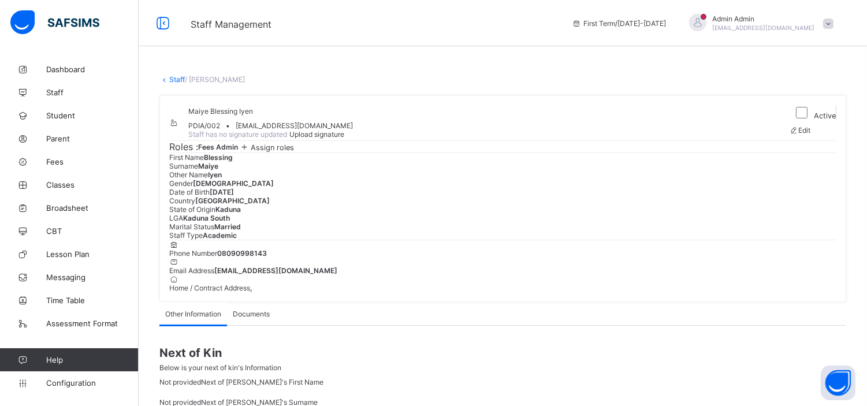
click at [320, 130] on span "[EMAIL_ADDRESS][DOMAIN_NAME]" at bounding box center [294, 125] width 117 height 9
click at [546, 140] on div "Maiye Blessing Iyen PDIA/002 • lyenlaah@gmail.com Staff has no signature update…" at bounding box center [476, 122] width 614 height 35
click at [238, 115] on span "Maiye Blessing Iyen" at bounding box center [220, 111] width 65 height 9
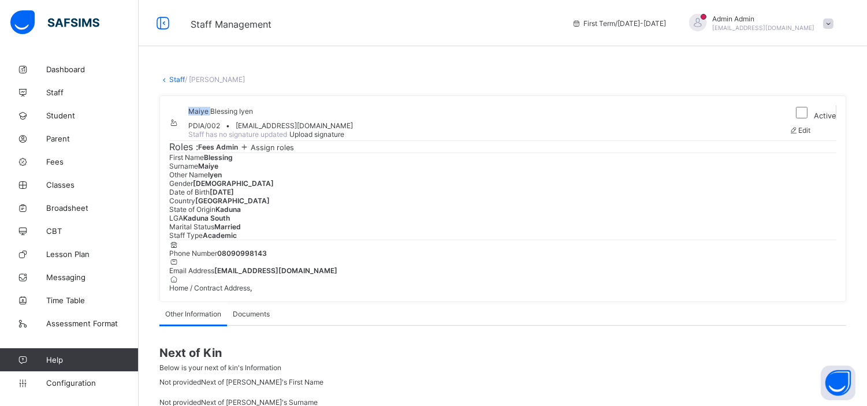
click at [238, 115] on span "Maiye Blessing Iyen" at bounding box center [220, 111] width 65 height 9
copy span "Maiye"
click at [177, 76] on link "Staff" at bounding box center [177, 79] width 16 height 9
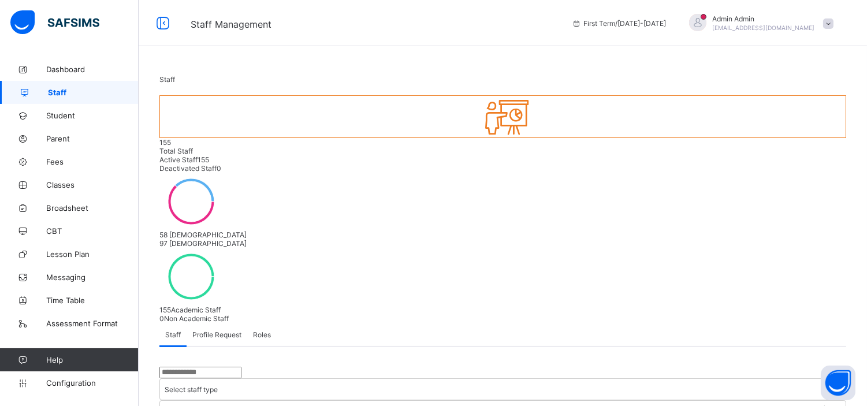
click at [226, 367] on input "text" at bounding box center [200, 373] width 82 height 12
paste input "*****"
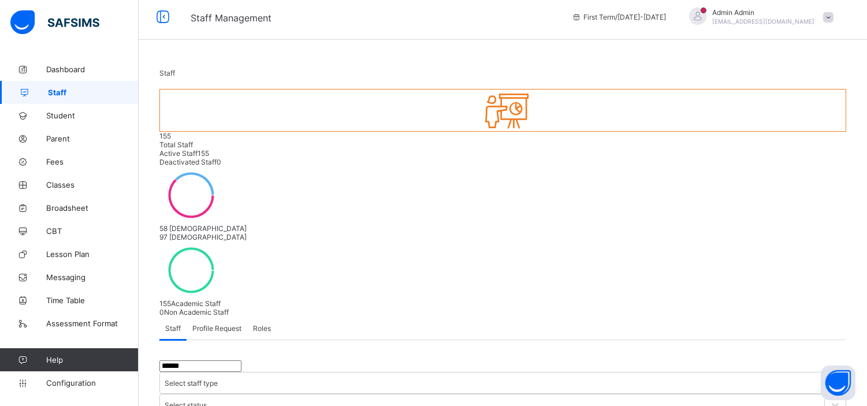
scroll to position [58, 0]
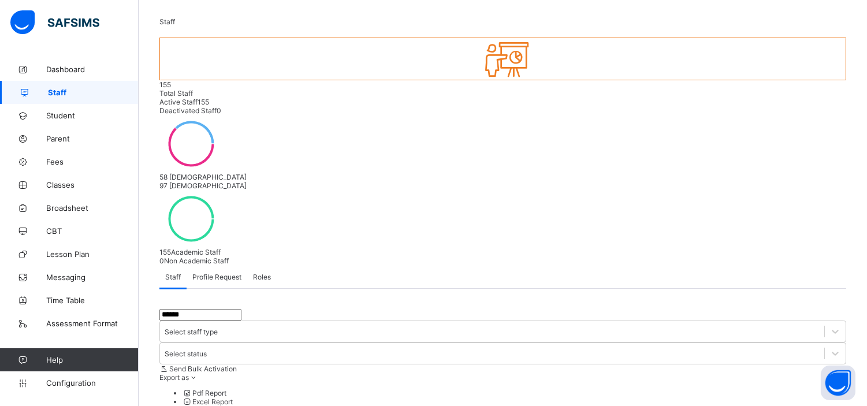
type input "*****"
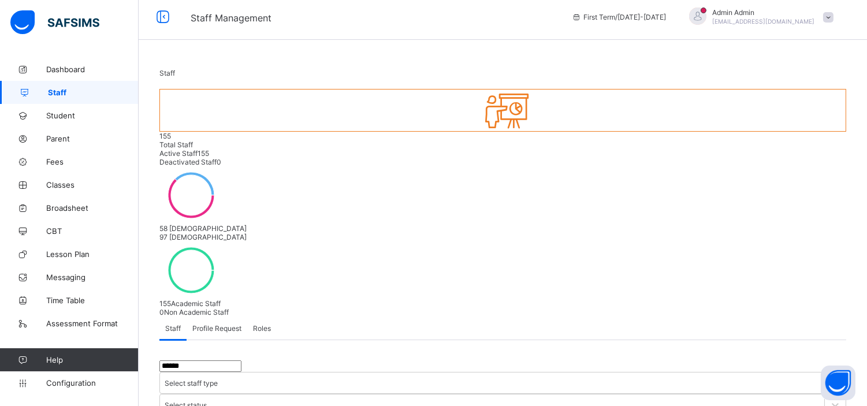
click at [264, 324] on span "Roles" at bounding box center [262, 328] width 18 height 9
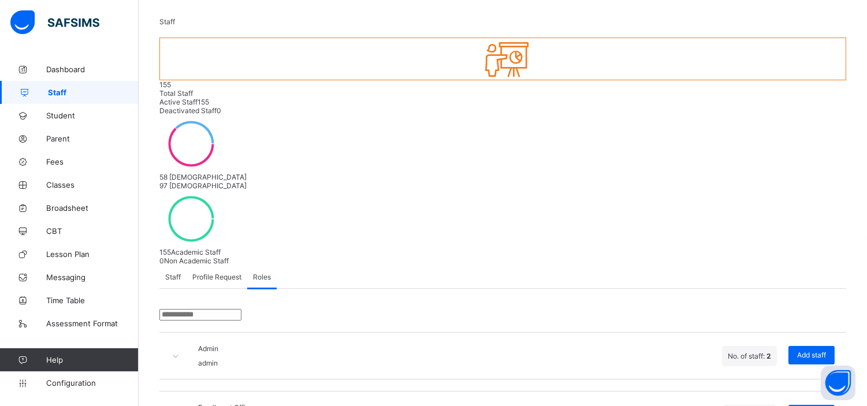
click at [177, 352] on icon at bounding box center [176, 356] width 10 height 9
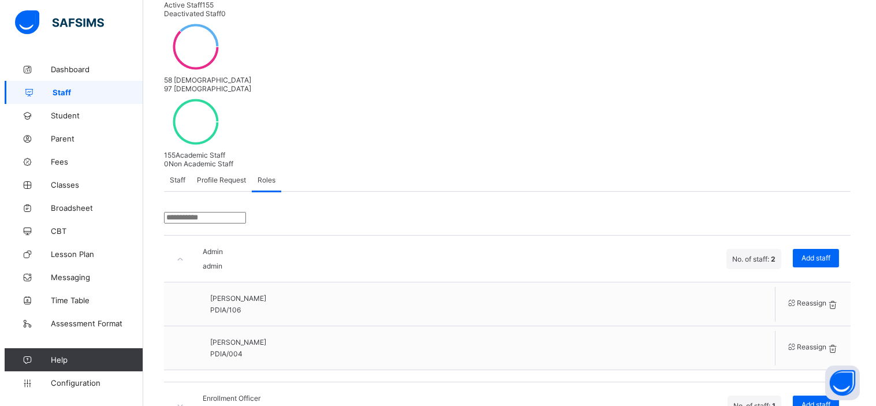
scroll to position [159, 0]
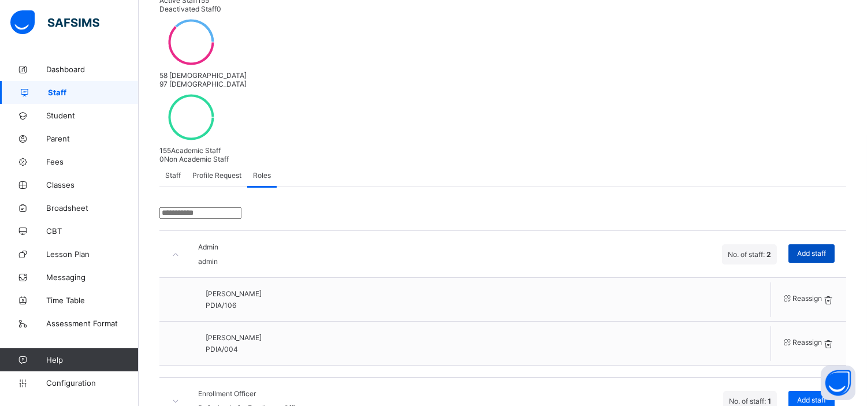
click at [819, 249] on span "Add staff" at bounding box center [811, 253] width 29 height 9
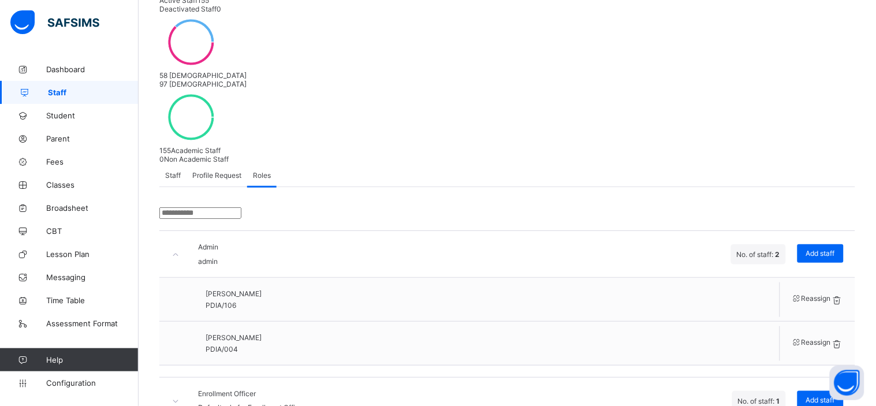
type input "***"
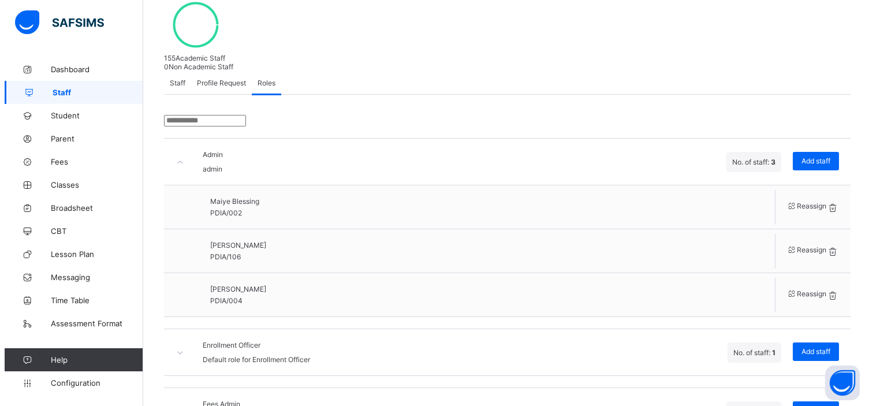
scroll to position [262, 0]
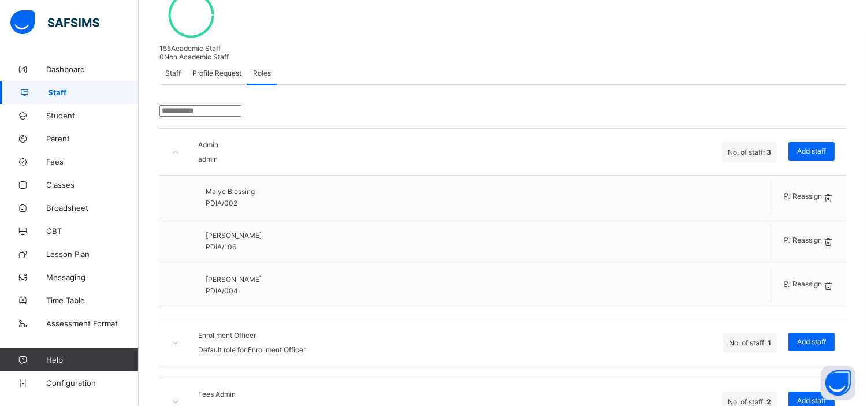
click at [177, 338] on icon at bounding box center [176, 342] width 10 height 9
click at [826, 333] on div "Add staff" at bounding box center [811, 342] width 46 height 18
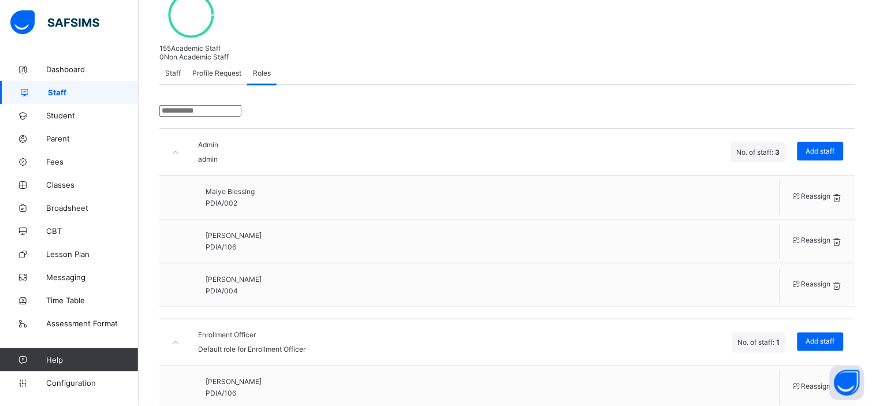
type input "***"
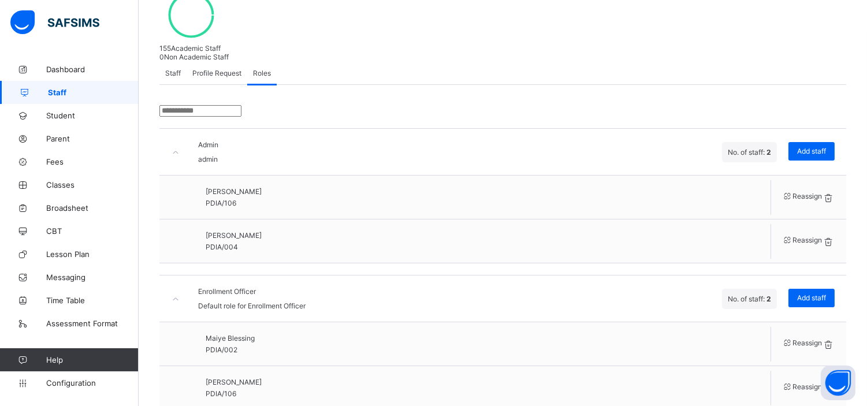
scroll to position [307, 0]
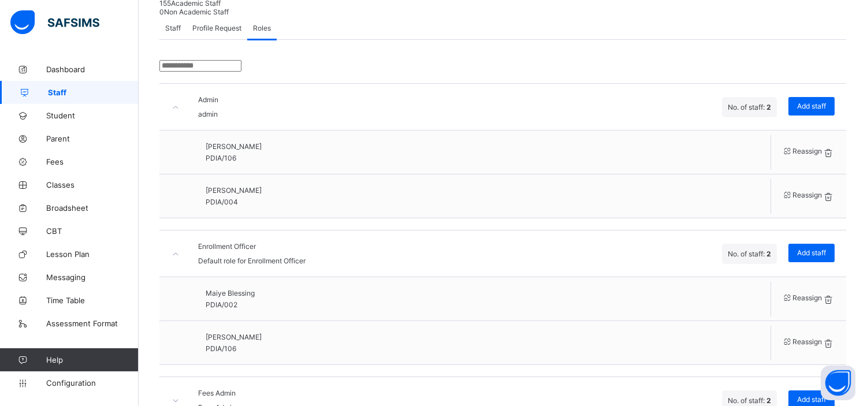
click at [178, 396] on icon at bounding box center [176, 400] width 10 height 9
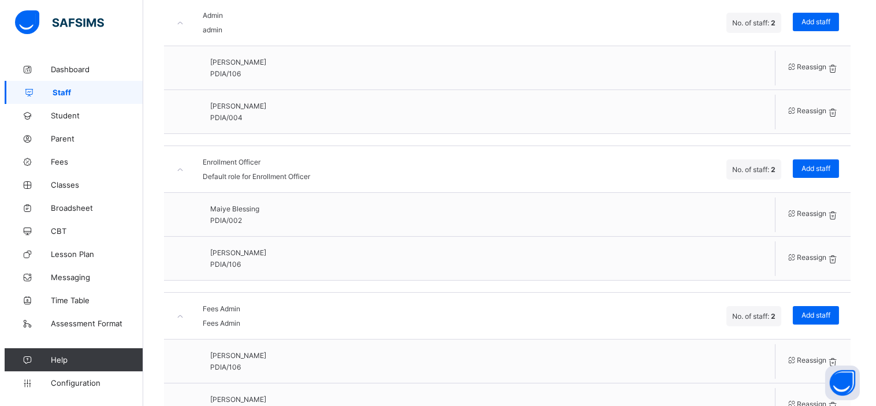
scroll to position [396, 0]
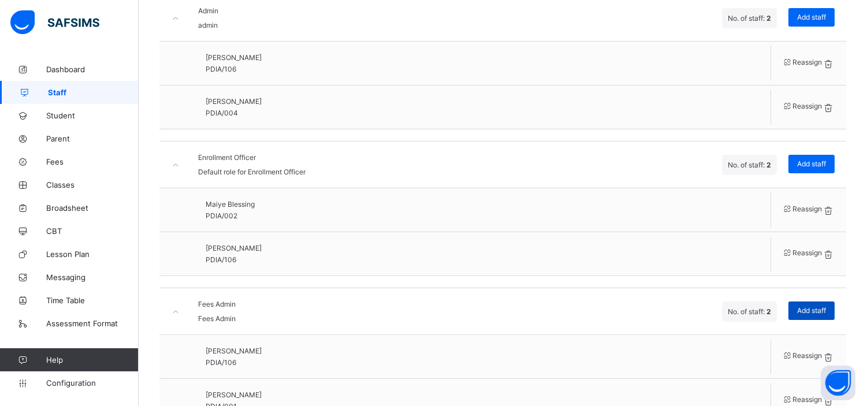
click at [821, 306] on span "Add staff" at bounding box center [811, 310] width 29 height 9
paste input "*****"
type input "*****"
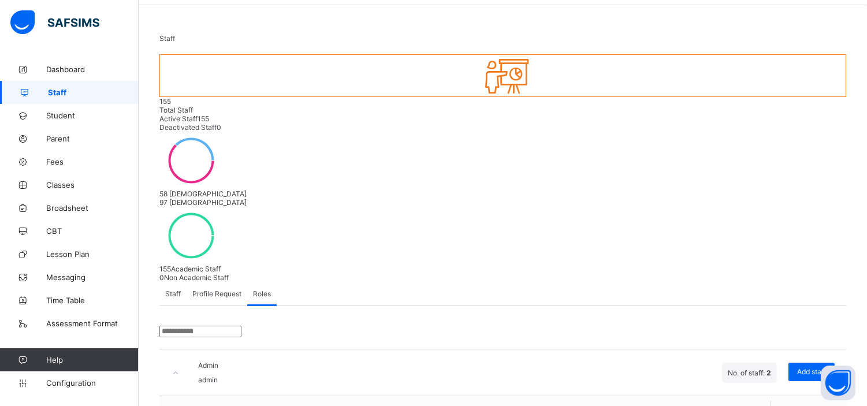
scroll to position [0, 0]
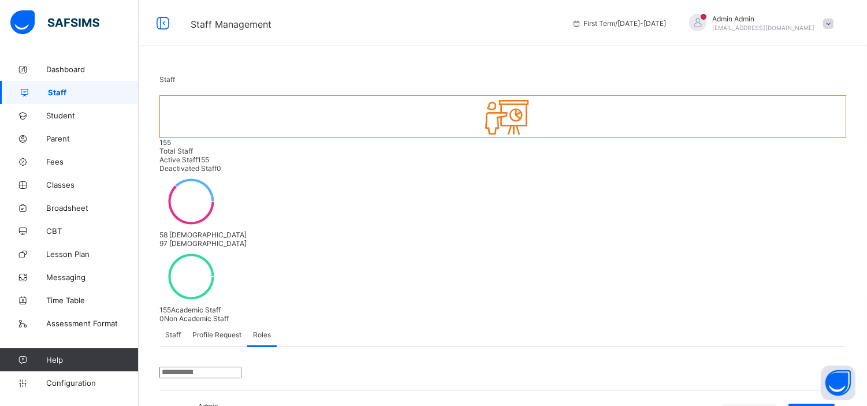
click at [169, 330] on span "Staff" at bounding box center [173, 334] width 16 height 9
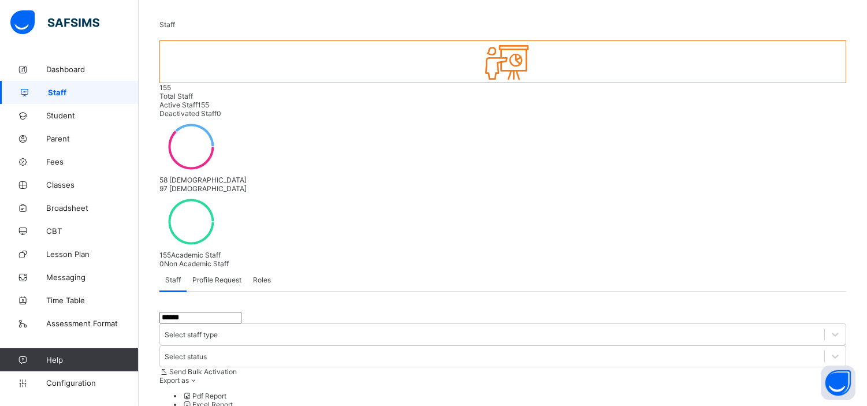
scroll to position [58, 0]
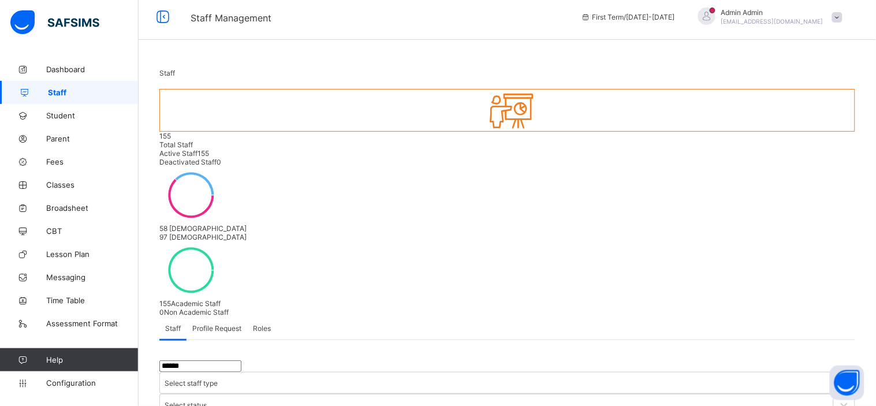
paste input "*****"
type input "**********"
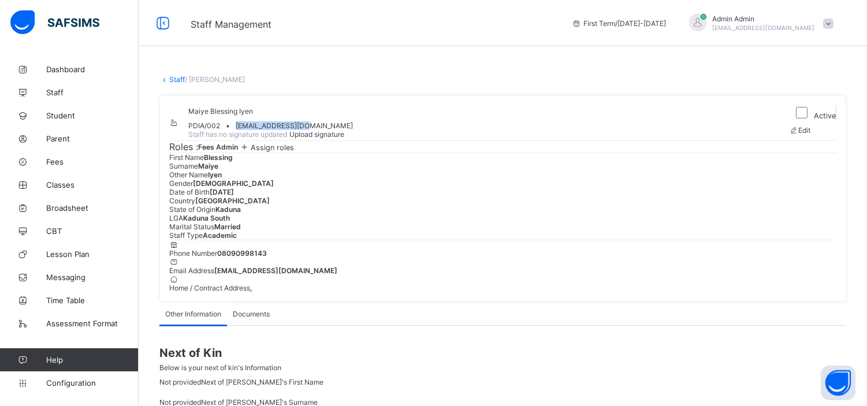
drag, startPoint x: 351, startPoint y: 141, endPoint x: 275, endPoint y: 139, distance: 76.2
click at [275, 130] on div "PDIA/002 • [EMAIL_ADDRESS][DOMAIN_NAME]" at bounding box center [270, 125] width 165 height 9
copy span "[EMAIL_ADDRESS][DOMAIN_NAME]"
click at [424, 152] on div "Roles : Fees Admin Assign roles" at bounding box center [502, 146] width 667 height 12
click at [56, 91] on span "Staff" at bounding box center [92, 92] width 92 height 9
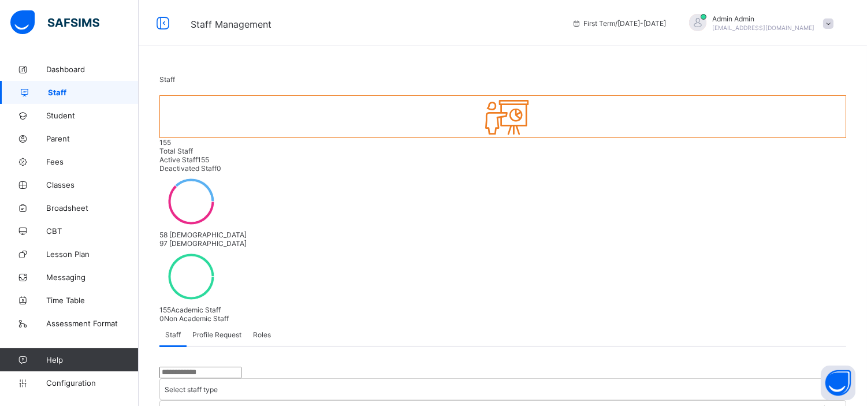
click at [186, 367] on input "text" at bounding box center [200, 373] width 82 height 12
paste input "**********"
type input "*"
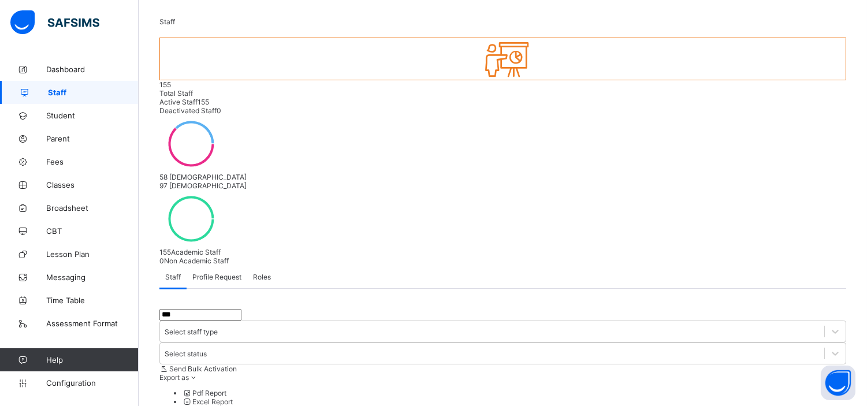
type input "***"
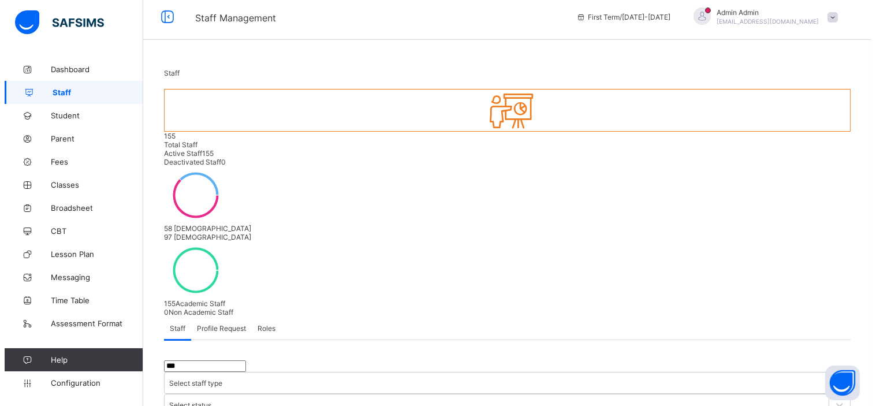
scroll to position [0, 0]
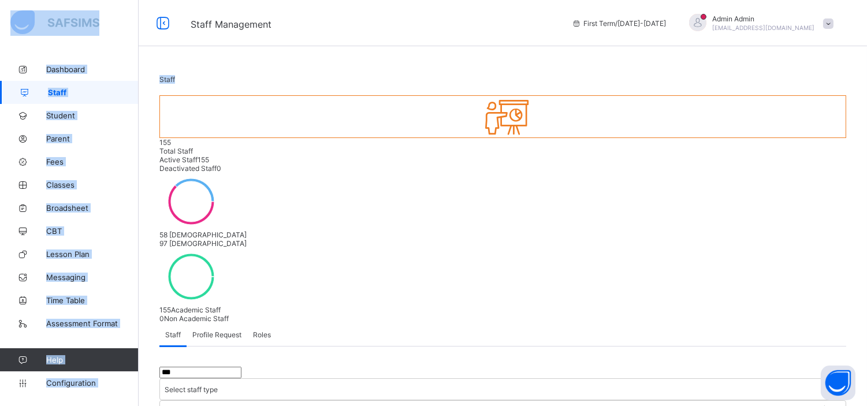
drag, startPoint x: 679, startPoint y: 47, endPoint x: 840, endPoint y: 26, distance: 161.9
click at [833, 26] on span at bounding box center [828, 23] width 10 height 10
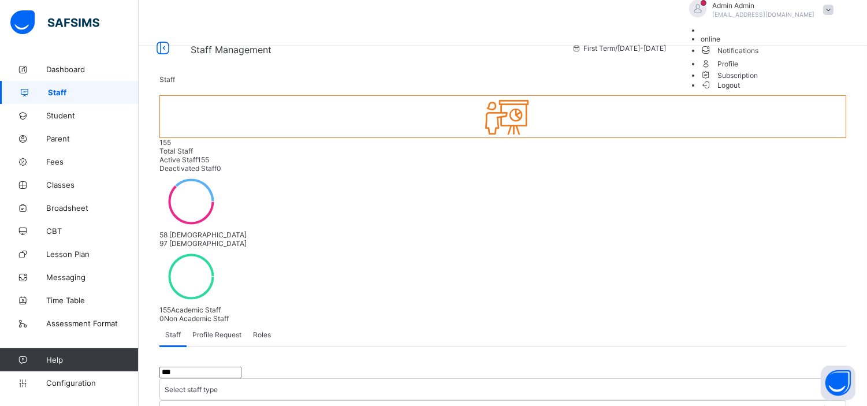
click at [740, 91] on span "Logout" at bounding box center [720, 85] width 40 height 12
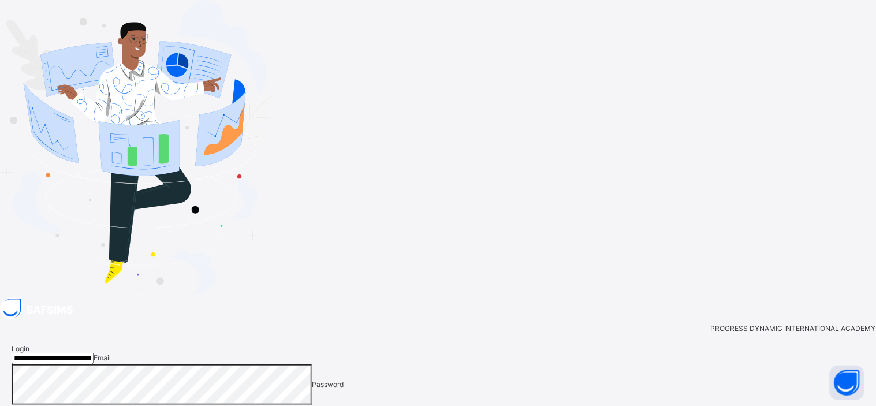
click at [94, 353] on input "**********" at bounding box center [53, 359] width 82 height 12
paste input "email"
type input "**********"
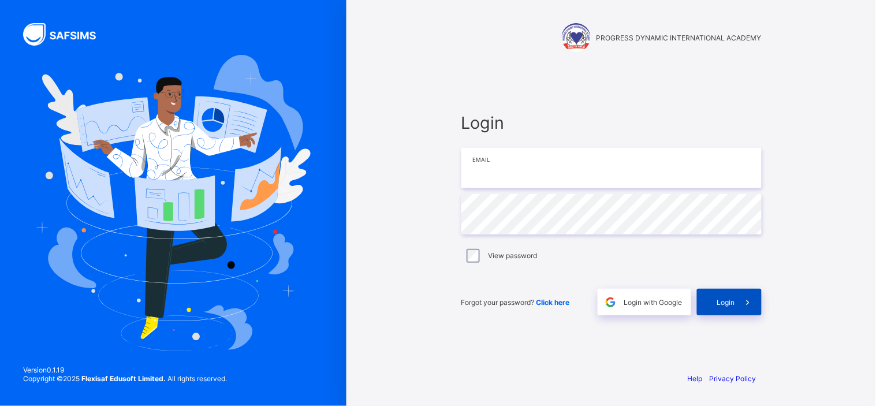
type input "**********"
click at [724, 301] on span "Login" at bounding box center [726, 302] width 18 height 9
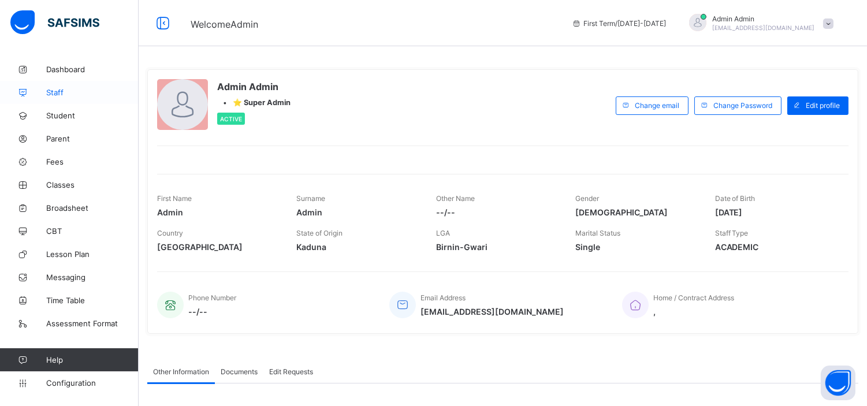
click at [61, 95] on span "Staff" at bounding box center [92, 92] width 92 height 9
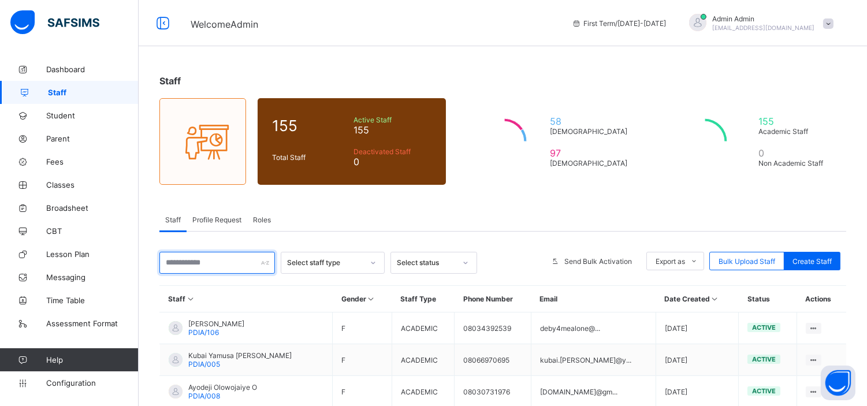
click at [220, 263] on input "text" at bounding box center [216, 263] width 115 height 22
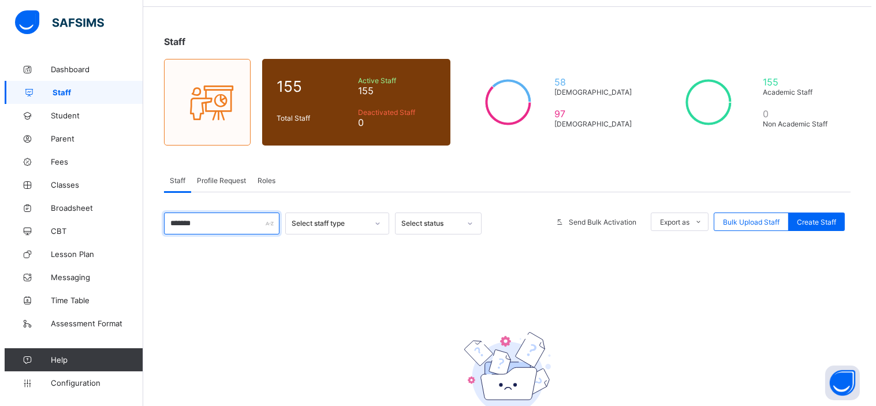
scroll to position [48, 0]
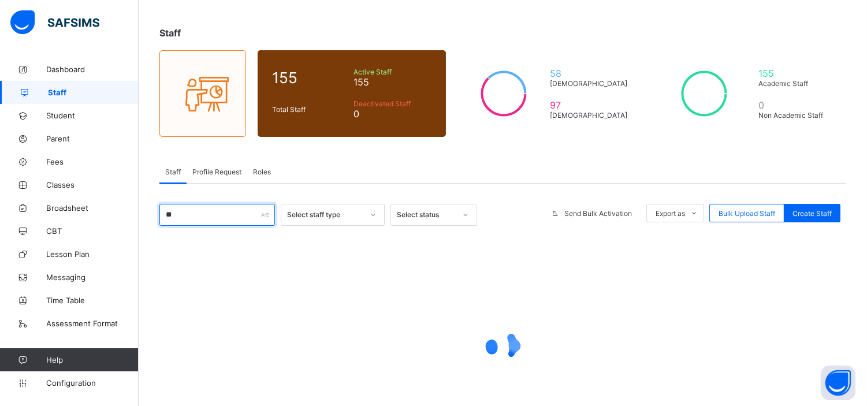
type input "*"
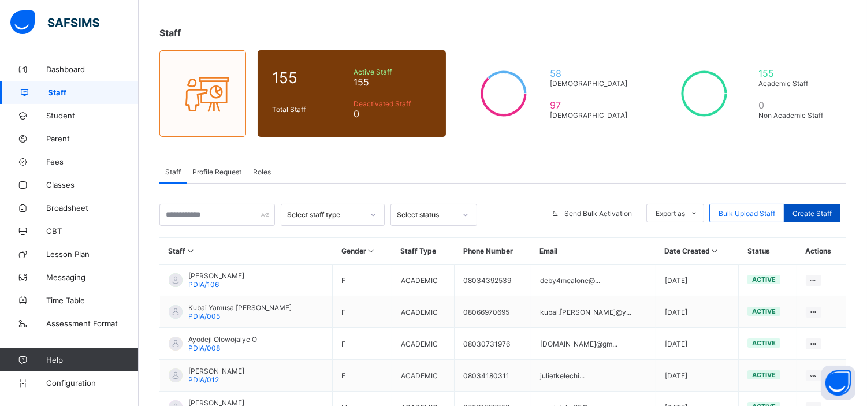
click at [815, 211] on span "Create Staff" at bounding box center [811, 213] width 39 height 9
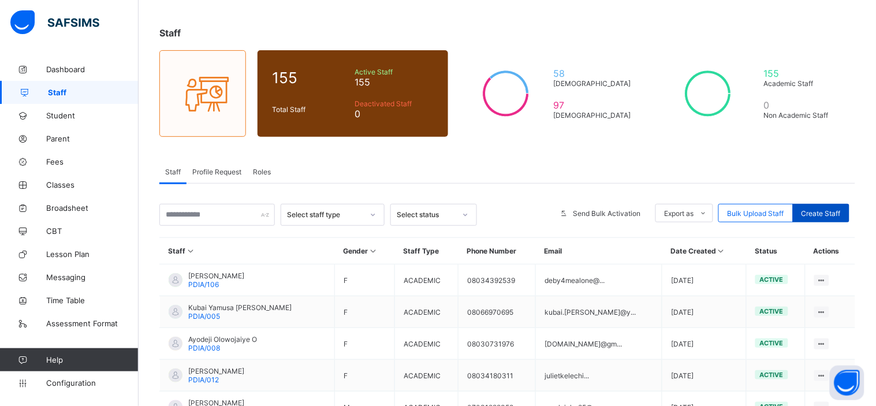
select select "**"
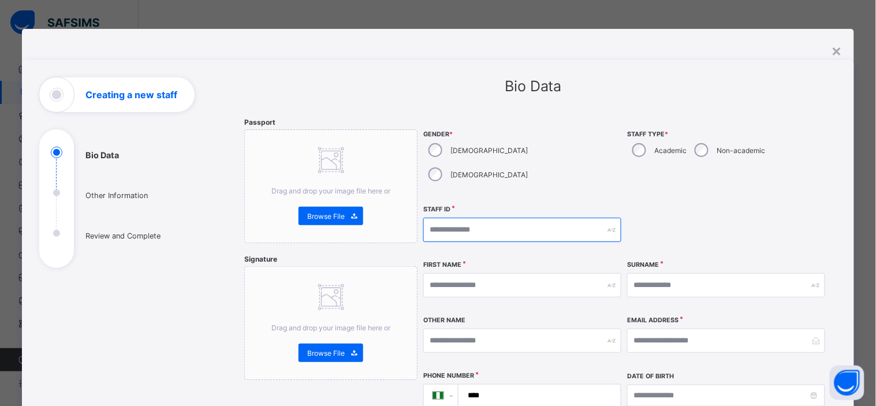
click at [486, 218] on input "text" at bounding box center [522, 230] width 198 height 24
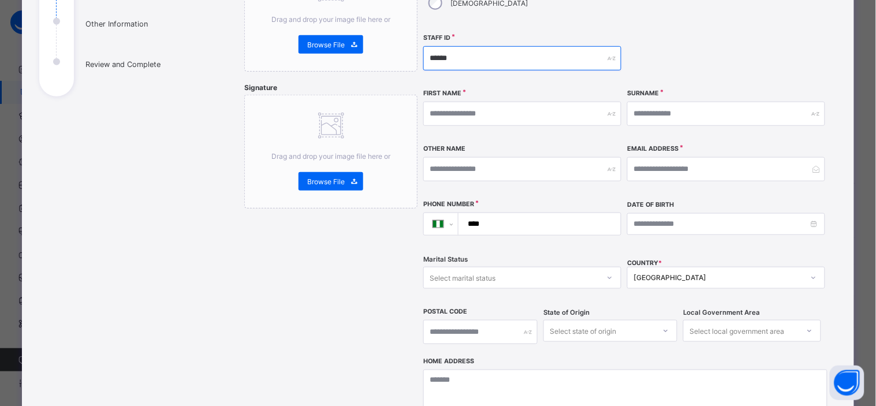
scroll to position [174, 0]
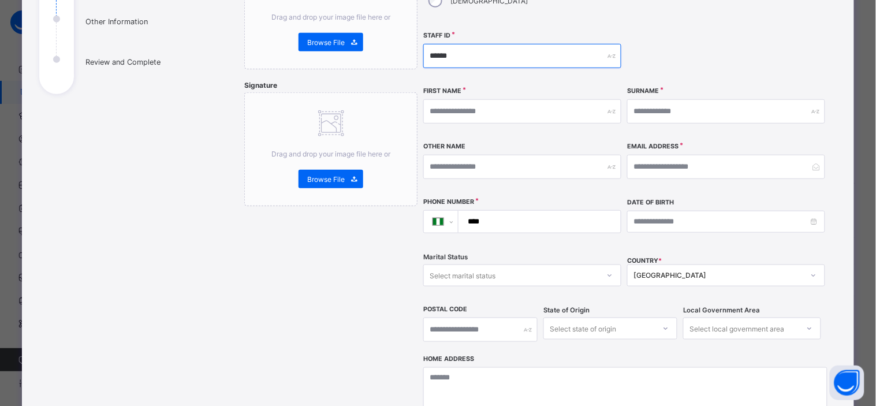
type input "******"
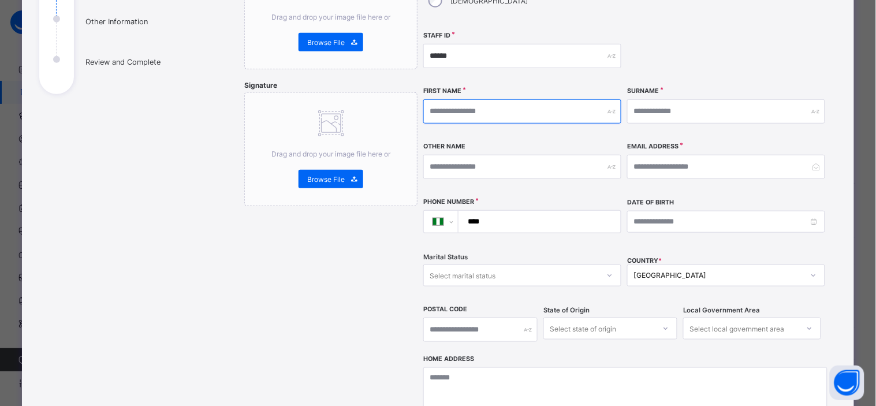
click at [487, 99] on input "text" at bounding box center [522, 111] width 198 height 24
type input "*********"
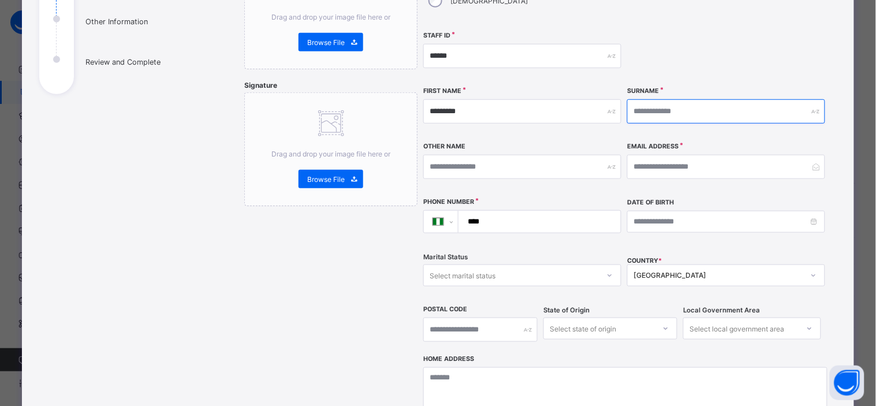
click at [673, 99] on input "text" at bounding box center [726, 111] width 198 height 24
type input "*******"
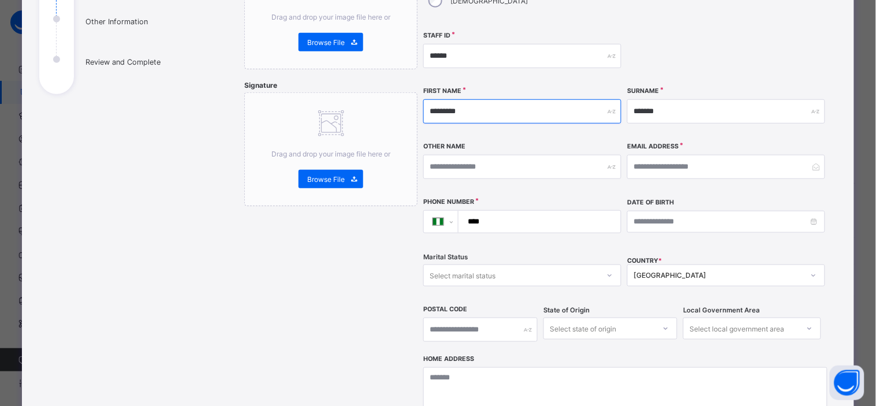
click at [551, 99] on input "*********" at bounding box center [522, 111] width 198 height 24
type input "********"
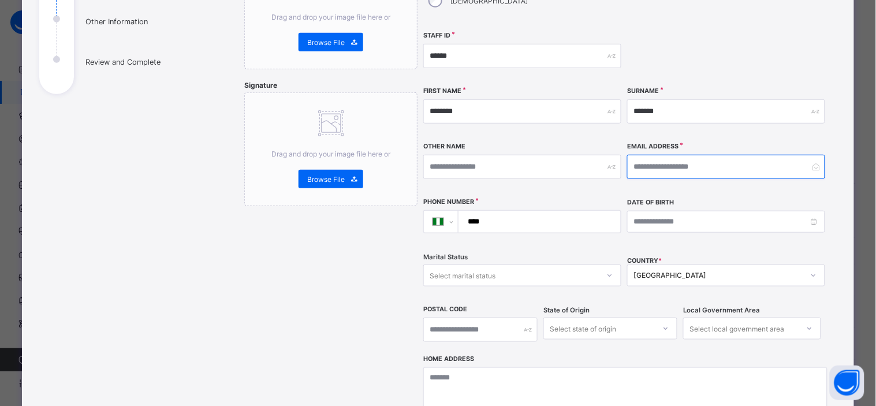
click at [670, 155] on input "email" at bounding box center [726, 167] width 198 height 24
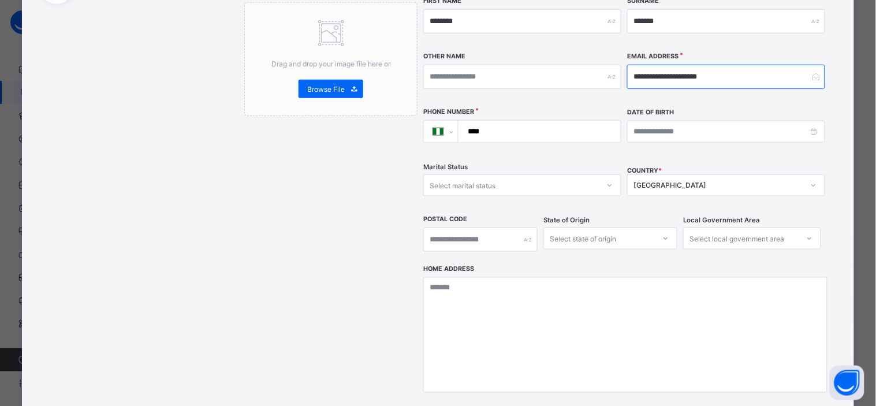
scroll to position [284, 0]
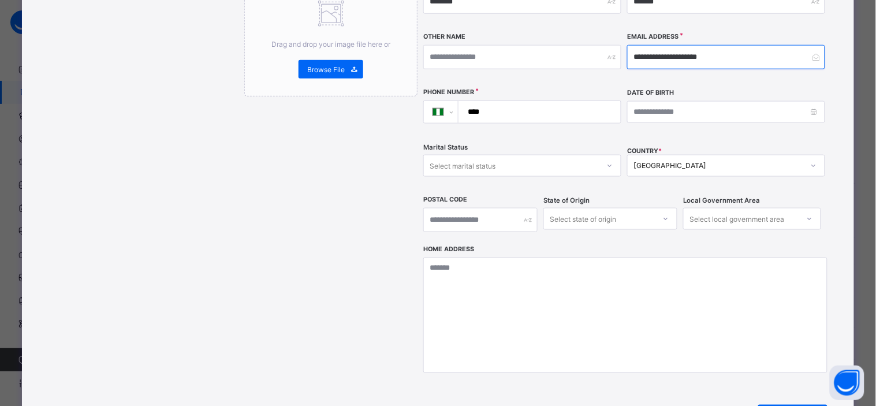
type input "**********"
click at [563, 101] on input "****" at bounding box center [537, 112] width 153 height 22
type input "**********"
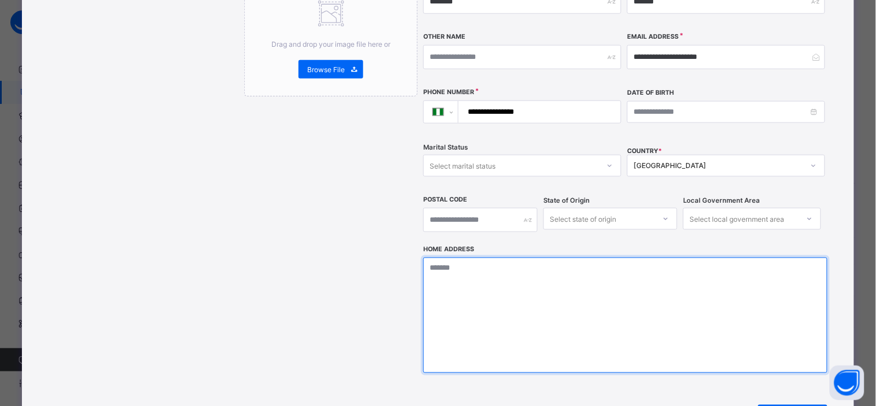
click at [544, 258] on textarea at bounding box center [625, 315] width 404 height 115
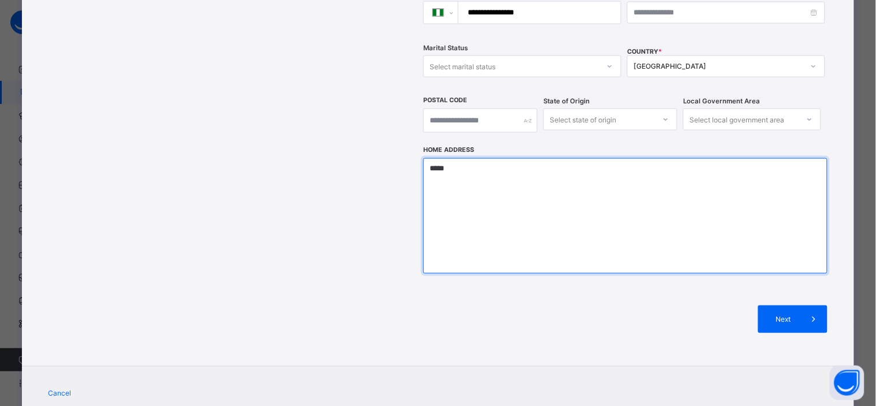
scroll to position [385, 0]
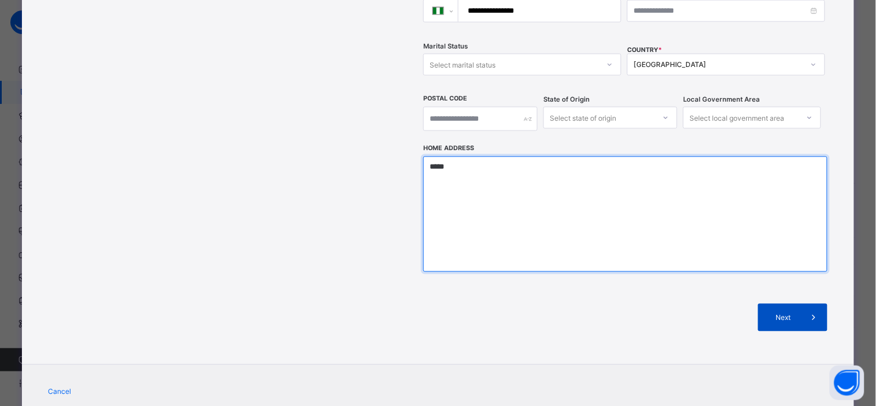
type textarea "*****"
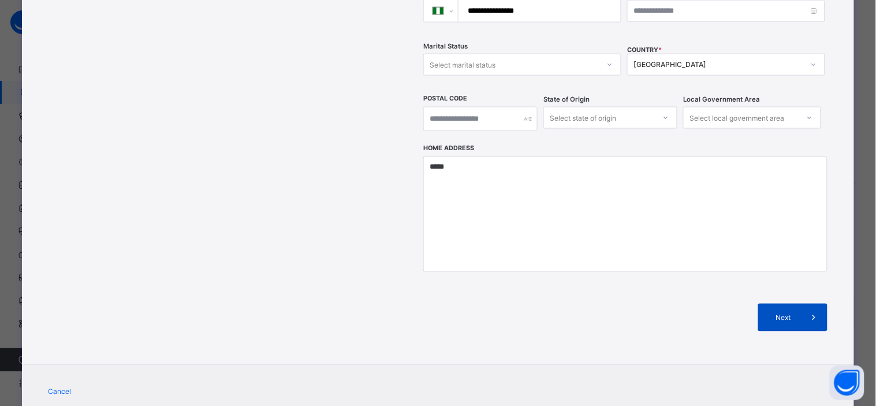
click at [784, 314] on span "Next" at bounding box center [783, 318] width 33 height 9
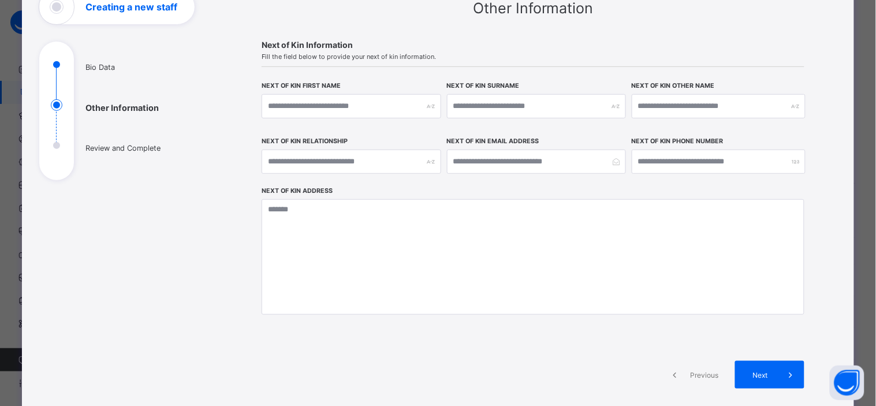
scroll to position [195, 0]
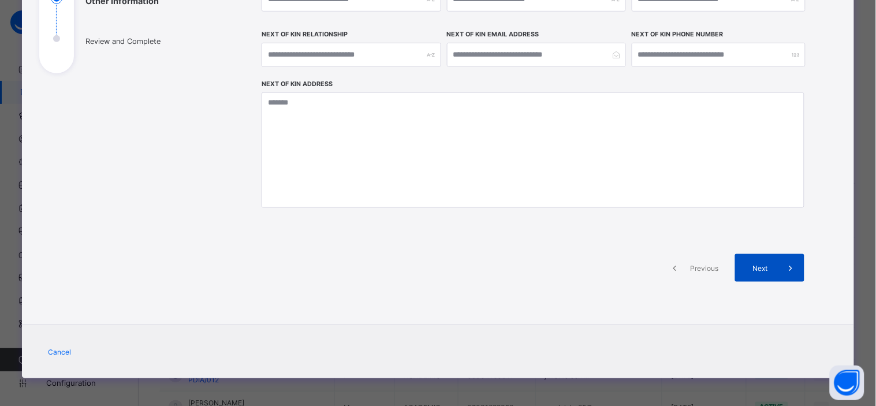
click at [777, 266] on span at bounding box center [791, 268] width 28 height 28
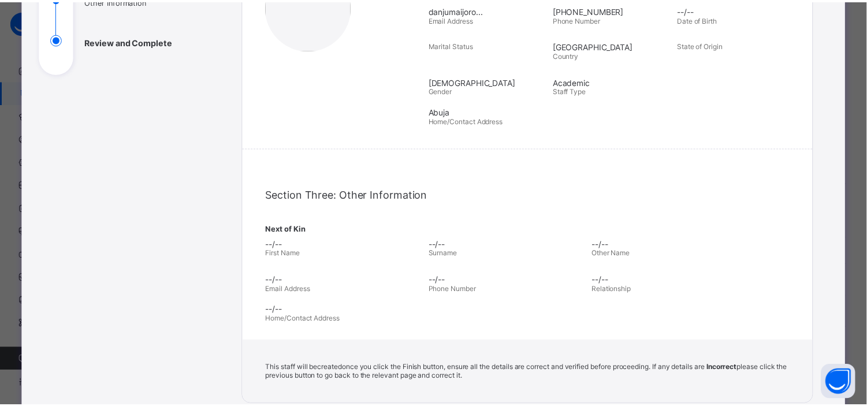
scroll to position [353, 0]
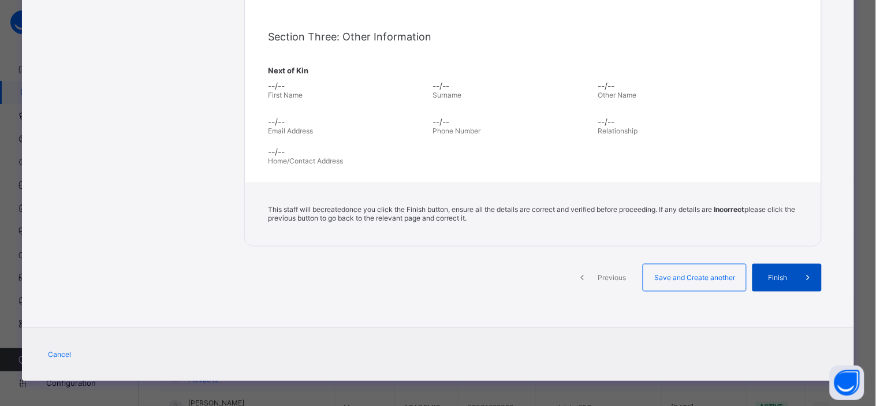
click at [778, 277] on span "Finish" at bounding box center [777, 278] width 33 height 9
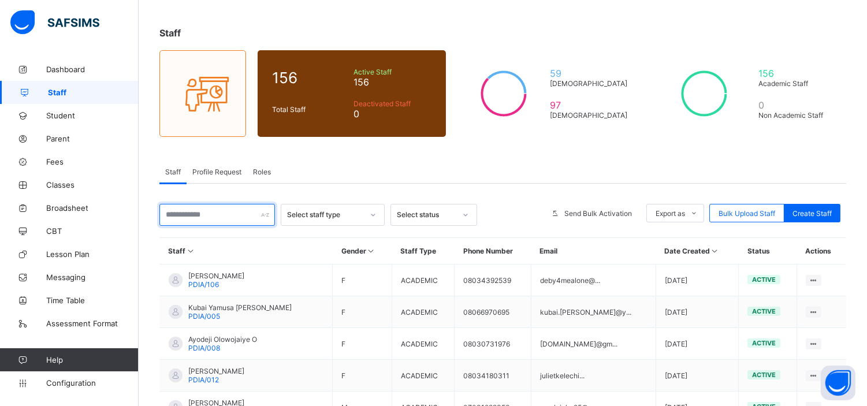
click at [210, 214] on input "text" at bounding box center [216, 215] width 115 height 22
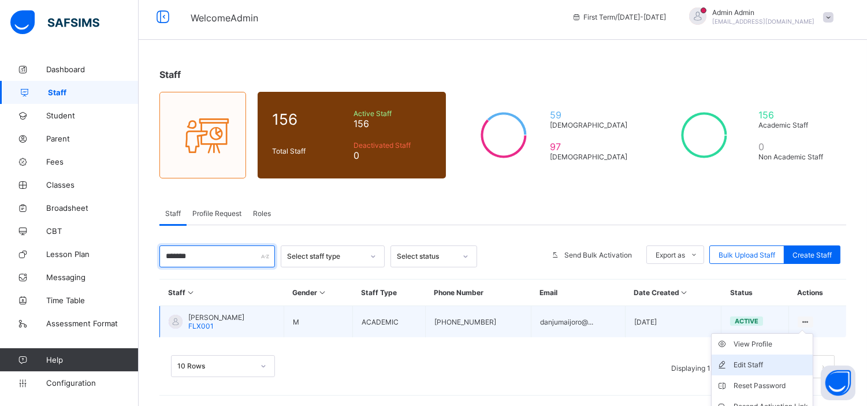
scroll to position [48, 0]
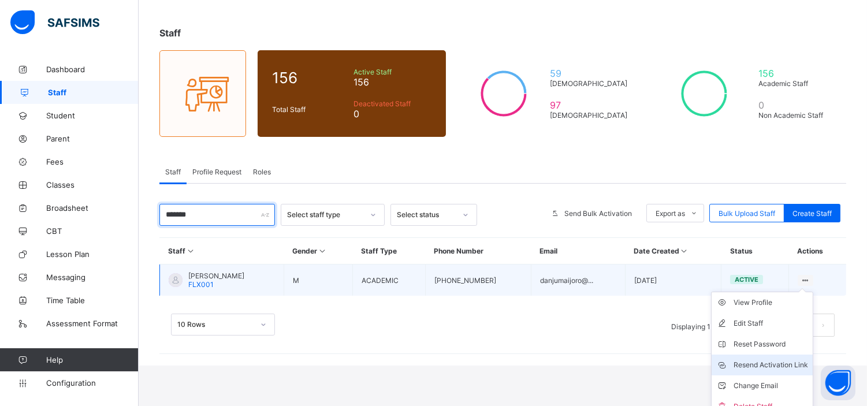
type input "*******"
click at [781, 359] on div "Resend Activation Link" at bounding box center [770, 365] width 74 height 12
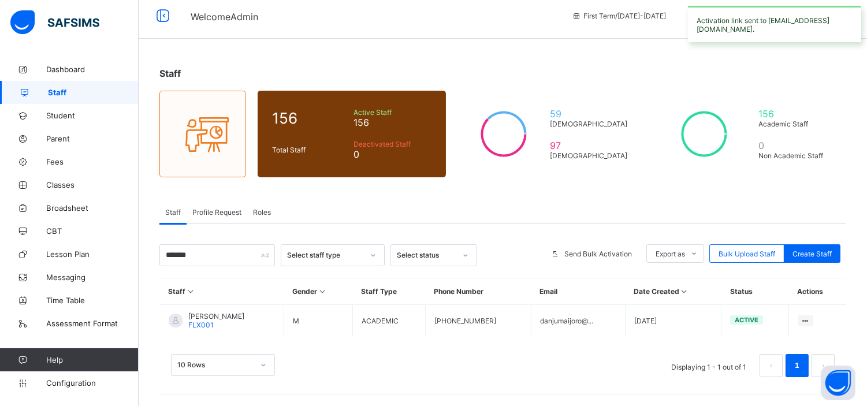
scroll to position [6, 0]
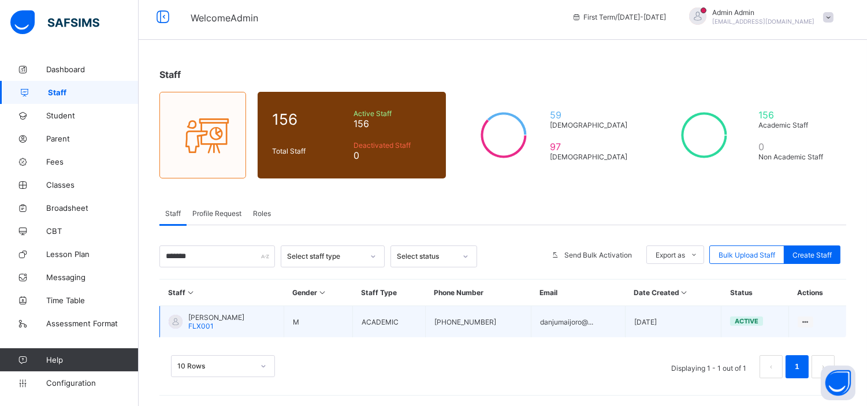
click at [244, 315] on span "[PERSON_NAME]" at bounding box center [216, 317] width 56 height 9
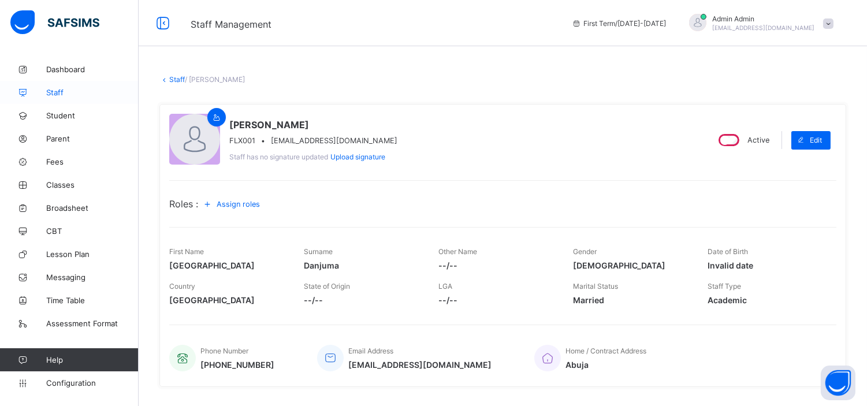
click at [58, 88] on span "Staff" at bounding box center [92, 92] width 92 height 9
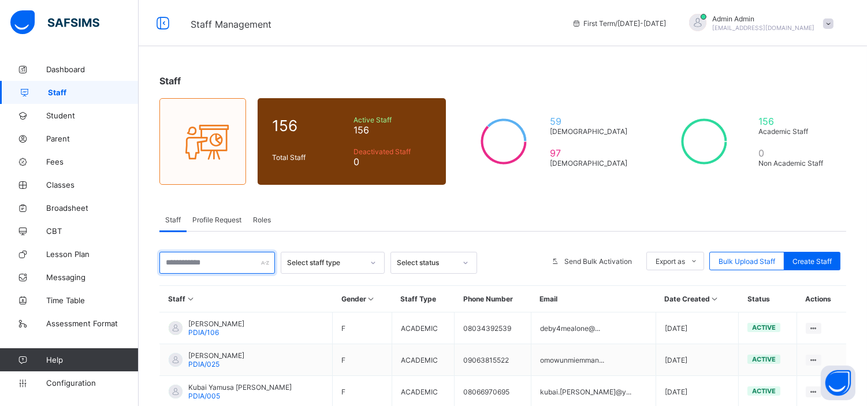
click at [217, 259] on input "text" at bounding box center [216, 263] width 115 height 22
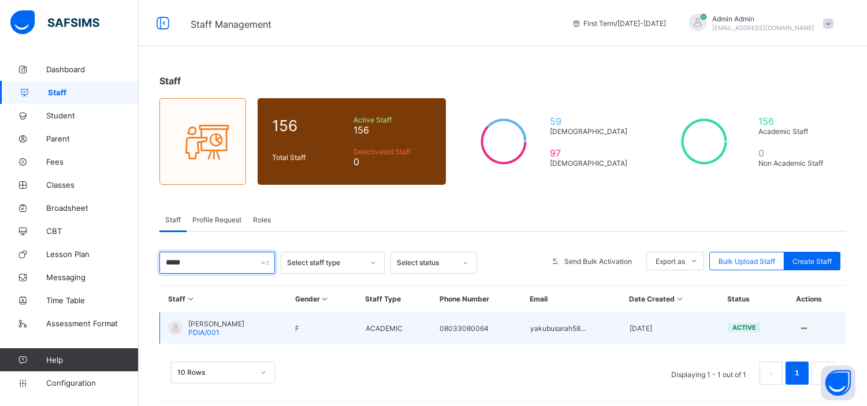
scroll to position [6, 0]
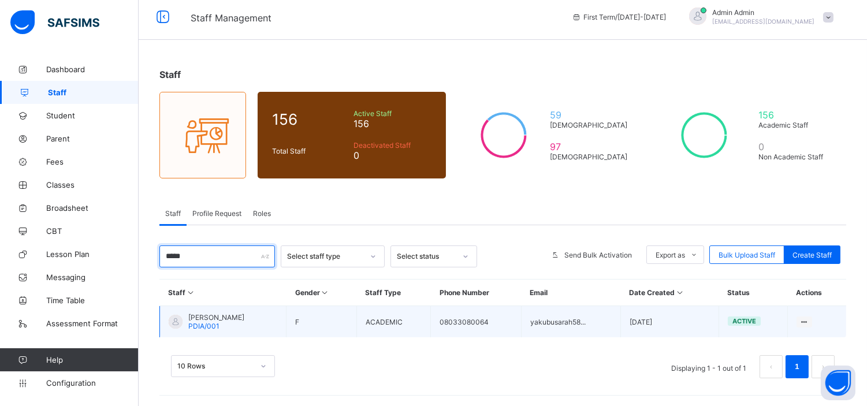
type input "*****"
click at [221, 318] on span "[PERSON_NAME]" at bounding box center [216, 317] width 56 height 9
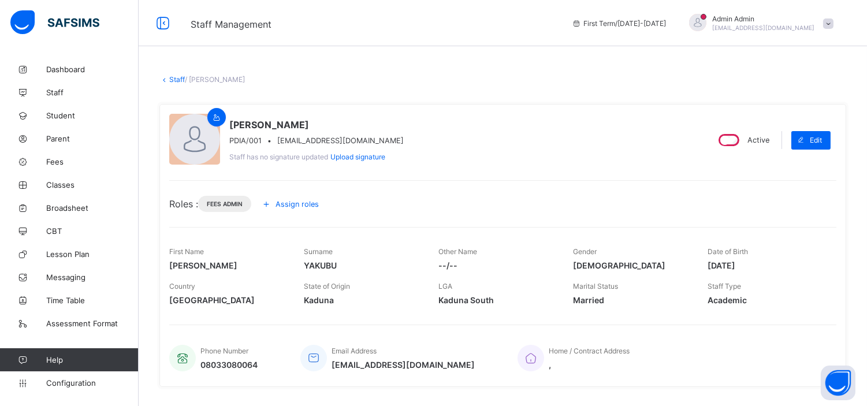
click at [178, 77] on link "Staff" at bounding box center [177, 79] width 16 height 9
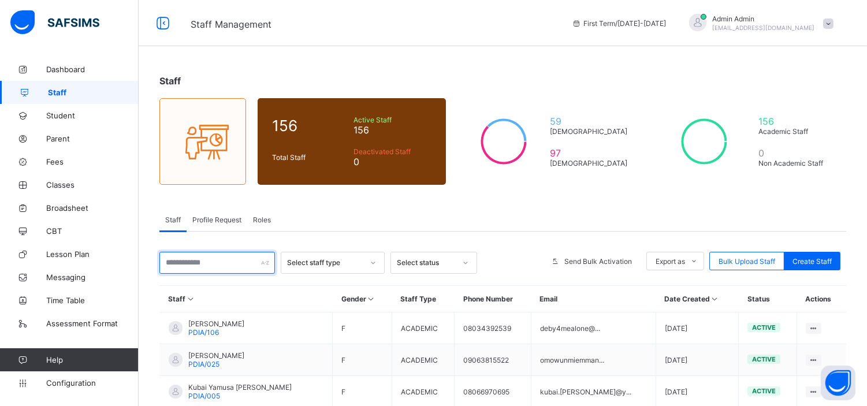
click at [234, 264] on input "text" at bounding box center [216, 263] width 115 height 22
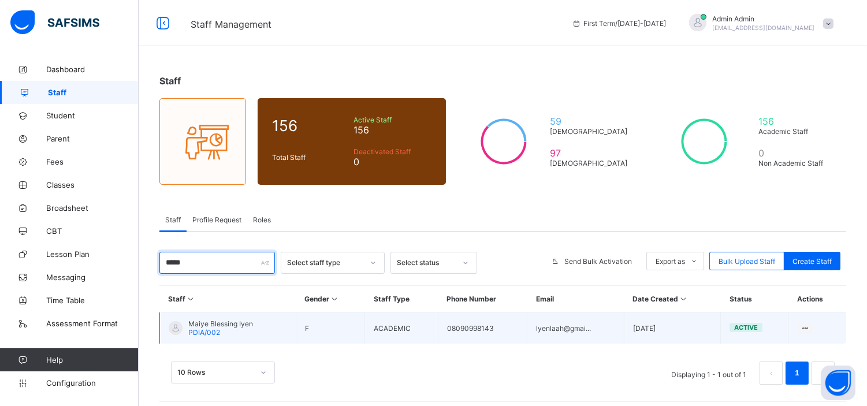
type input "*****"
click at [230, 321] on span "Maiye Blessing Iyen" at bounding box center [220, 323] width 65 height 9
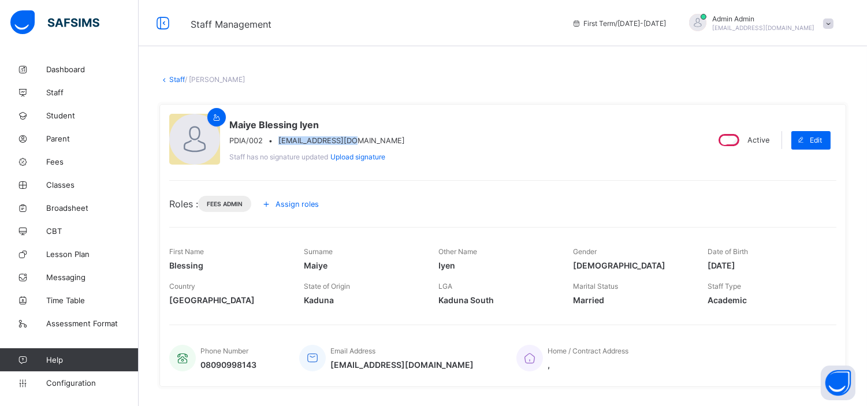
drag, startPoint x: 349, startPoint y: 137, endPoint x: 274, endPoint y: 143, distance: 74.8
click at [274, 143] on div "PDIA/002 • [EMAIL_ADDRESS][DOMAIN_NAME]" at bounding box center [317, 140] width 176 height 9
copy div "• [EMAIL_ADDRESS][DOMAIN_NAME]"
click at [175, 78] on link "Staff" at bounding box center [177, 79] width 16 height 9
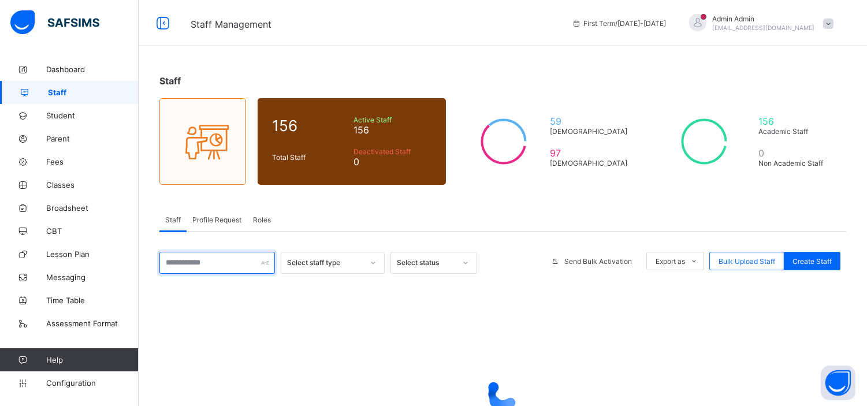
click at [237, 263] on input "text" at bounding box center [216, 263] width 115 height 22
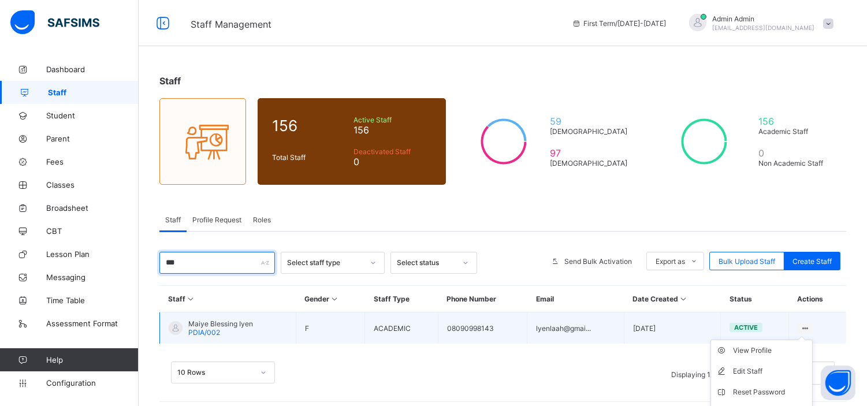
scroll to position [58, 0]
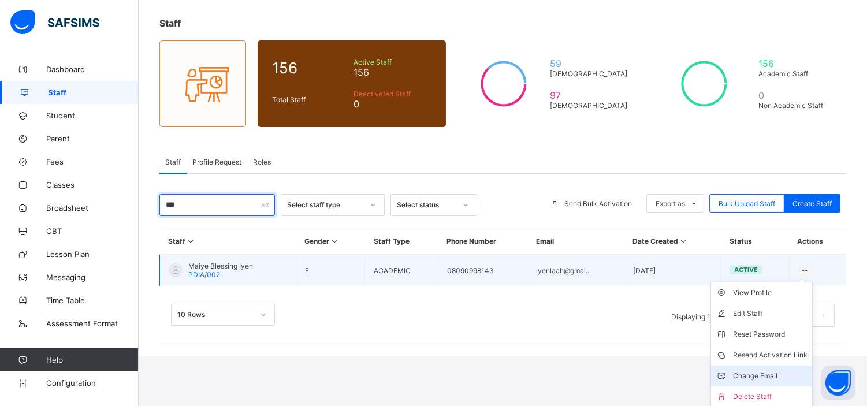
type input "***"
click at [775, 372] on div "Change Email" at bounding box center [770, 376] width 74 height 12
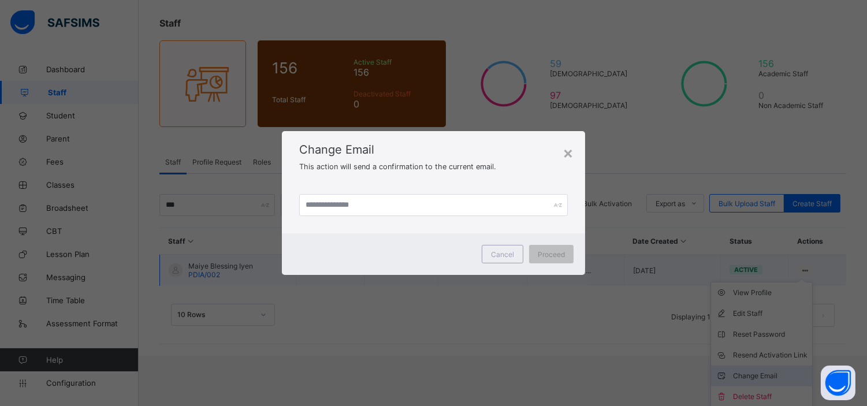
scroll to position [6, 0]
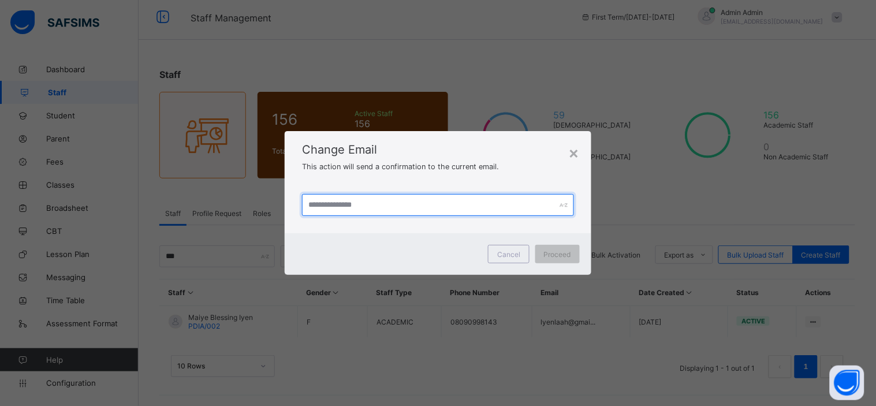
click at [405, 206] on input "text" at bounding box center [438, 205] width 272 height 22
paste input "**********"
click at [314, 206] on input "**********" at bounding box center [438, 205] width 272 height 22
click at [394, 199] on input "**********" at bounding box center [438, 205] width 272 height 22
click at [338, 204] on input "**********" at bounding box center [438, 205] width 272 height 22
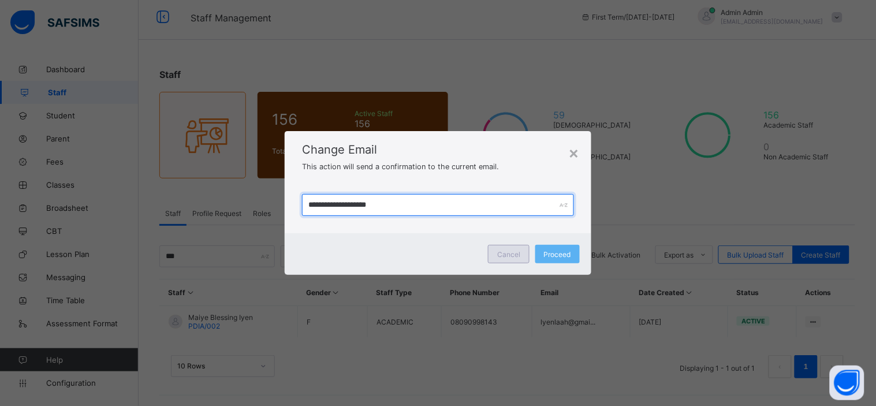
type input "**********"
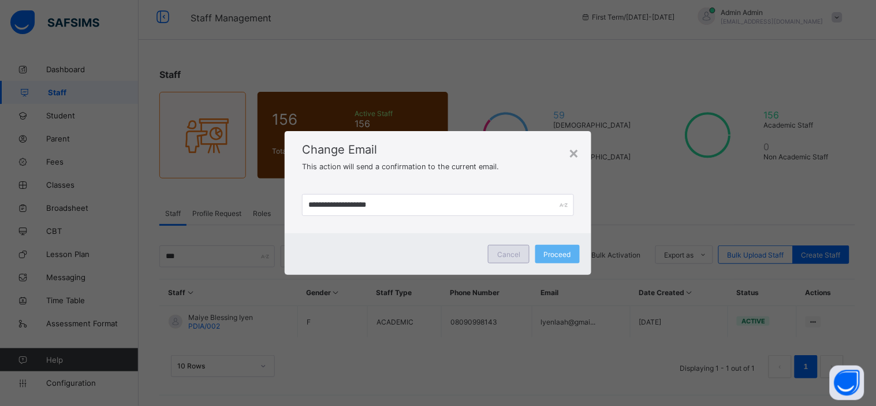
click at [509, 259] on div "Cancel" at bounding box center [509, 254] width 42 height 18
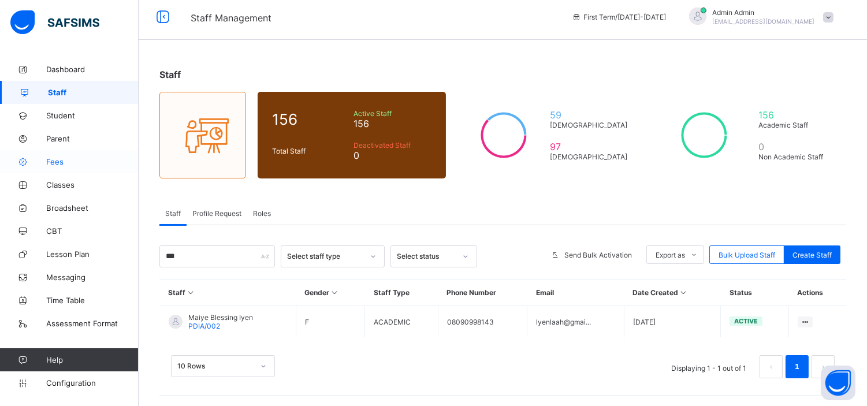
click at [59, 163] on span "Fees" at bounding box center [92, 161] width 92 height 9
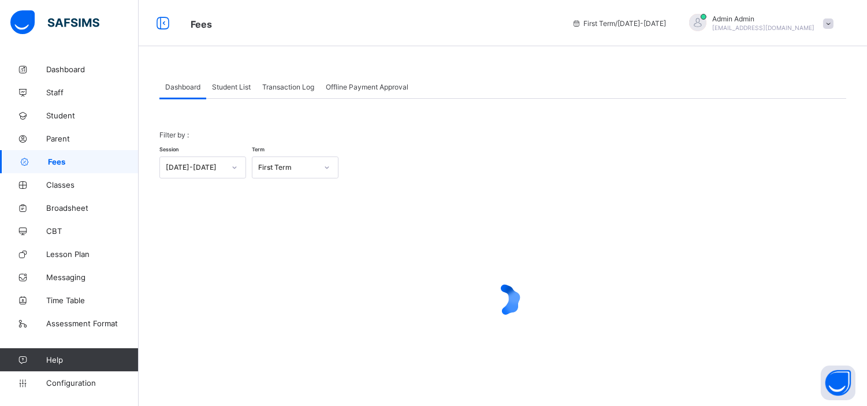
click at [240, 88] on span "Student List" at bounding box center [231, 87] width 39 height 9
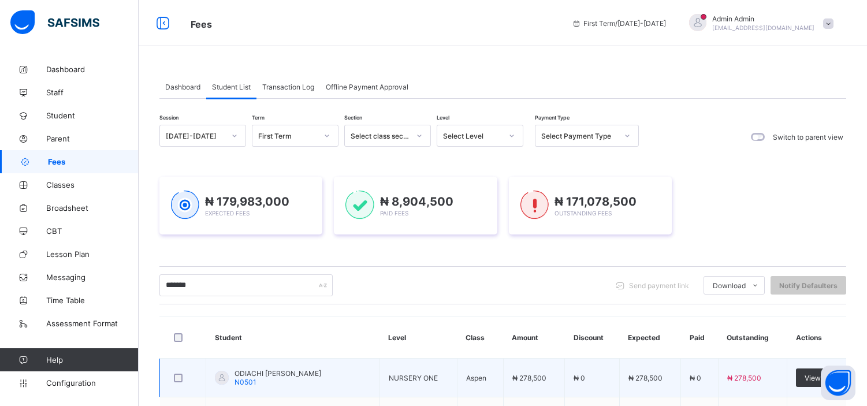
scroll to position [139, 0]
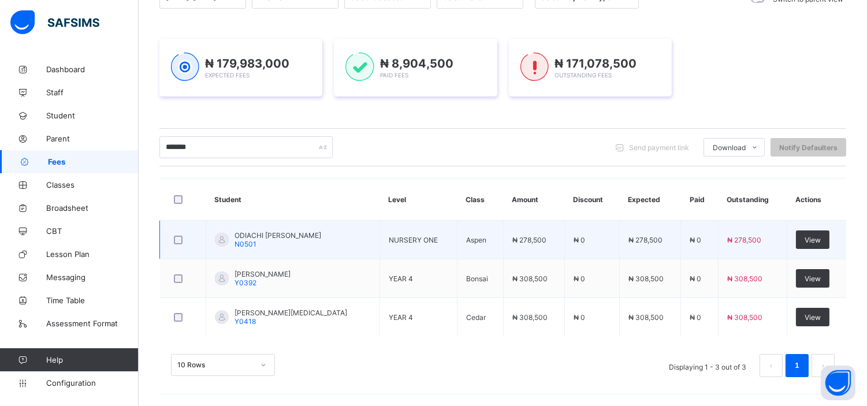
type input "*******"
click at [283, 234] on span "ODIACHI [PERSON_NAME]" at bounding box center [277, 235] width 87 height 9
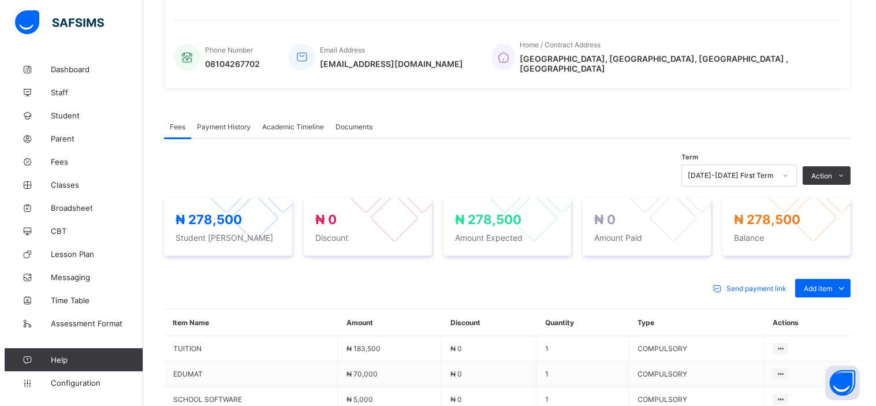
scroll to position [258, 0]
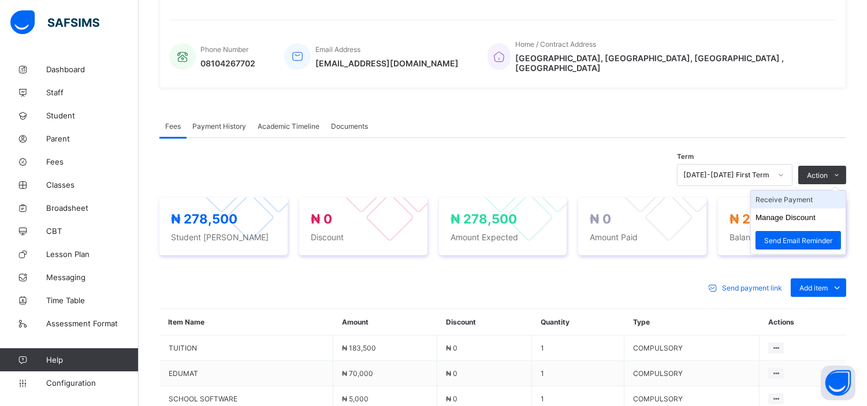
click at [807, 192] on li "Receive Payment" at bounding box center [798, 200] width 95 height 18
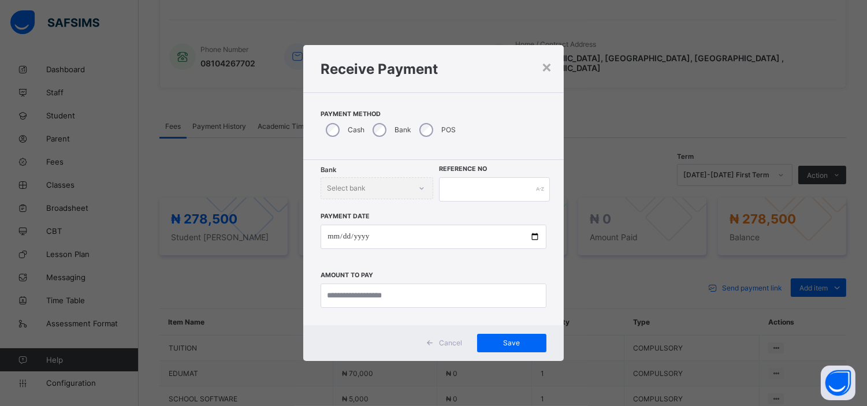
click at [392, 128] on div "Bank" at bounding box center [390, 130] width 47 height 24
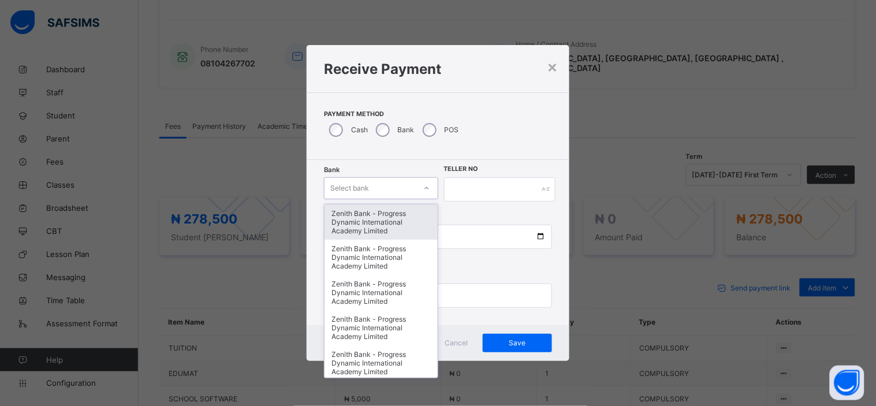
click at [380, 187] on div "Select bank" at bounding box center [370, 188] width 91 height 16
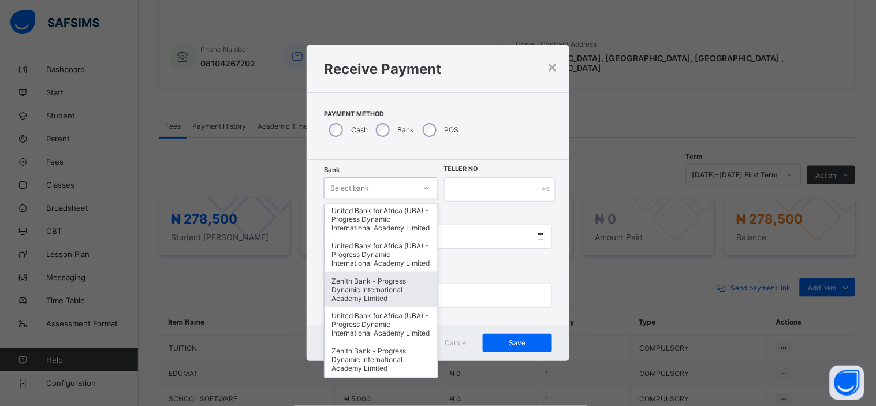
scroll to position [0, 0]
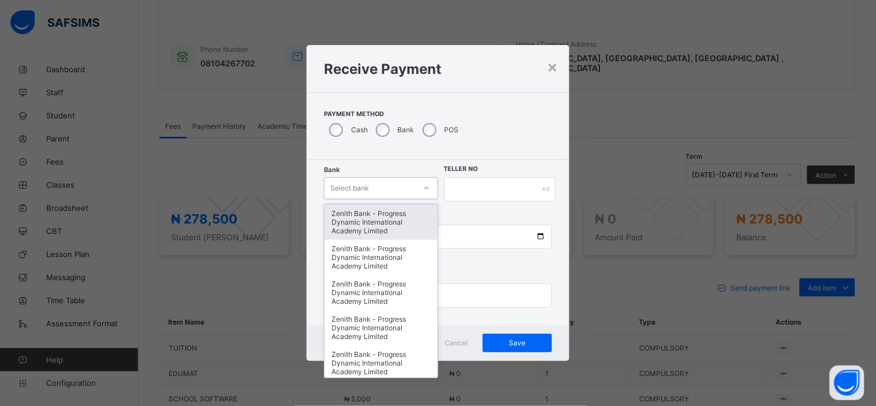
click at [385, 222] on div "Zenith Bank - Progress Dynamic International Academy Limited" at bounding box center [381, 221] width 113 height 35
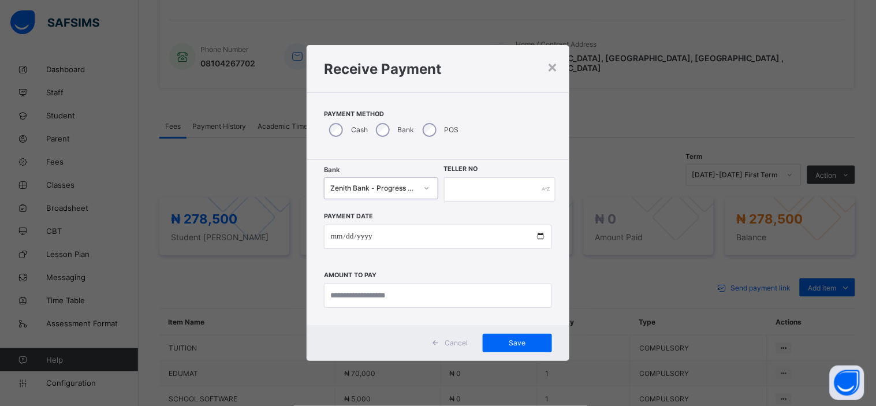
click at [423, 189] on icon at bounding box center [426, 188] width 7 height 12
click at [524, 147] on div "Payment Method Cash Bank POS" at bounding box center [438, 126] width 263 height 68
click at [463, 343] on span "Cancel" at bounding box center [456, 342] width 23 height 9
